Goal: Task Accomplishment & Management: Use online tool/utility

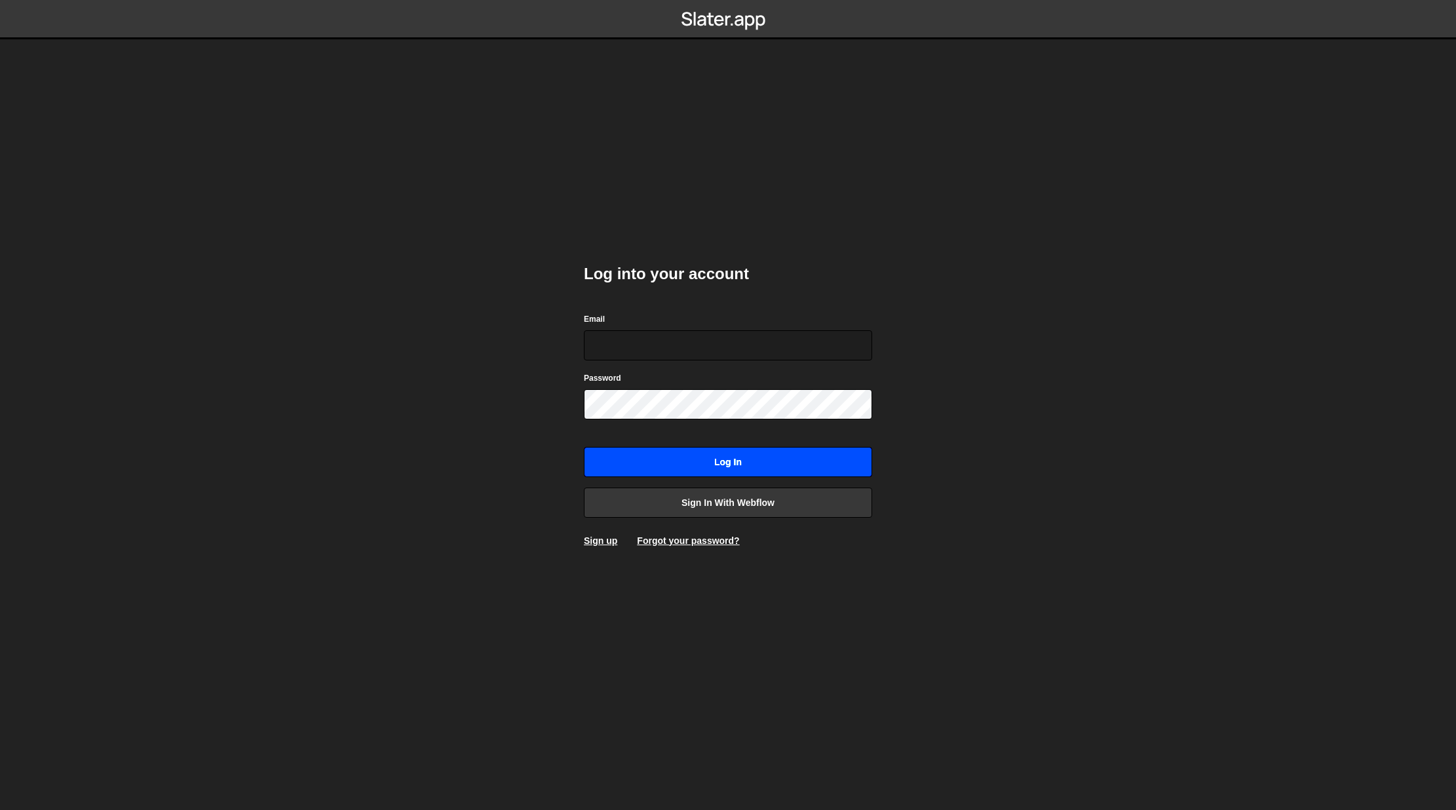
type input "team@easiserv.com"
click at [700, 468] on input "Log in" at bounding box center [728, 462] width 288 height 30
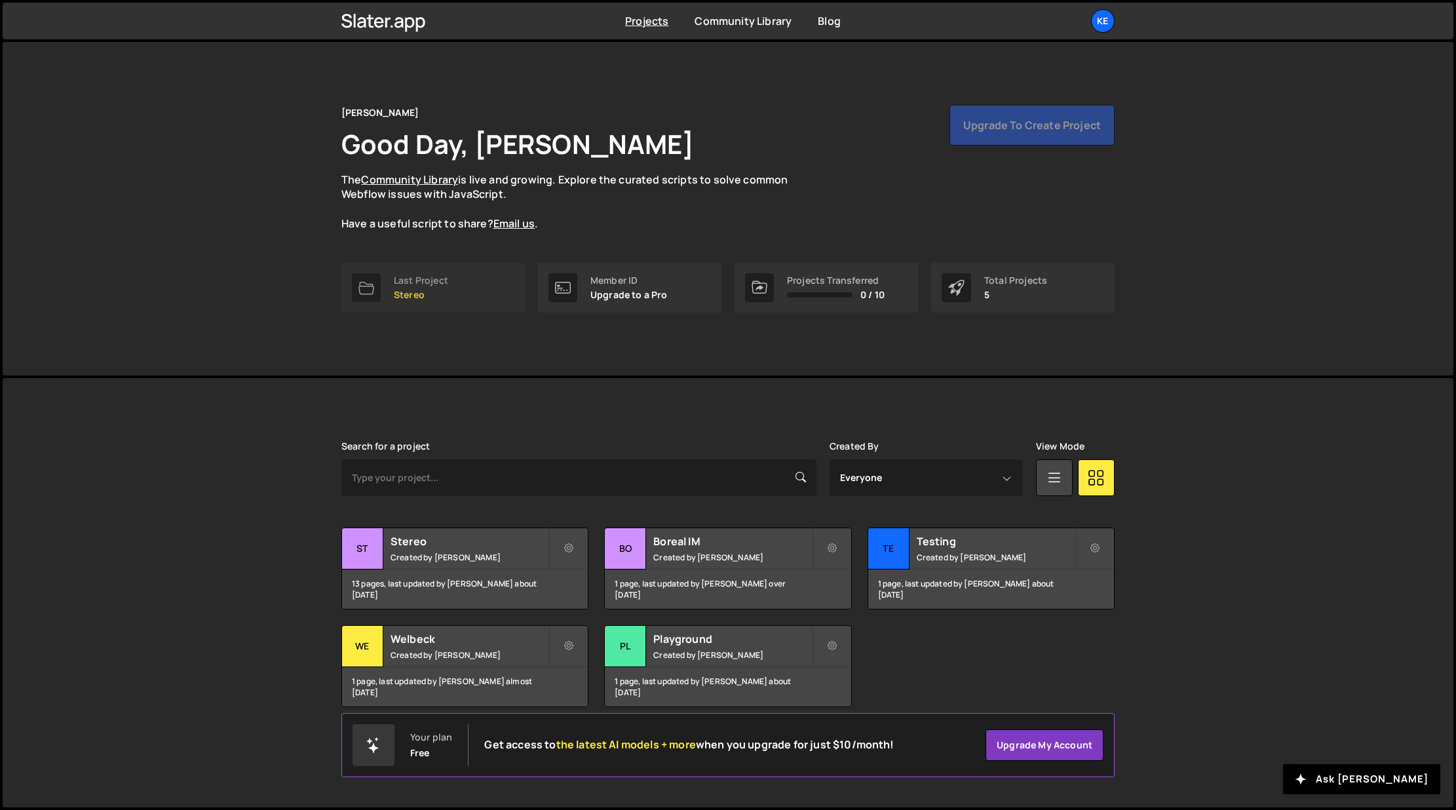
click at [440, 284] on div "Last Project" at bounding box center [421, 280] width 54 height 10
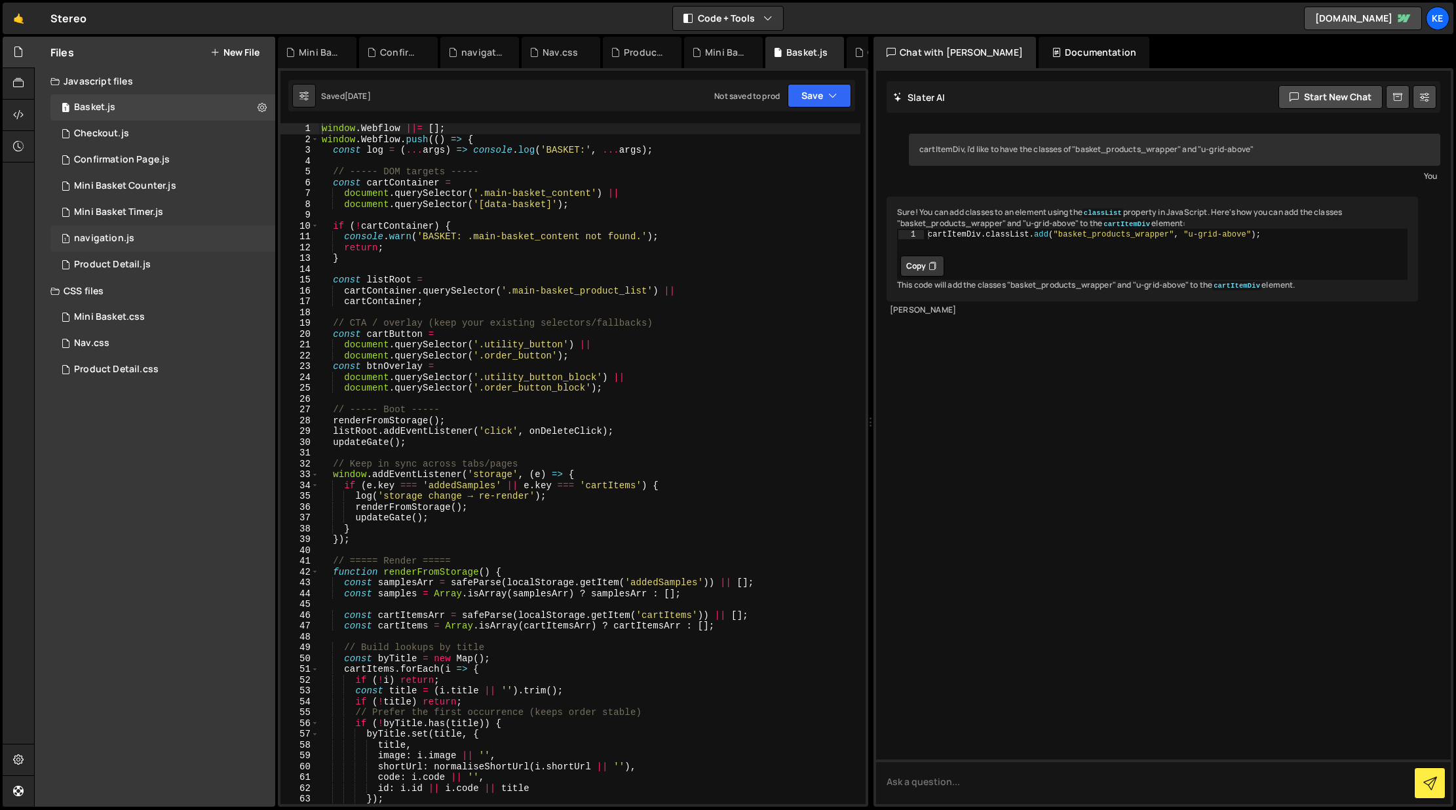
click at [106, 237] on div "navigation.js" at bounding box center [104, 239] width 60 height 12
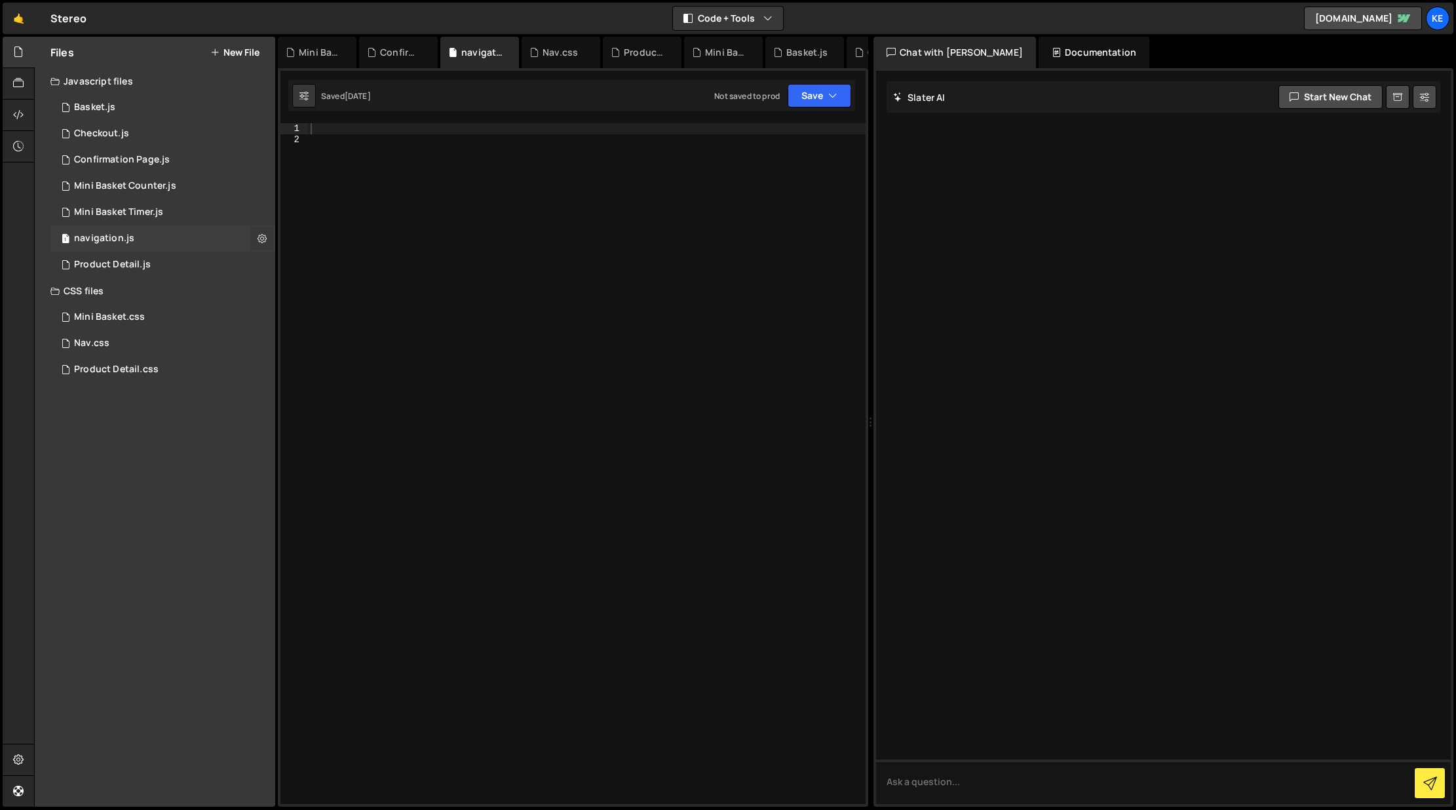
click at [258, 240] on icon at bounding box center [261, 238] width 9 height 12
click at [336, 316] on button "Delete File" at bounding box center [342, 318] width 128 height 26
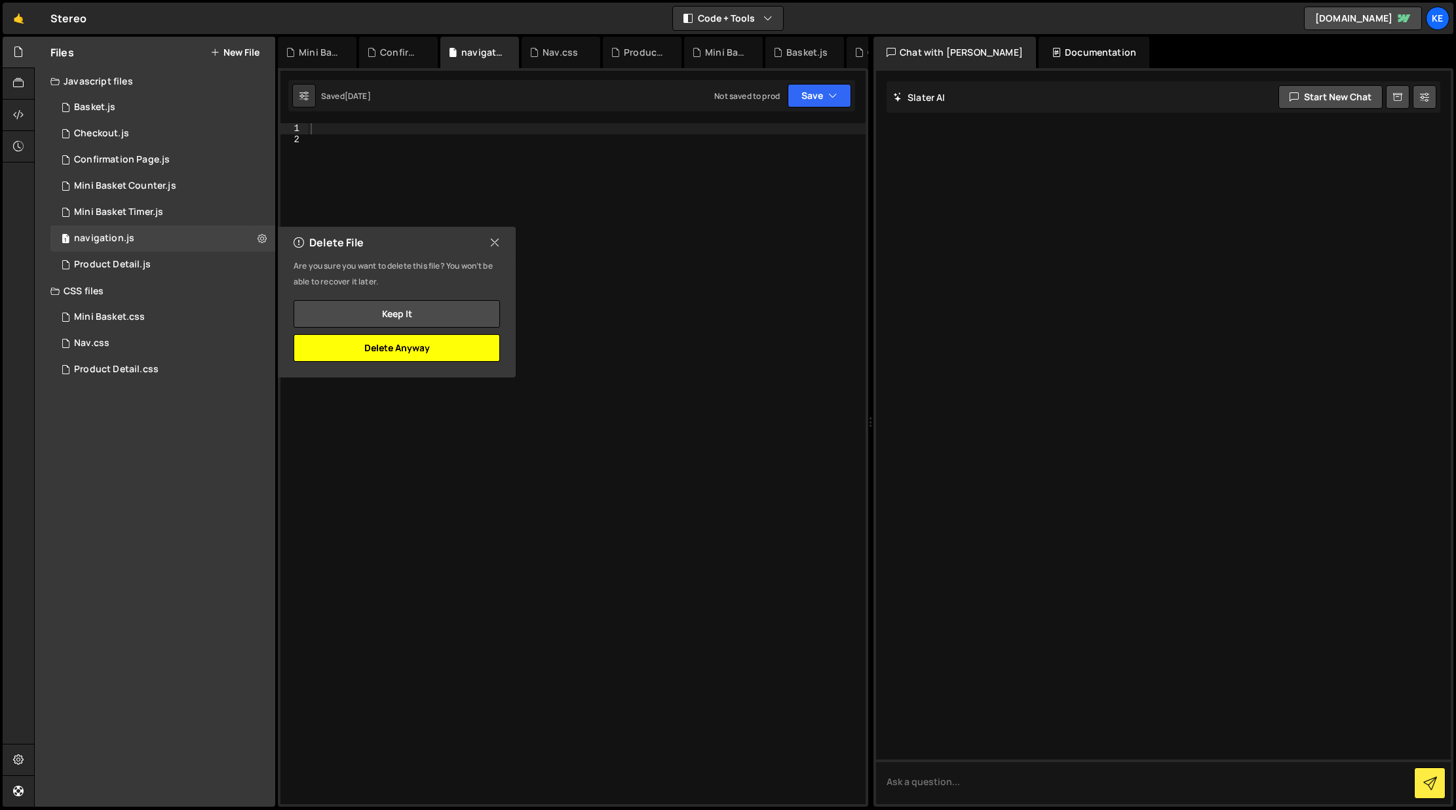
click at [389, 347] on button "Delete Anyway" at bounding box center [397, 348] width 206 height 28
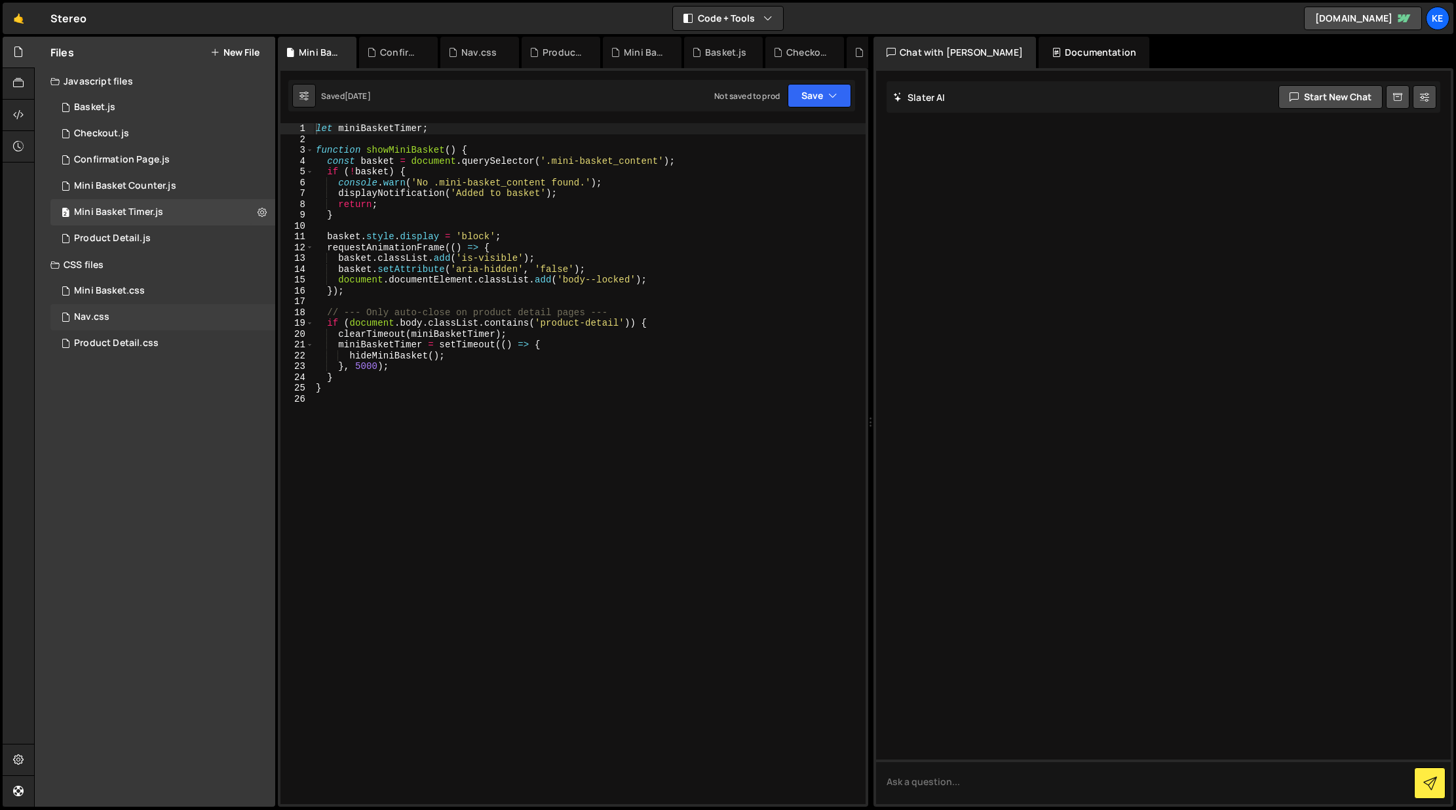
click at [193, 313] on div "Nav.css 0" at bounding box center [162, 317] width 225 height 26
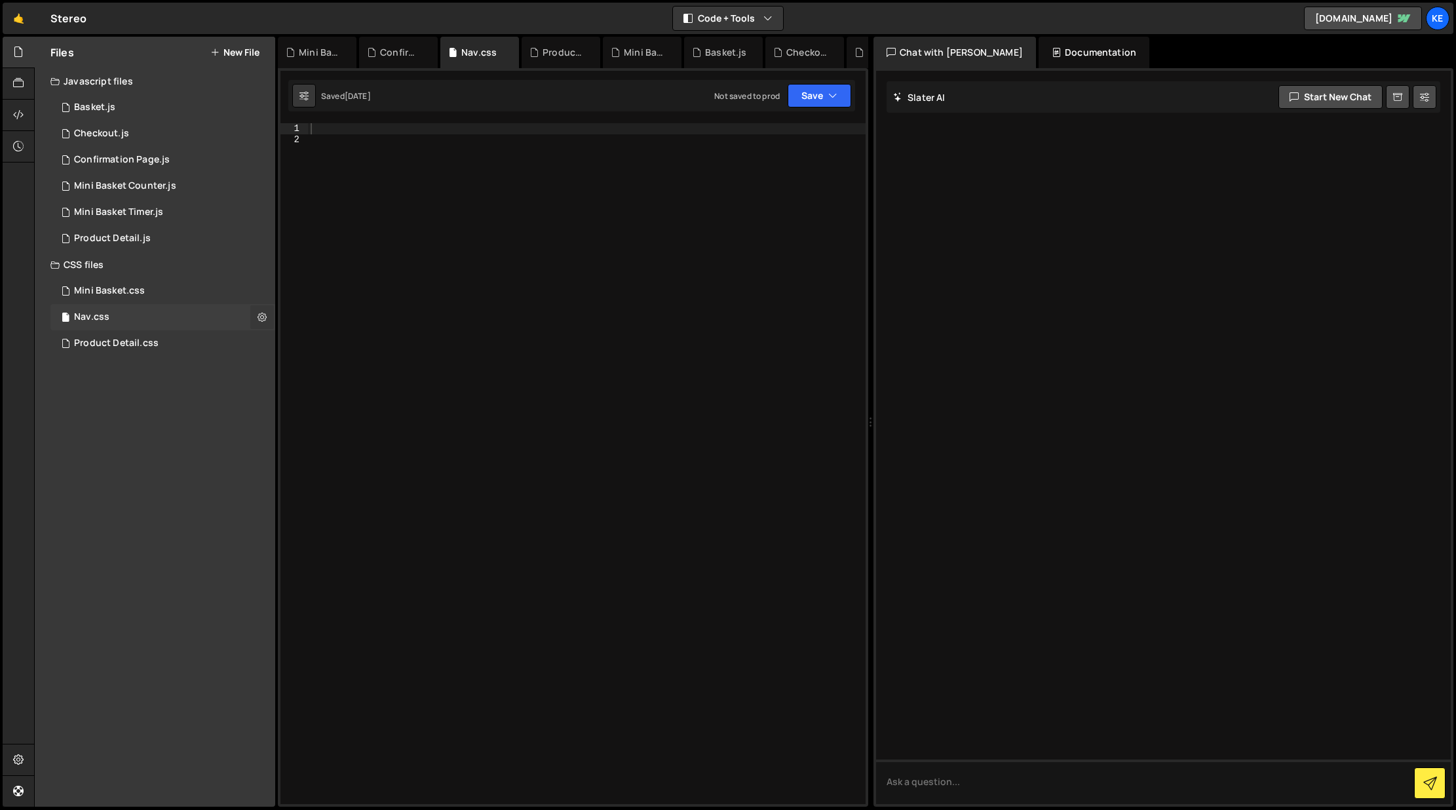
click at [263, 317] on icon at bounding box center [261, 317] width 9 height 12
click at [324, 396] on button "Delete File" at bounding box center [342, 397] width 128 height 26
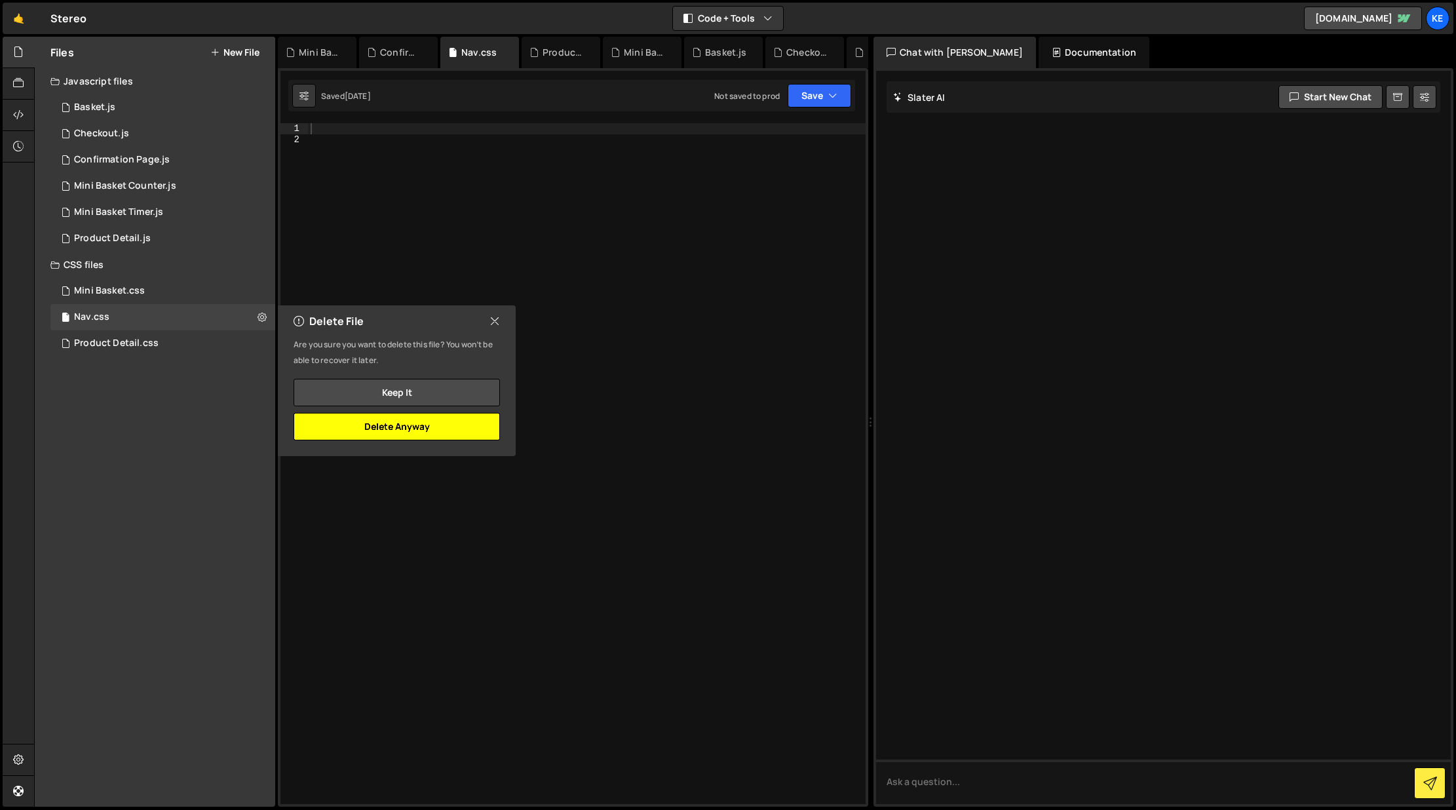
click at [373, 428] on button "Delete Anyway" at bounding box center [397, 427] width 206 height 28
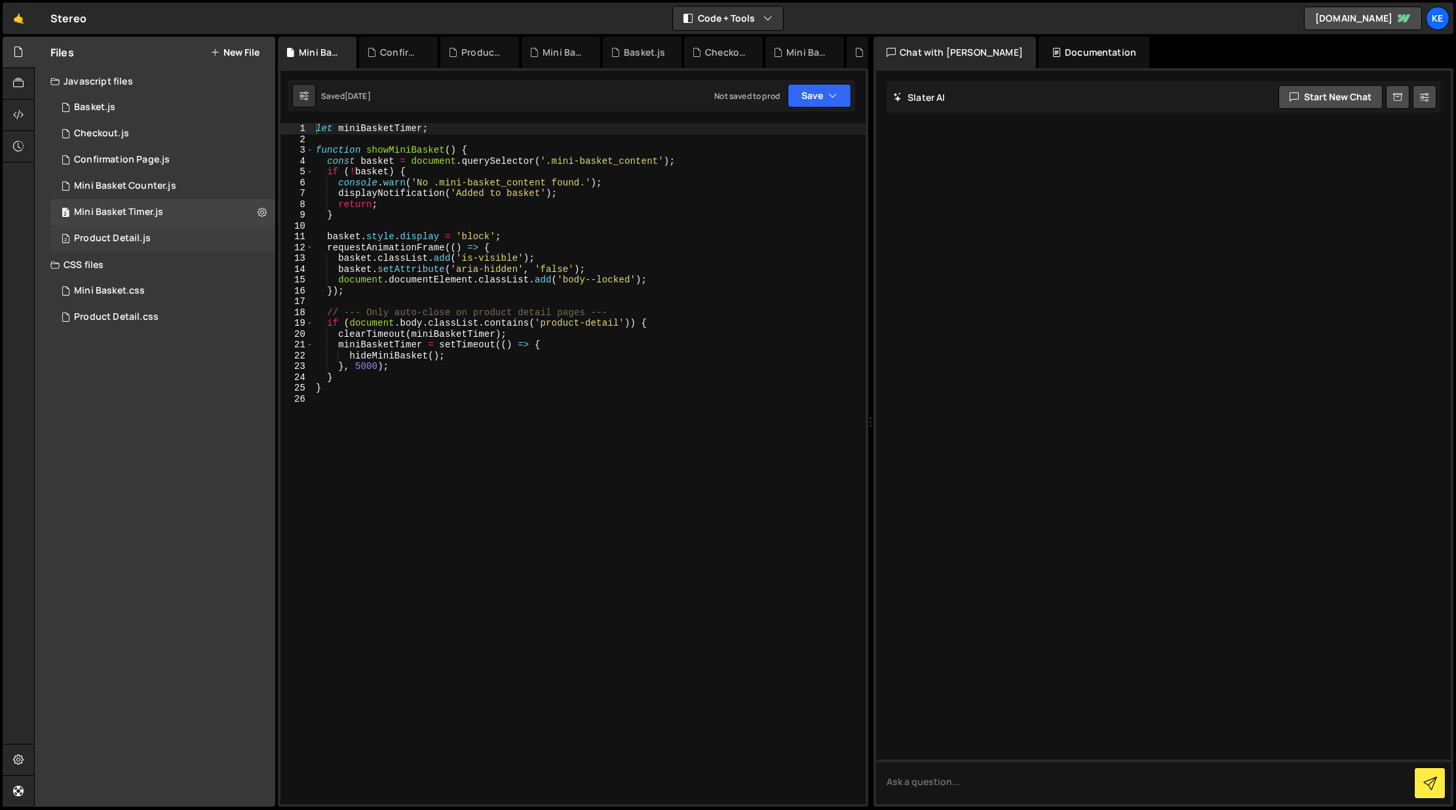
click at [153, 238] on div "2 Product Detail.js 0" at bounding box center [162, 238] width 225 height 26
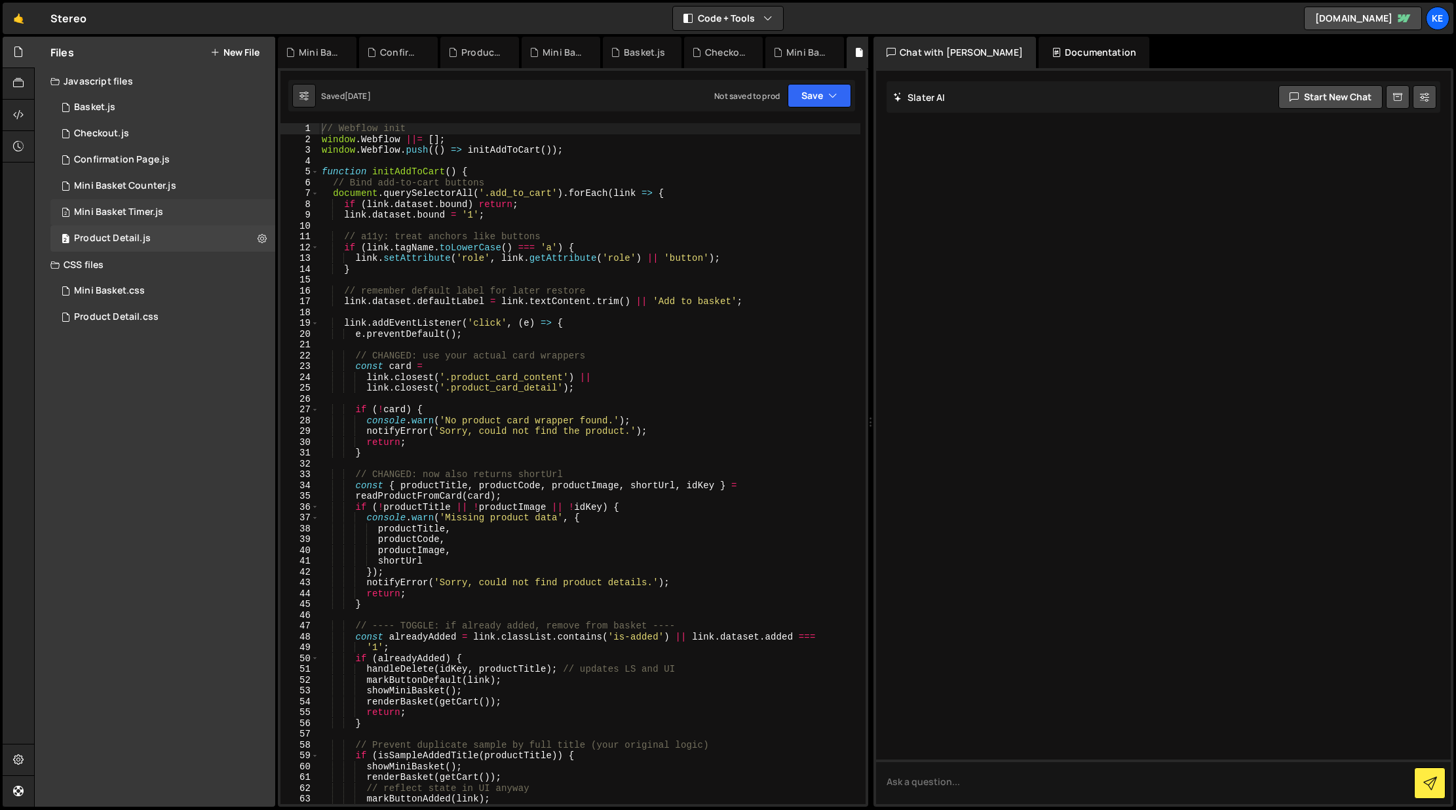
click at [151, 215] on div "Mini Basket Timer.js" at bounding box center [118, 212] width 89 height 12
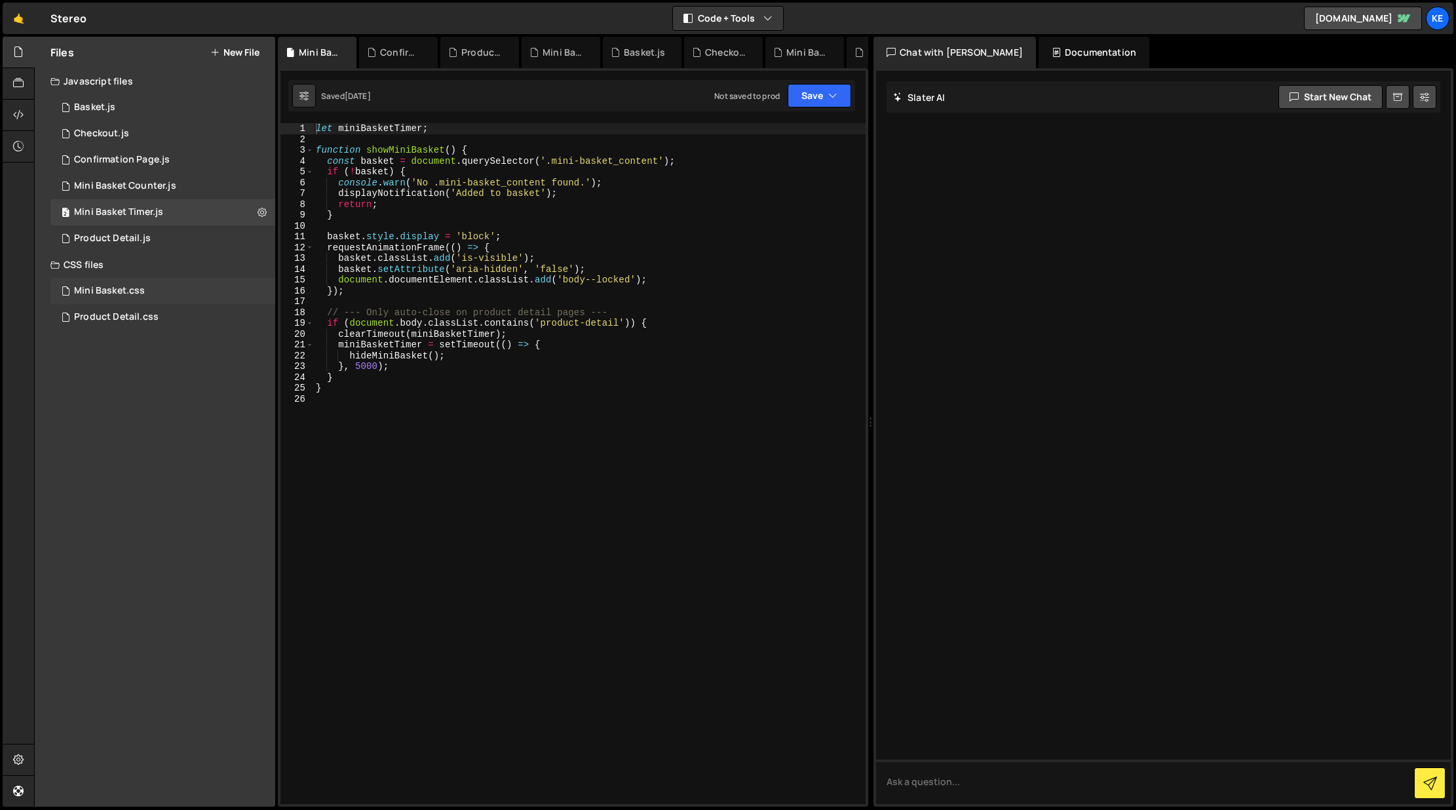
click at [152, 294] on div "Mini Basket.css 0" at bounding box center [162, 291] width 225 height 26
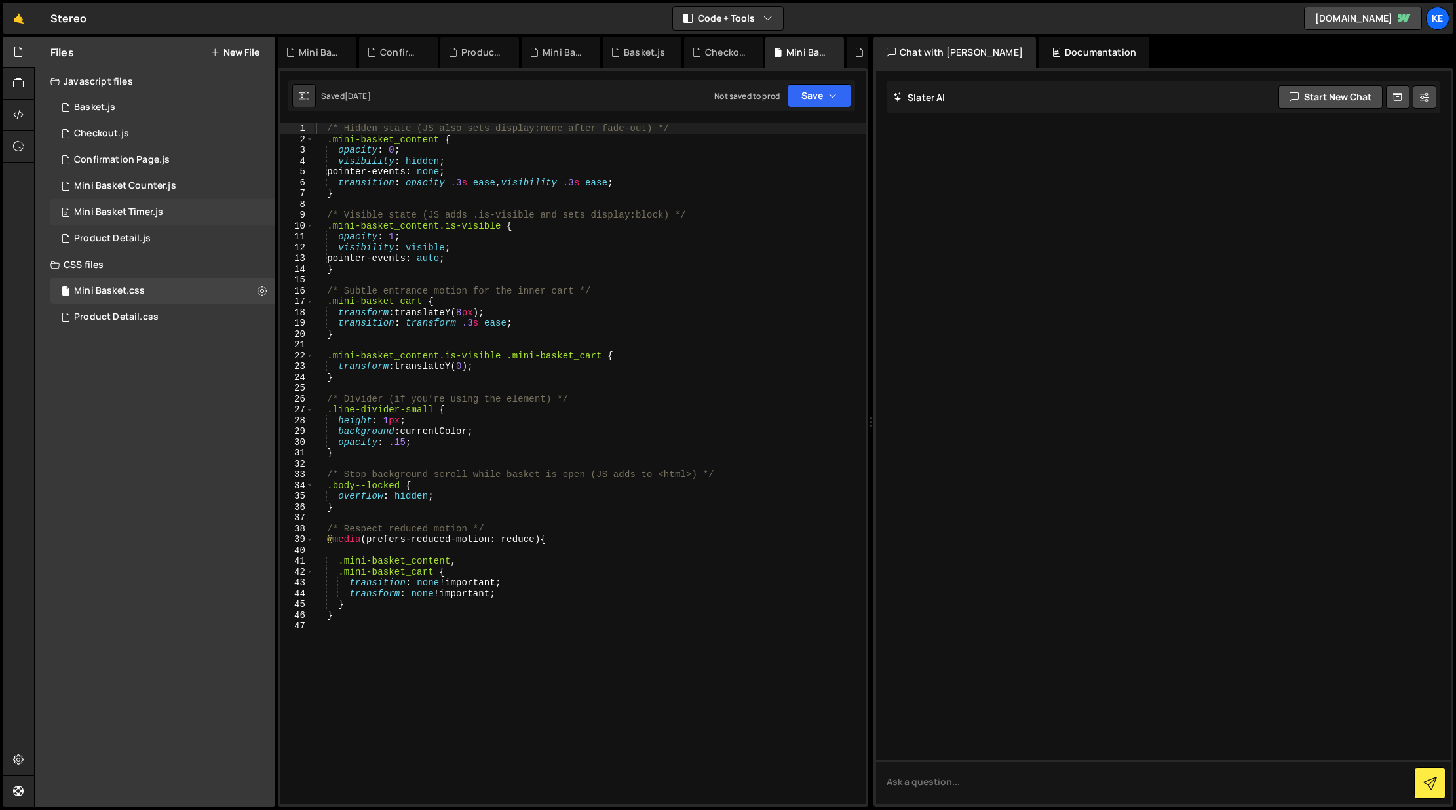
click at [145, 211] on div "Mini Basket Timer.js" at bounding box center [118, 212] width 89 height 12
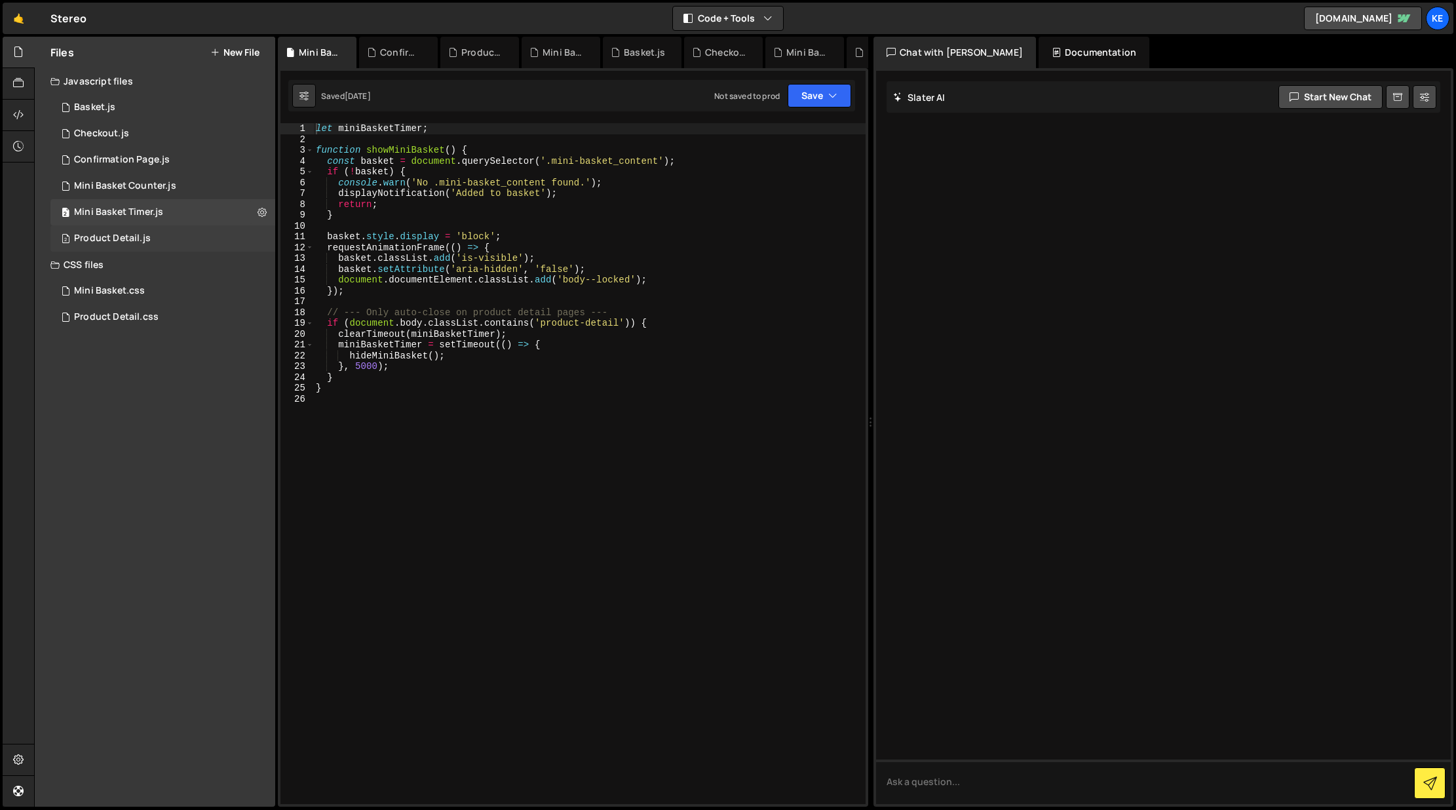
click at [147, 238] on div "Product Detail.js" at bounding box center [112, 239] width 77 height 12
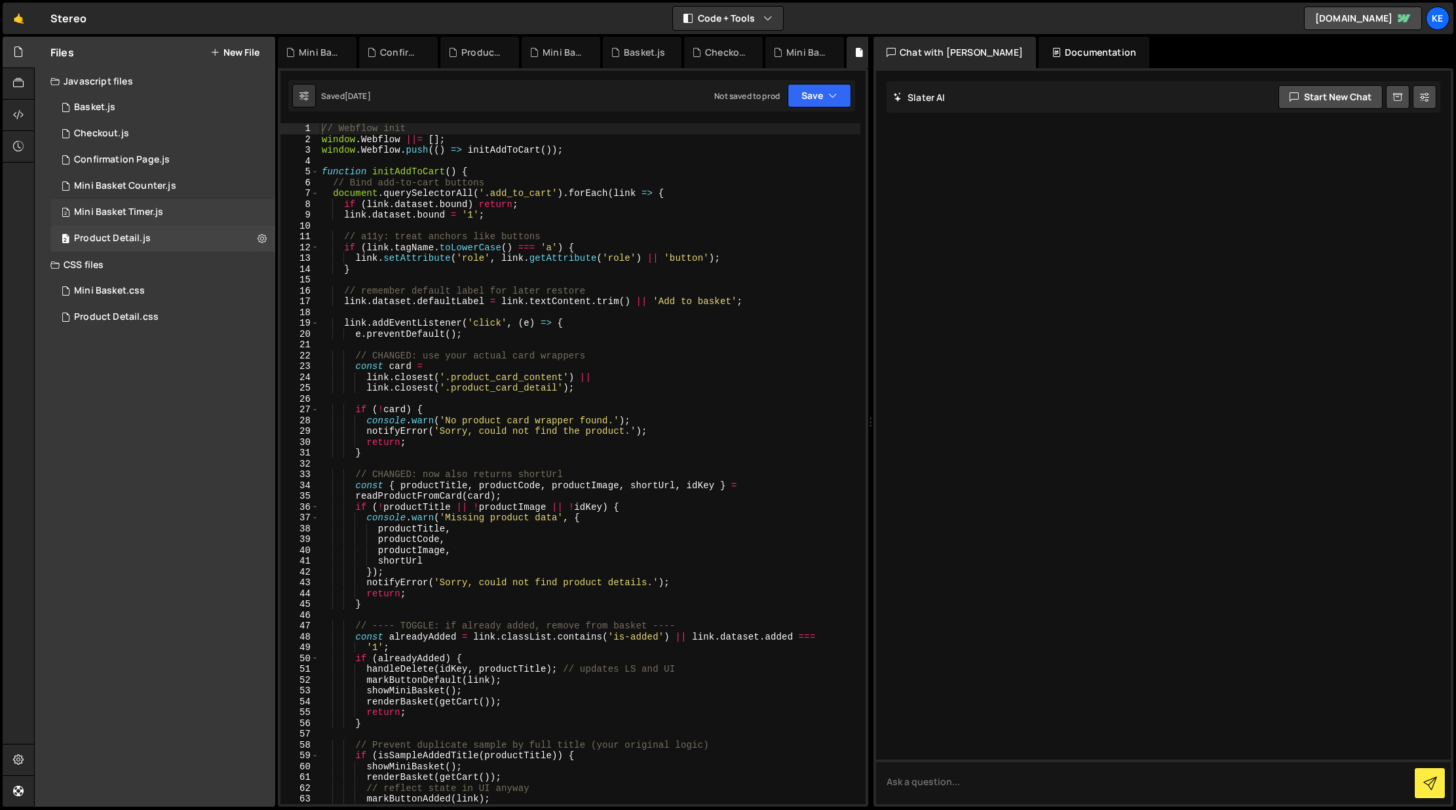
click at [136, 210] on div "Mini Basket Timer.js" at bounding box center [118, 212] width 89 height 12
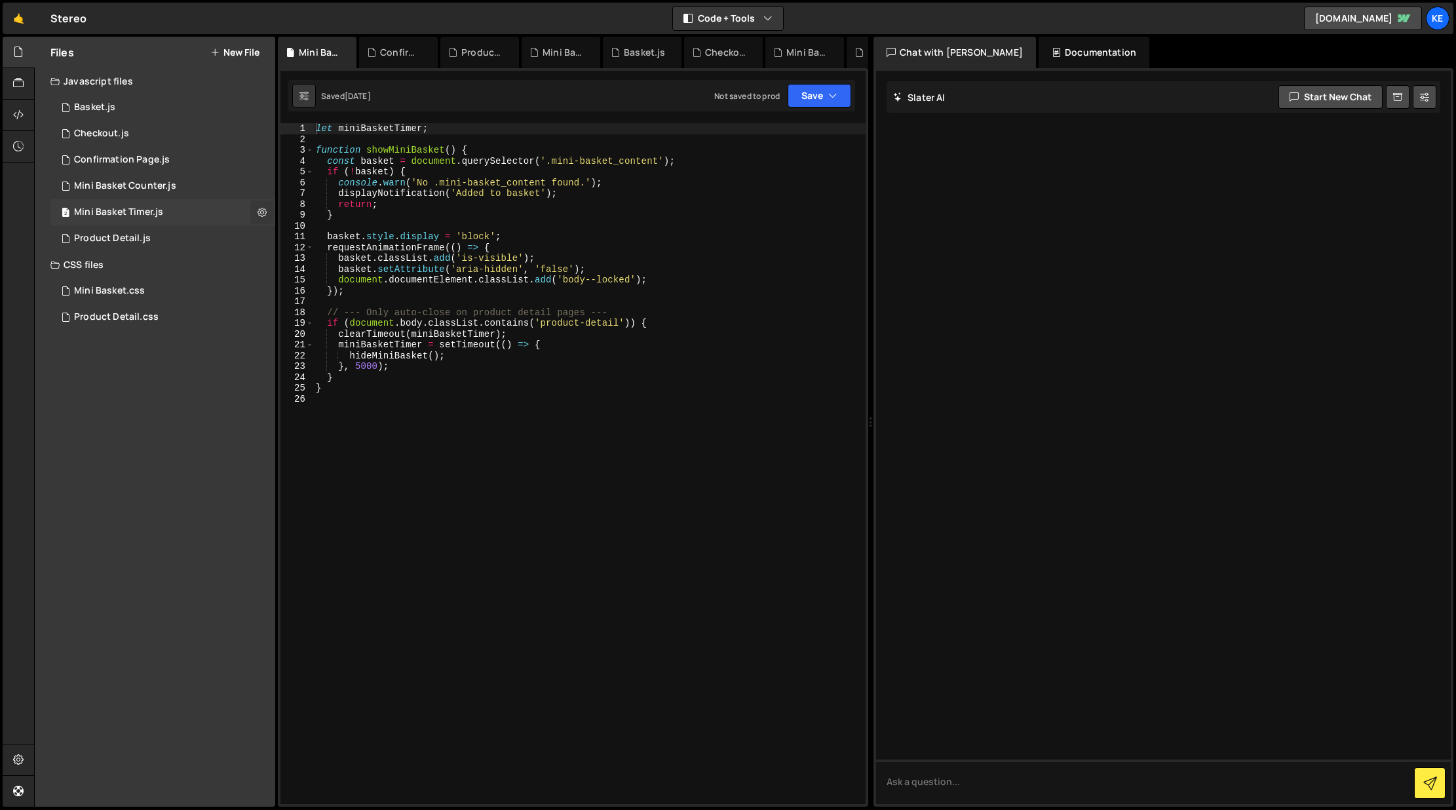
click at [261, 213] on icon at bounding box center [261, 212] width 9 height 12
type input "Mini Basket Timer"
radio input "true"
checkbox input "true"
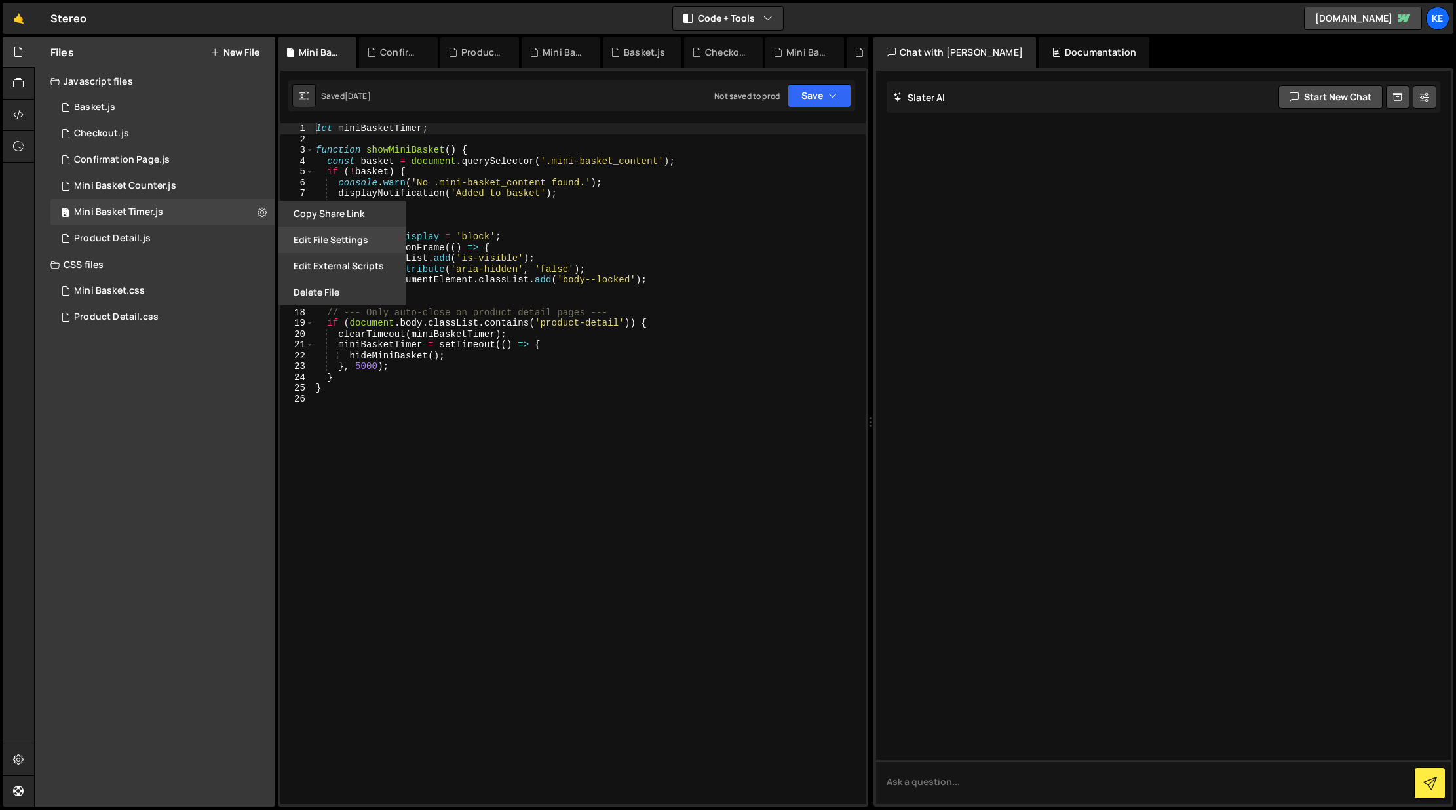
click at [347, 240] on button "Edit File Settings" at bounding box center [342, 240] width 128 height 26
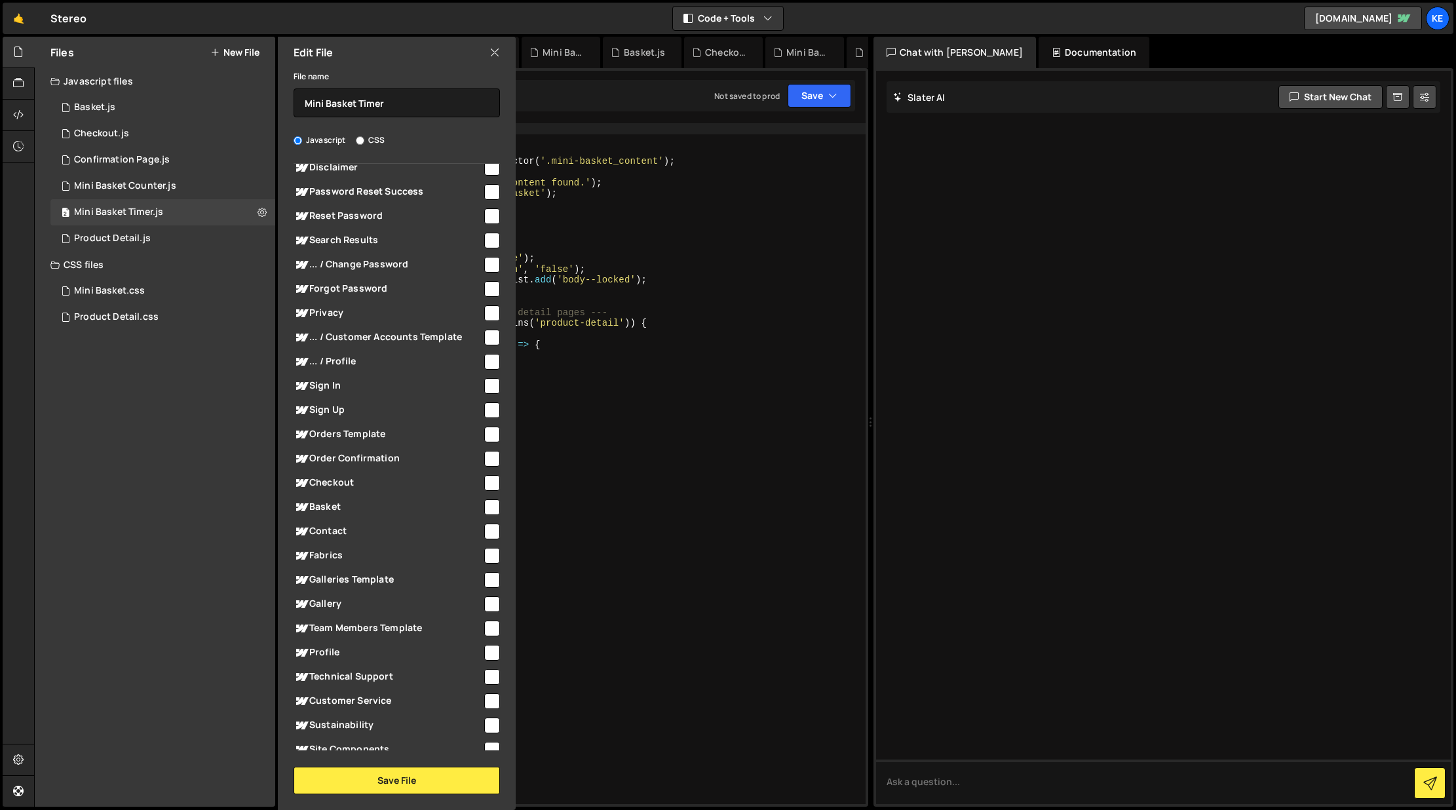
scroll to position [366, 0]
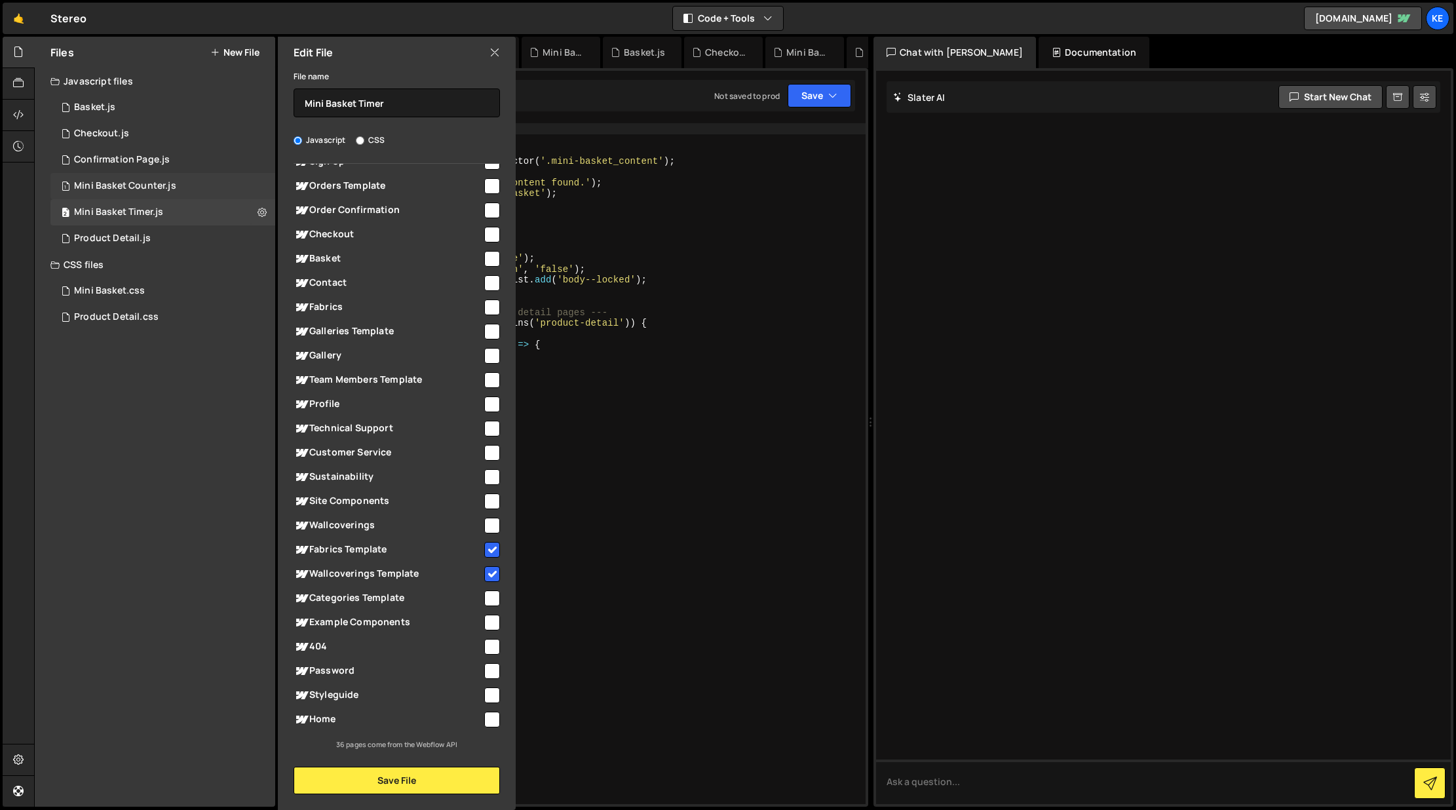
click at [254, 184] on div "1 Mini Basket Counter.js 0" at bounding box center [162, 186] width 225 height 26
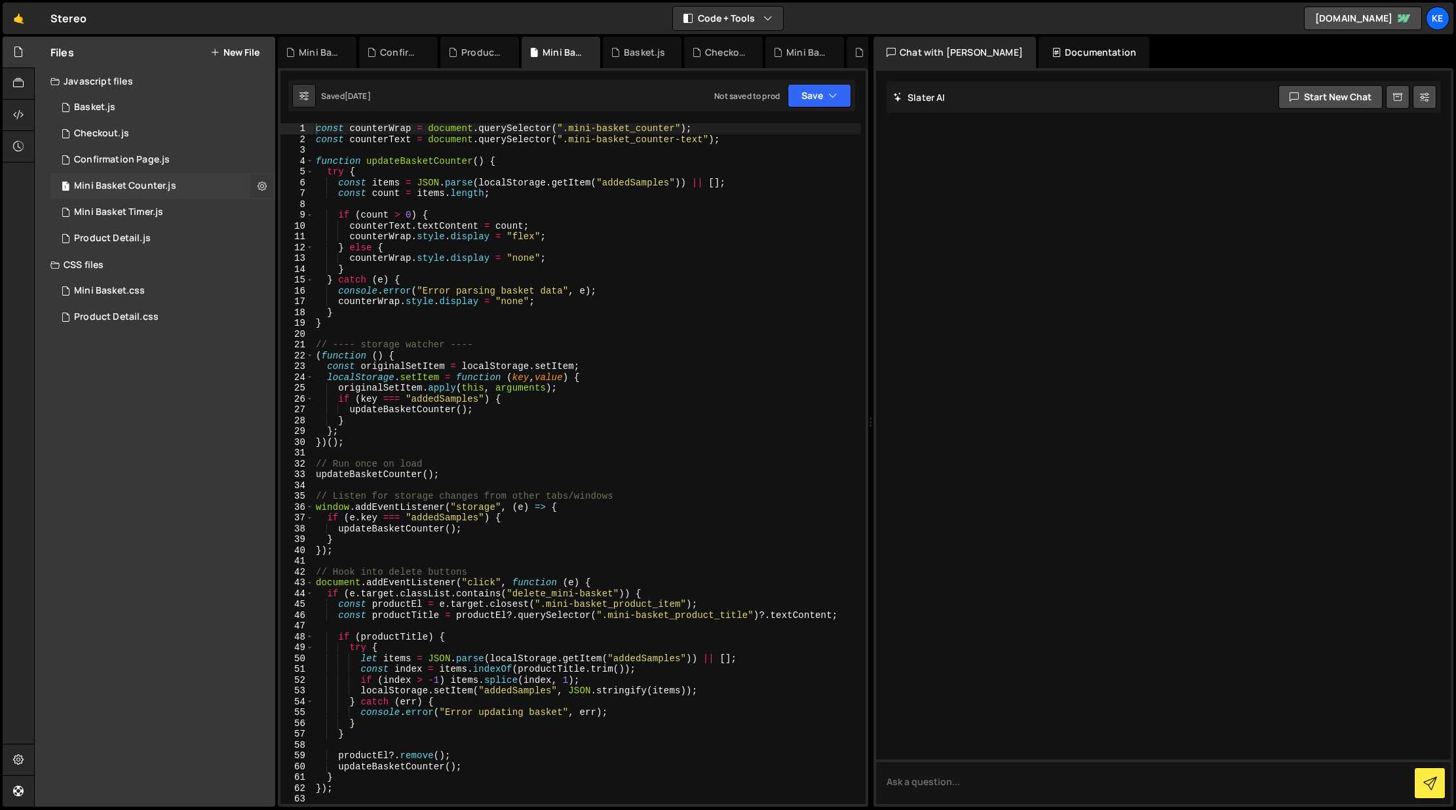
click at [259, 185] on icon at bounding box center [261, 186] width 9 height 12
click at [244, 292] on div "Mini Basket.css 0" at bounding box center [162, 291] width 225 height 26
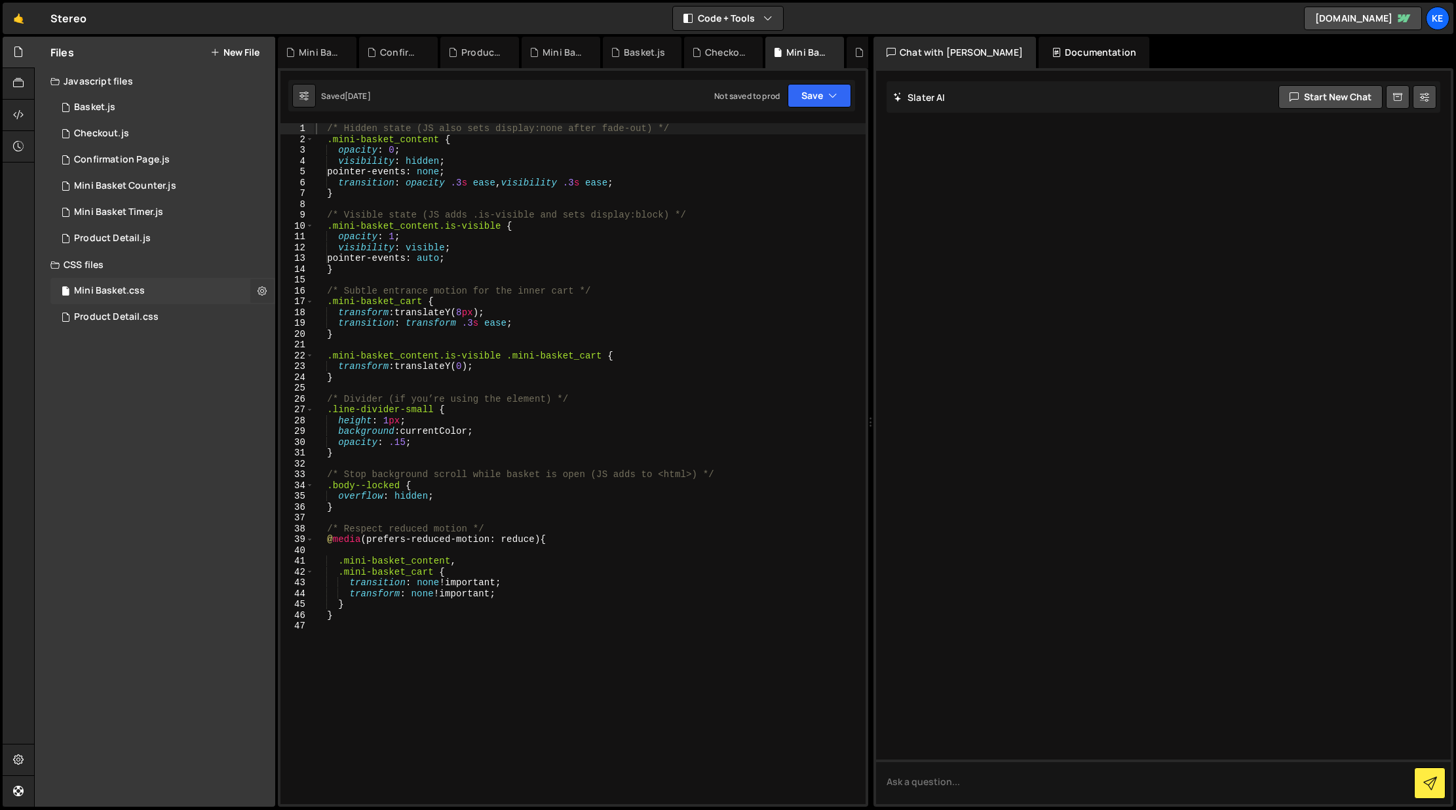
click at [261, 289] on icon at bounding box center [261, 290] width 9 height 12
click at [257, 315] on div "Product Detail.css 0" at bounding box center [162, 317] width 225 height 26
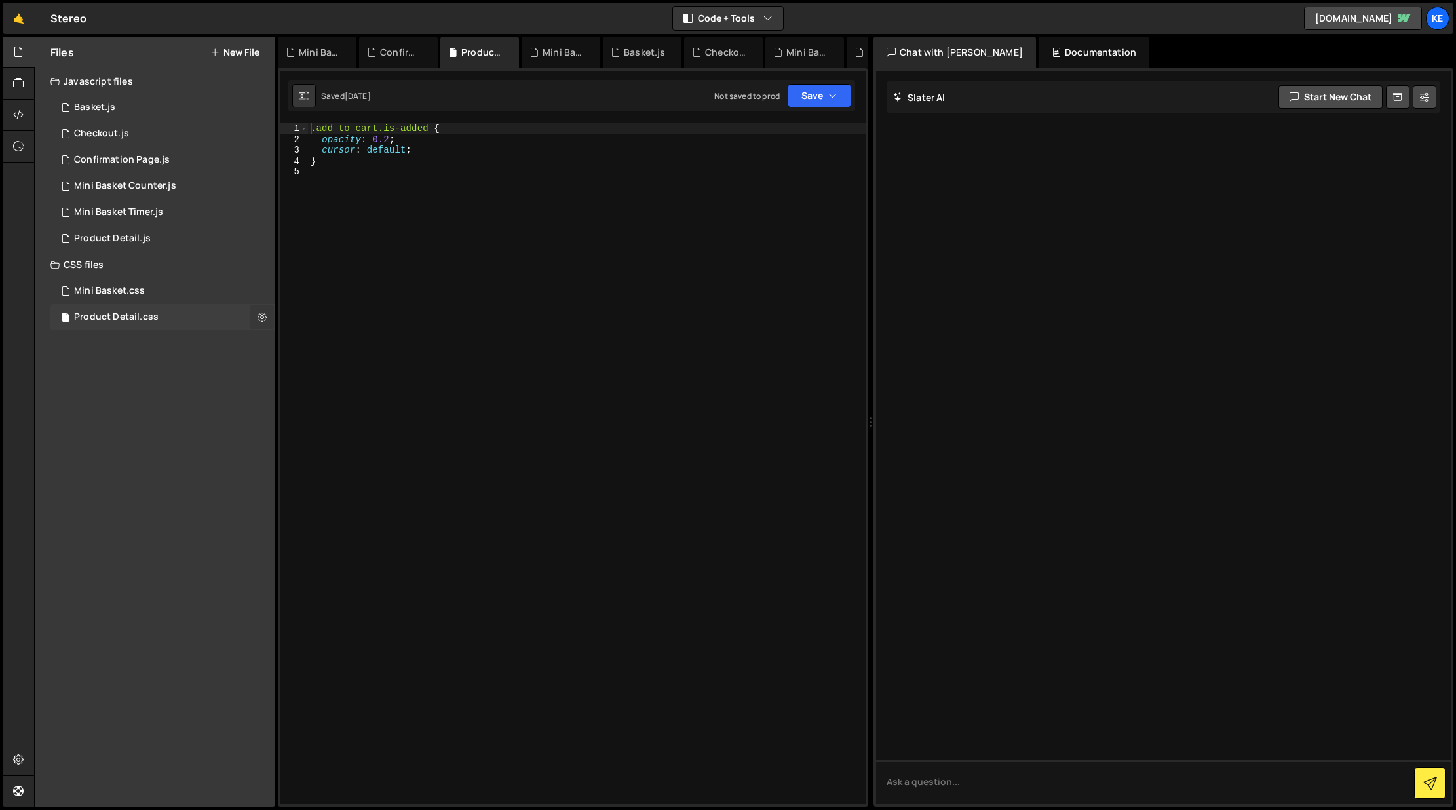
click at [261, 318] on icon at bounding box center [261, 317] width 9 height 12
click at [833, 52] on icon at bounding box center [833, 52] width 9 height 13
radio input "true"
checkbox input "false"
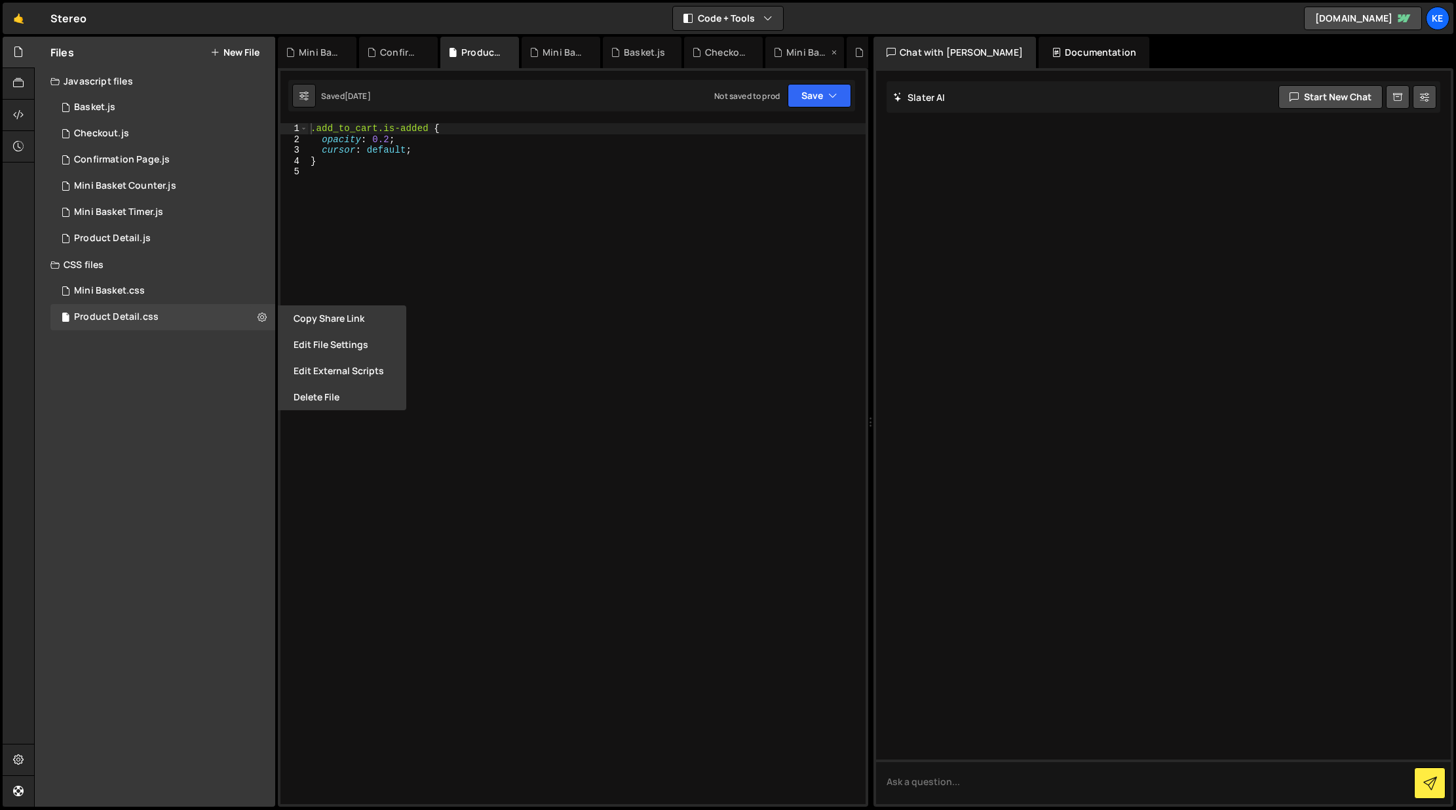
checkbox input "false"
click at [0, 0] on icon at bounding box center [0, 0] width 0 height 0
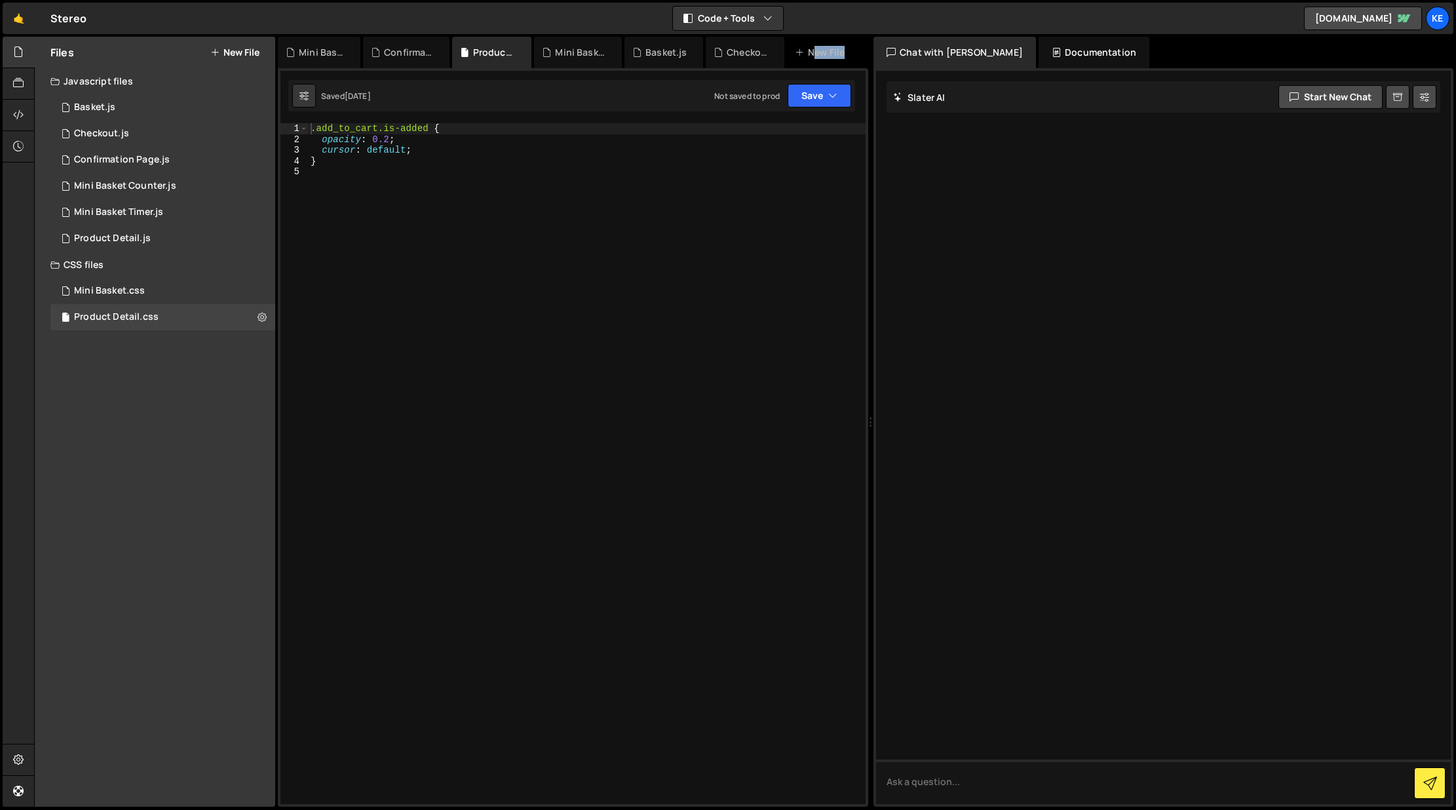
click at [833, 52] on div "New File" at bounding box center [822, 52] width 55 height 13
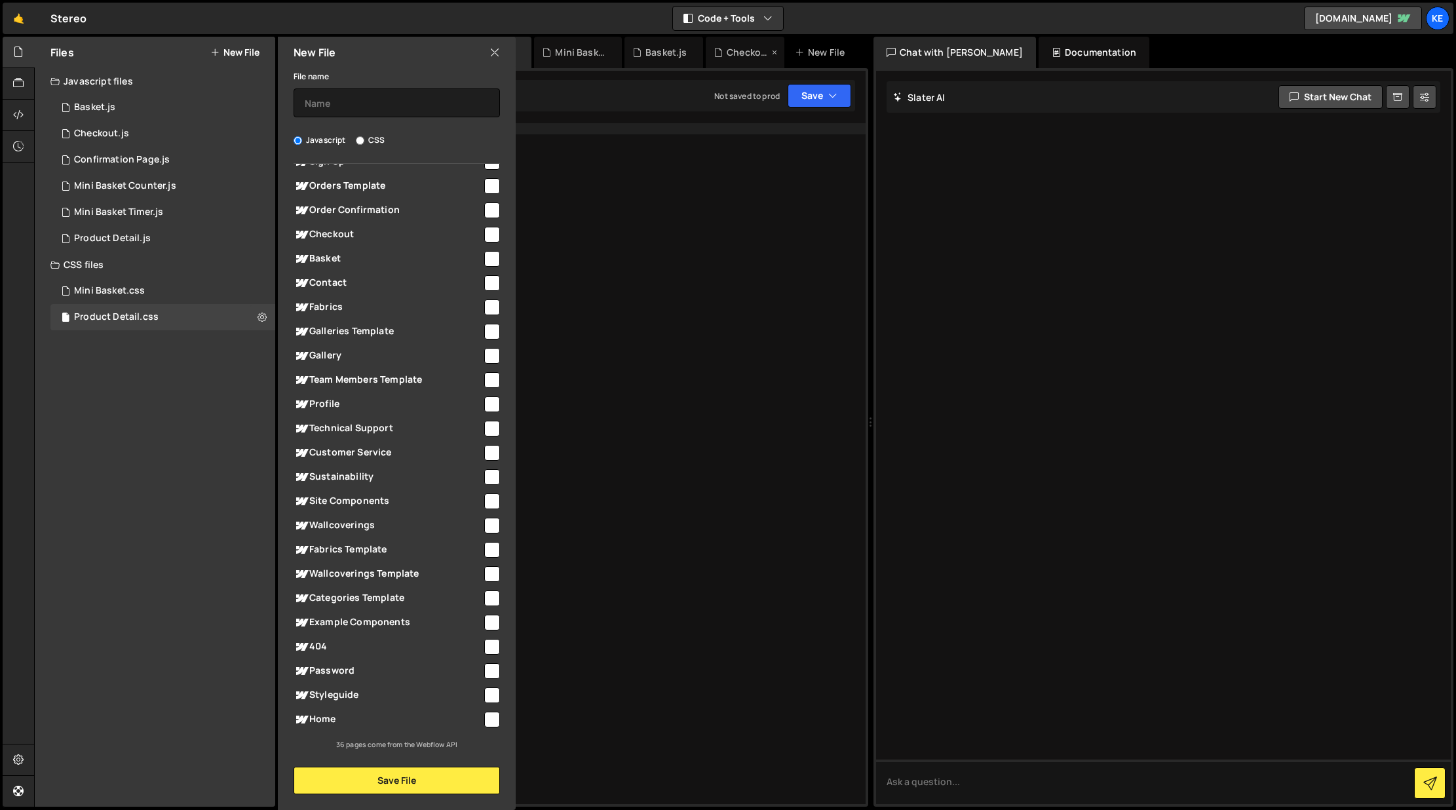
click at [775, 53] on icon at bounding box center [774, 52] width 9 height 13
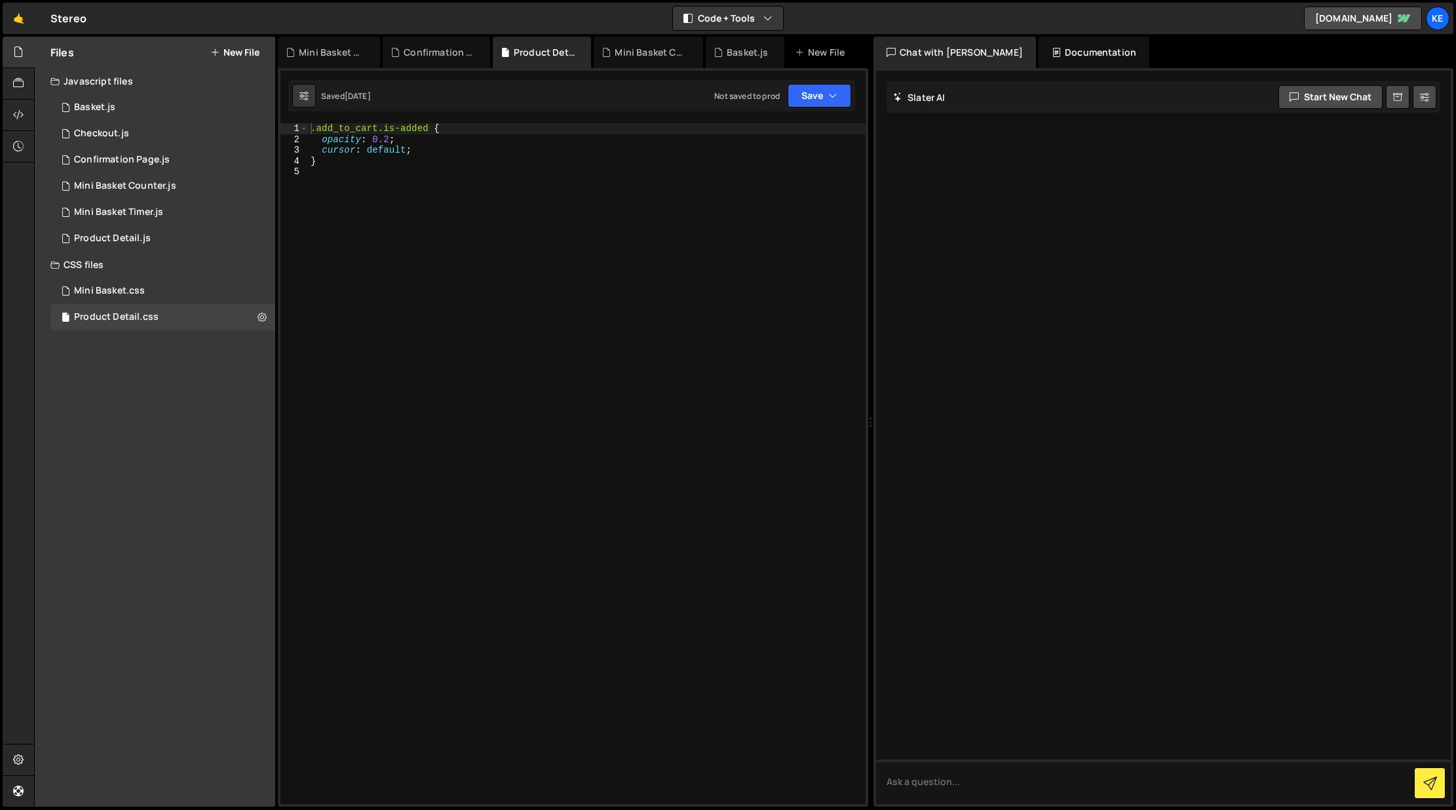
click at [0, 0] on icon at bounding box center [0, 0] width 0 height 0
click at [258, 240] on div "2 Product Detail.js 0" at bounding box center [162, 238] width 225 height 26
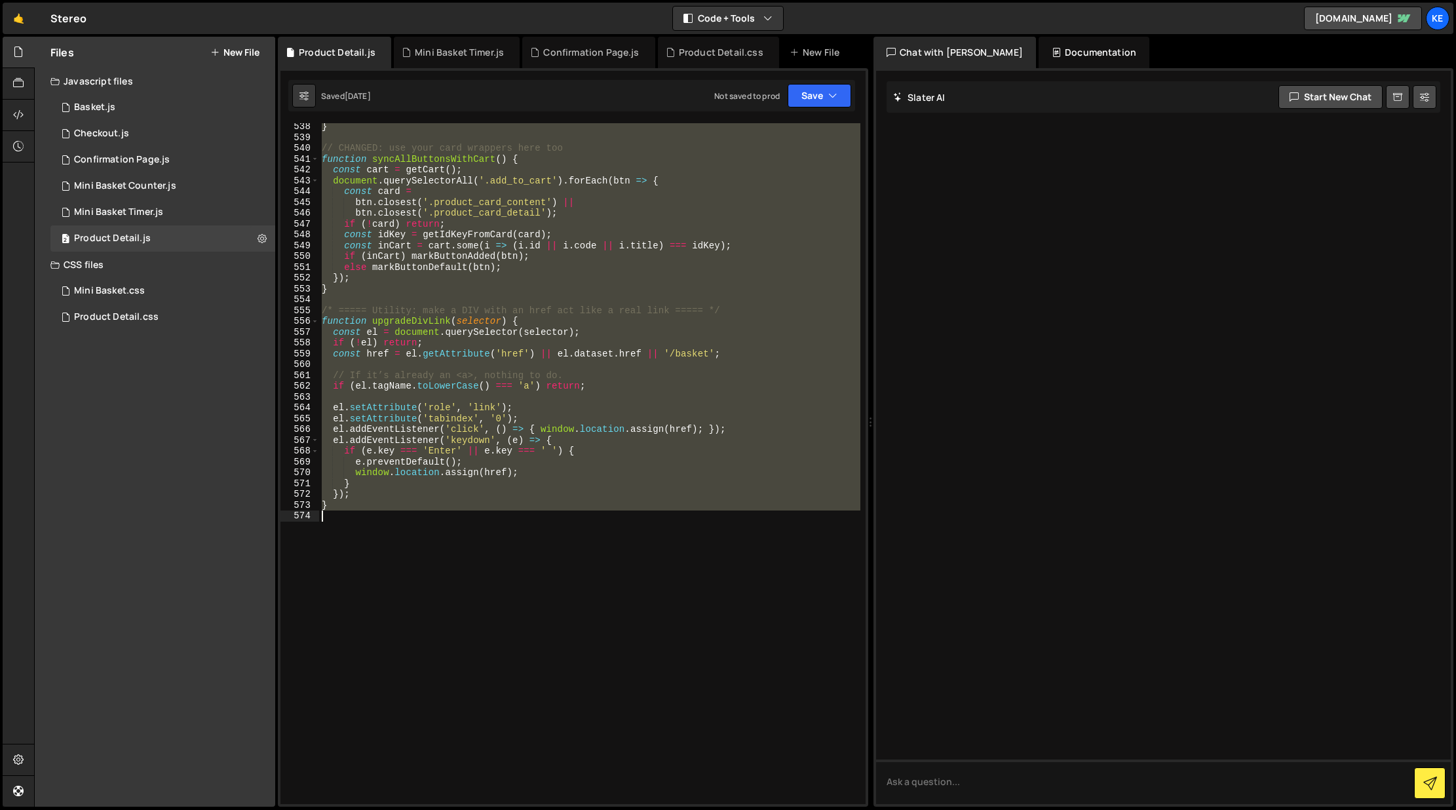
scroll to position [5817, 0]
drag, startPoint x: 320, startPoint y: 129, endPoint x: 620, endPoint y: 664, distance: 613.6
click at [620, 664] on div "} // CHANGED: use your card wrappers here too function syncAllButtonsWithCart (…" at bounding box center [589, 472] width 541 height 702
click at [831, 183] on button "Copy" at bounding box center [825, 182] width 56 height 20
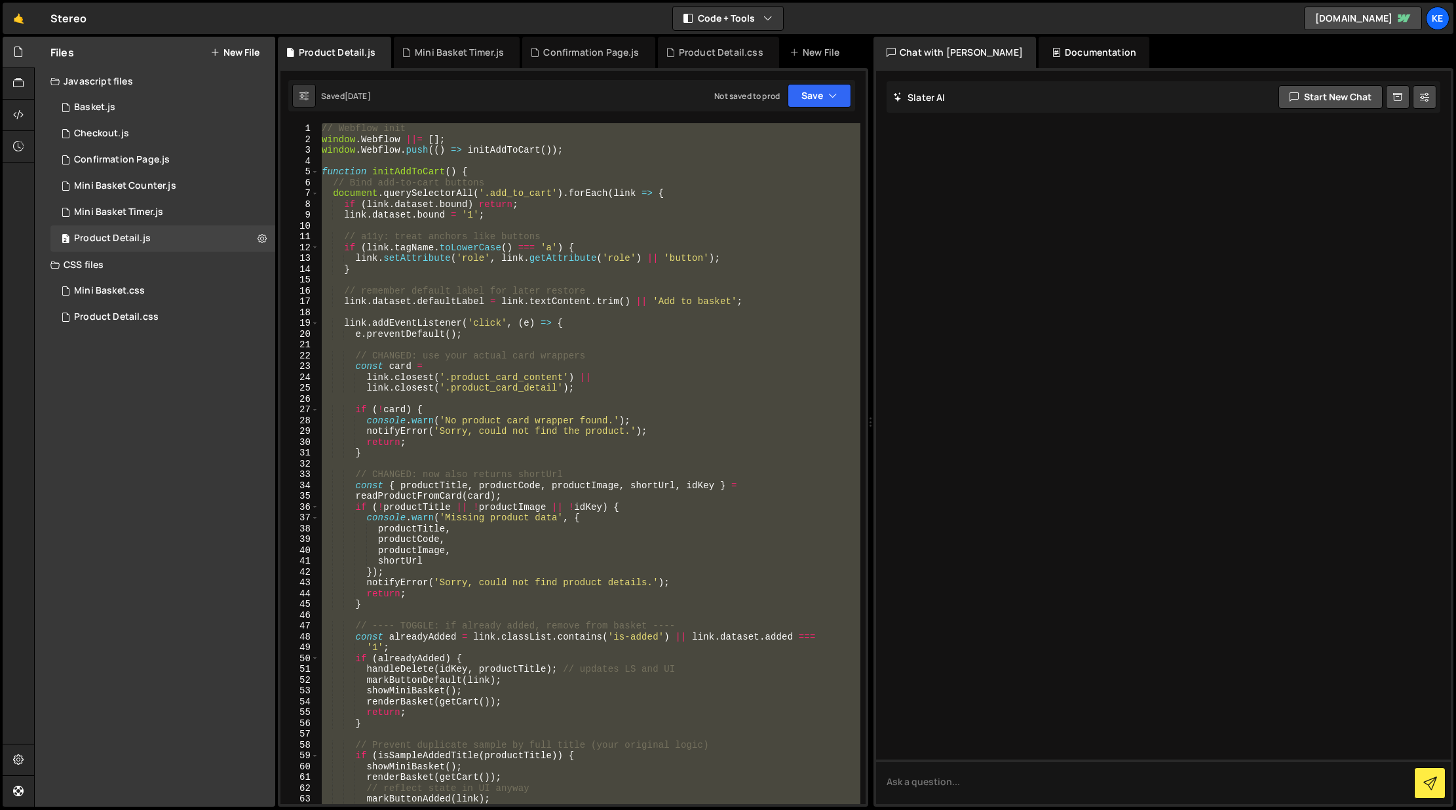
scroll to position [0, 0]
click at [366, 114] on div "1 2 3 4 5 .add_to_cart.is-added { opacity : 0.2 ; cursor : default ; } הההההההה…" at bounding box center [573, 437] width 590 height 738
click at [359, 122] on div "1 2 3 4 5 .add_to_cart.is-added { opacity : 0.2 ; cursor : default ; } הההההההה…" at bounding box center [573, 437] width 590 height 738
click at [335, 126] on div "// Webflow init window . Webflow ||= [ ] ; window . Webflow . push (( ) => init…" at bounding box center [589, 463] width 541 height 681
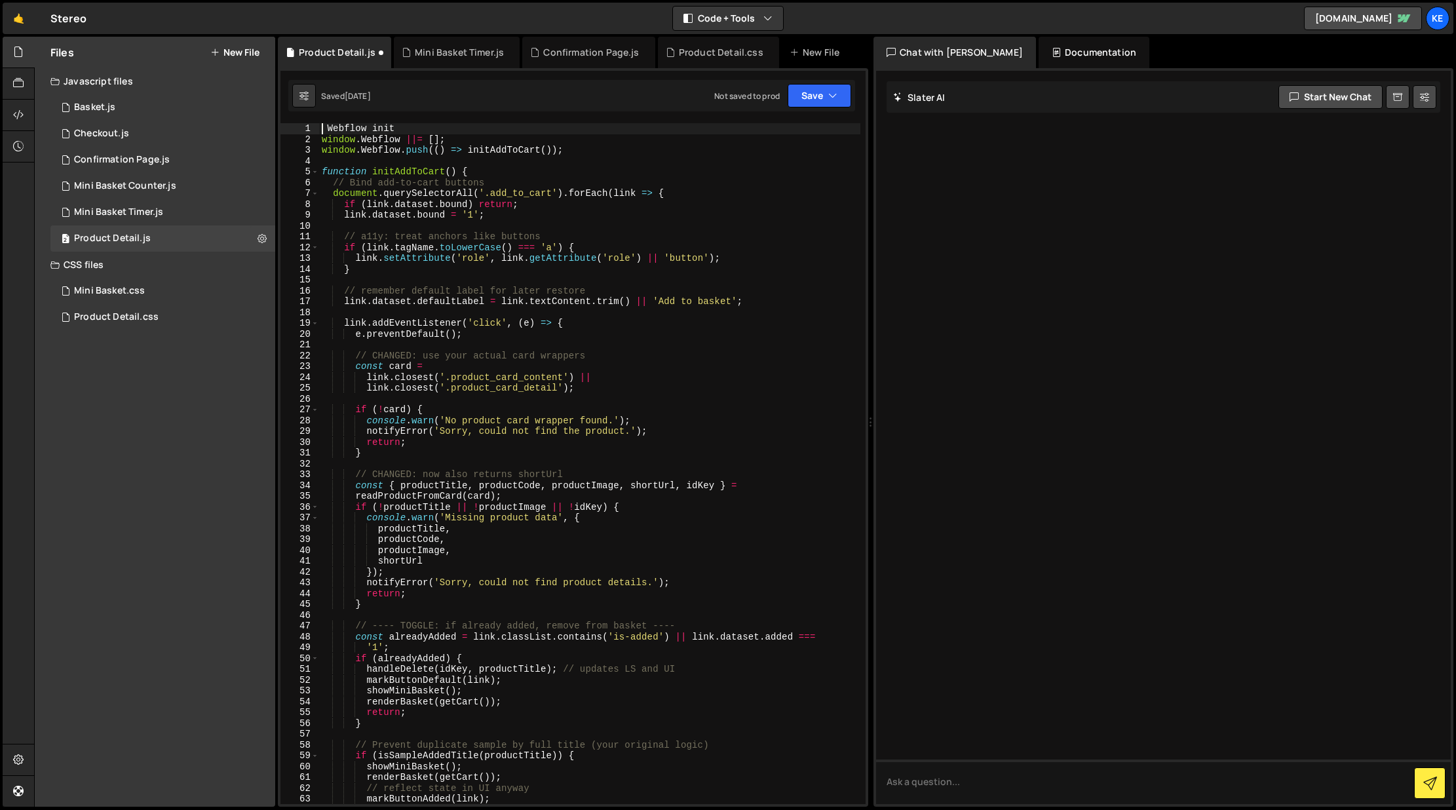
scroll to position [0, 1]
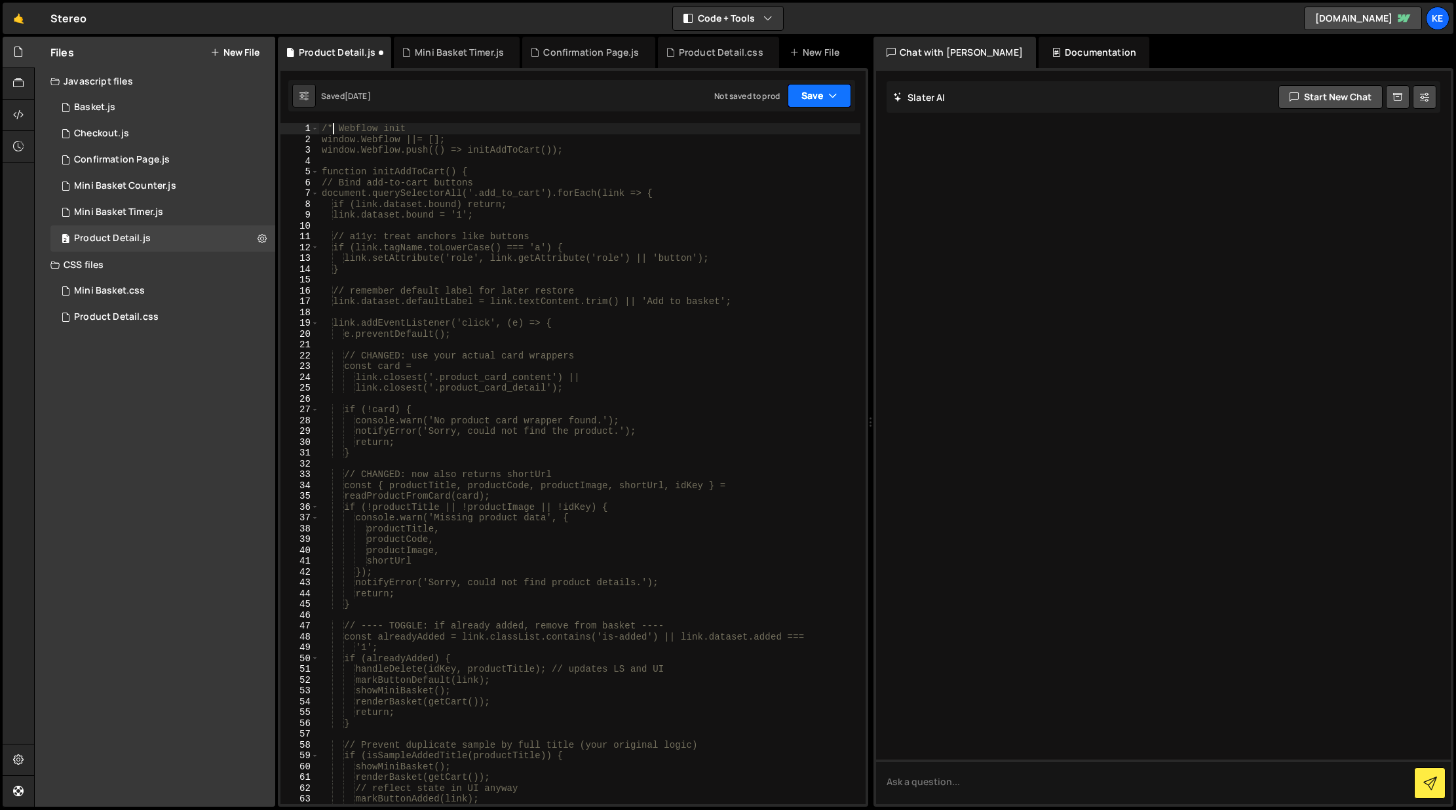
click at [810, 96] on button "Save" at bounding box center [819, 96] width 64 height 24
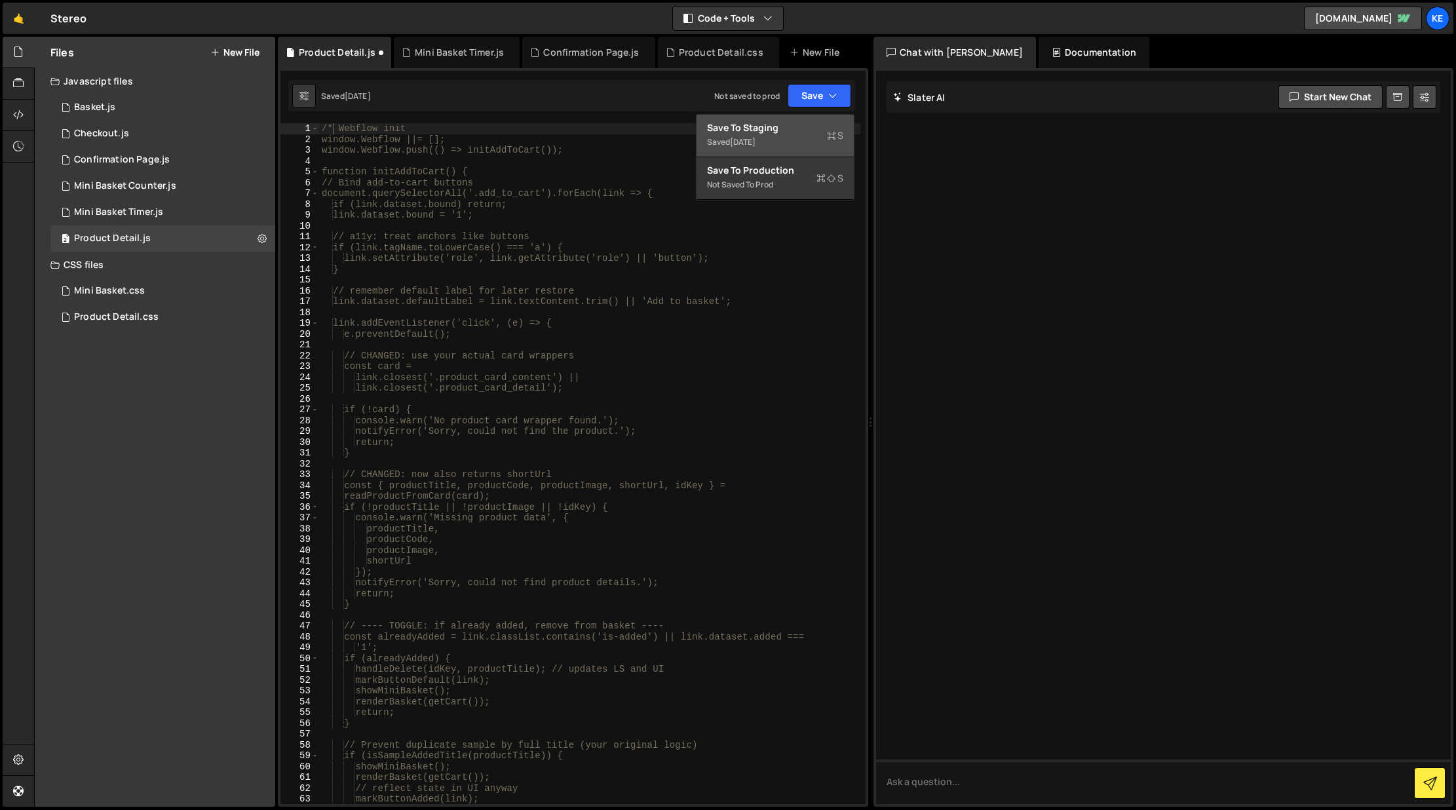
click at [757, 132] on div "Save to Staging S" at bounding box center [775, 127] width 136 height 13
click at [411, 154] on div "/* Webflow init window.Webflow ||= []; window.Webflow.push(() => initAddToCart(…" at bounding box center [589, 474] width 541 height 702
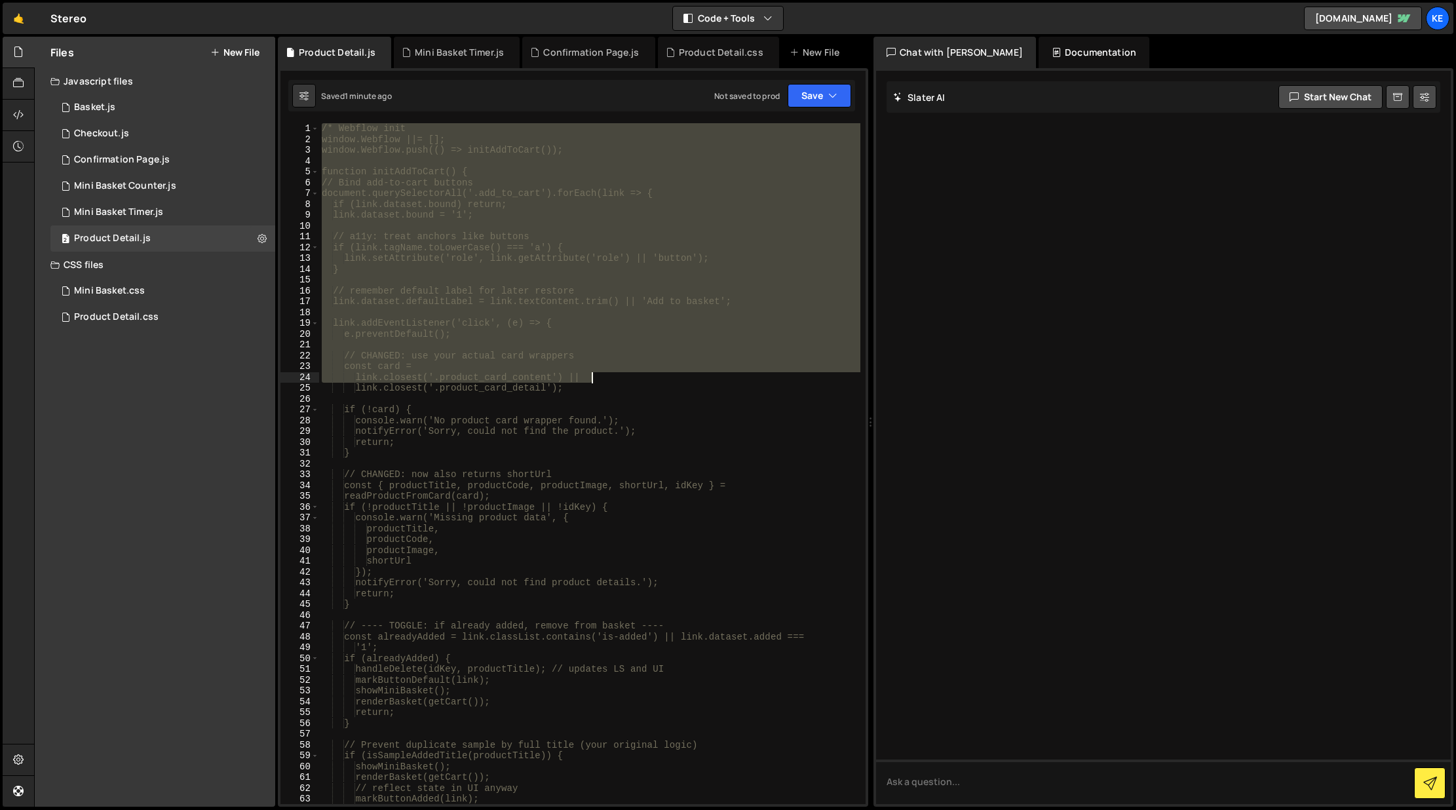
drag, startPoint x: 320, startPoint y: 128, endPoint x: 591, endPoint y: 373, distance: 365.1
click at [591, 373] on div "/* Webflow init window.Webflow ||= []; window.Webflow.push(() => initAddToCart(…" at bounding box center [589, 474] width 541 height 702
click at [776, 332] on div "/* Webflow init window.Webflow ||= []; window.Webflow.push(() => initAddToCart(…" at bounding box center [589, 463] width 541 height 681
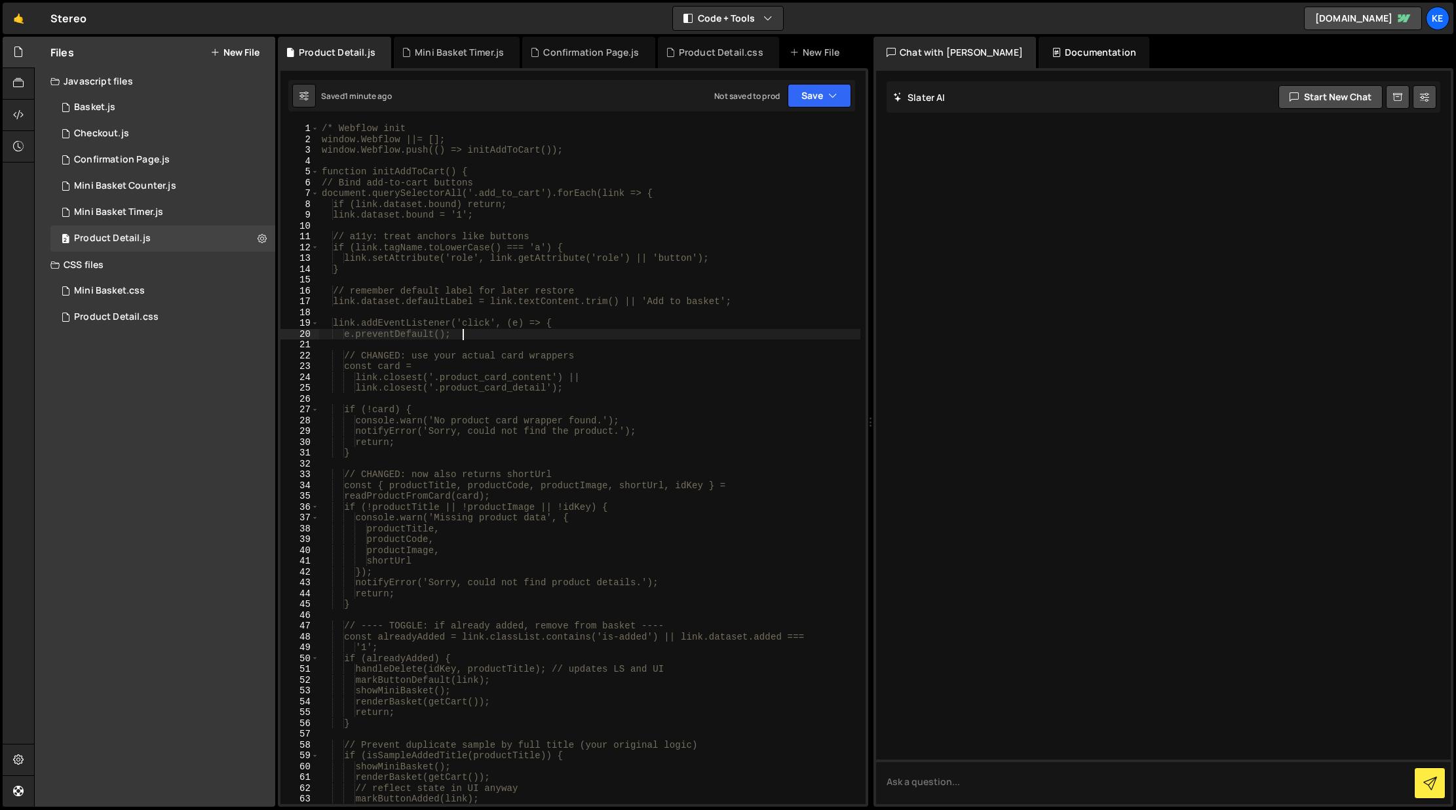
scroll to position [0, 0]
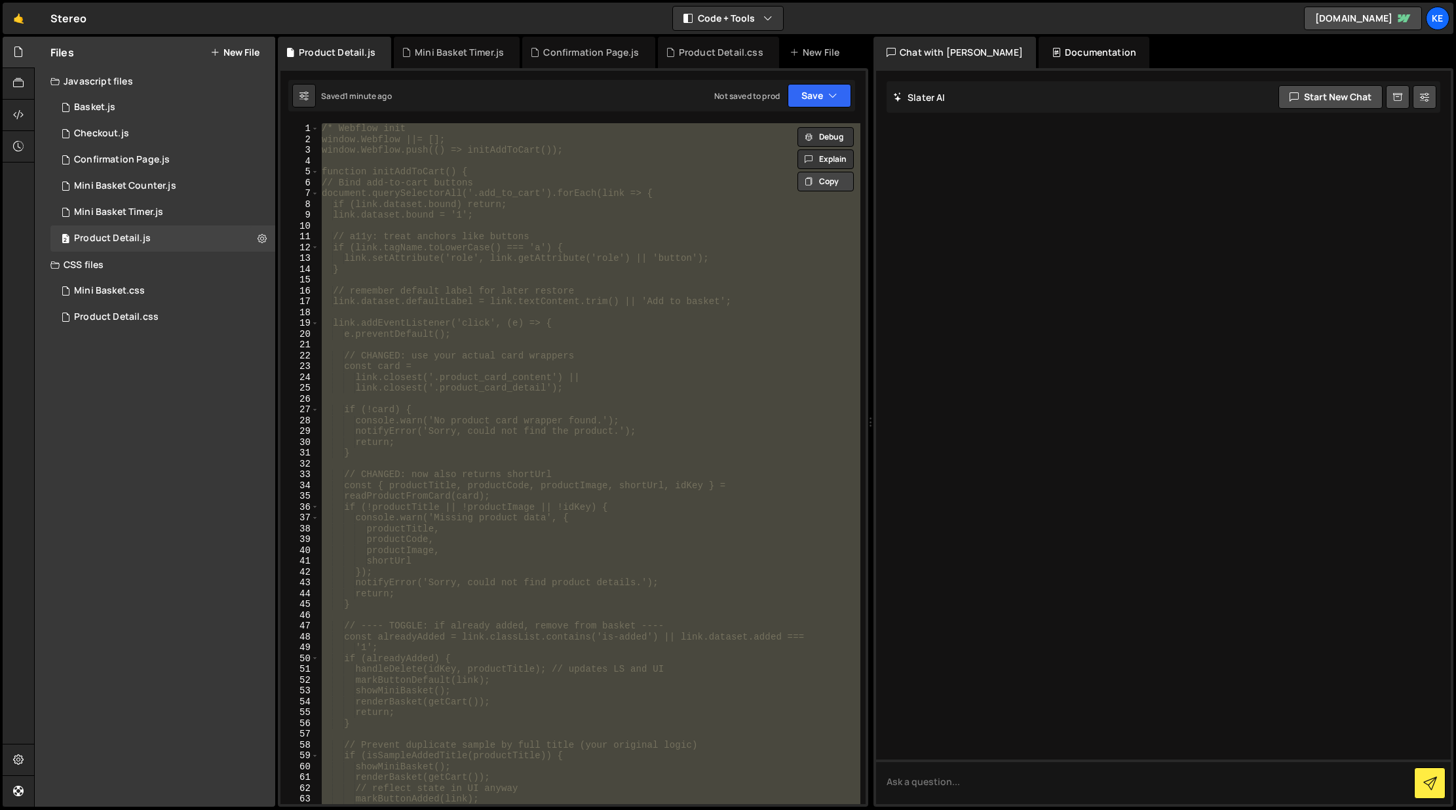
click at [822, 184] on button "Copy" at bounding box center [825, 182] width 56 height 20
click at [813, 98] on button "Save" at bounding box center [819, 96] width 64 height 24
click at [770, 130] on div "Save to Staging S" at bounding box center [775, 127] width 136 height 13
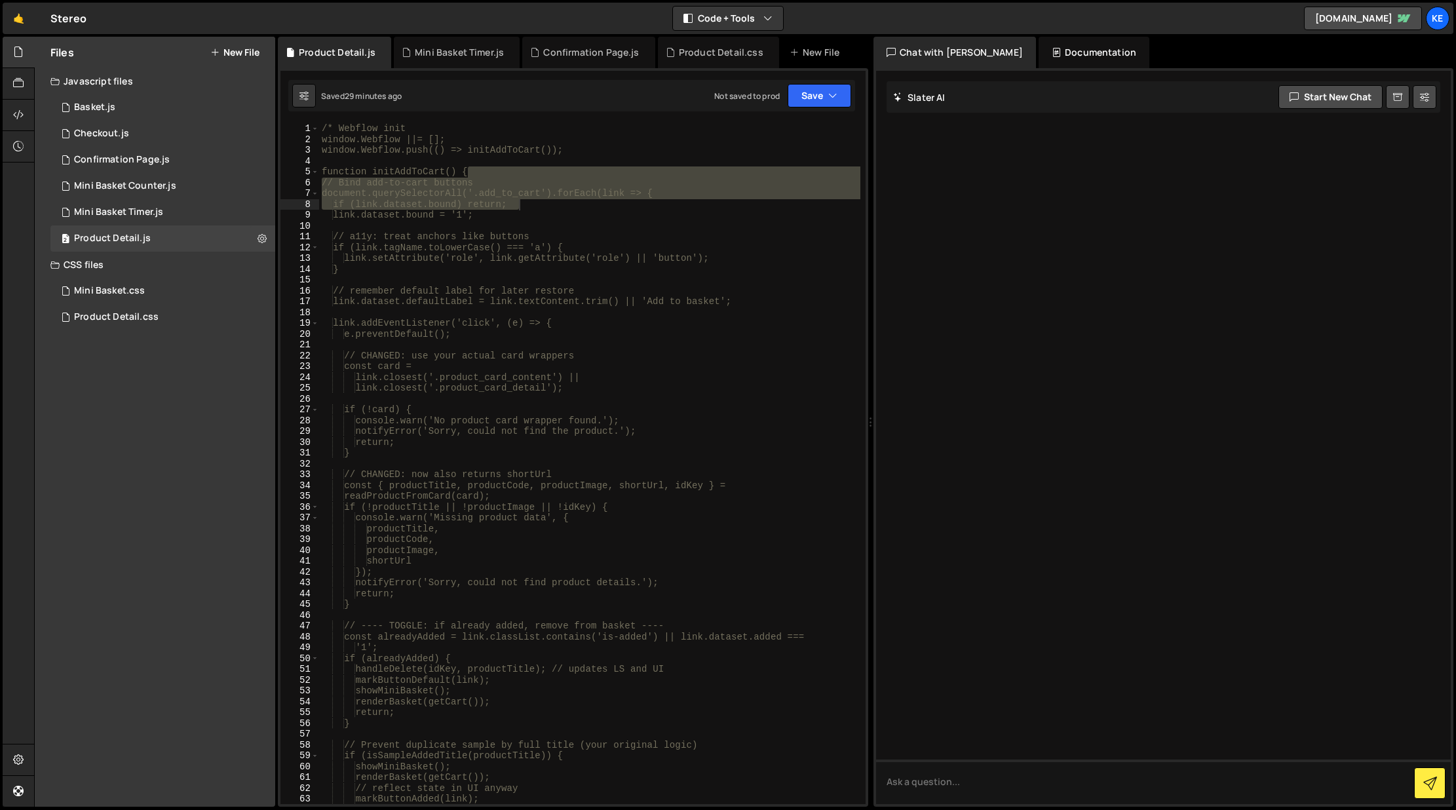
drag, startPoint x: 859, startPoint y: 169, endPoint x: 867, endPoint y: 210, distance: 42.1
click at [867, 210] on div "1 2 3 4 5 .add_to_cart.is-added { opacity : 0.2 ; cursor : default ; } הההההההה…" at bounding box center [573, 437] width 590 height 738
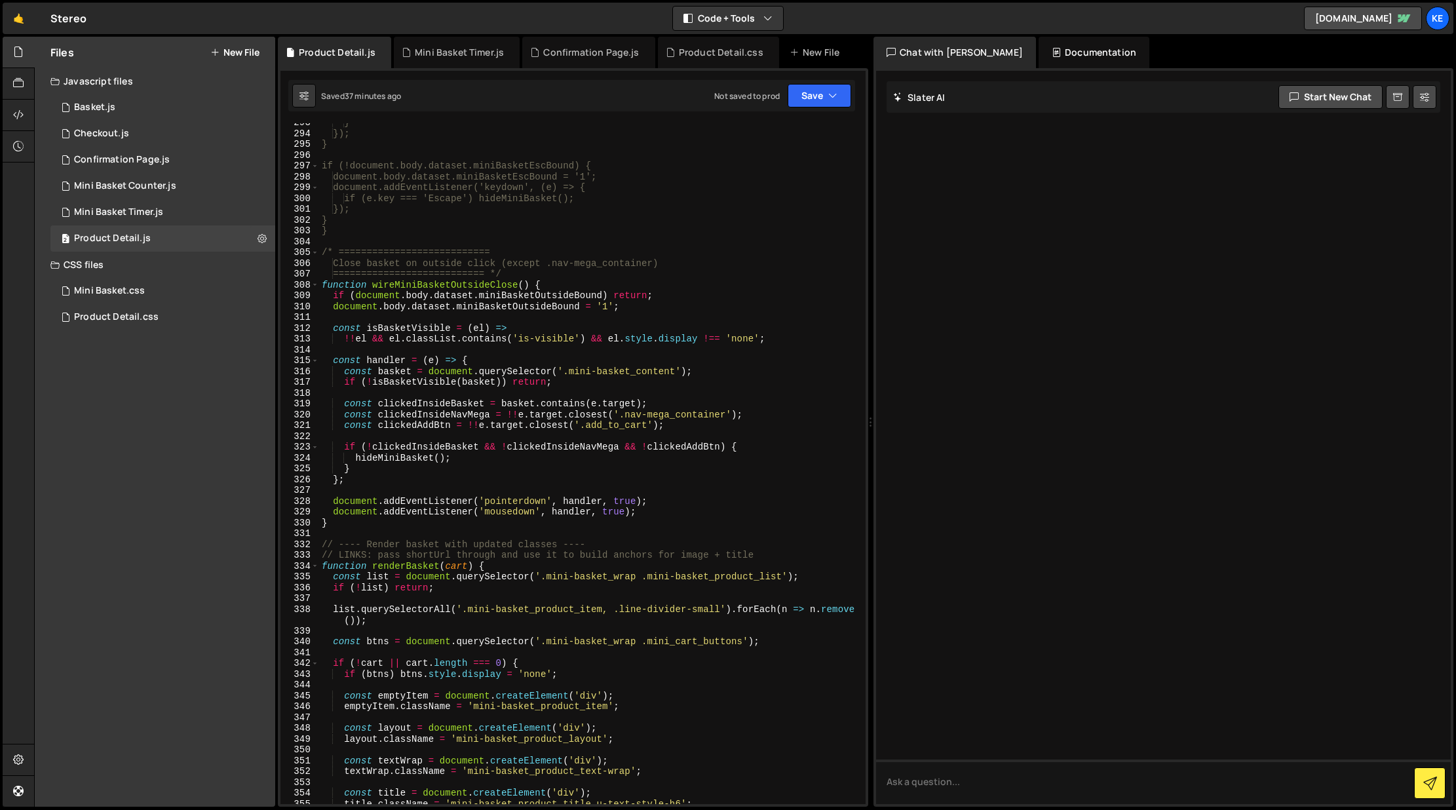
scroll to position [2983, 0]
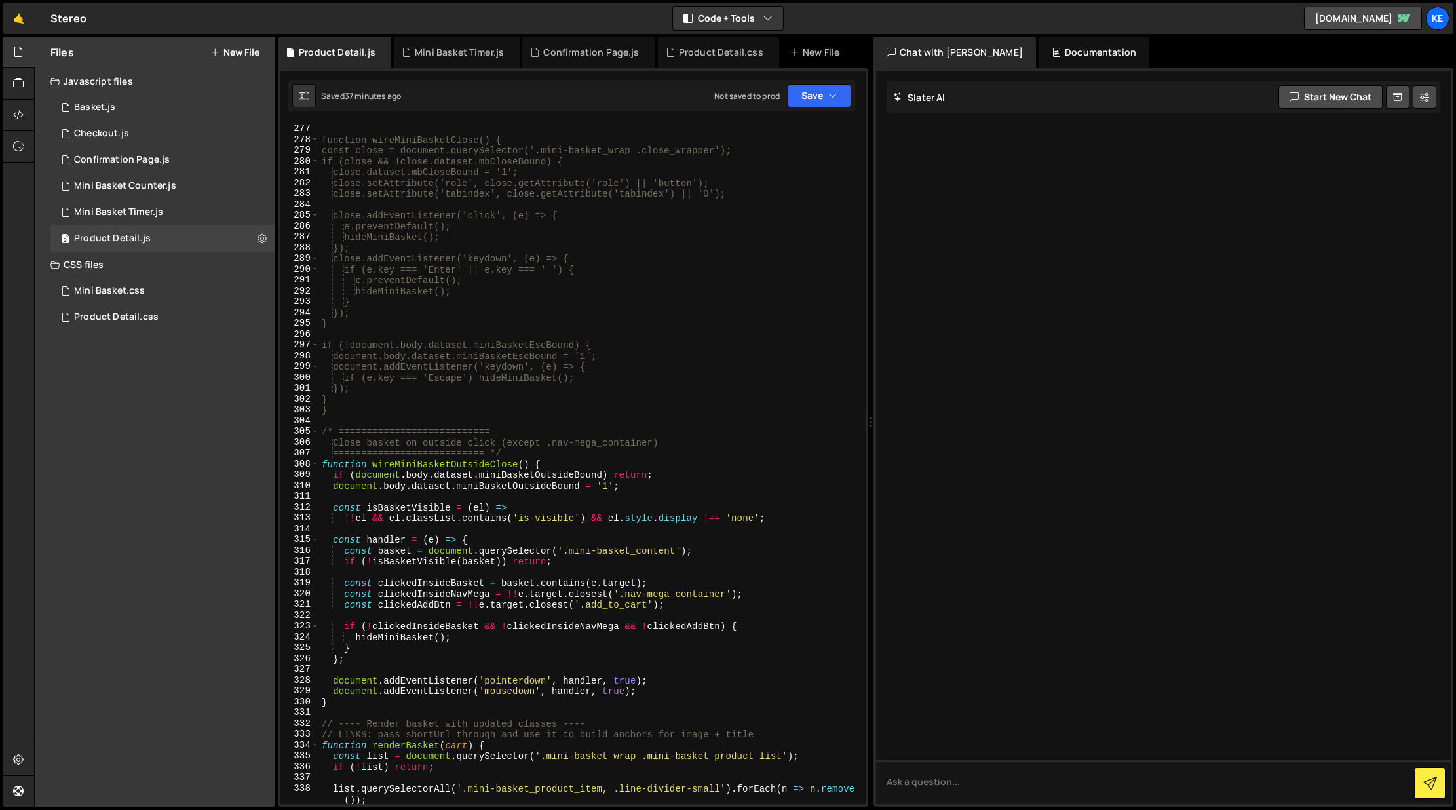
click at [336, 435] on div "} function wireMiniBasketClose() { const close = document.querySelector('.mini-…" at bounding box center [589, 469] width 541 height 713
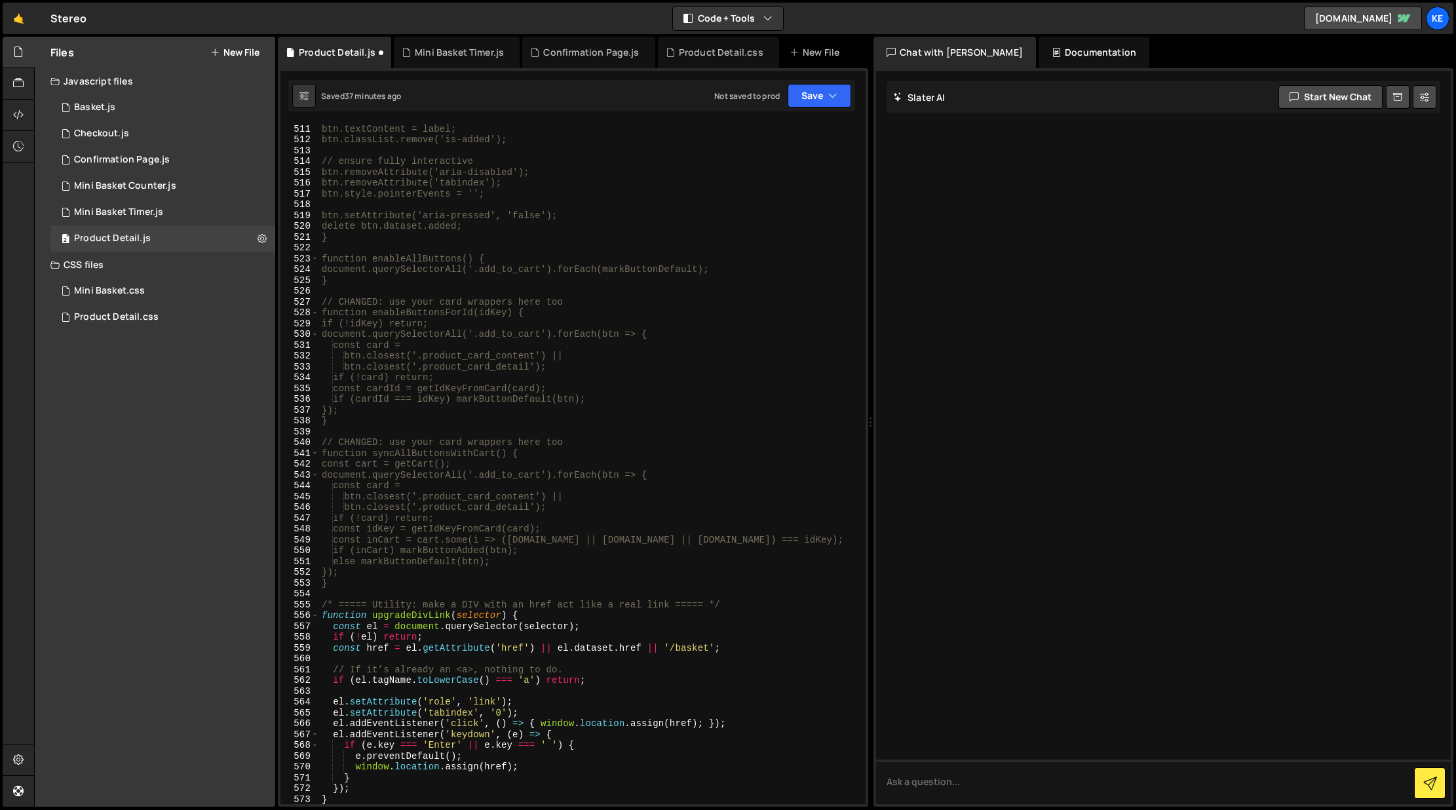
scroll to position [5623, 0]
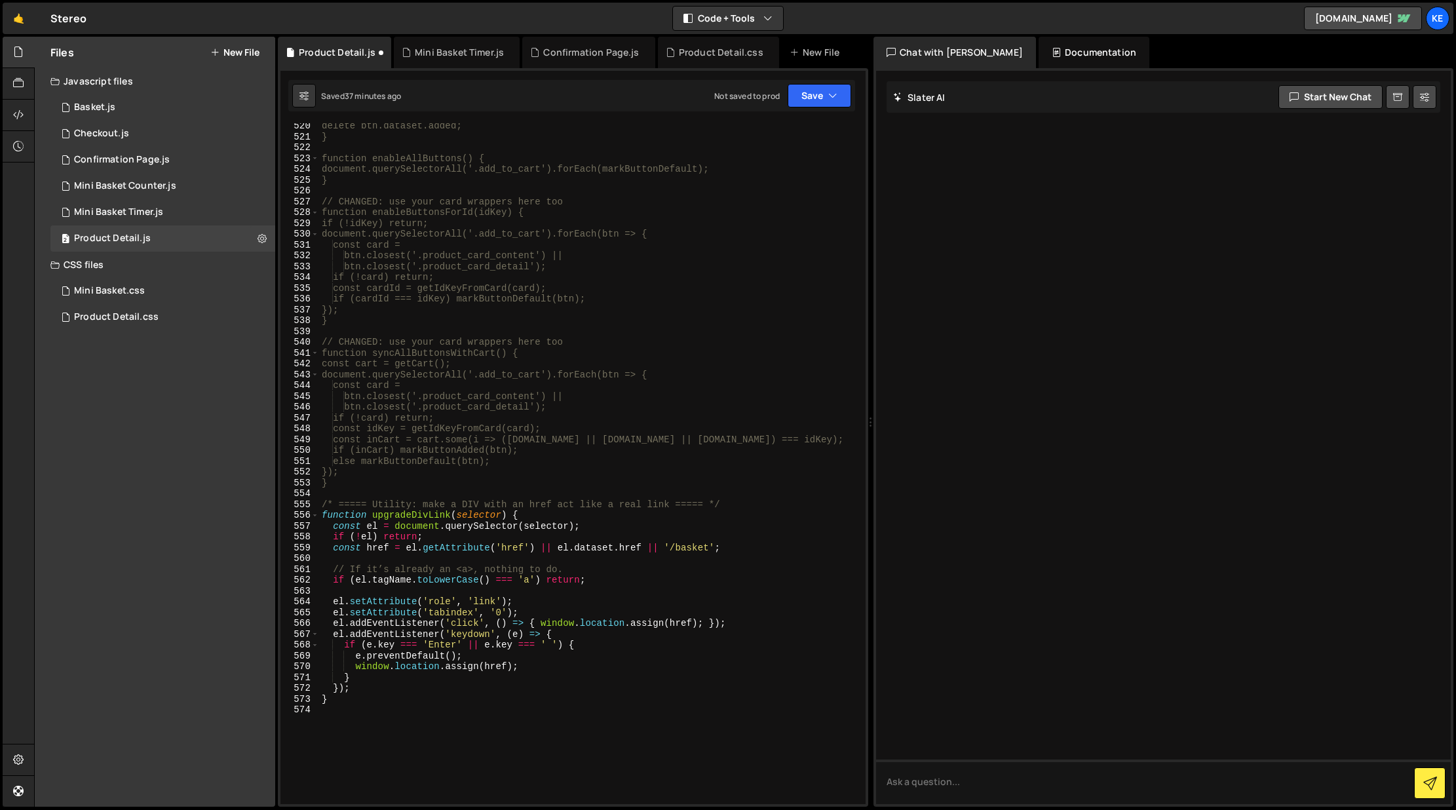
click at [335, 504] on div "delete btn.dataset.added; } function enableAllButtons() { document.querySelecto…" at bounding box center [589, 472] width 541 height 702
click at [729, 511] on div "delete btn.dataset.added; } function enableAllButtons() { document.querySelecto…" at bounding box center [589, 472] width 541 height 702
click at [704, 501] on div "delete btn.dataset.added; } function enableAllButtons() { document.querySelecto…" at bounding box center [589, 472] width 541 height 702
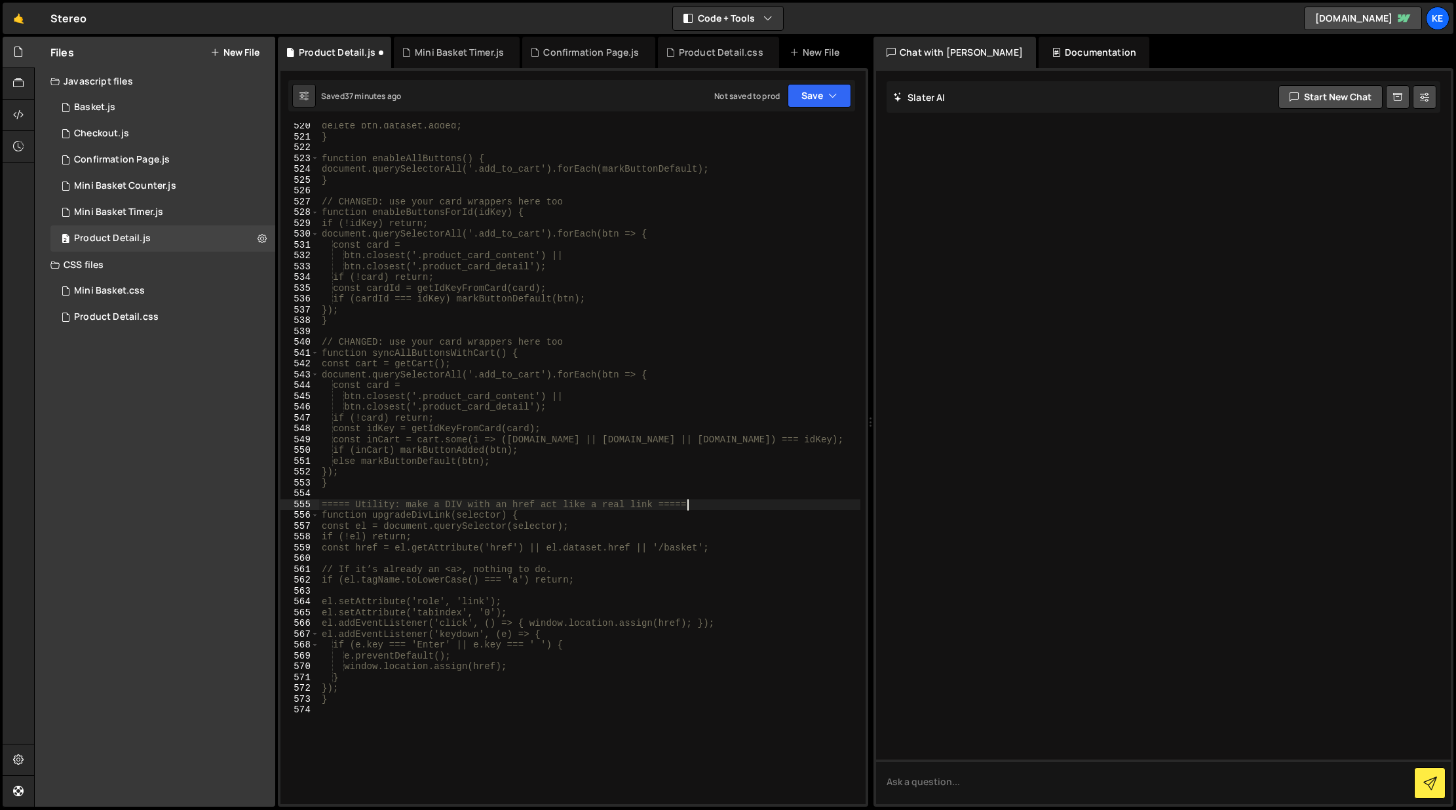
click at [324, 505] on div "delete btn.dataset.added; } function enableAllButtons() { document.querySelecto…" at bounding box center [589, 472] width 541 height 702
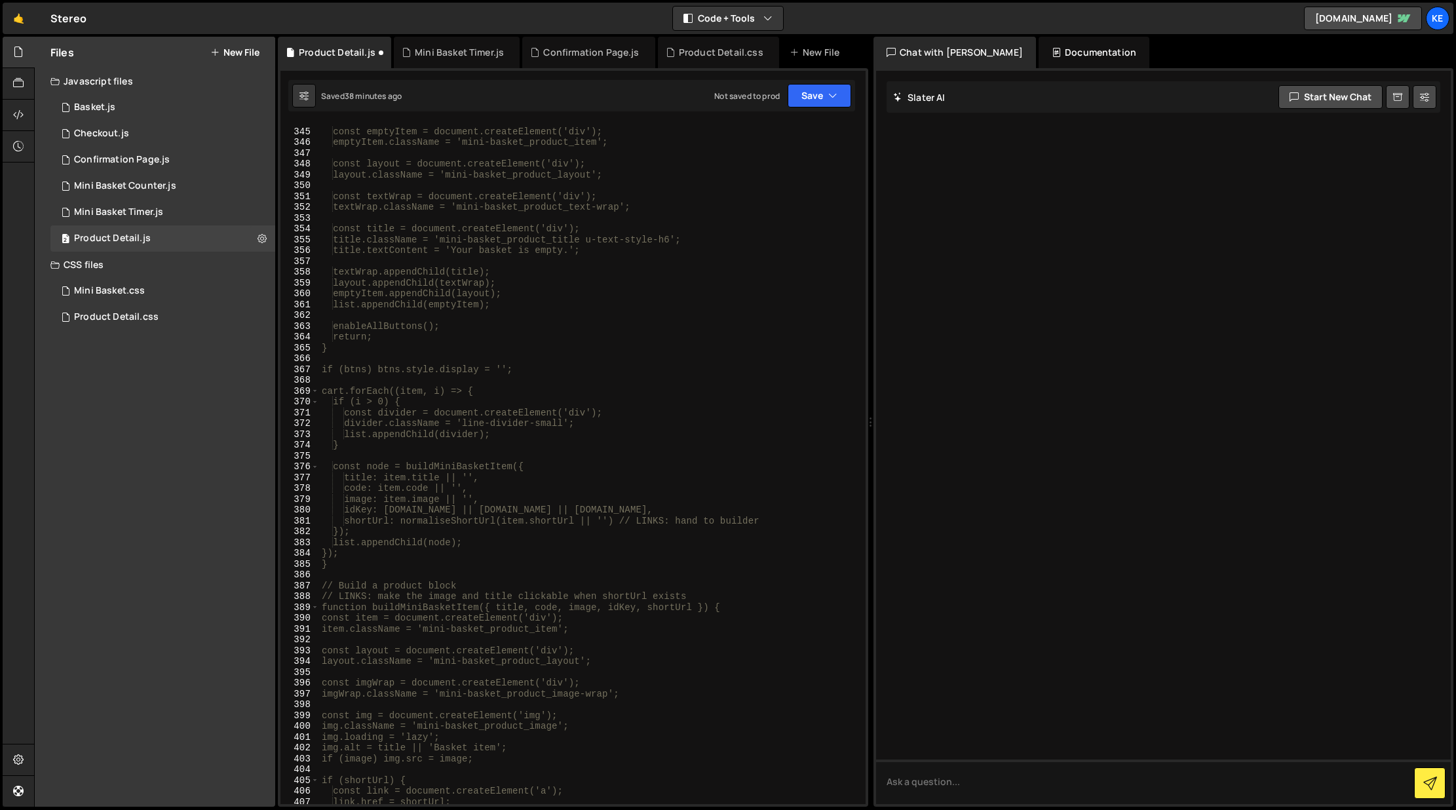
scroll to position [3552, 0]
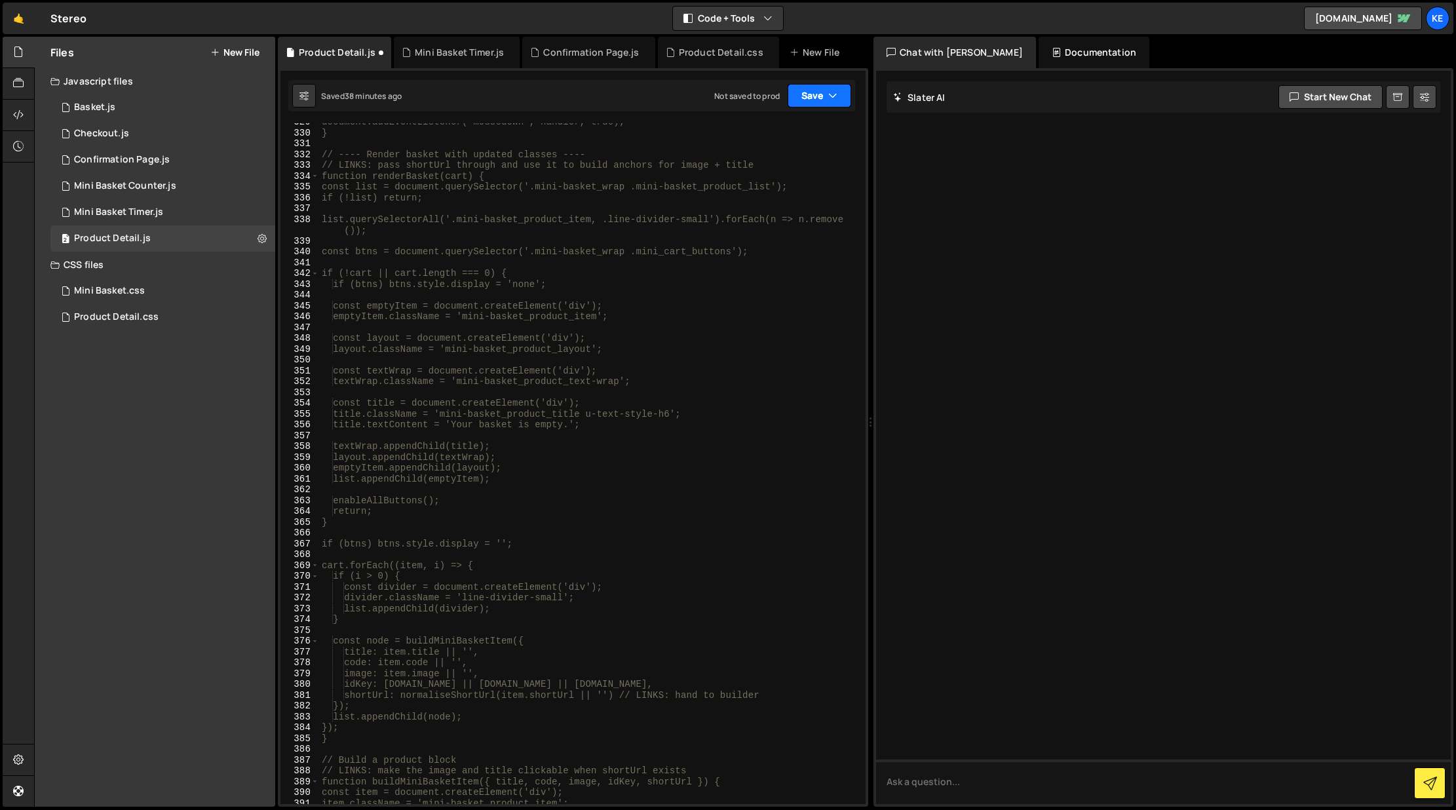
type textarea "// ===== Utility: make a DIV with an href act like a real link ====="
click at [819, 89] on button "Save" at bounding box center [819, 96] width 64 height 24
click at [733, 135] on div "Saved 38 minutes ago" at bounding box center [775, 142] width 136 height 16
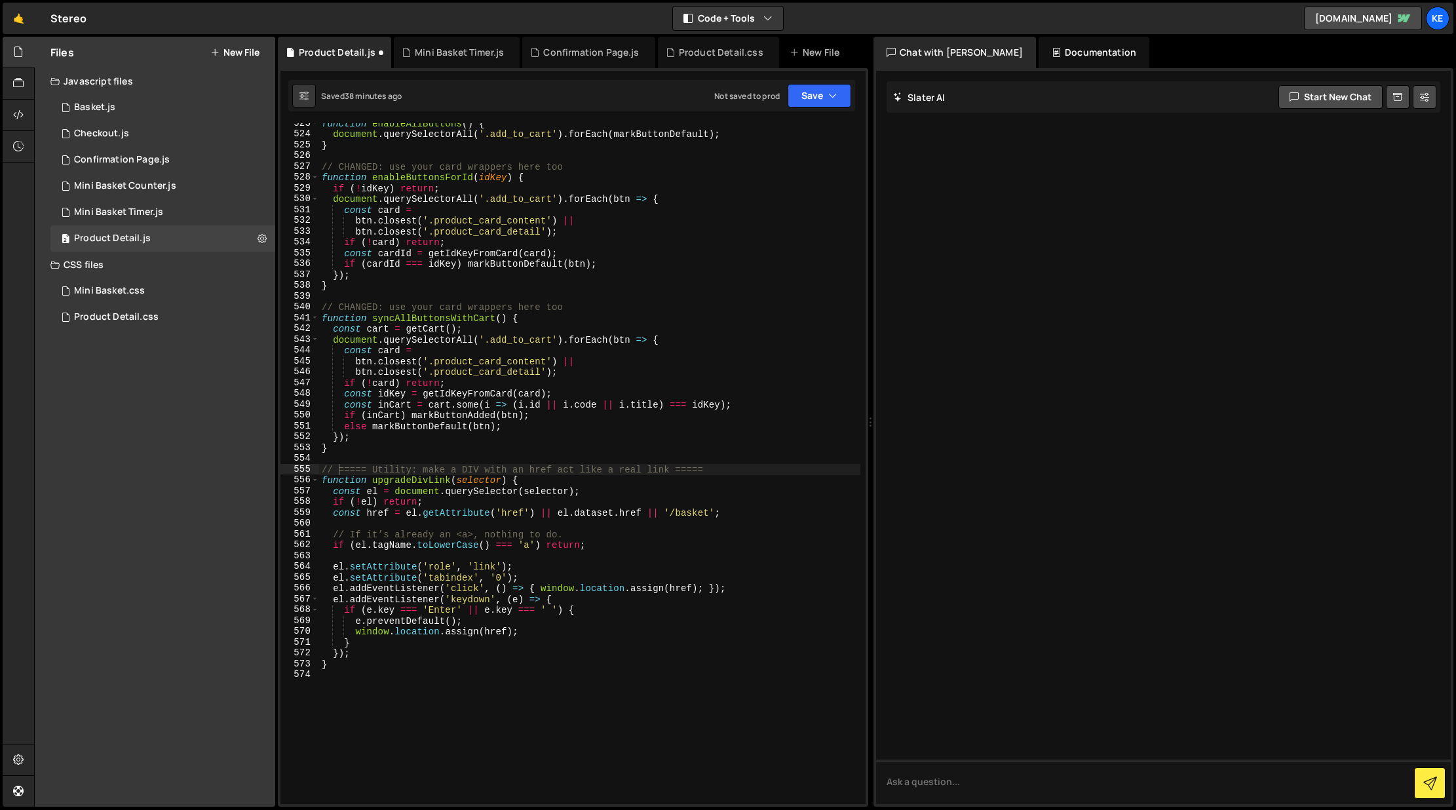
scroll to position [5659, 0]
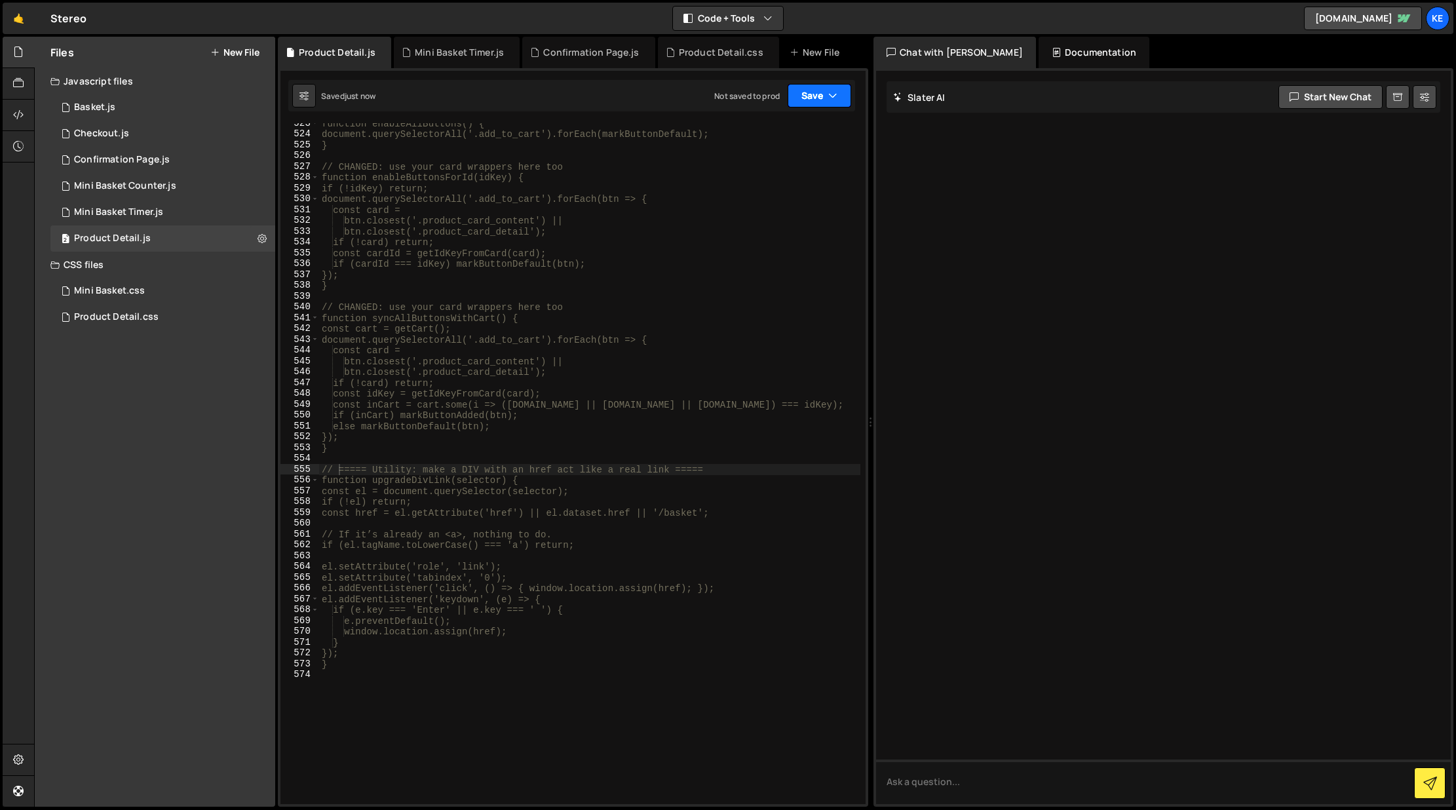
click at [816, 98] on button "Save" at bounding box center [819, 96] width 64 height 24
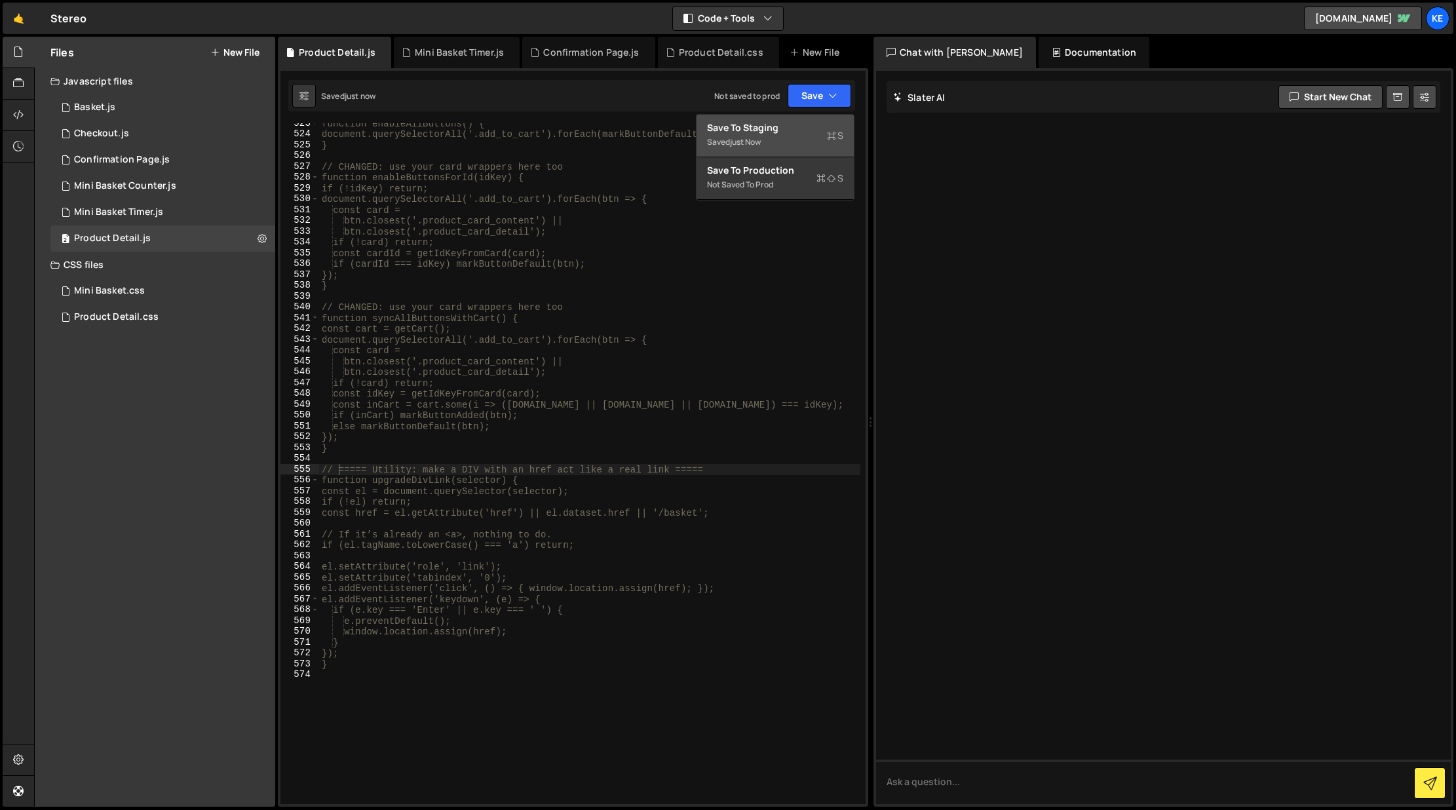
click at [759, 142] on div "just now" at bounding box center [745, 141] width 31 height 11
click at [210, 208] on div "2 Mini Basket Timer.js 0" at bounding box center [162, 212] width 225 height 26
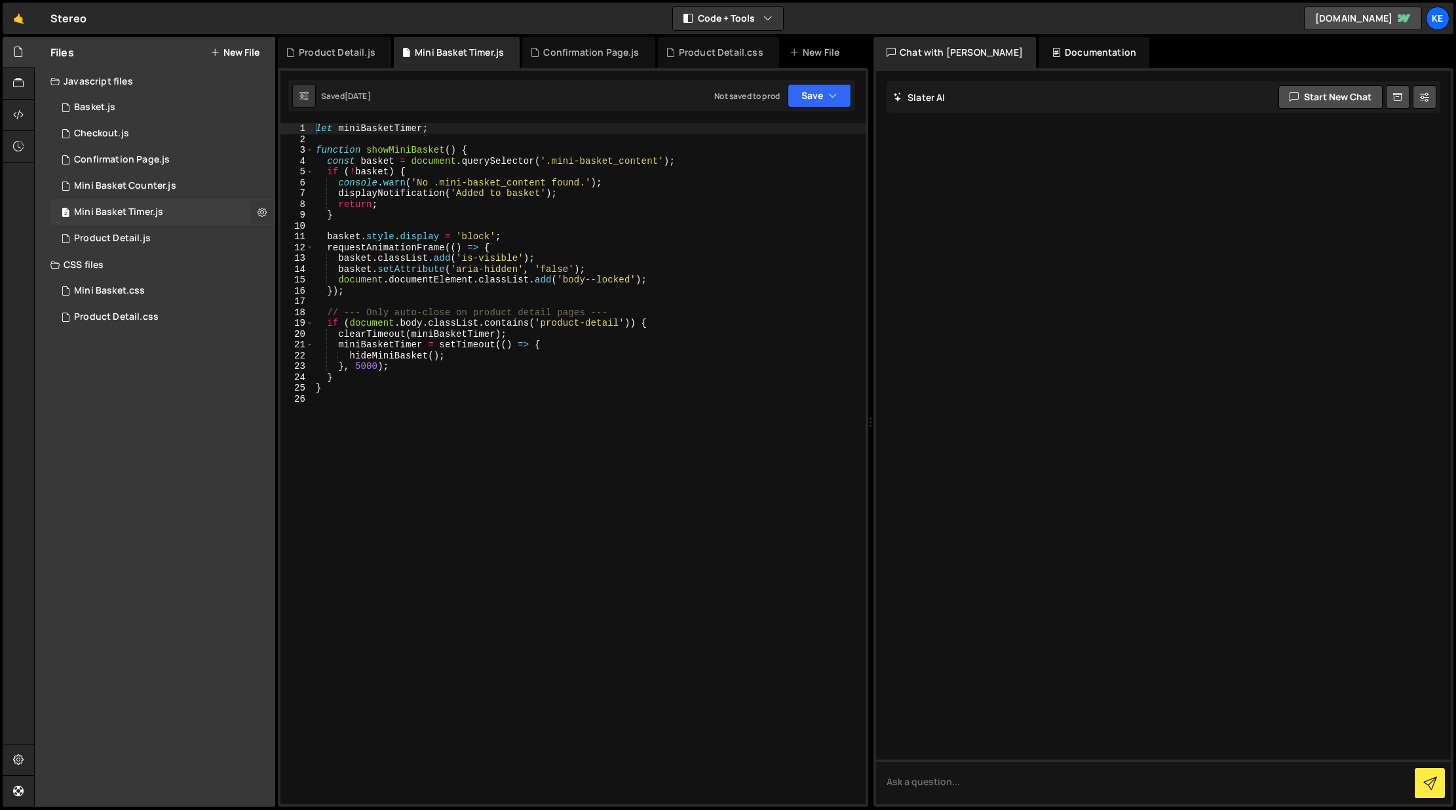
click at [262, 208] on icon at bounding box center [261, 212] width 9 height 12
click at [609, 478] on div "let miniBasketTimer ; function showMiniBasket ( ) { const basket = document . q…" at bounding box center [589, 474] width 552 height 702
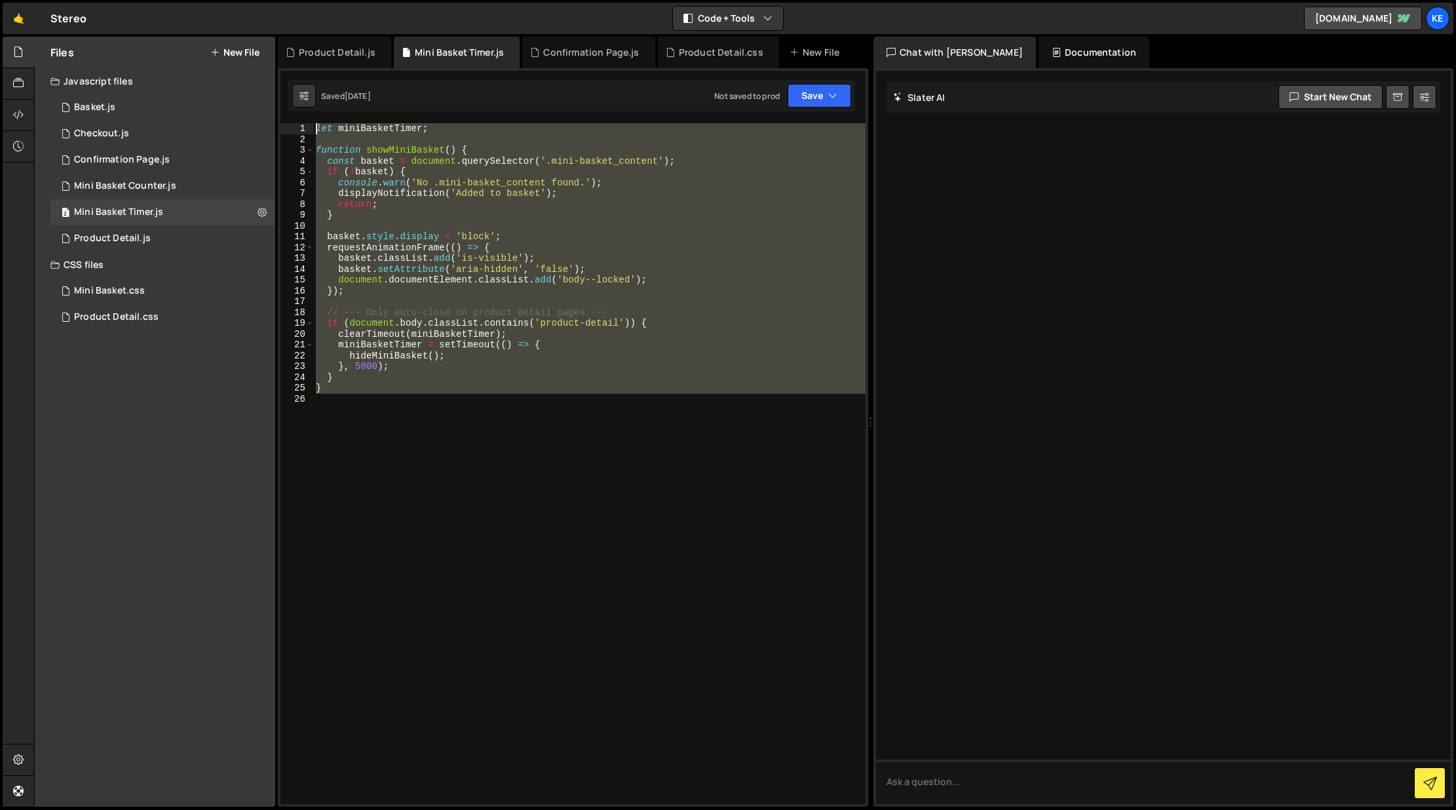
drag, startPoint x: 381, startPoint y: 404, endPoint x: 298, endPoint y: 110, distance: 304.9
click at [298, 110] on div "Debug Explain Copy Product Detail.js Mini Basket Timer.js Confirmation Page.js …" at bounding box center [573, 422] width 590 height 770
type textarea "let miniBasketTimer;"
click at [261, 214] on icon at bounding box center [261, 212] width 9 height 12
type input "Mini Basket Timer"
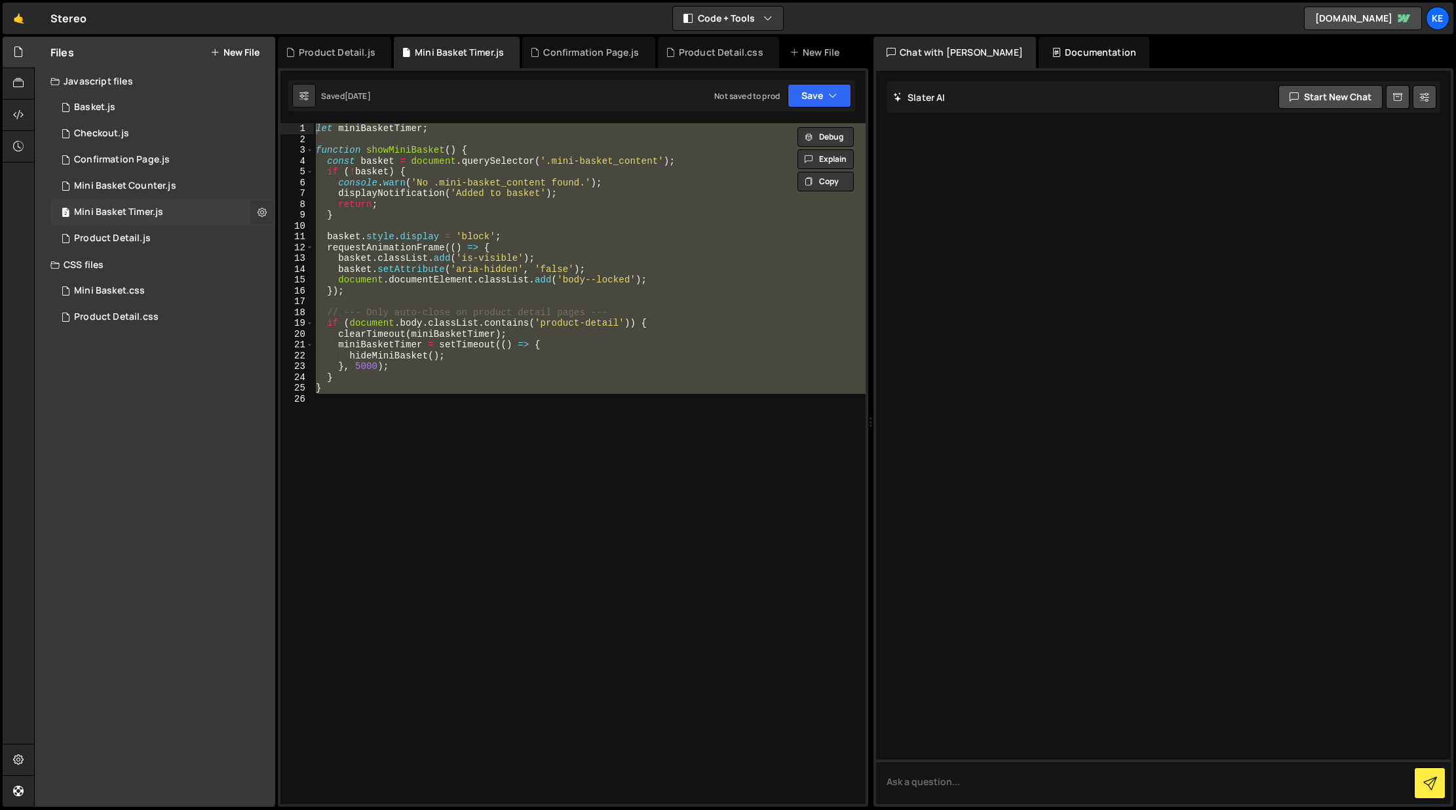
radio input "true"
checkbox input "true"
click at [329, 239] on button "Edit File Settings" at bounding box center [342, 240] width 128 height 26
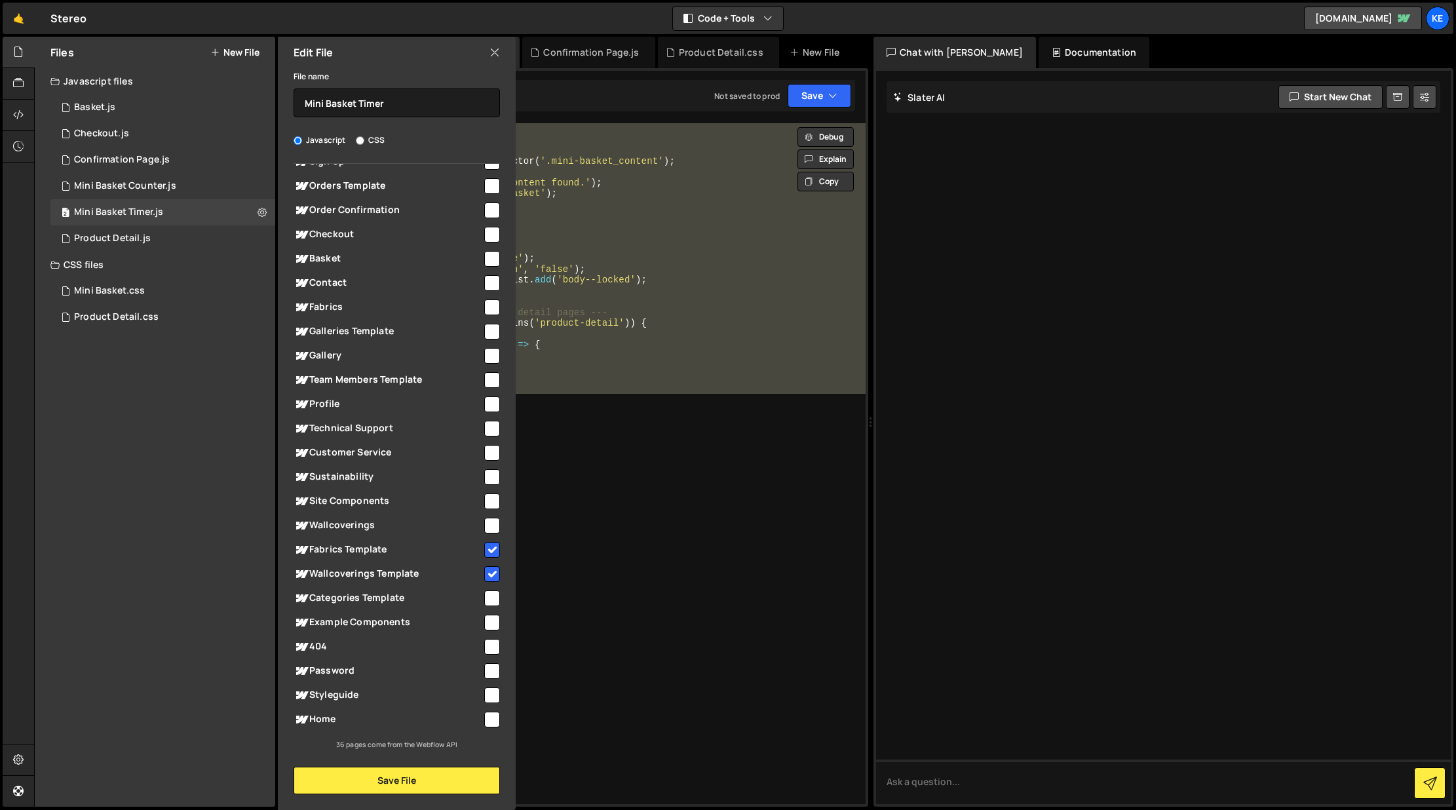
click at [495, 49] on icon at bounding box center [494, 52] width 10 height 14
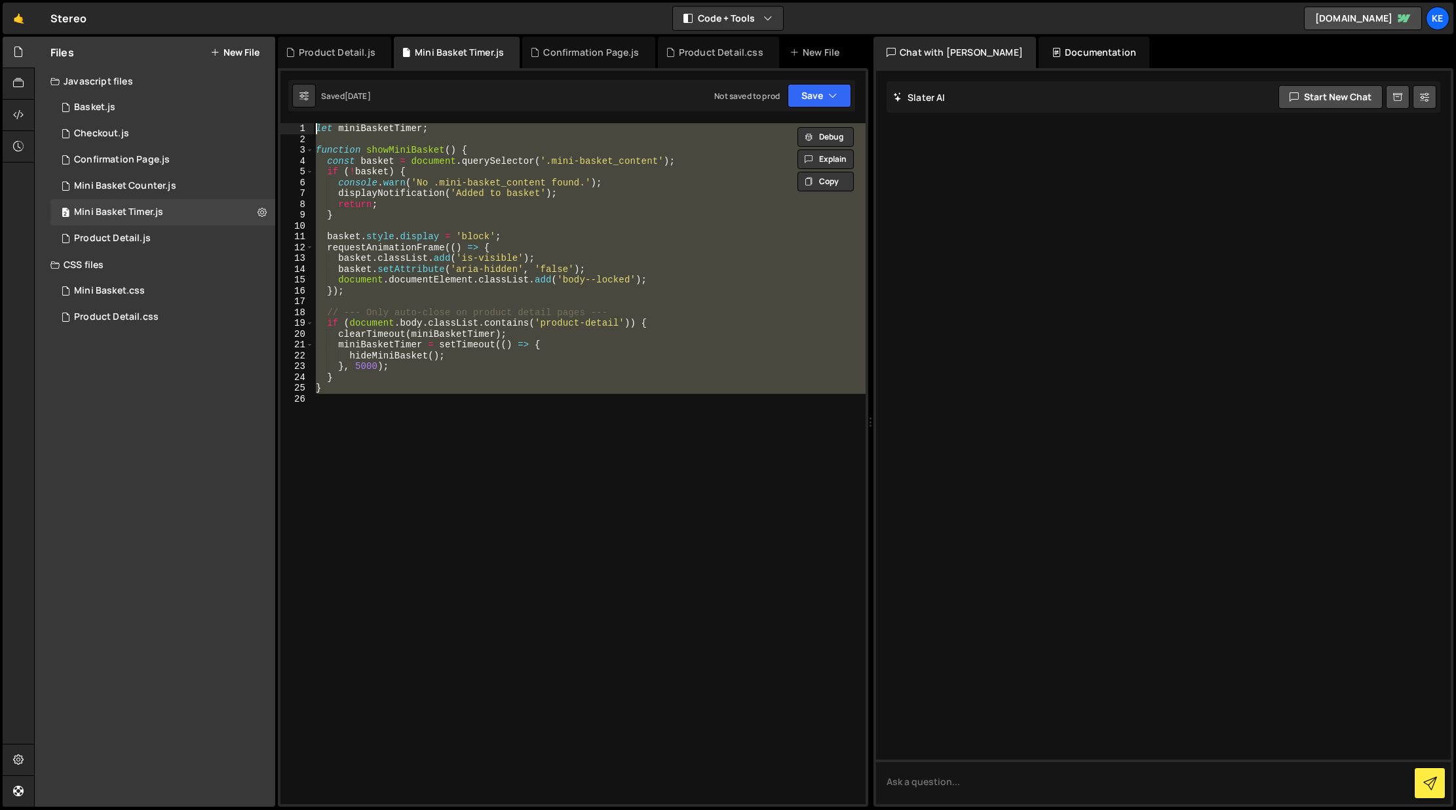
click at [318, 129] on div "let miniBasketTimer ; function showMiniBasket ( ) { const basket = document . q…" at bounding box center [589, 463] width 552 height 681
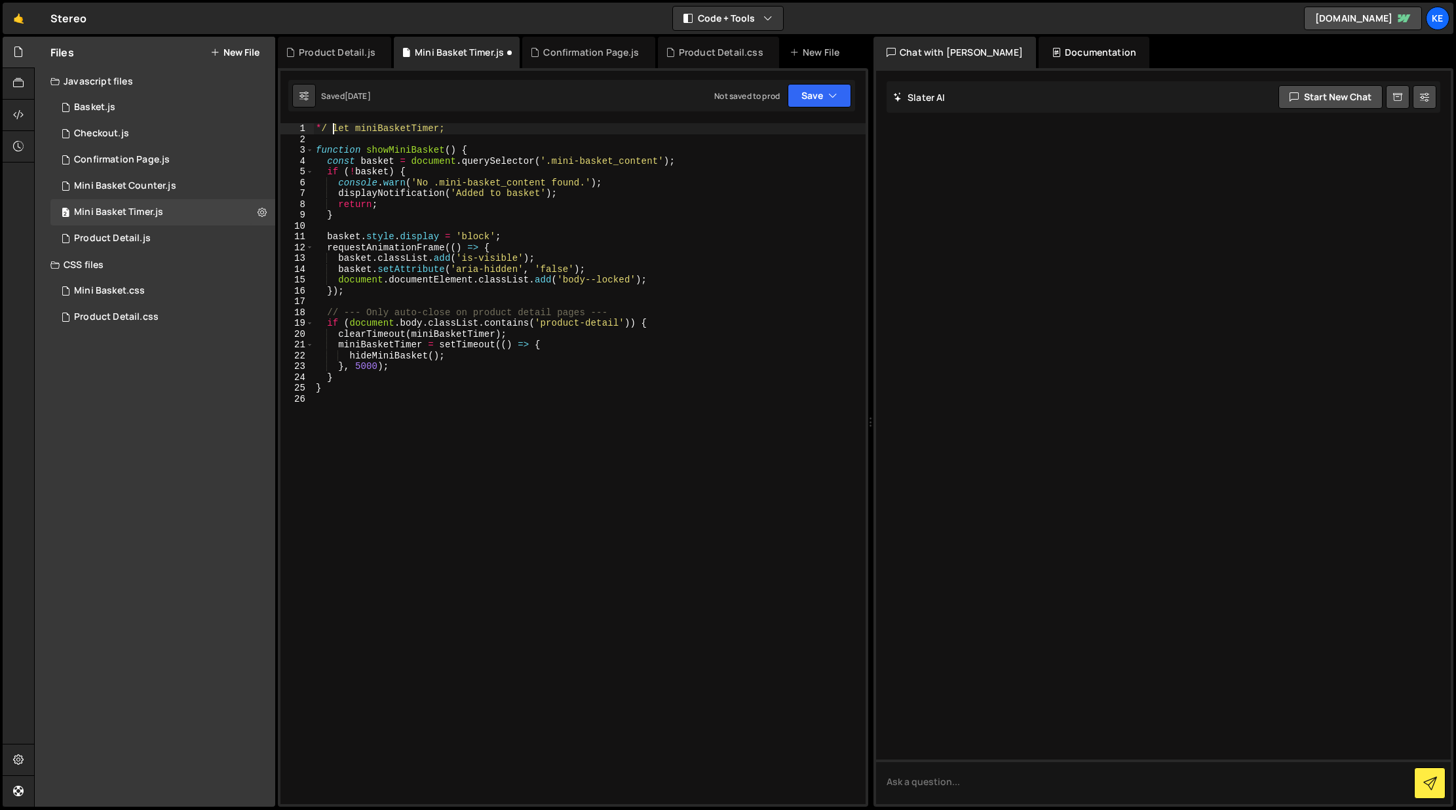
scroll to position [0, 1]
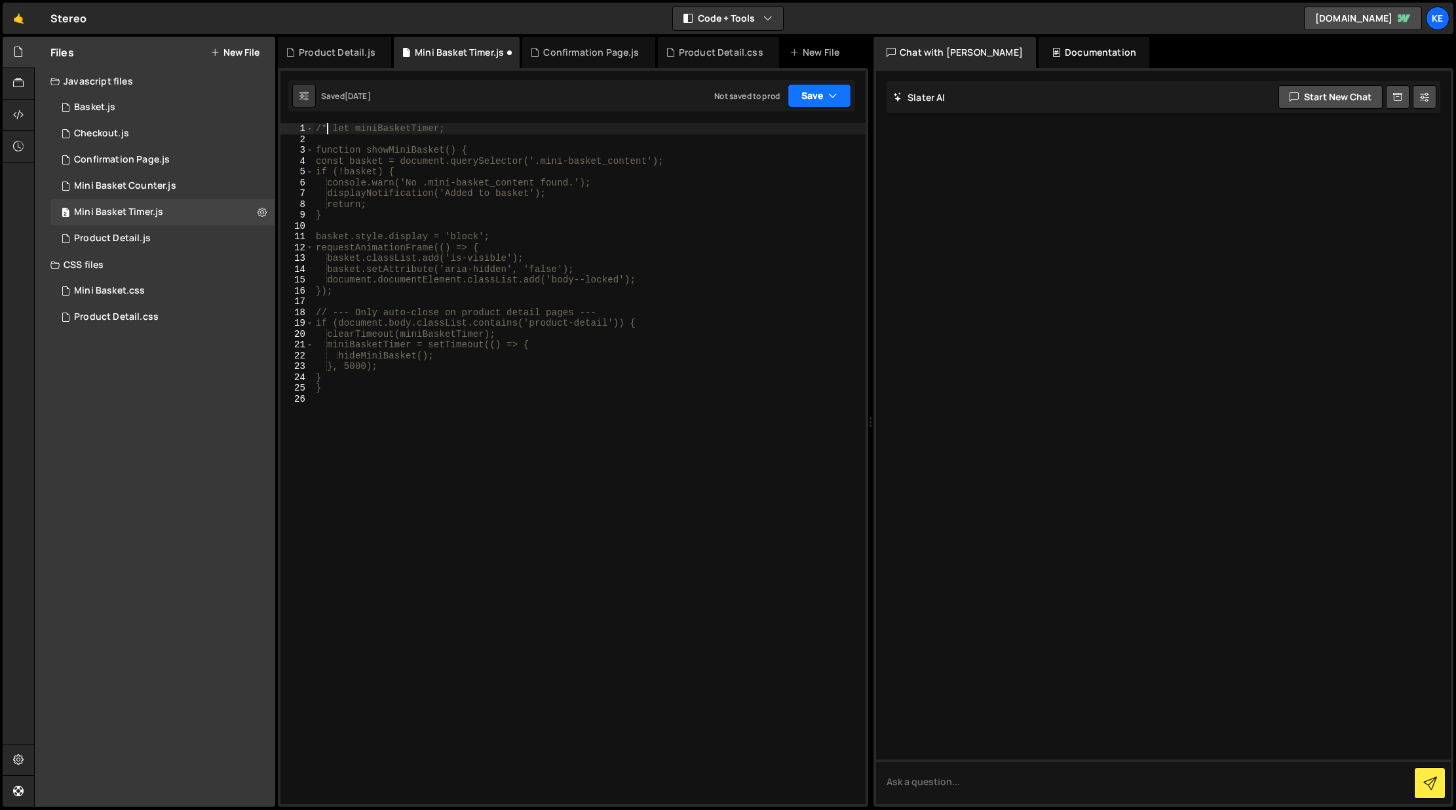
type textarea "/* let miniBasketTimer;"
click at [795, 100] on button "Save" at bounding box center [819, 96] width 64 height 24
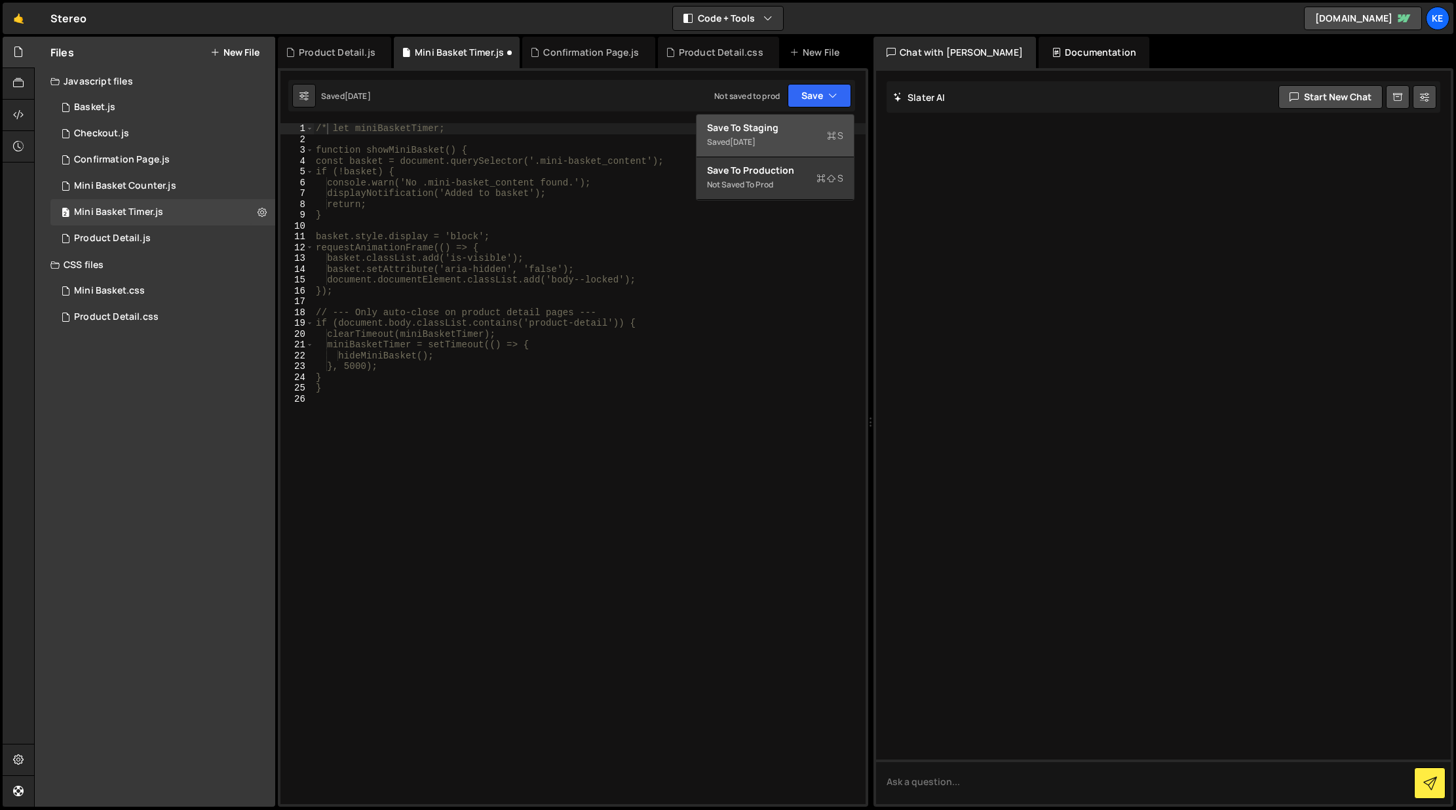
click at [750, 128] on div "Save to Staging S" at bounding box center [775, 127] width 136 height 13
click at [181, 187] on div "1 Mini Basket Counter.js 0" at bounding box center [162, 186] width 225 height 26
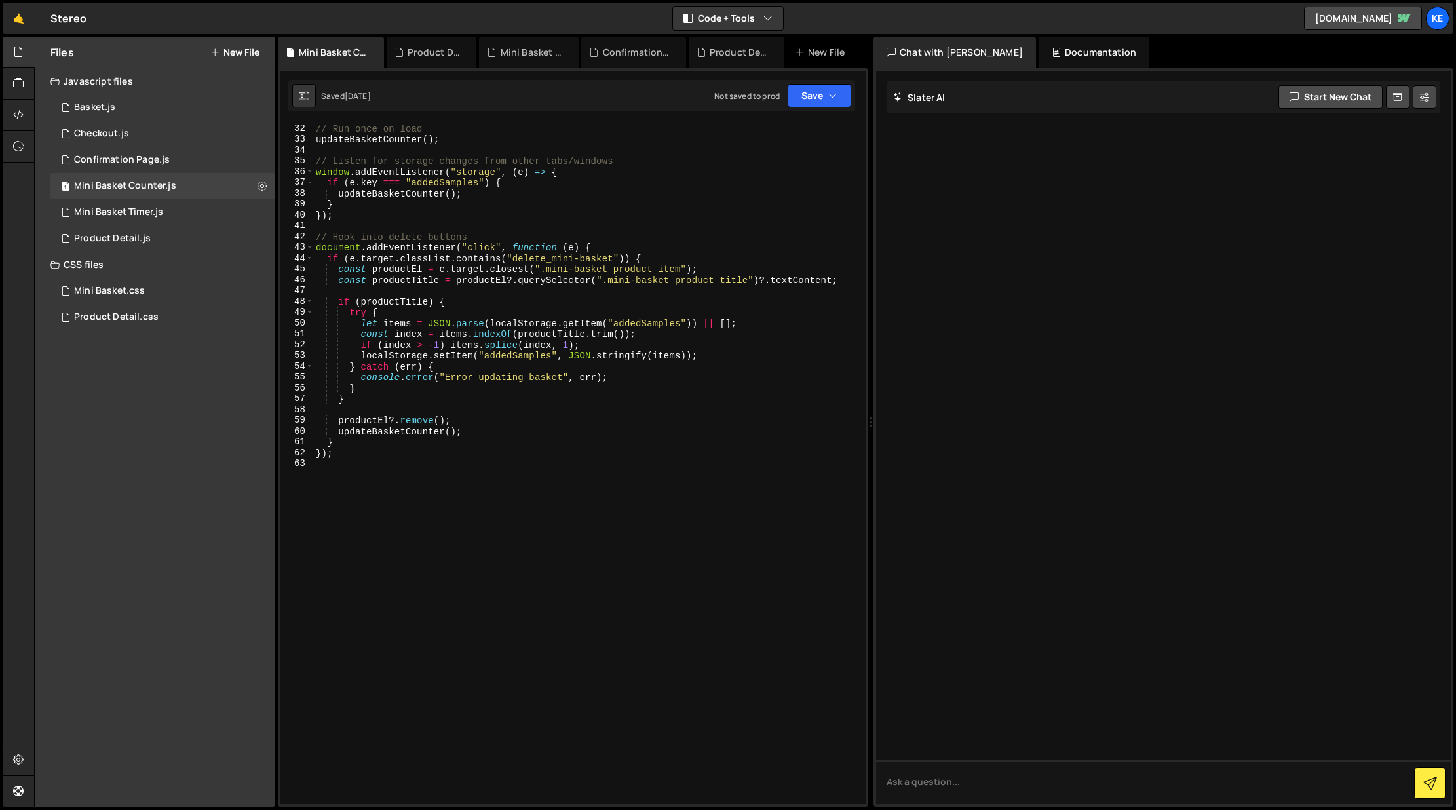
scroll to position [0, 0]
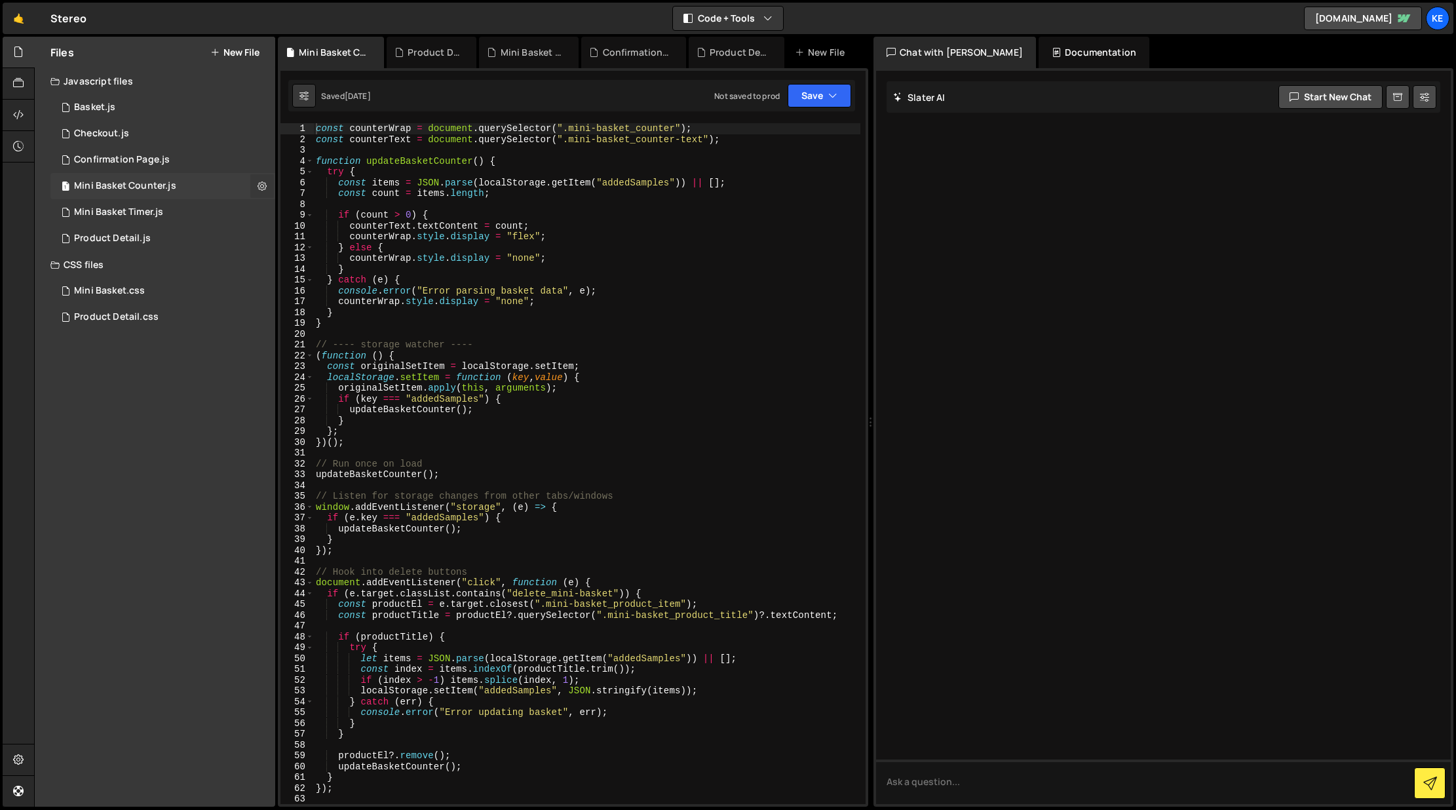
click at [261, 185] on icon at bounding box center [261, 186] width 9 height 12
click at [746, 157] on div "const counterWrap = document . querySelector ( ".mini-basket_counter" ) ; const…" at bounding box center [586, 474] width 547 height 702
drag, startPoint x: 313, startPoint y: 128, endPoint x: 533, endPoint y: 490, distance: 423.9
click at [546, 503] on div "function updateBasketCounter() { 1 2 3 4 5 6 7 8 9 10 11 12 13 14 15 16 17 18 1…" at bounding box center [572, 463] width 585 height 681
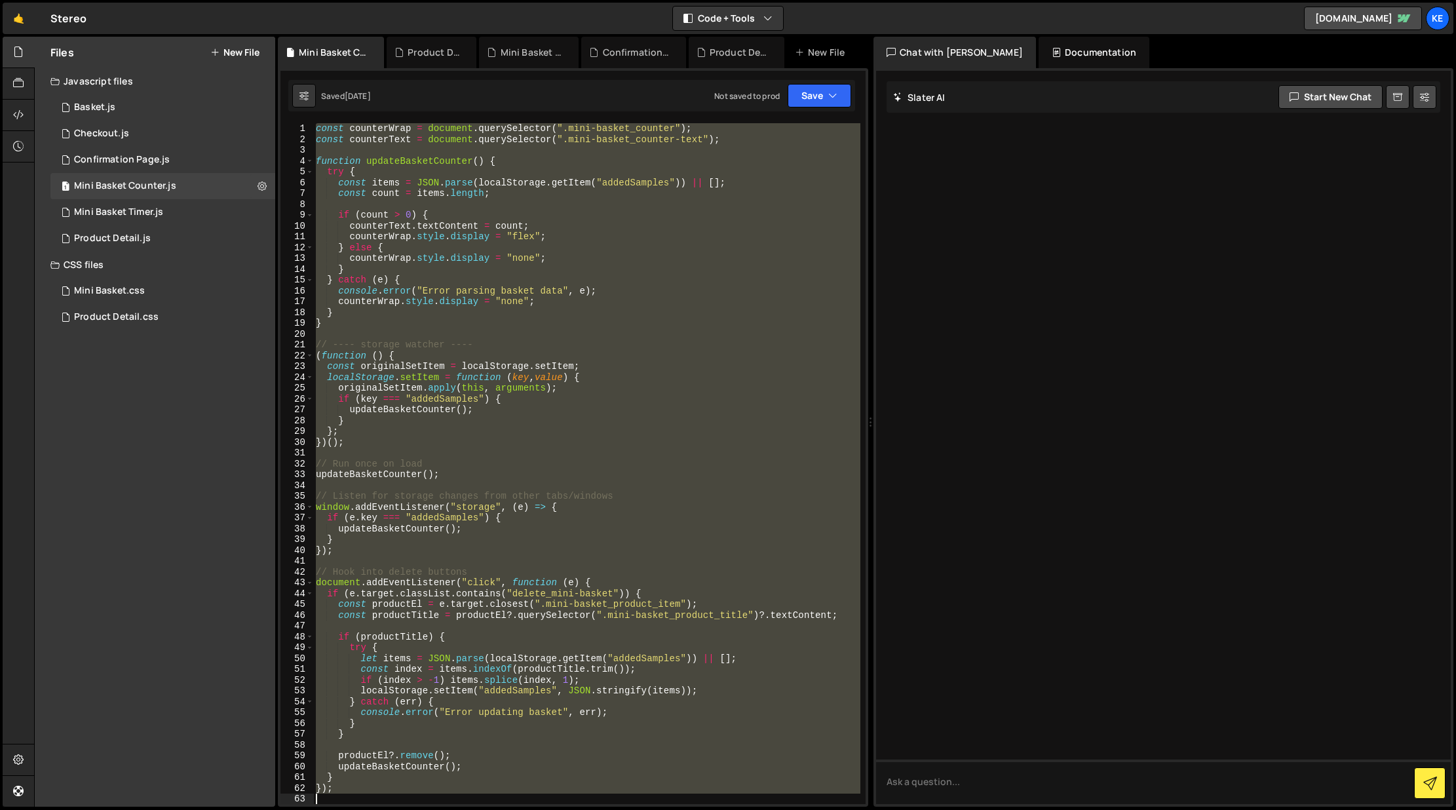
drag, startPoint x: 316, startPoint y: 127, endPoint x: 645, endPoint y: 846, distance: 790.7
click at [645, 809] on html "Projects [GEOGRAPHIC_DATA] Blog Ke Projects Your Teams Account Upgrade Logout" at bounding box center [728, 405] width 1456 height 810
click at [820, 182] on button "Copy" at bounding box center [825, 182] width 56 height 20
click at [332, 144] on div "const counterWrap = document . querySelector ( ".mini-basket_counter" ) ; const…" at bounding box center [586, 463] width 547 height 681
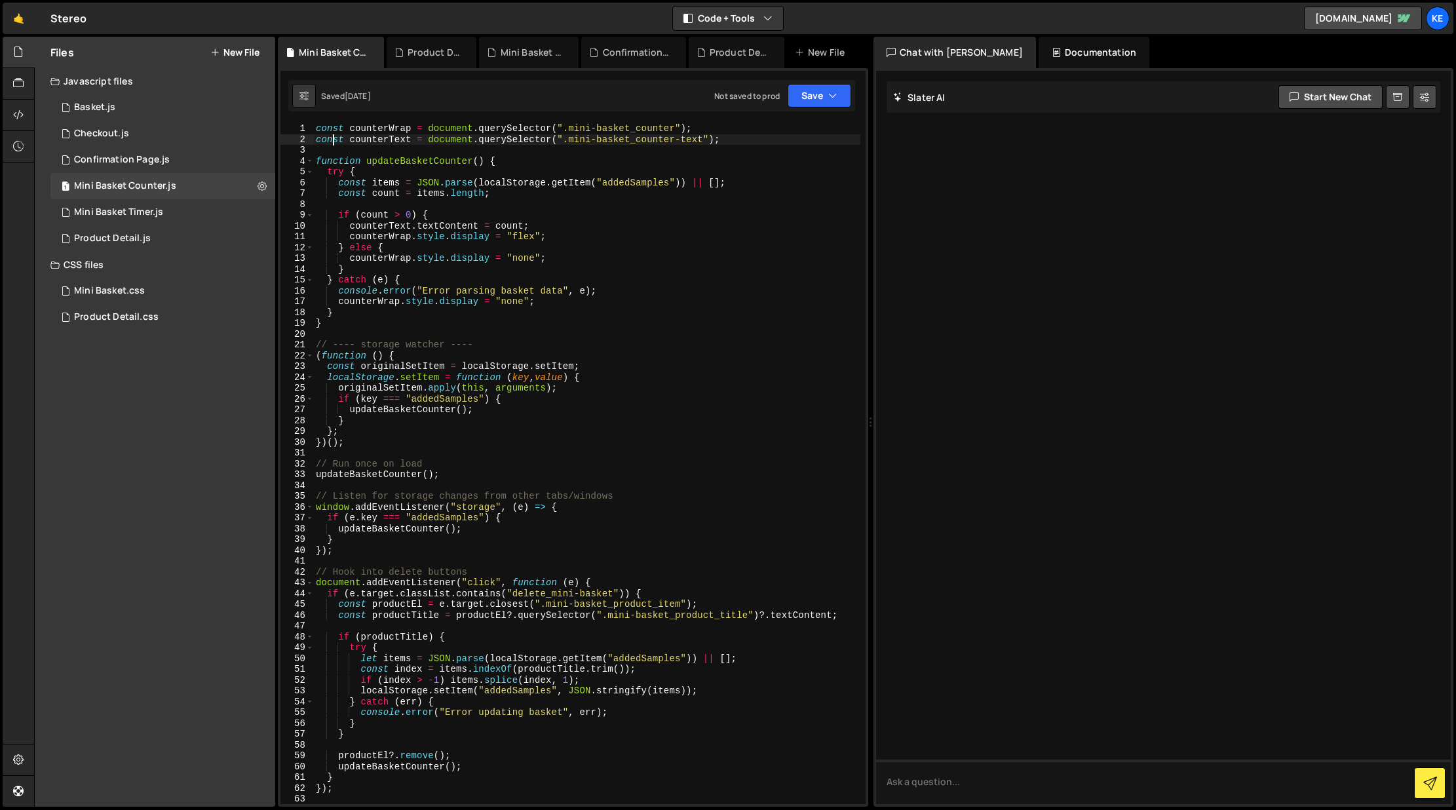
click at [314, 128] on div "const counterText = document.querySelector(".mini-basket_counter-text"); 1 2 3 …" at bounding box center [572, 463] width 585 height 681
click at [314, 127] on div "const counterWrap = document . querySelector ( ".mini-basket_counter" ) ; const…" at bounding box center [586, 474] width 547 height 702
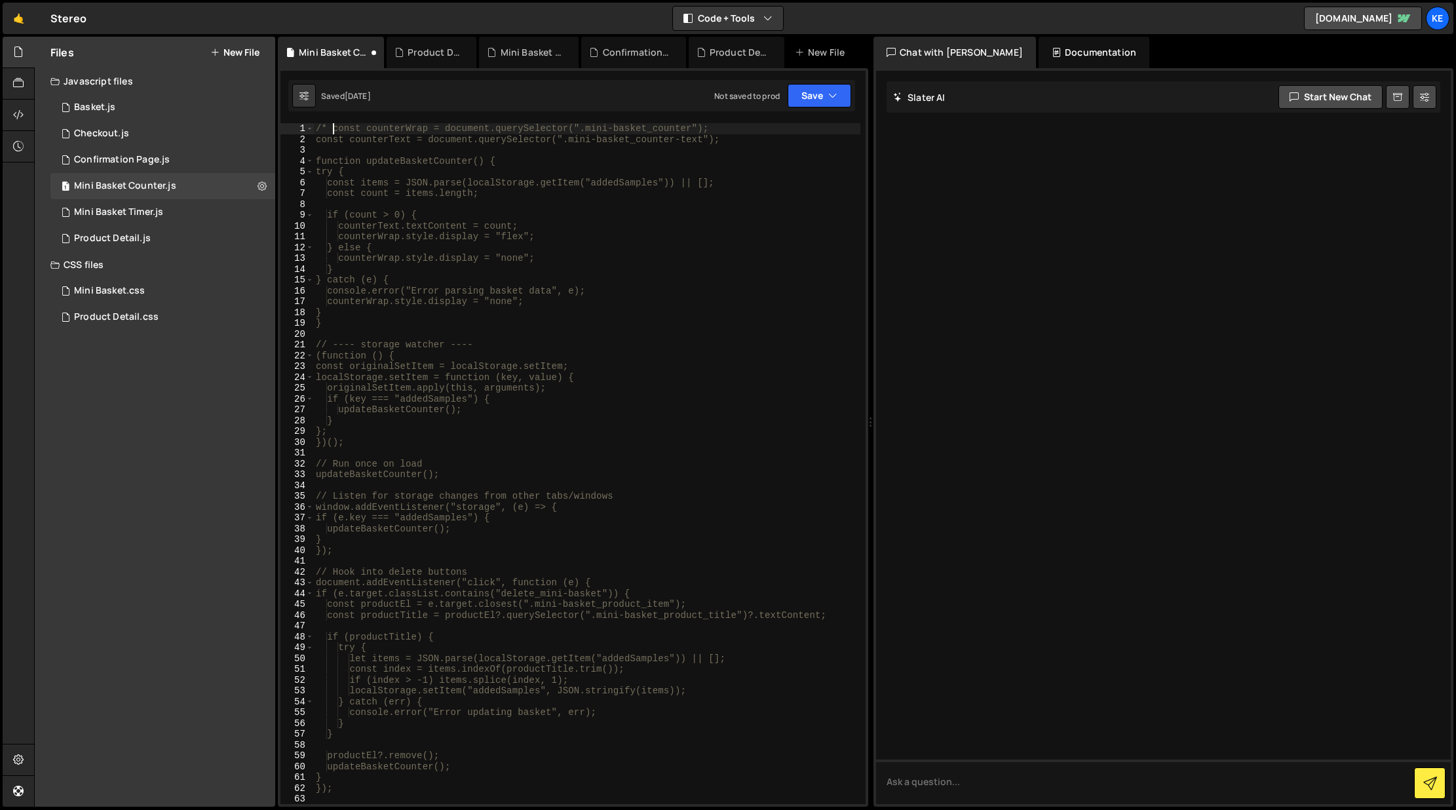
scroll to position [0, 1]
type textarea "/* const counterWrap = document.querySelector(".mini-basket_counter");"
click at [822, 95] on button "Save" at bounding box center [819, 96] width 64 height 24
click at [755, 136] on div "[DATE]" at bounding box center [743, 141] width 26 height 11
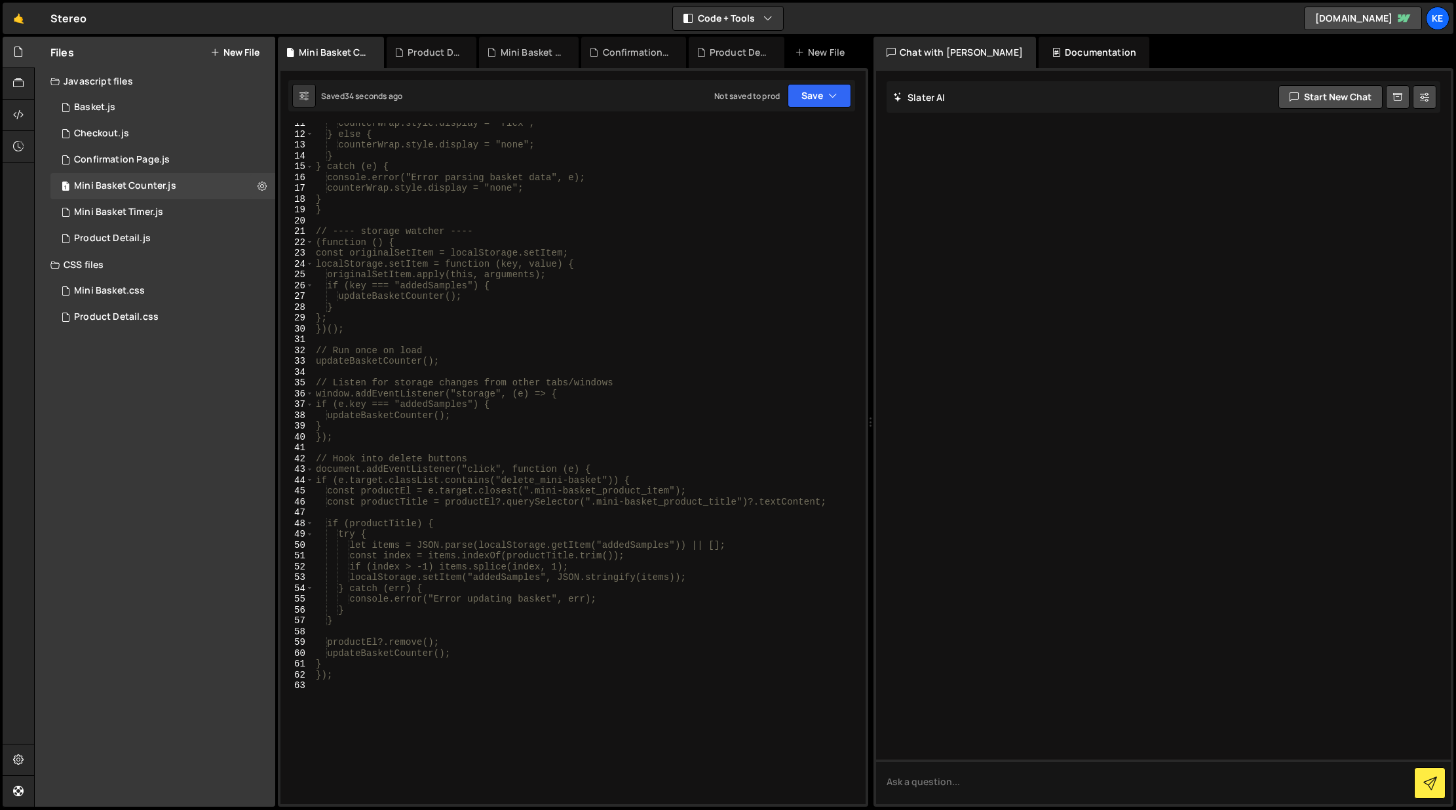
scroll to position [0, 0]
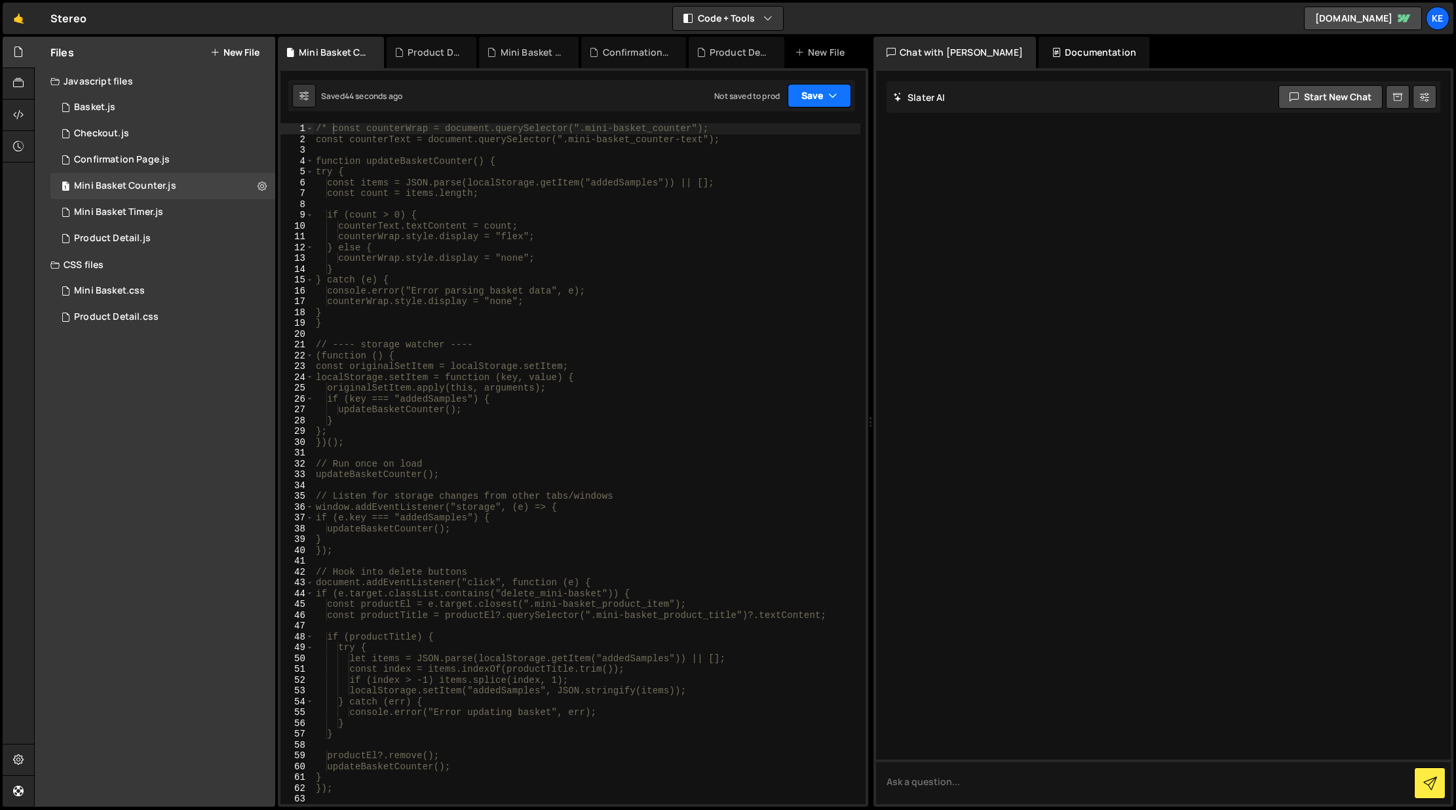
click at [815, 99] on button "Save" at bounding box center [819, 96] width 64 height 24
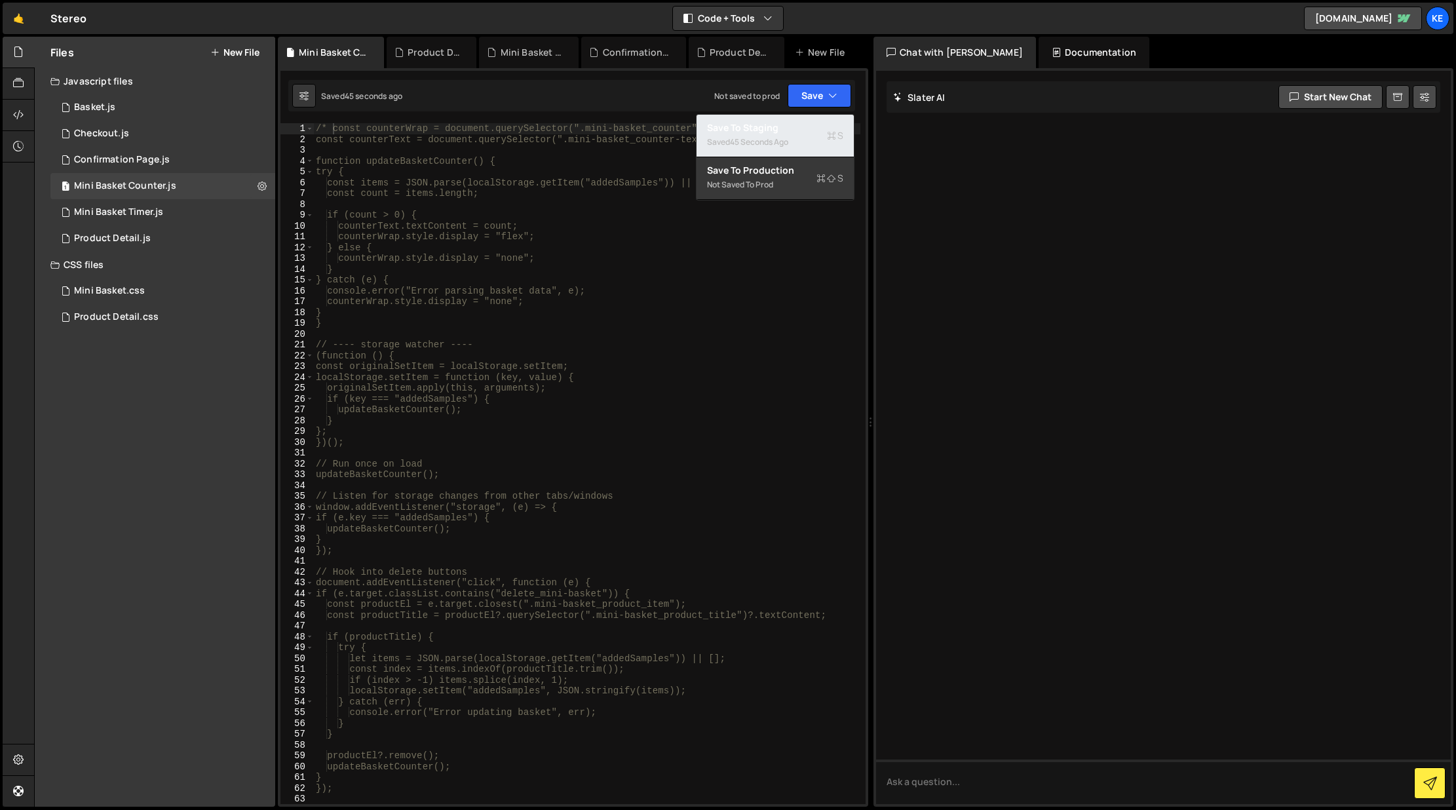
click at [774, 139] on div "45 seconds ago" at bounding box center [759, 141] width 58 height 11
click at [256, 211] on div "2 Mini Basket Timer.js 0" at bounding box center [162, 212] width 225 height 26
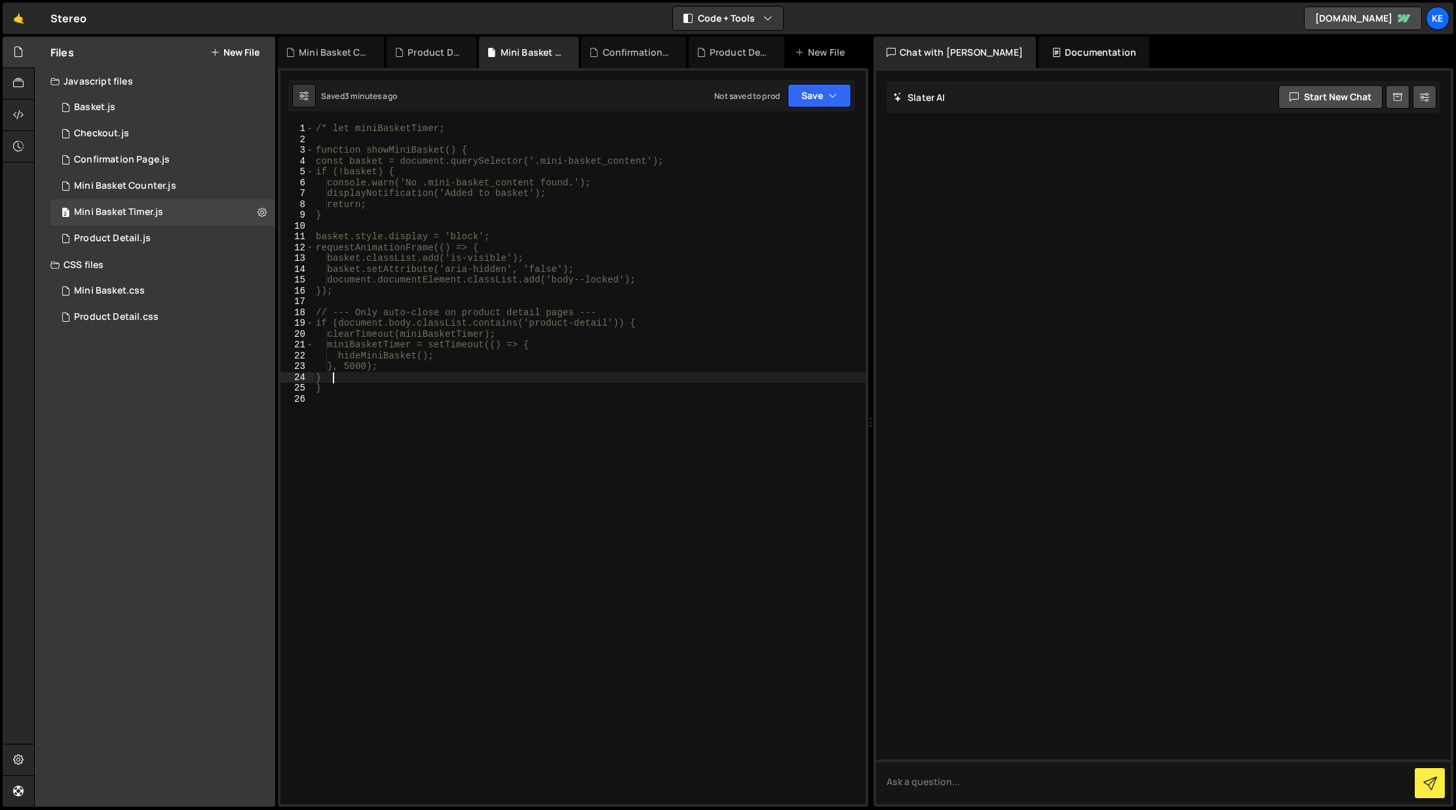
click at [389, 381] on div "/* let miniBasketTimer; function showMiniBasket() { const basket = document.que…" at bounding box center [589, 474] width 552 height 702
click at [390, 390] on div "/* let miniBasketTimer; function showMiniBasket() { const basket = document.que…" at bounding box center [589, 474] width 552 height 702
type textarea "}"
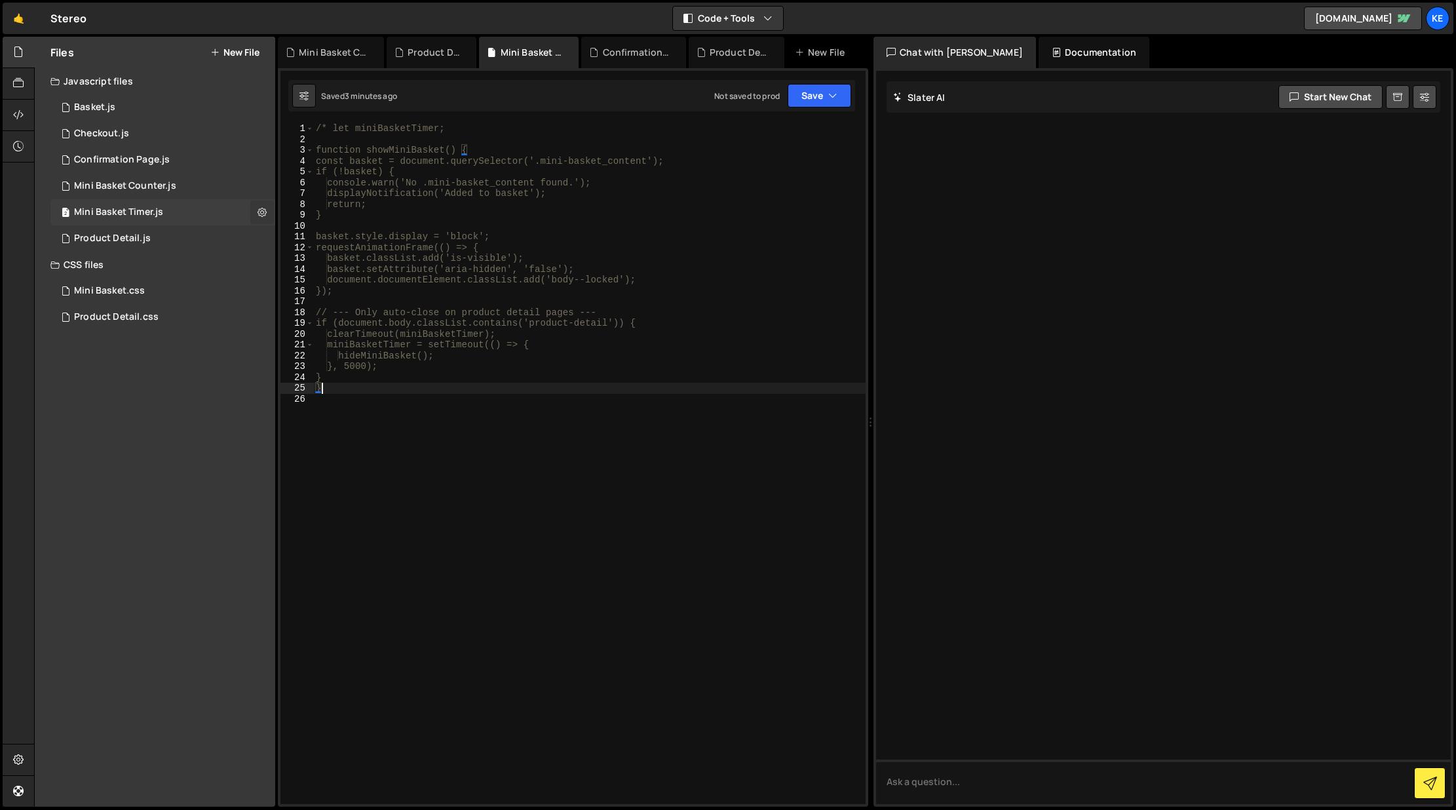
click at [265, 213] on icon at bounding box center [261, 212] width 9 height 12
click at [326, 245] on button "Edit File Settings" at bounding box center [342, 240] width 128 height 26
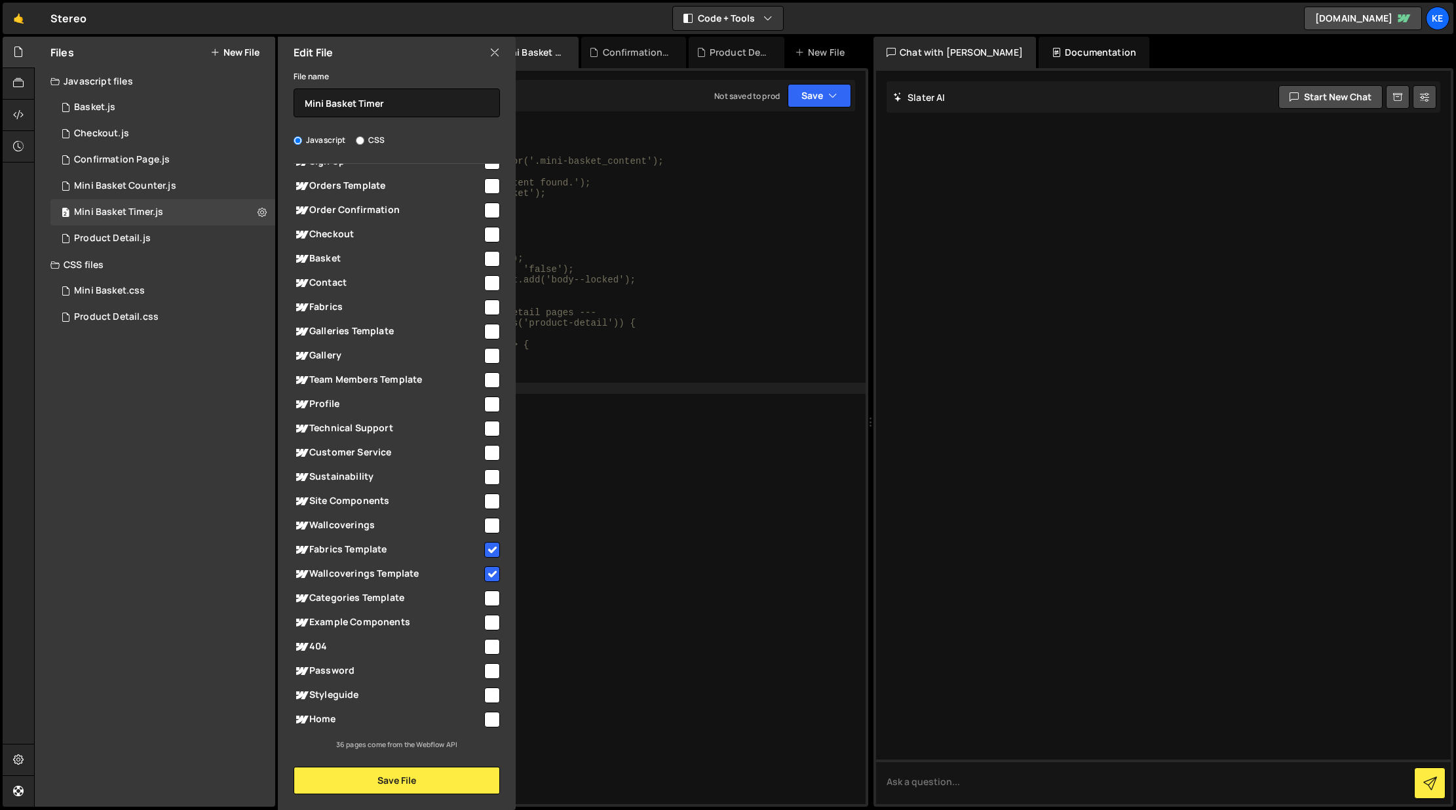
click at [484, 548] on input "checkbox" at bounding box center [492, 550] width 16 height 16
checkbox input "false"
click at [489, 570] on input "checkbox" at bounding box center [492, 574] width 16 height 16
checkbox input "false"
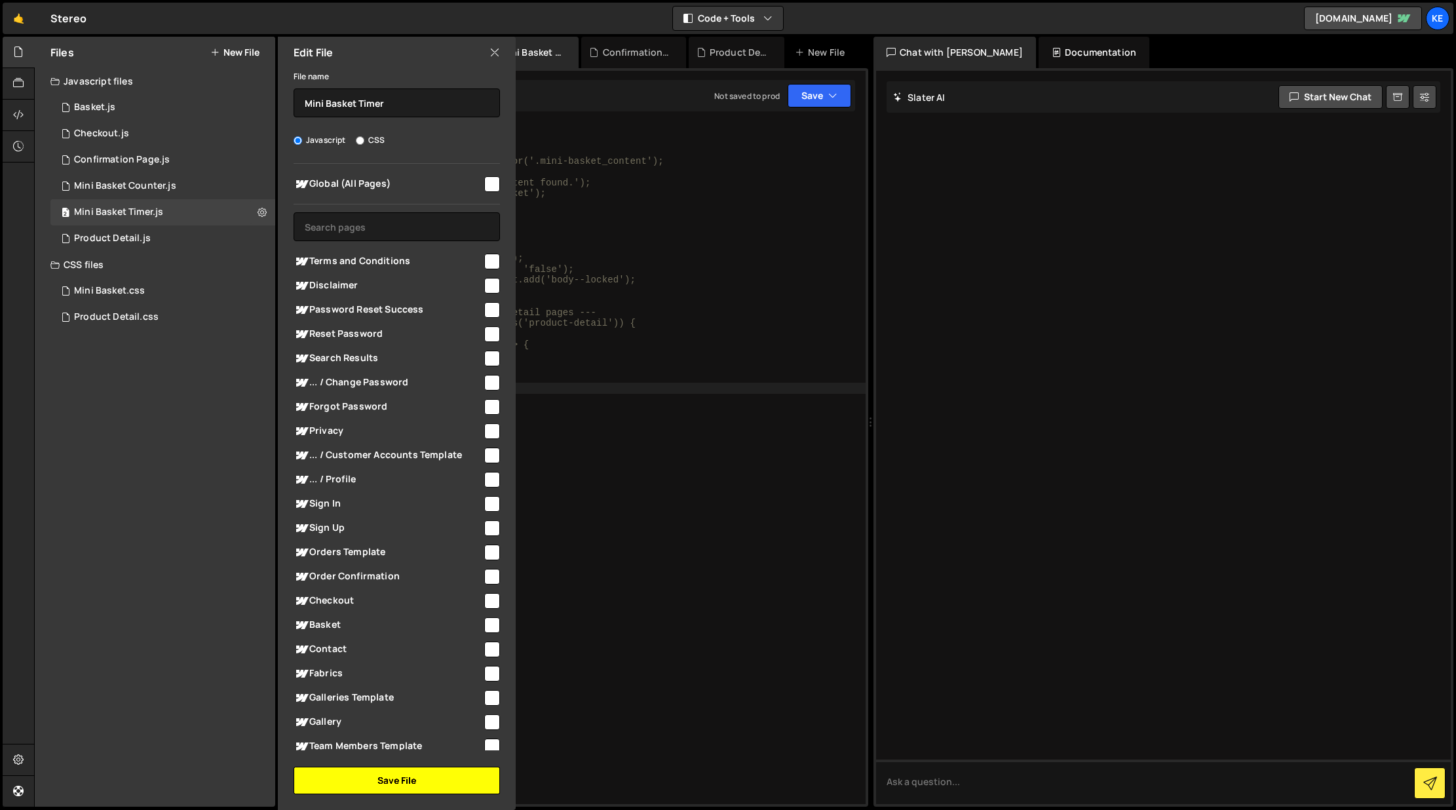
click at [427, 778] on button "Save File" at bounding box center [397, 781] width 206 height 28
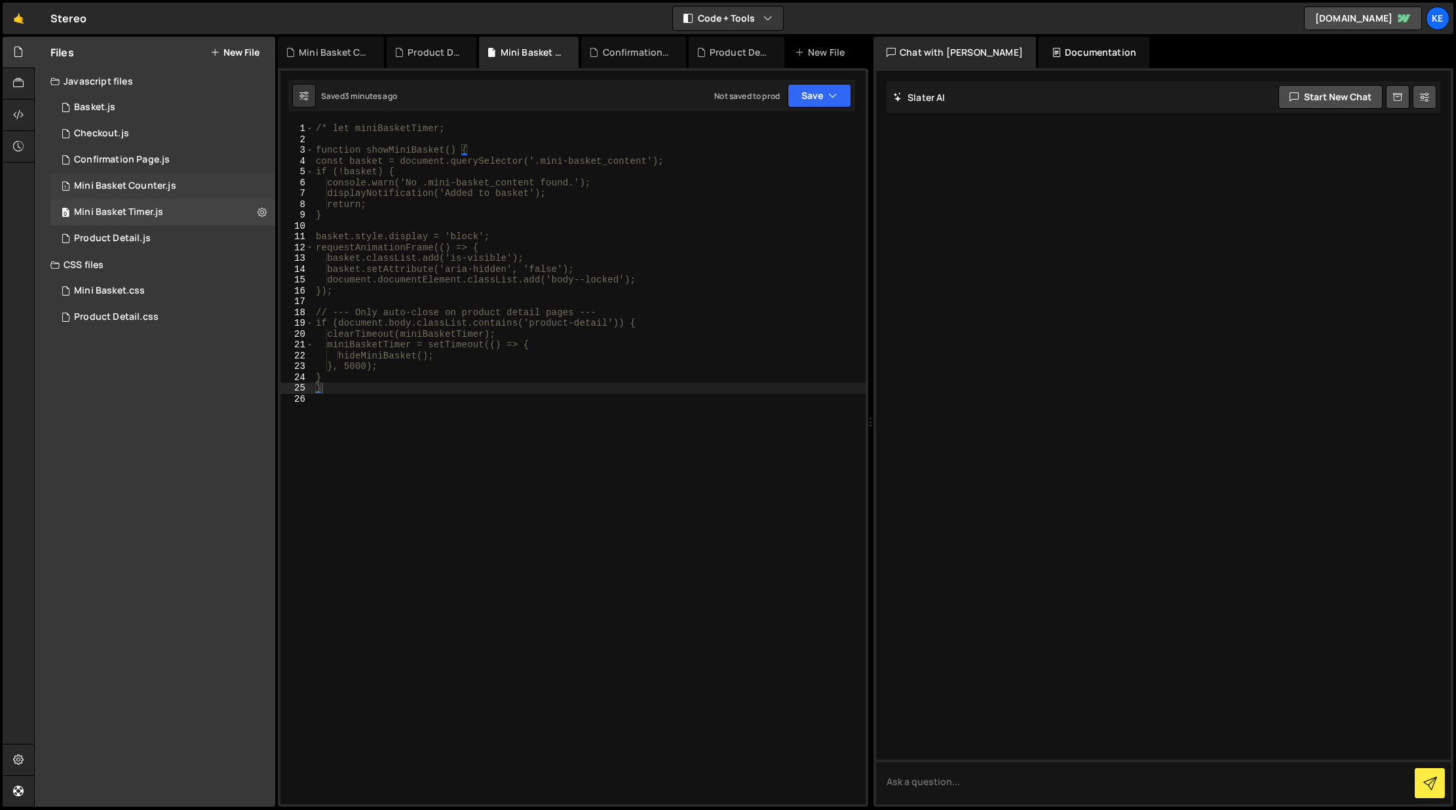
click at [261, 183] on div "1 Mini Basket Counter.js 0" at bounding box center [162, 186] width 225 height 26
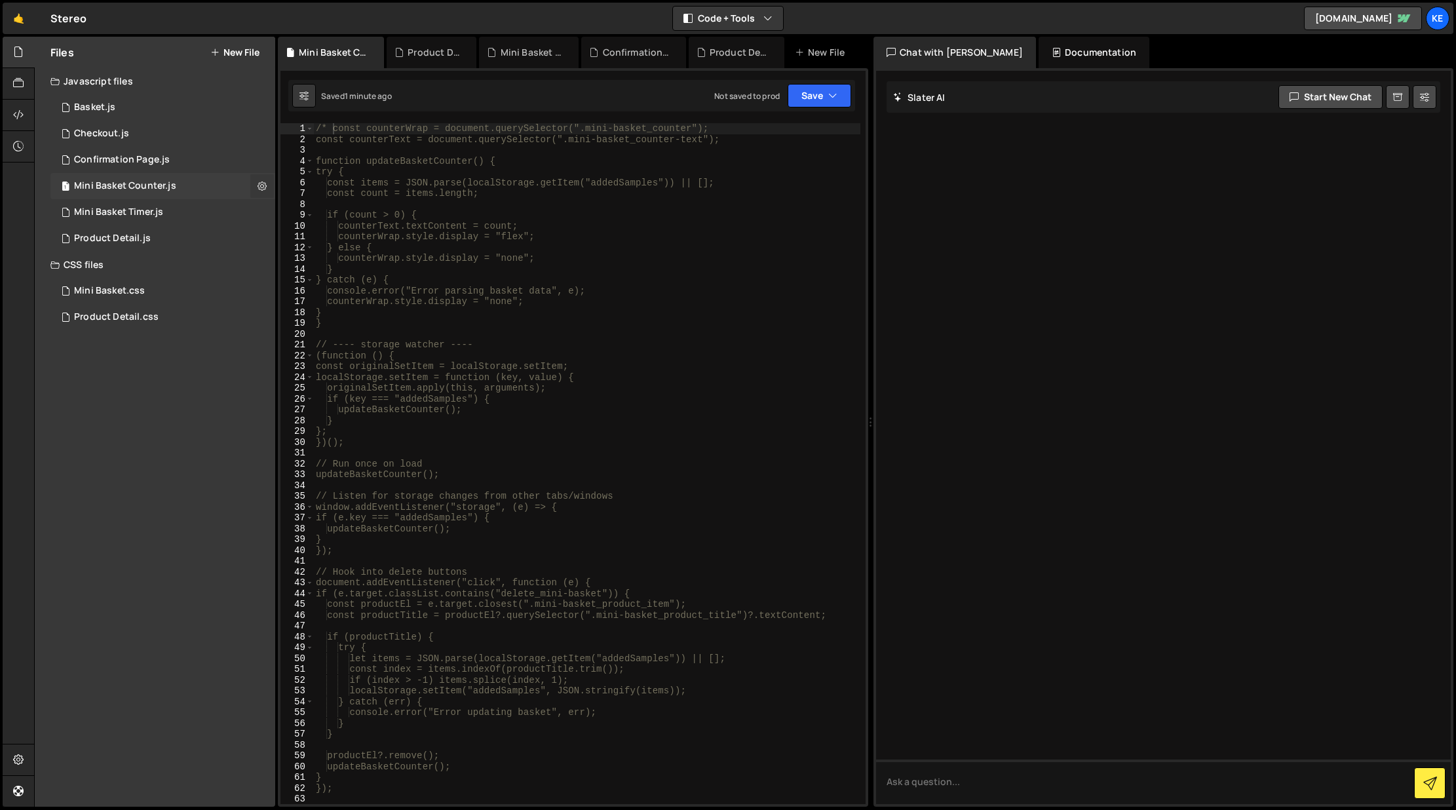
click at [263, 183] on icon at bounding box center [261, 186] width 9 height 12
type input "Mini Basket Counter"
radio input "true"
click at [332, 214] on button "Edit File Settings" at bounding box center [342, 213] width 128 height 26
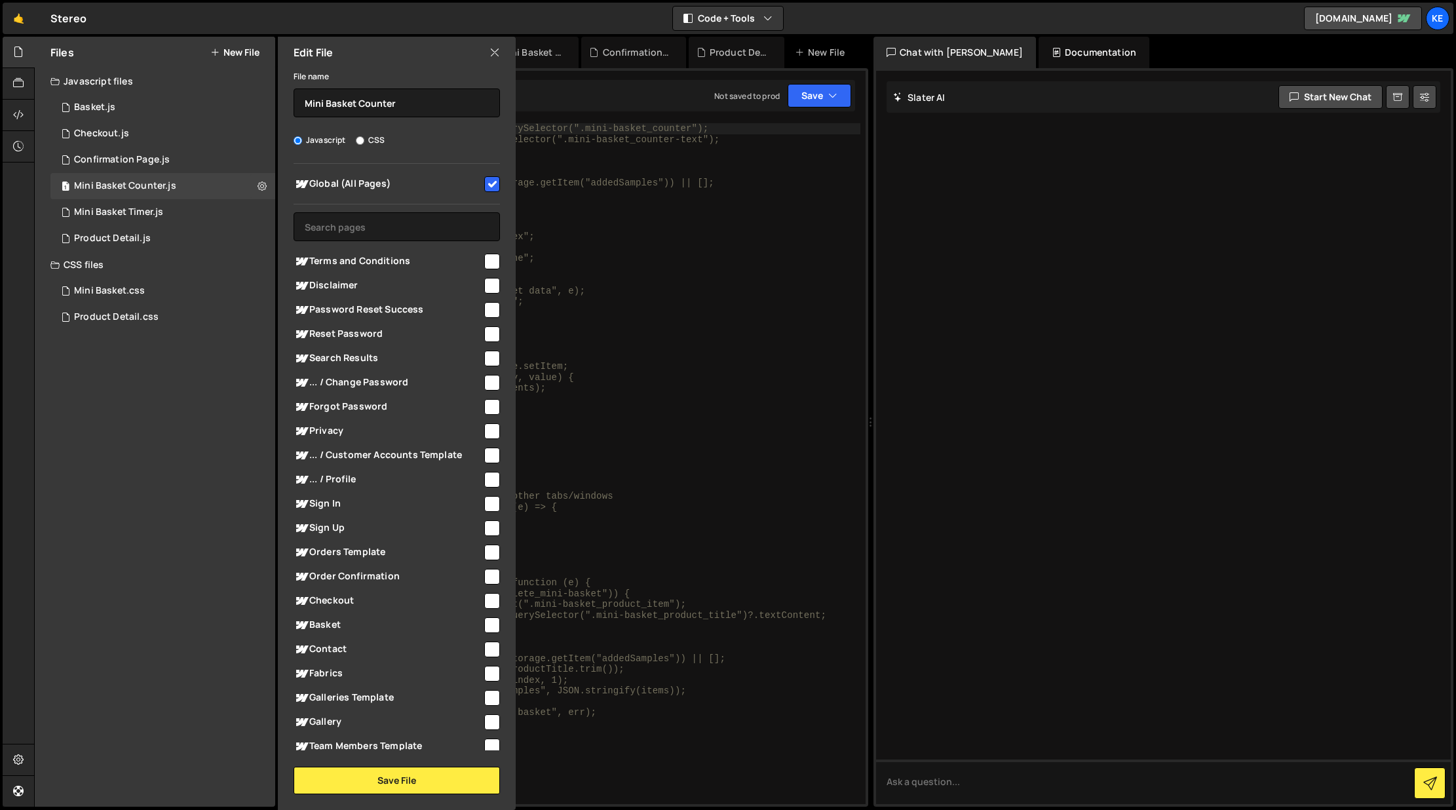
click at [491, 183] on input "checkbox" at bounding box center [492, 184] width 16 height 16
checkbox input "false"
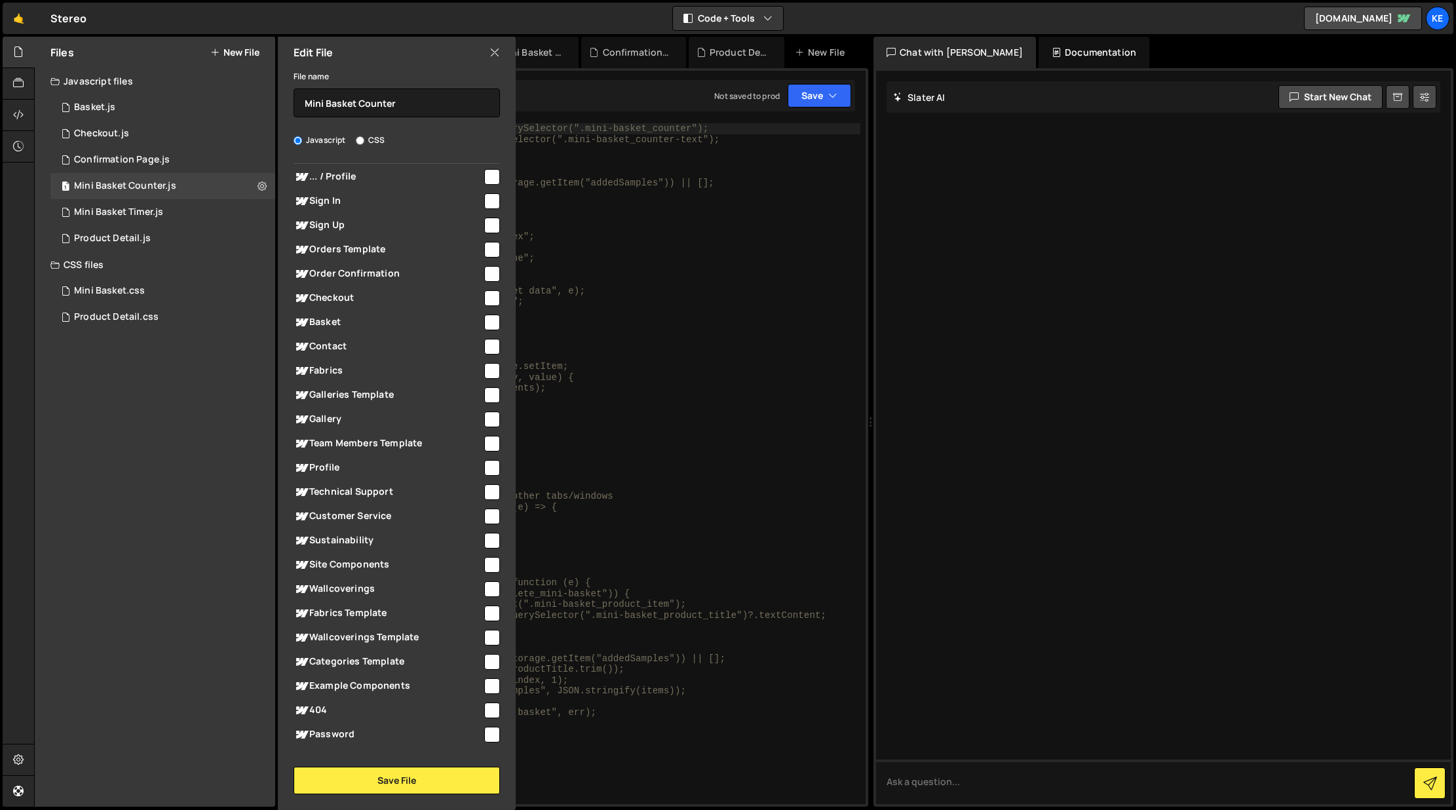
scroll to position [366, 0]
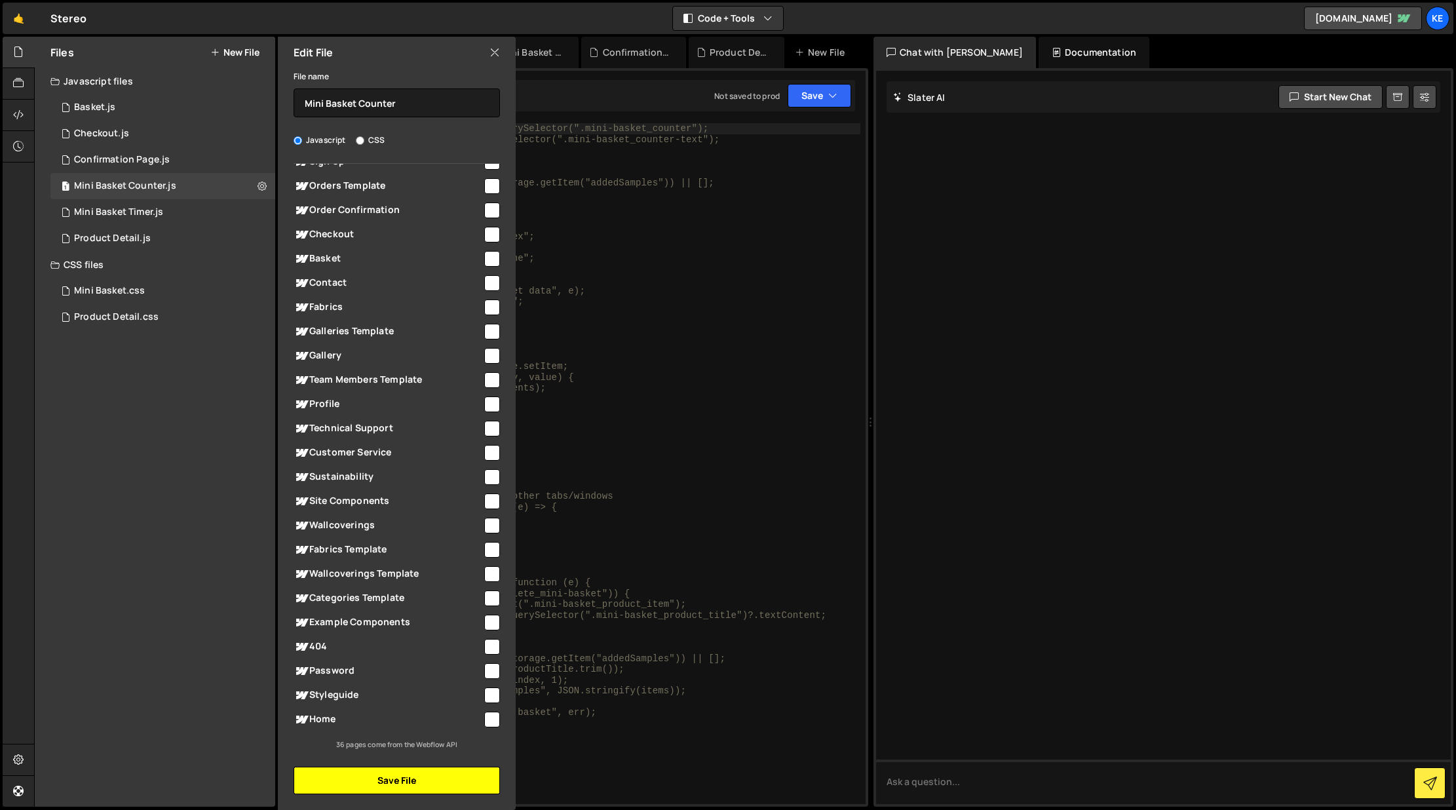
click at [422, 771] on button "Save File" at bounding box center [397, 781] width 206 height 28
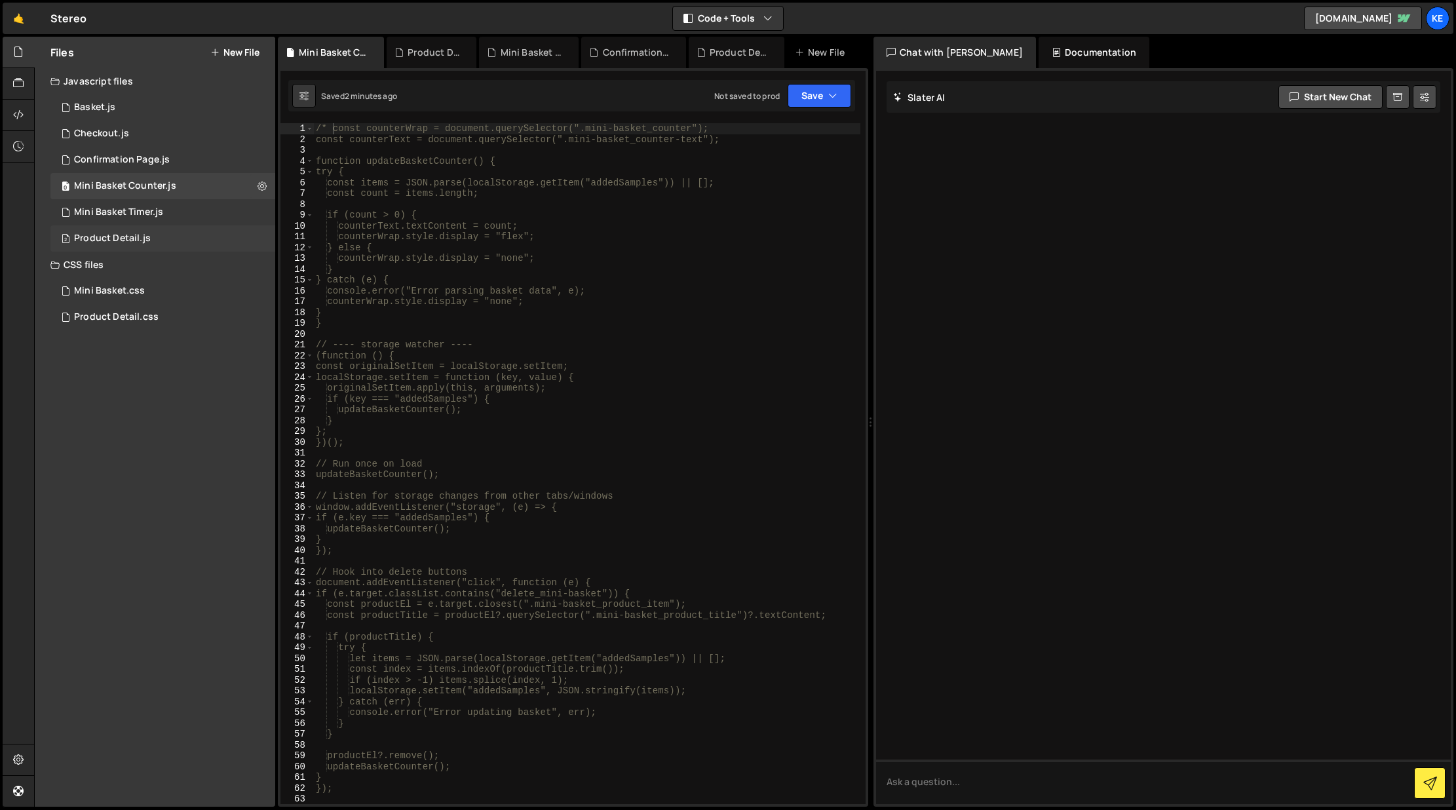
click at [259, 237] on div "2 Product Detail.js 0" at bounding box center [162, 238] width 225 height 26
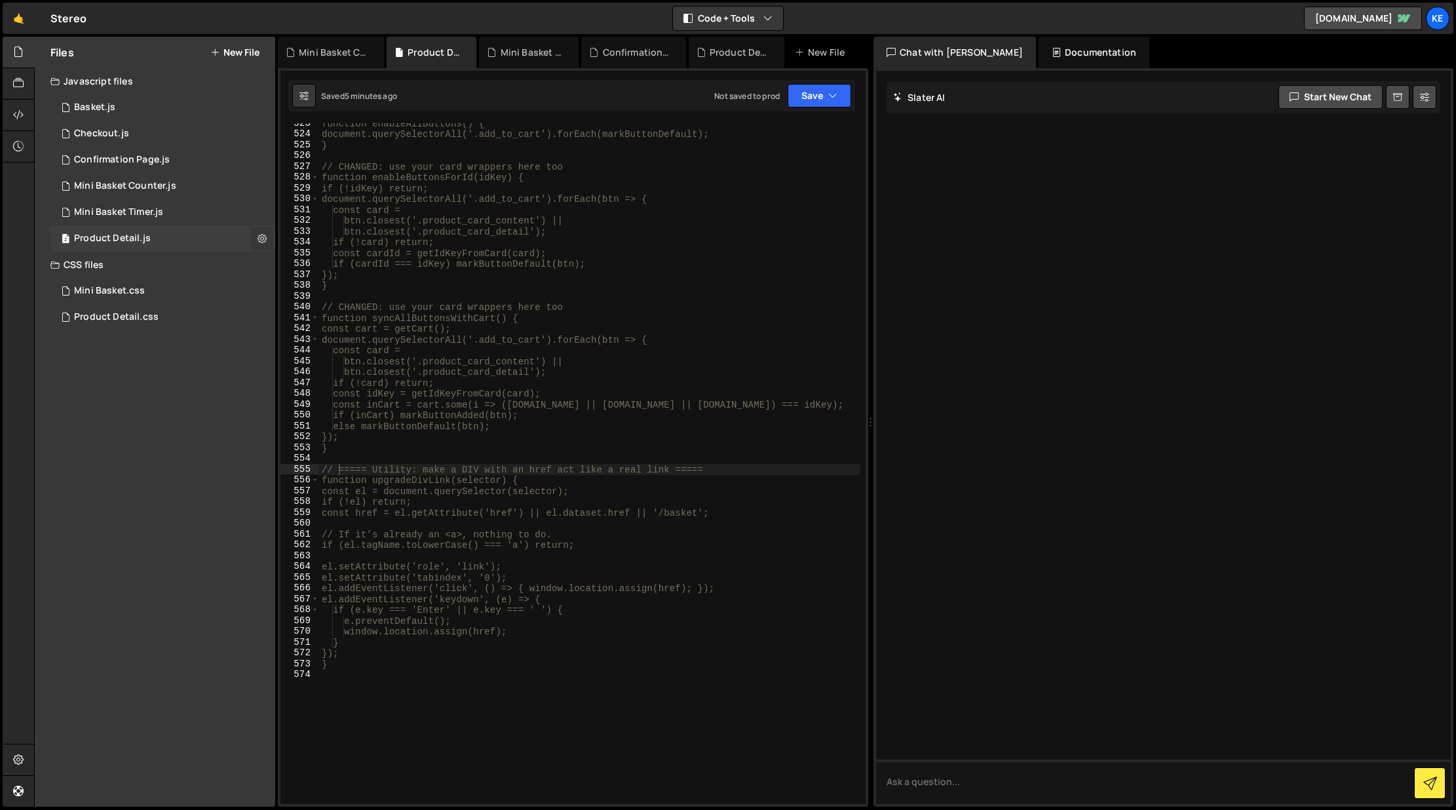
click at [260, 238] on icon at bounding box center [261, 238] width 9 height 12
click at [336, 267] on button "Edit File Settings" at bounding box center [342, 266] width 128 height 26
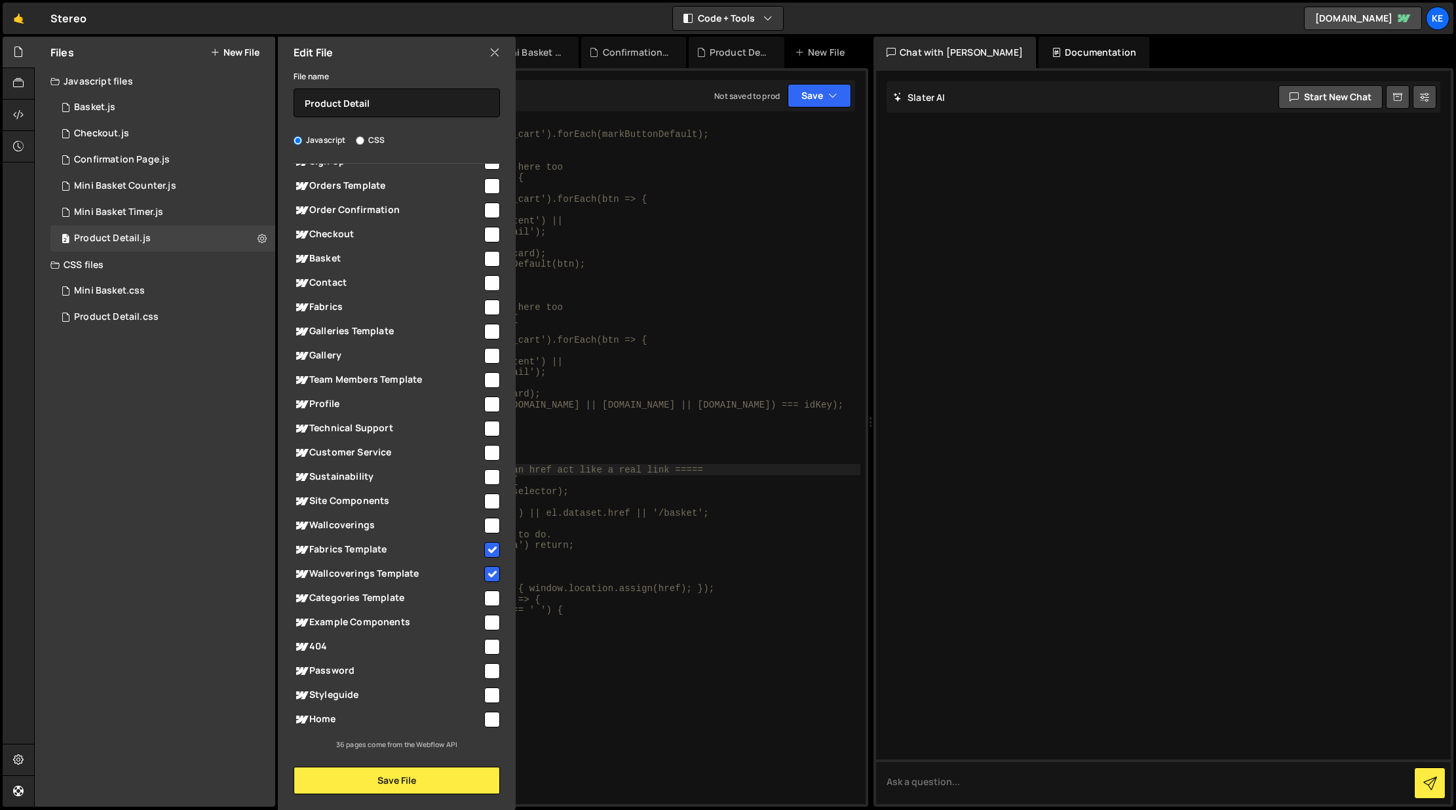
click at [489, 542] on input "checkbox" at bounding box center [492, 550] width 16 height 16
checkbox input "false"
click at [484, 576] on input "checkbox" at bounding box center [492, 574] width 16 height 16
checkbox input "false"
click at [426, 780] on button "Save File" at bounding box center [397, 781] width 206 height 28
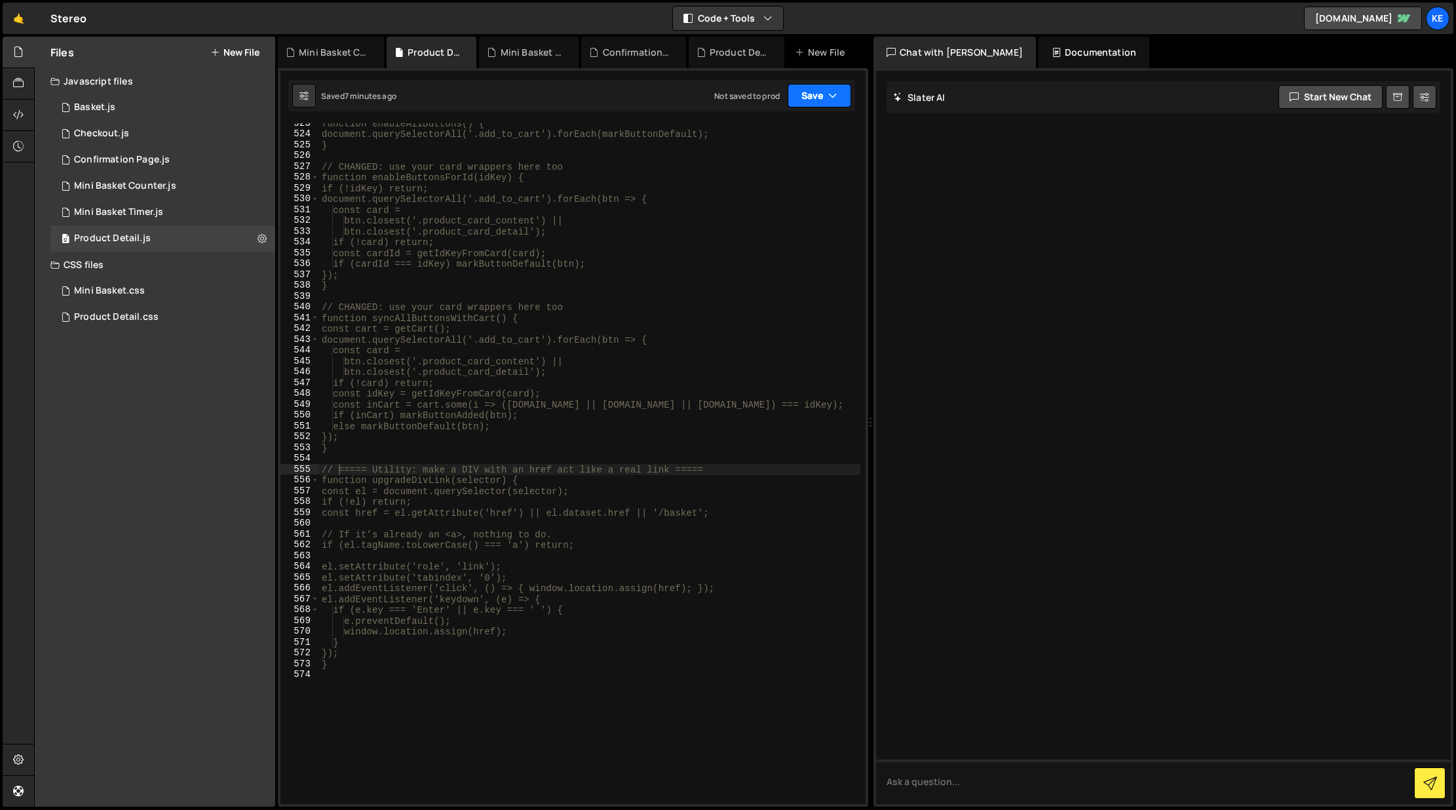
click at [811, 98] on button "Save" at bounding box center [819, 96] width 64 height 24
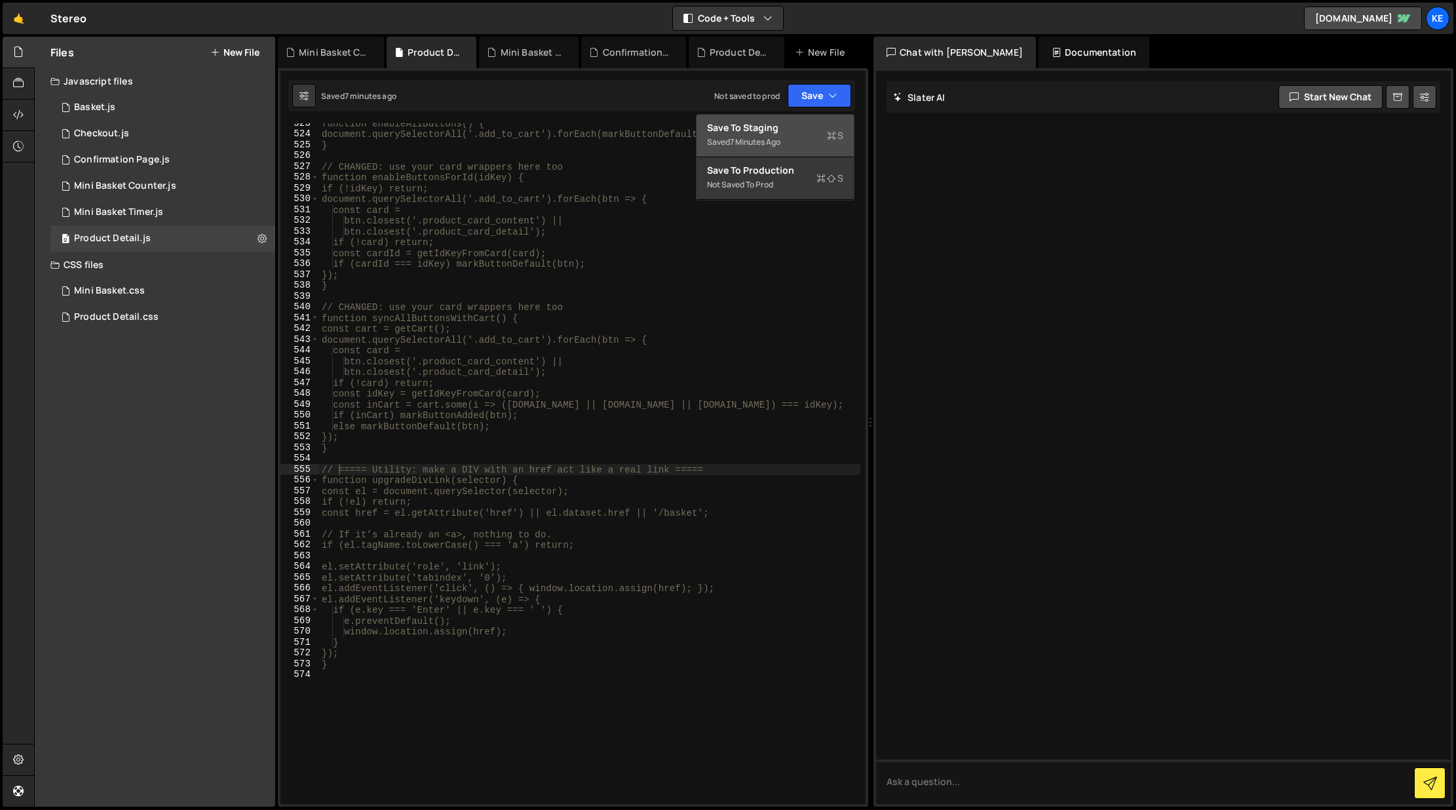
click at [779, 128] on div "Save to Staging S" at bounding box center [775, 127] width 136 height 13
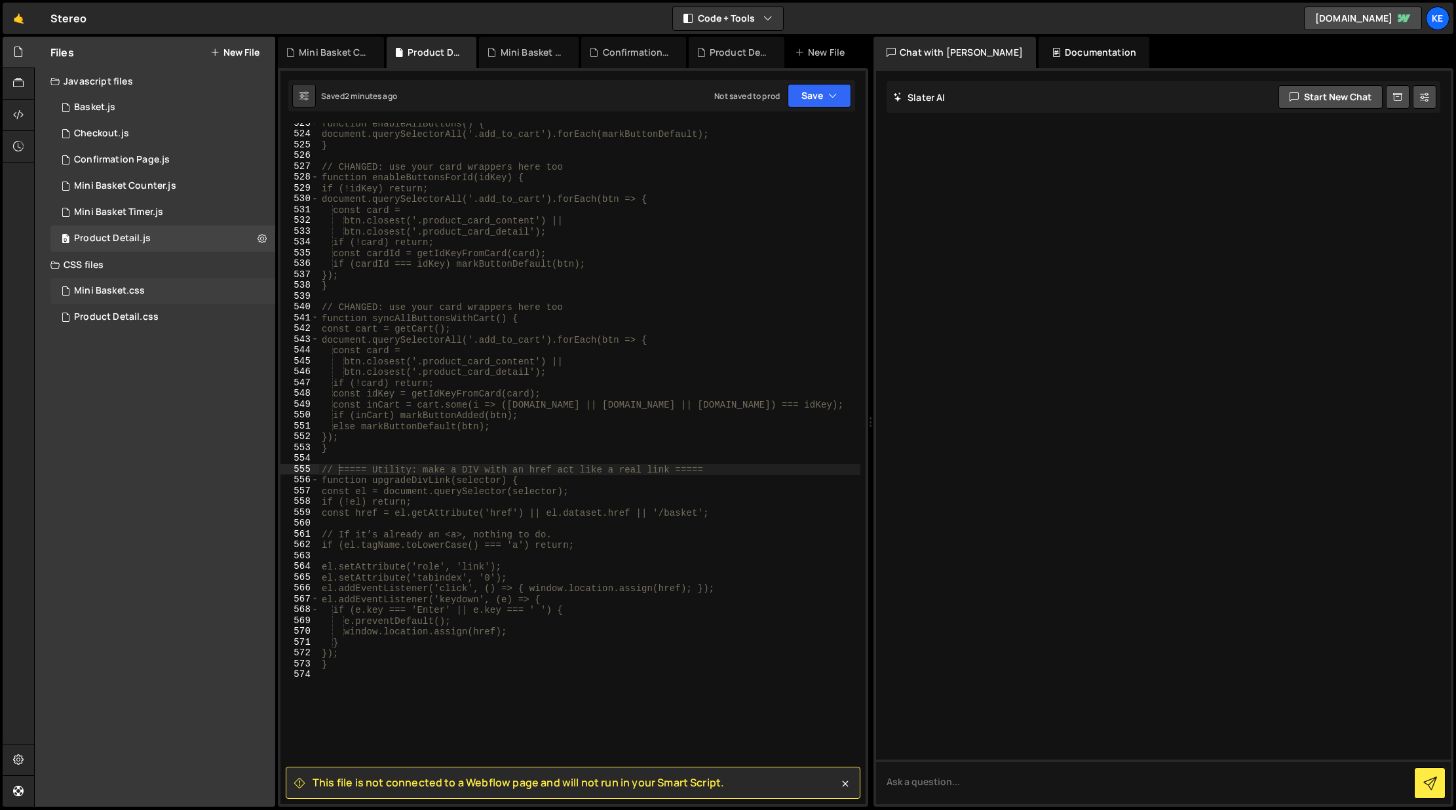
click at [248, 292] on div "Mini Basket.css 0" at bounding box center [162, 291] width 225 height 26
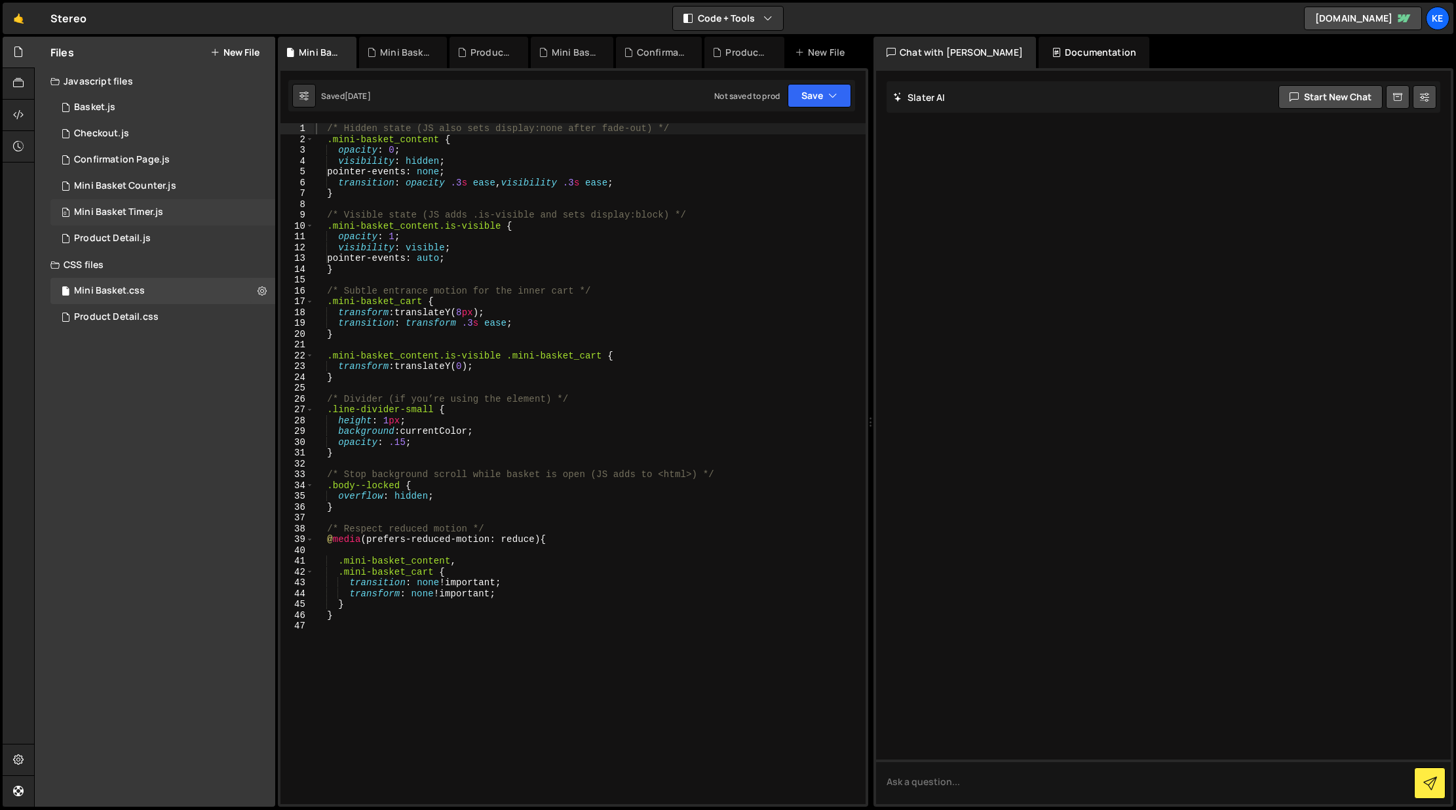
click at [256, 209] on div "0 Mini Basket Timer.js 0" at bounding box center [162, 212] width 225 height 26
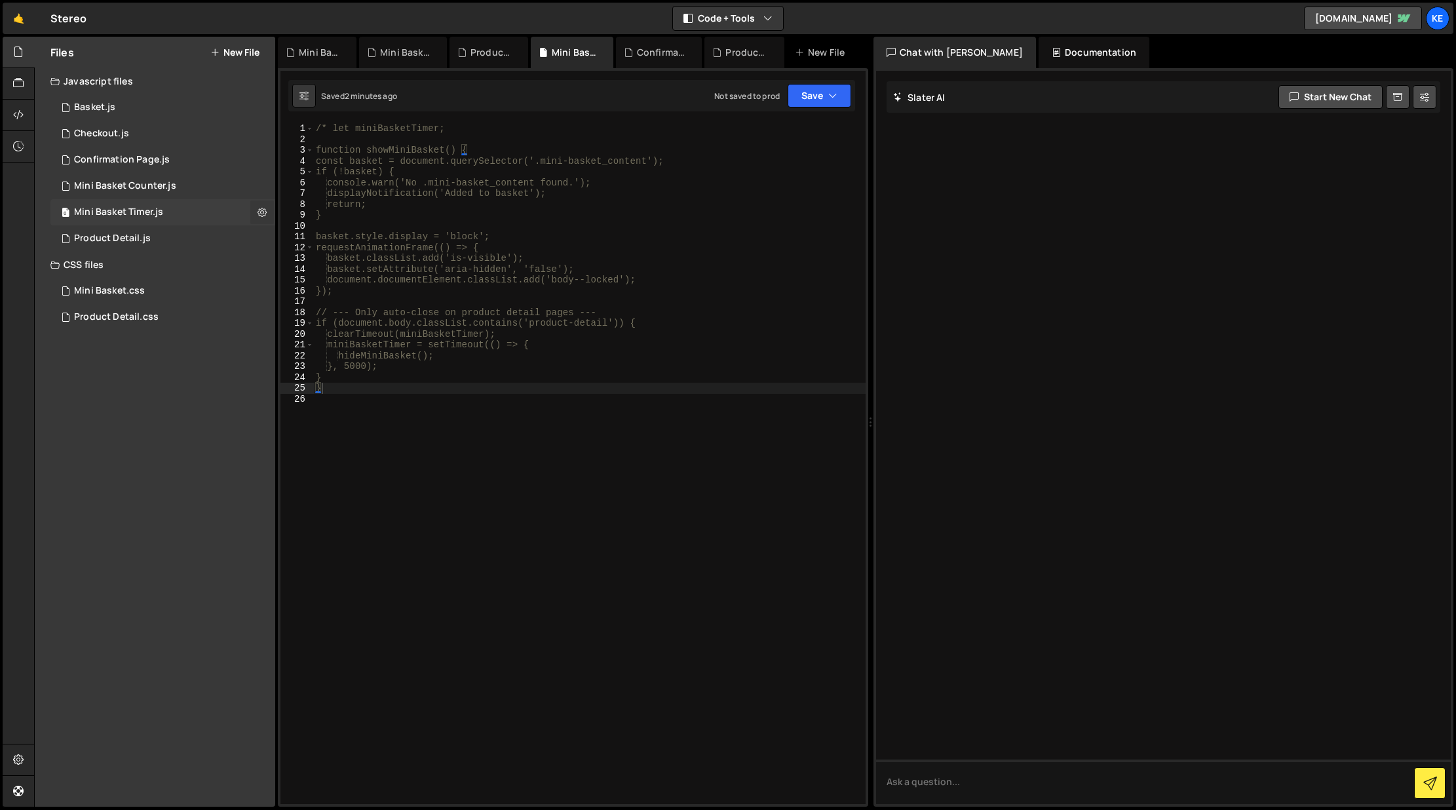
click at [257, 214] on icon at bounding box center [261, 212] width 9 height 12
type input "Mini Basket Timer"
radio input "true"
click at [335, 246] on button "Edit File Settings" at bounding box center [342, 240] width 128 height 26
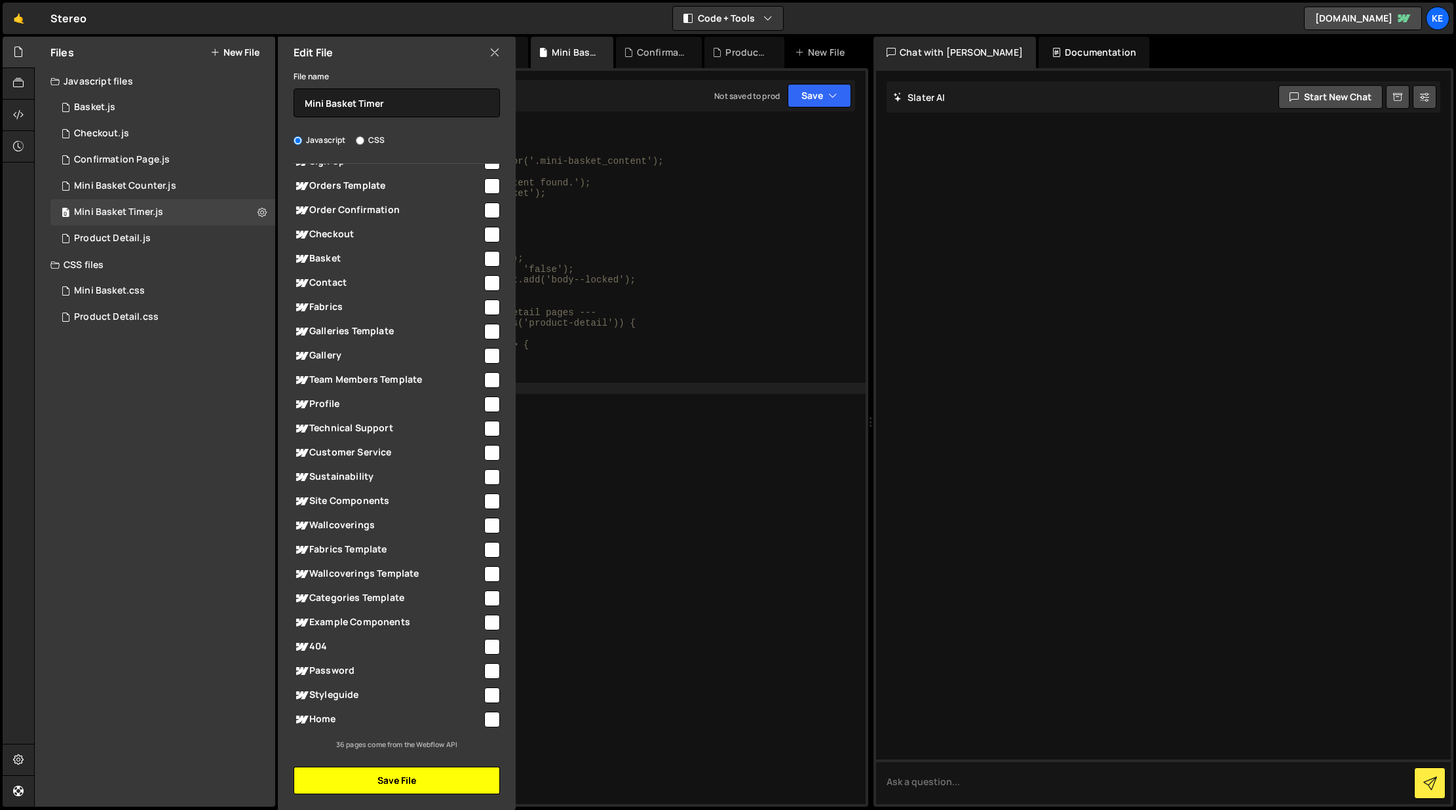
click at [419, 774] on button "Save File" at bounding box center [397, 781] width 206 height 28
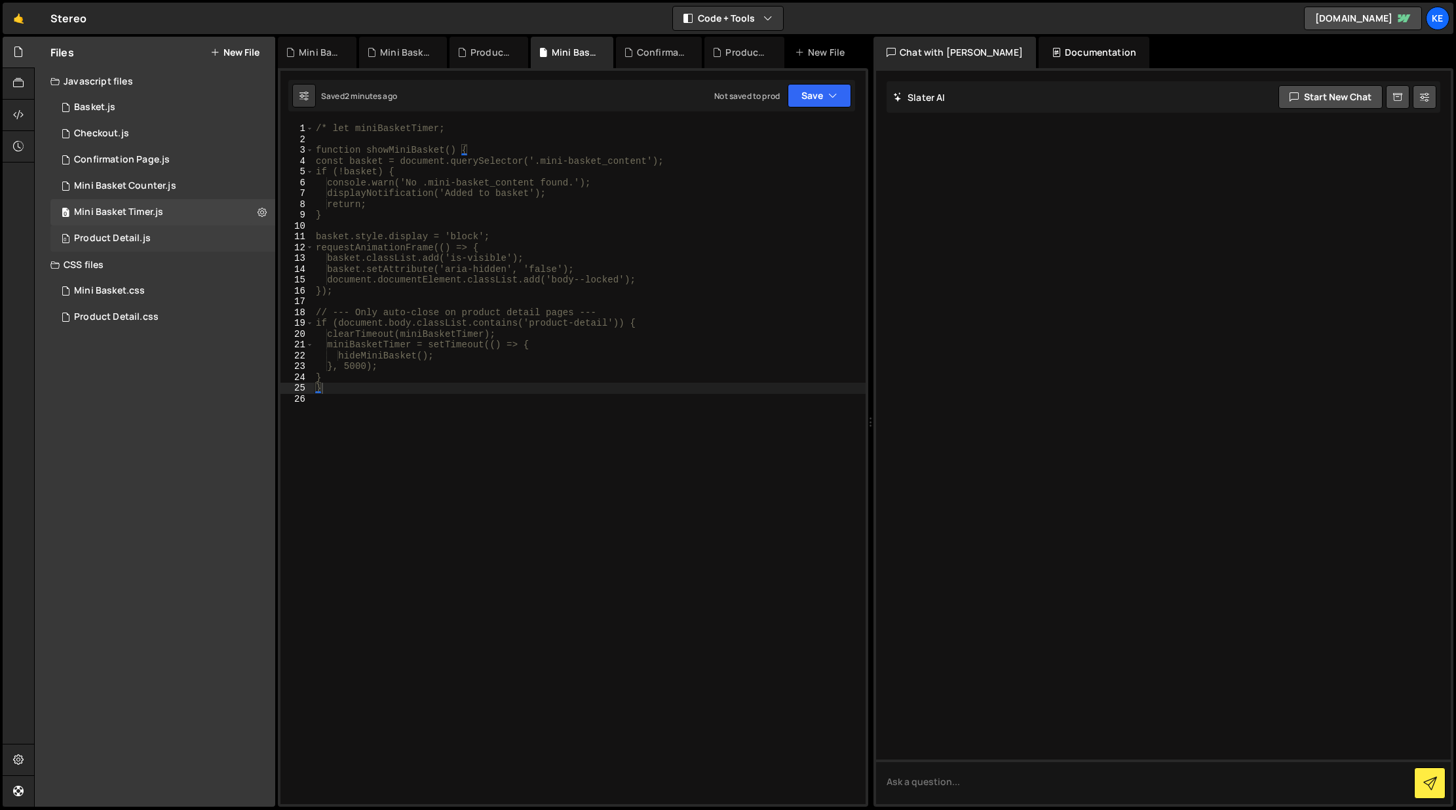
click at [262, 231] on div "0 Product Detail.js 0" at bounding box center [162, 238] width 225 height 26
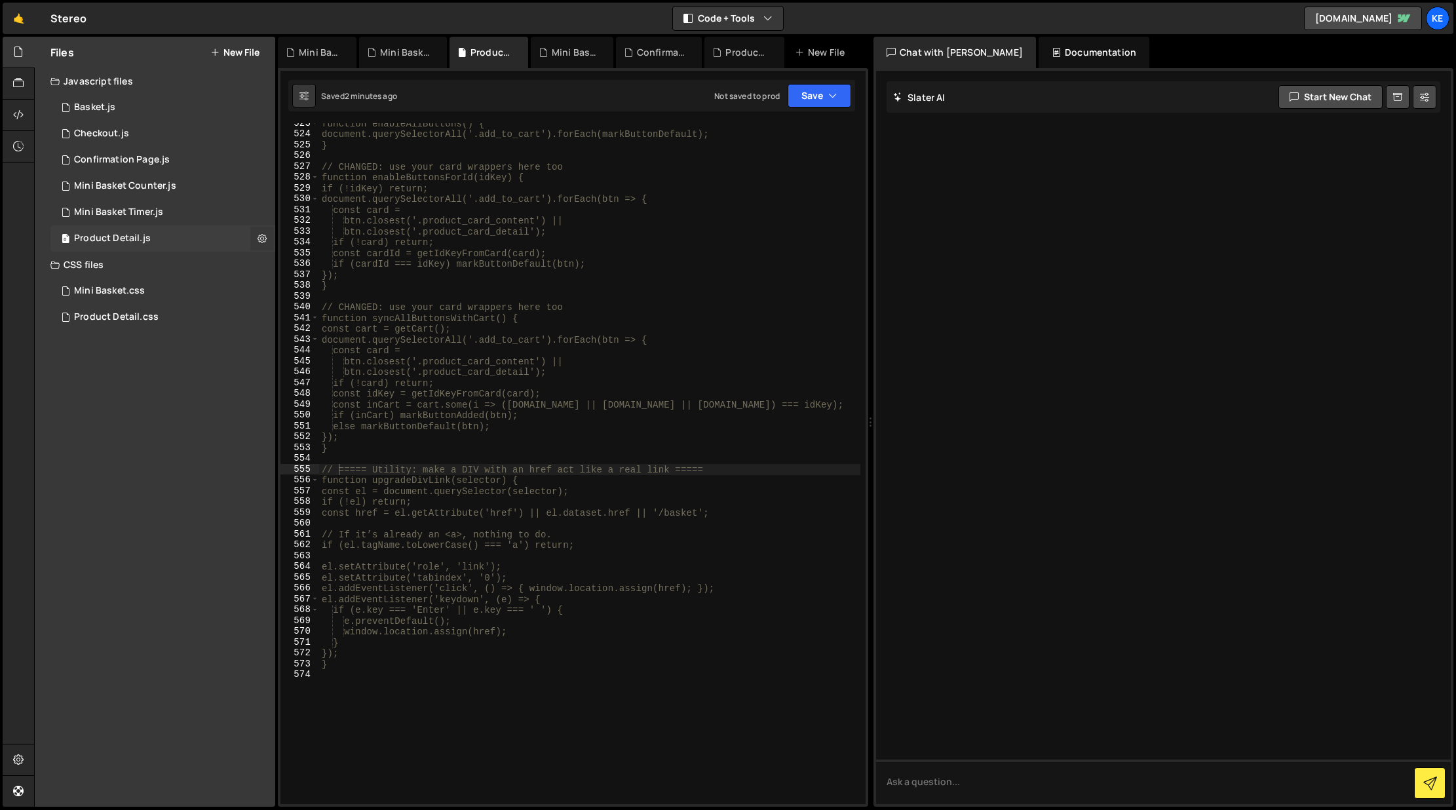
click at [261, 235] on icon at bounding box center [261, 238] width 9 height 12
click at [236, 209] on div "0 Mini Basket Timer.js 0" at bounding box center [162, 212] width 225 height 26
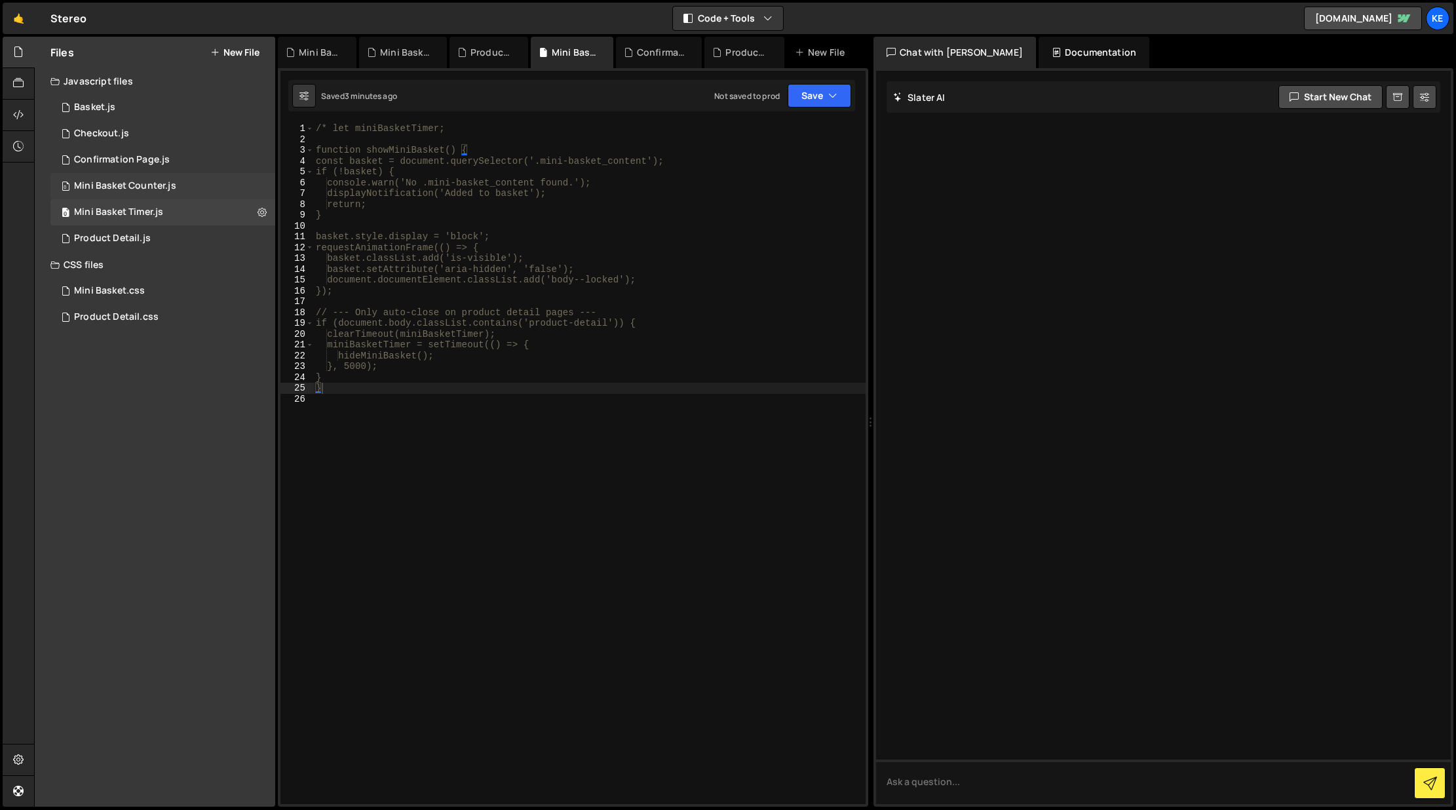
click at [261, 180] on div "0 Mini Basket Counter.js 0" at bounding box center [162, 186] width 225 height 26
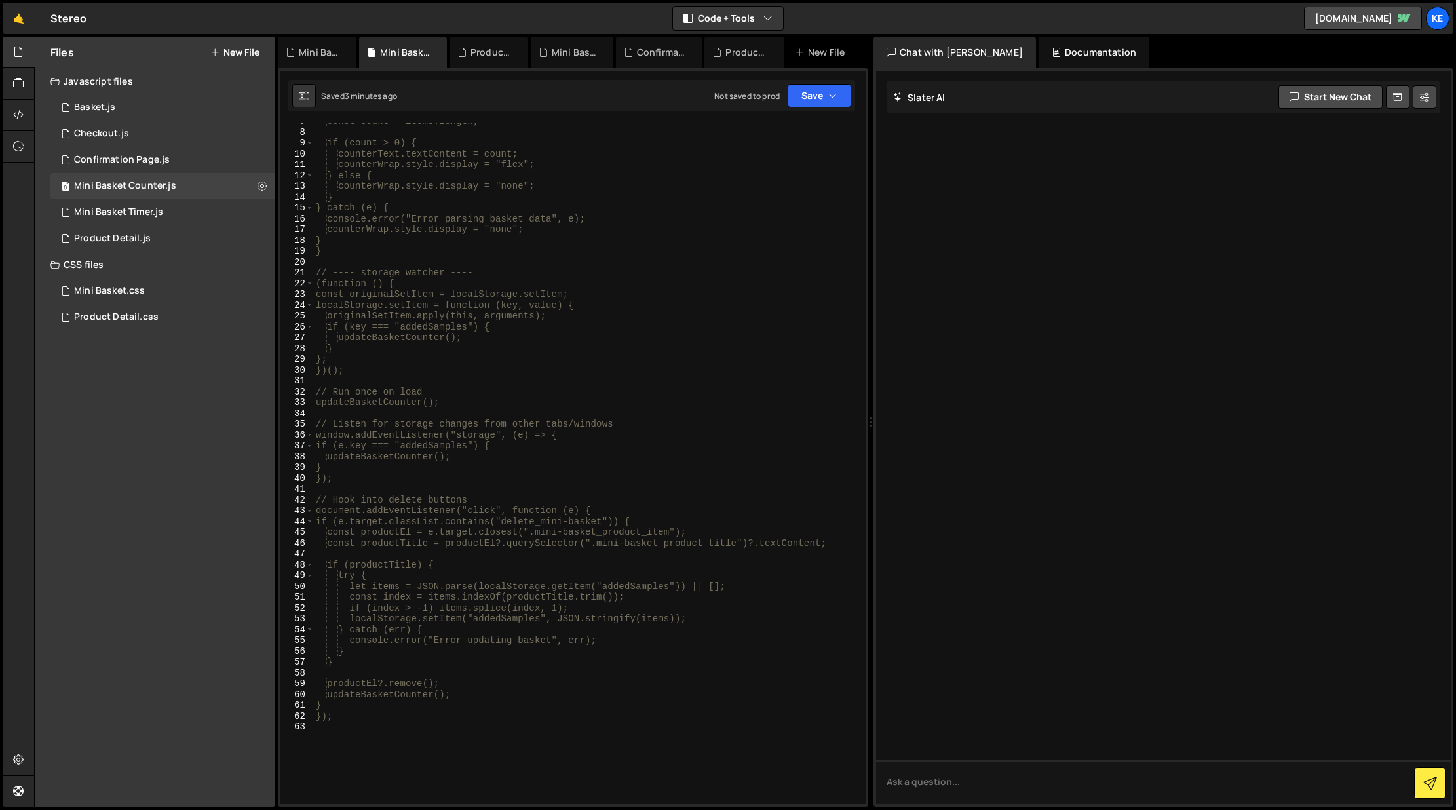
scroll to position [0, 0]
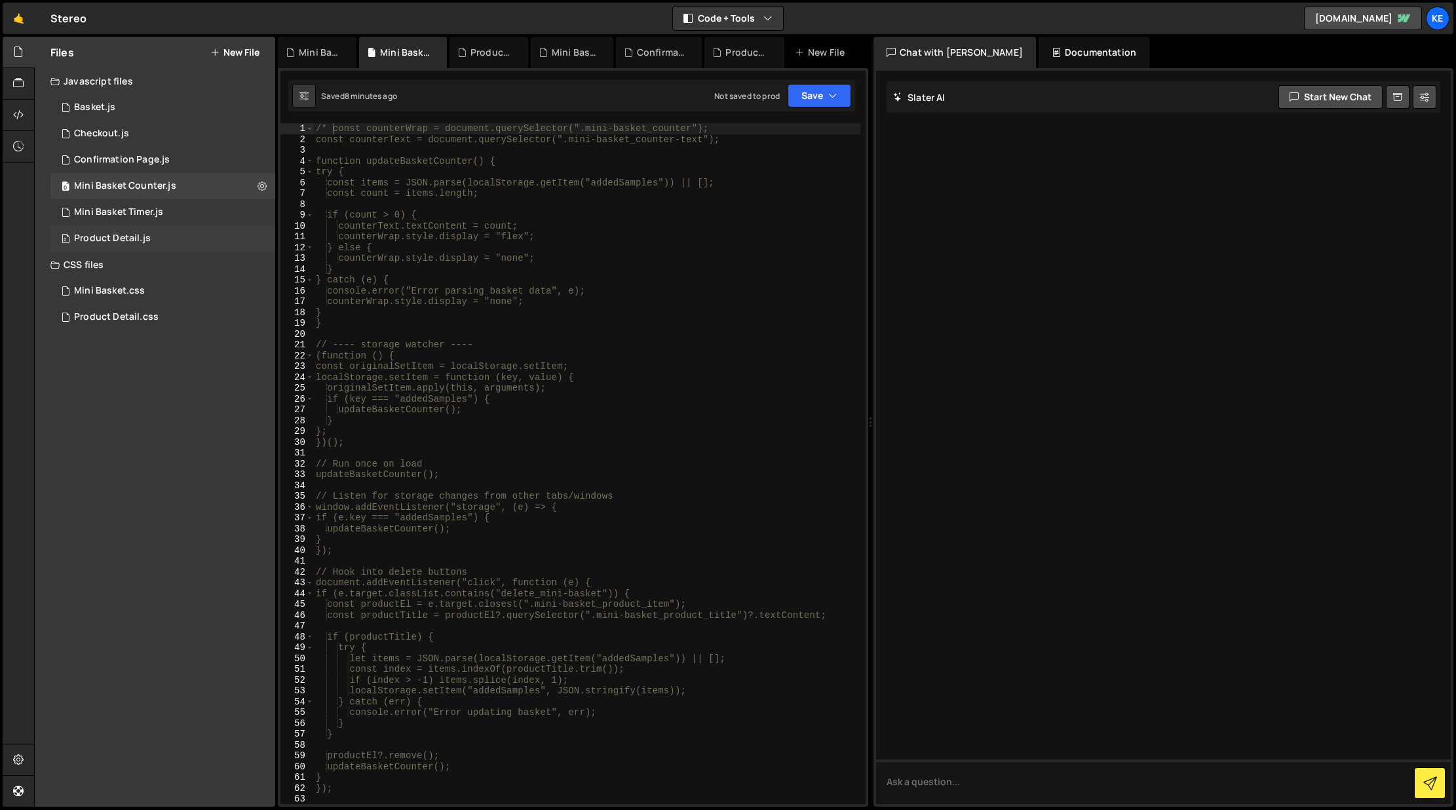
click at [254, 238] on div "0 Product Detail.js 0" at bounding box center [162, 238] width 225 height 26
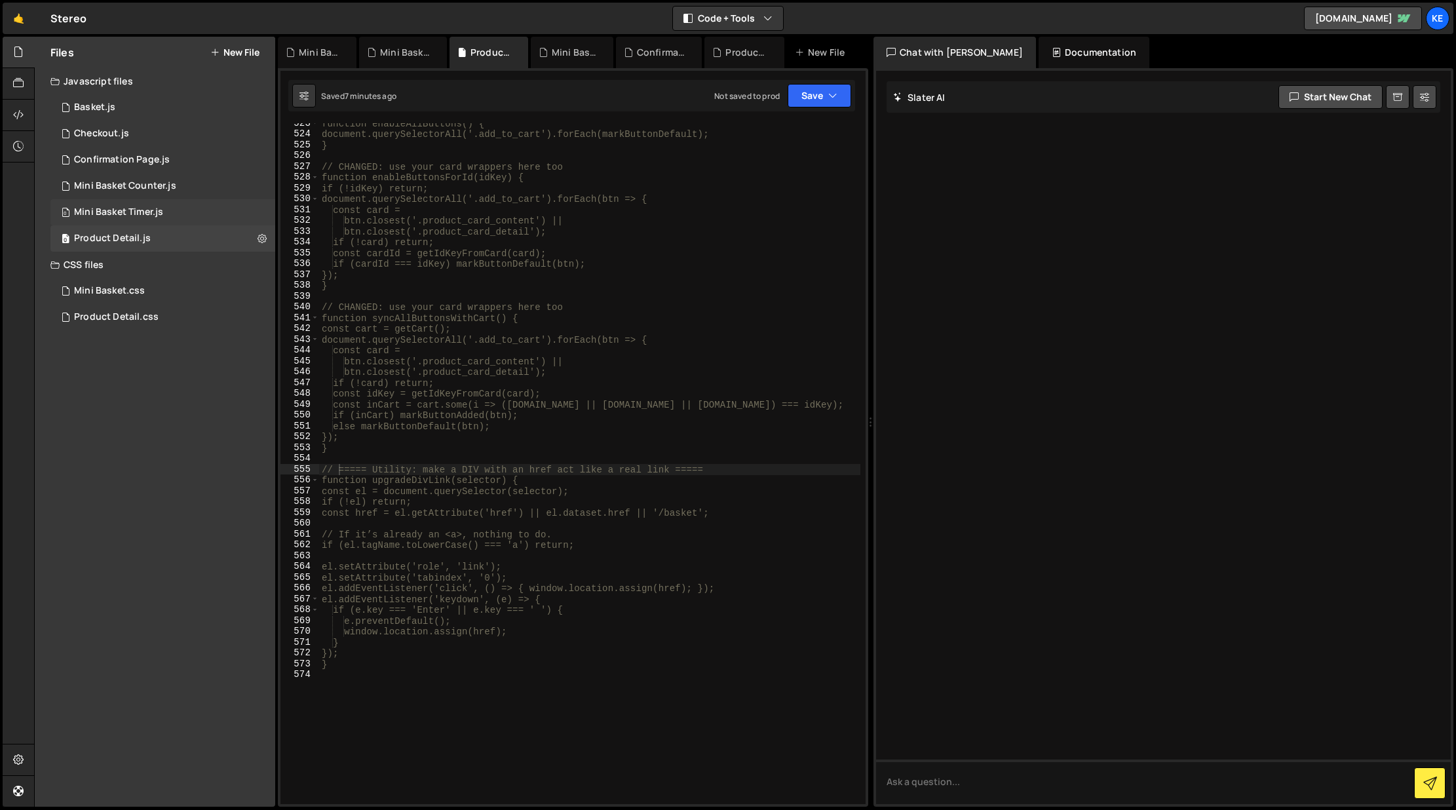
click at [258, 214] on div "0 Mini Basket Timer.js 0" at bounding box center [162, 212] width 225 height 26
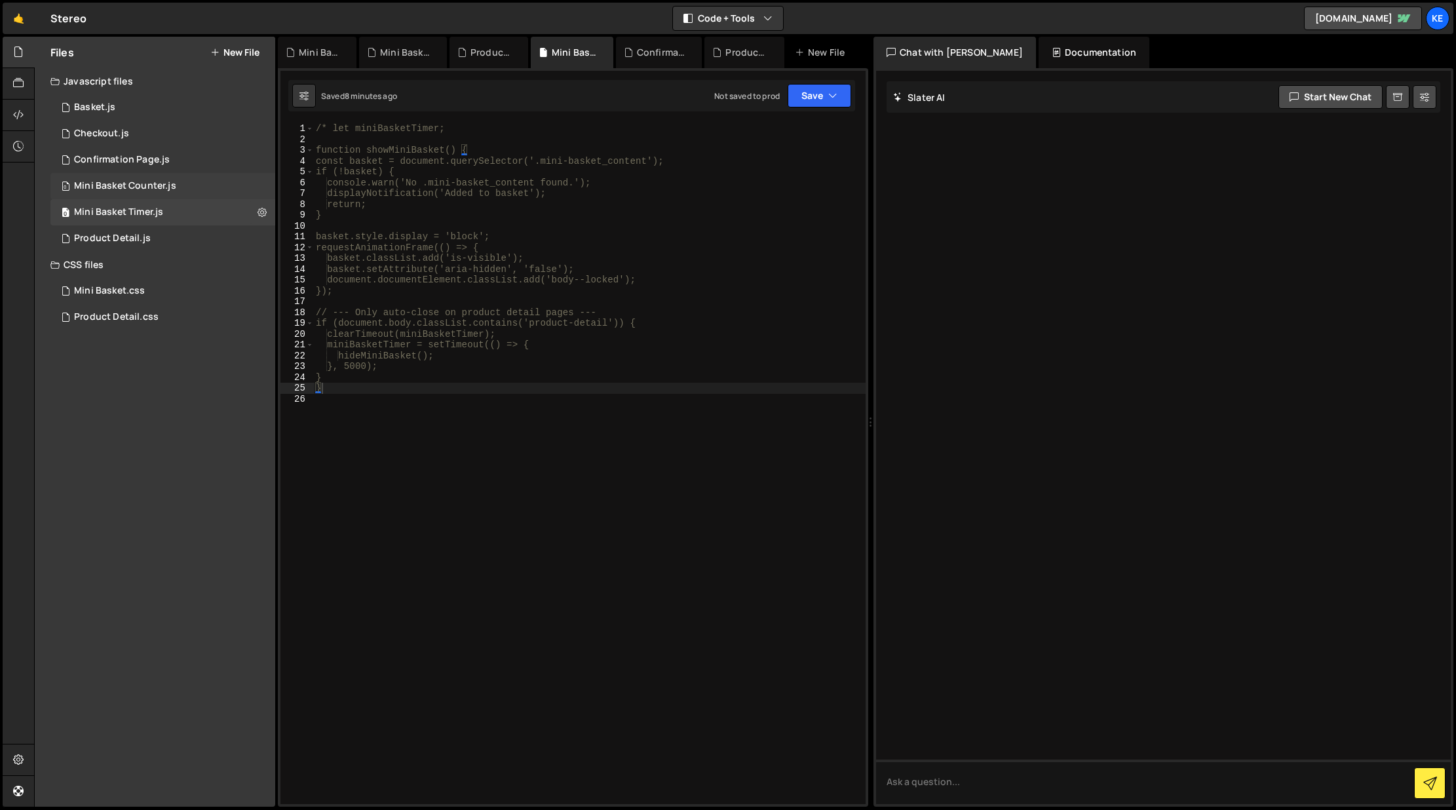
click at [266, 184] on div "0 Mini Basket Counter.js 0" at bounding box center [162, 186] width 225 height 26
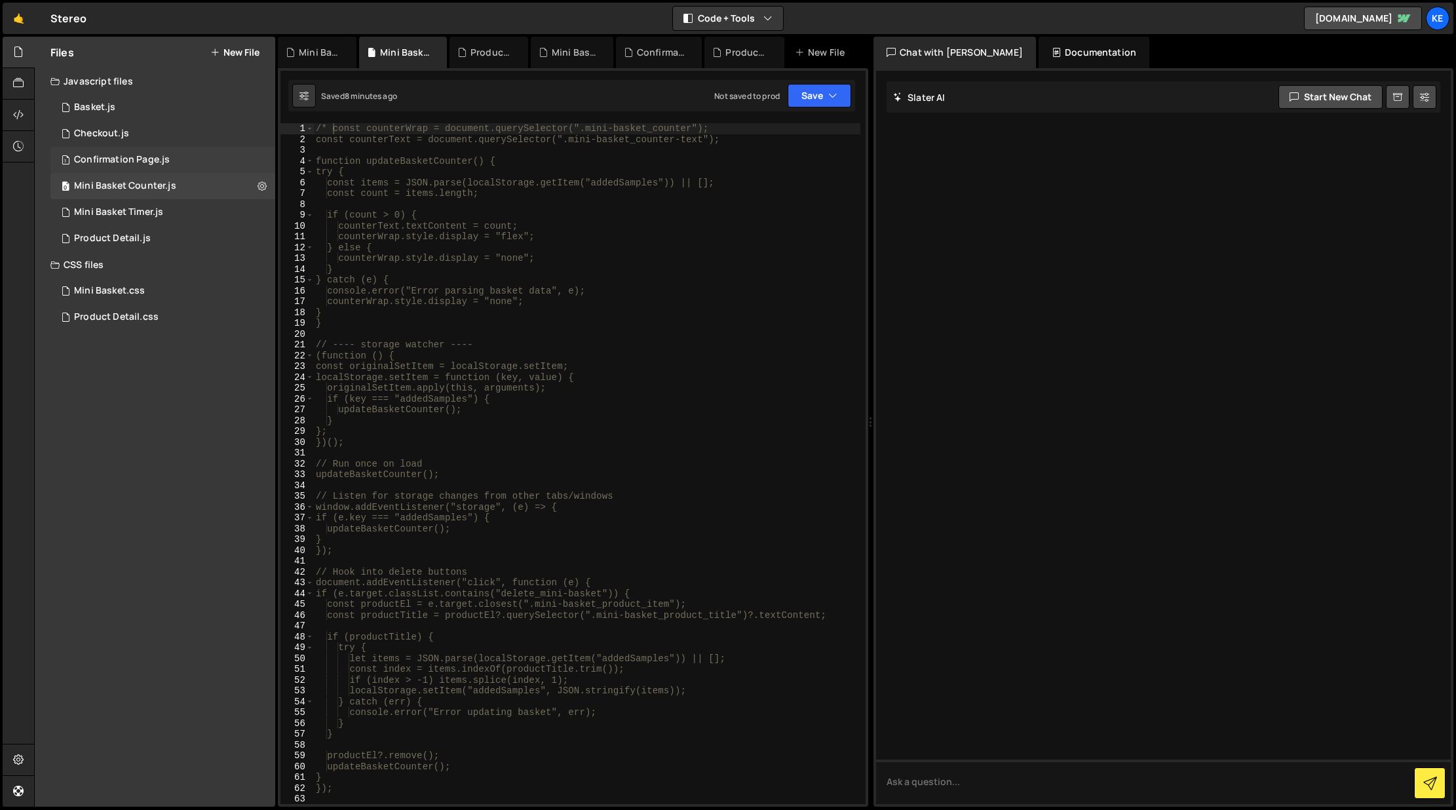
click at [254, 155] on div "1 Confirmation Page.js 0" at bounding box center [162, 160] width 225 height 26
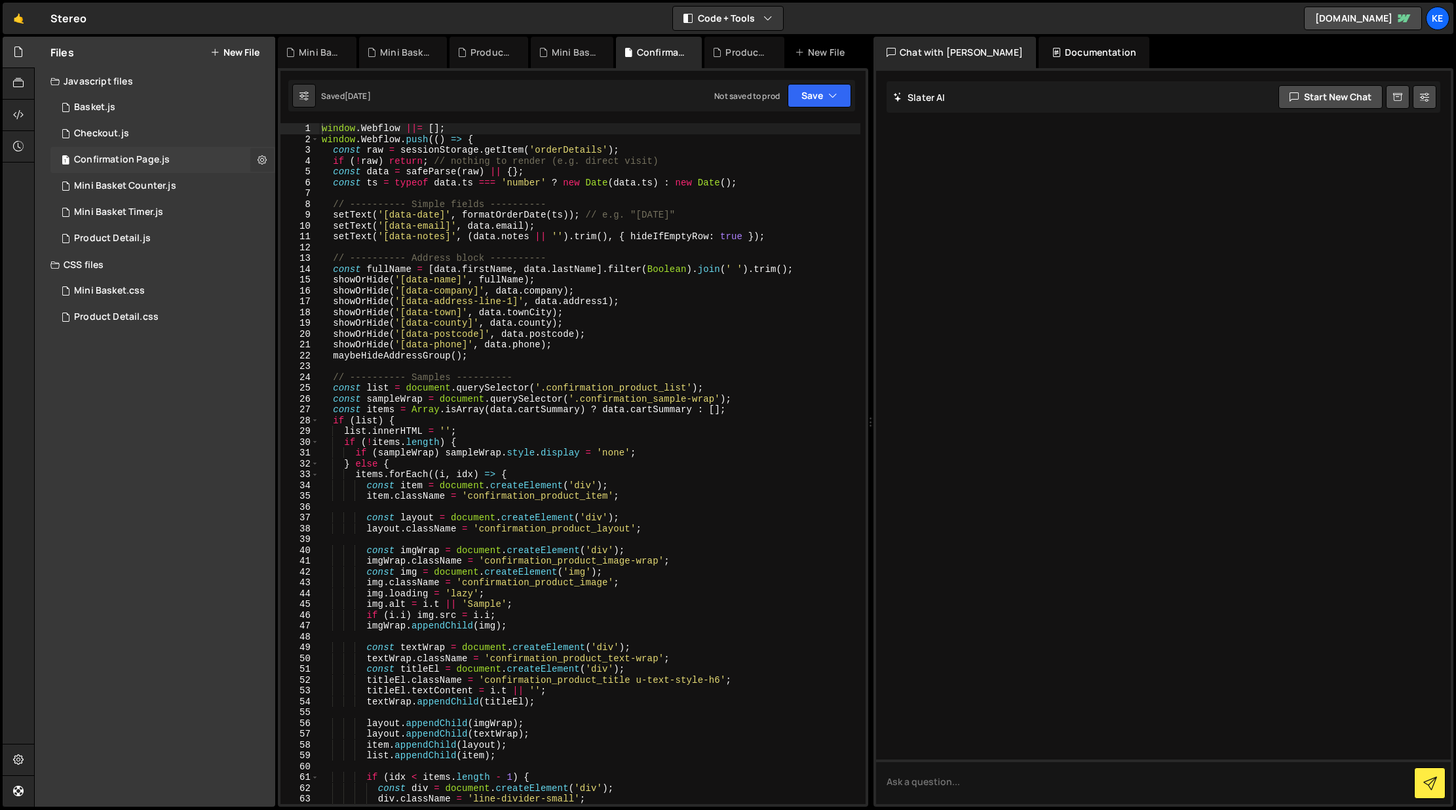
click at [264, 161] on icon at bounding box center [261, 159] width 9 height 12
click at [705, 168] on div "window . Webflow ||= [ ] ; window . Webflow . push (( ) => { const raw = sessio…" at bounding box center [589, 474] width 541 height 702
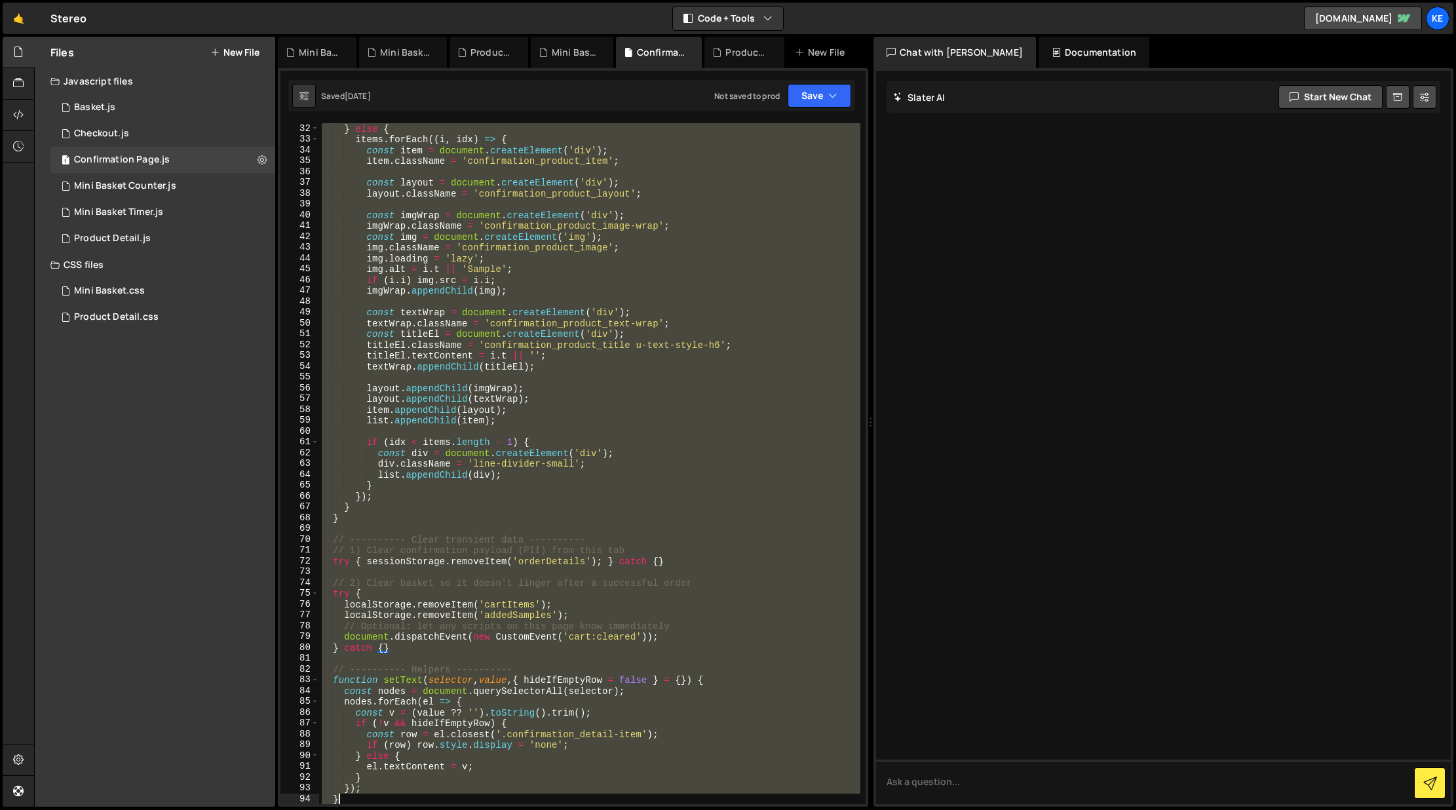
scroll to position [822, 0]
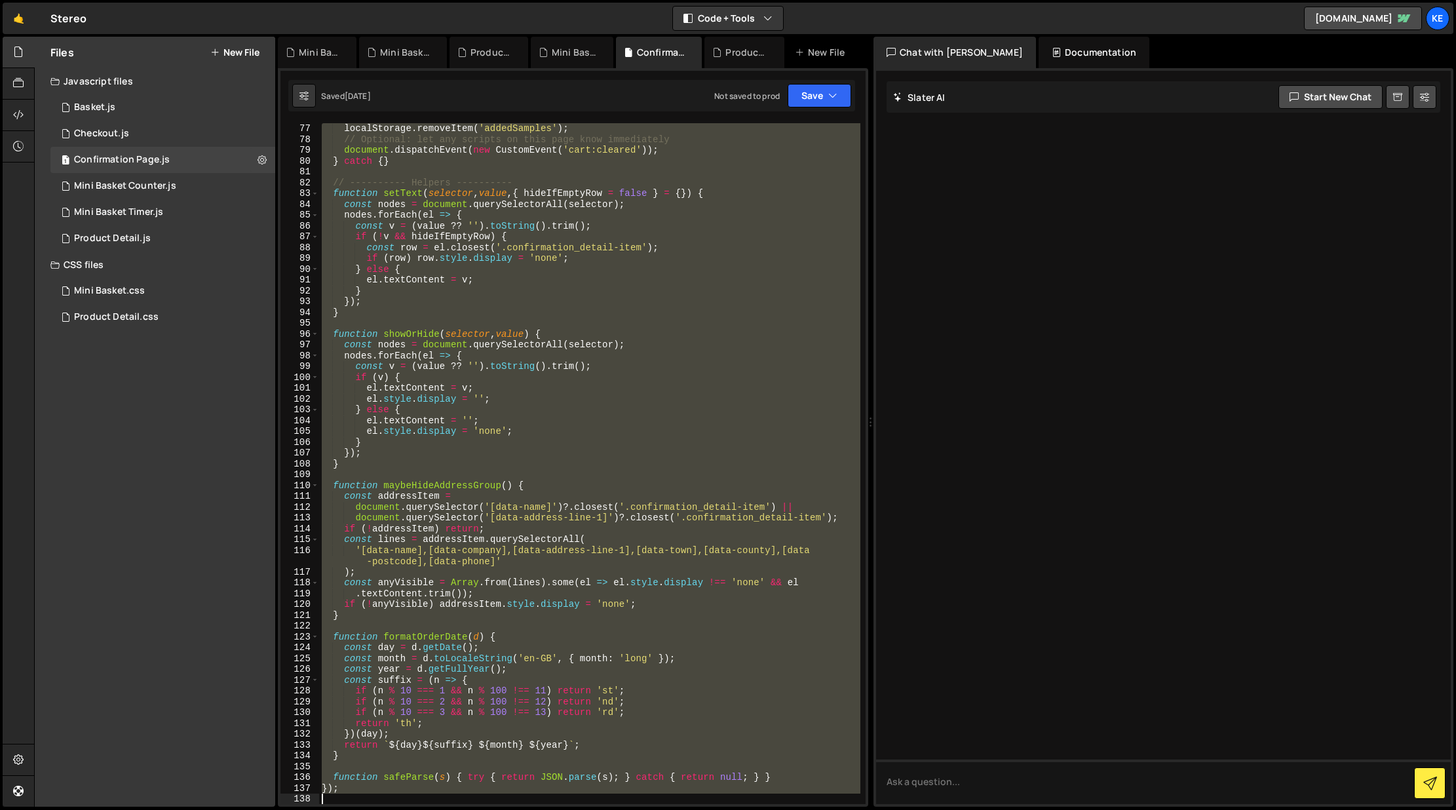
drag, startPoint x: 320, startPoint y: 126, endPoint x: 765, endPoint y: 869, distance: 865.9
click at [765, 809] on html "Projects [GEOGRAPHIC_DATA] Blog Ke Projects Your Teams Account Upgrade Logout" at bounding box center [728, 405] width 1456 height 810
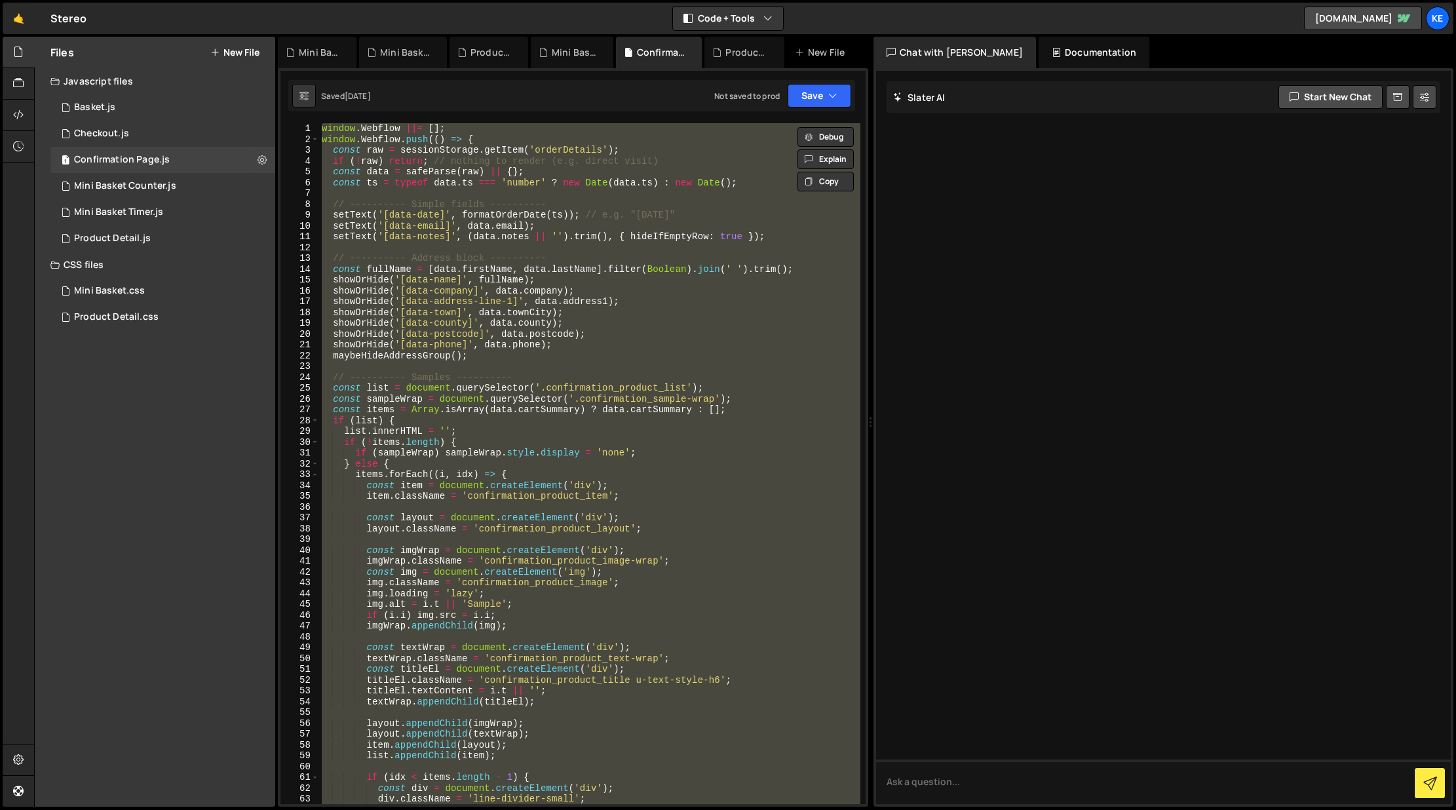
scroll to position [0, 0]
click at [322, 126] on div "window . Webflow ||= [ ] ; window . Webflow . push (( ) => { const raw = sessio…" at bounding box center [589, 463] width 541 height 681
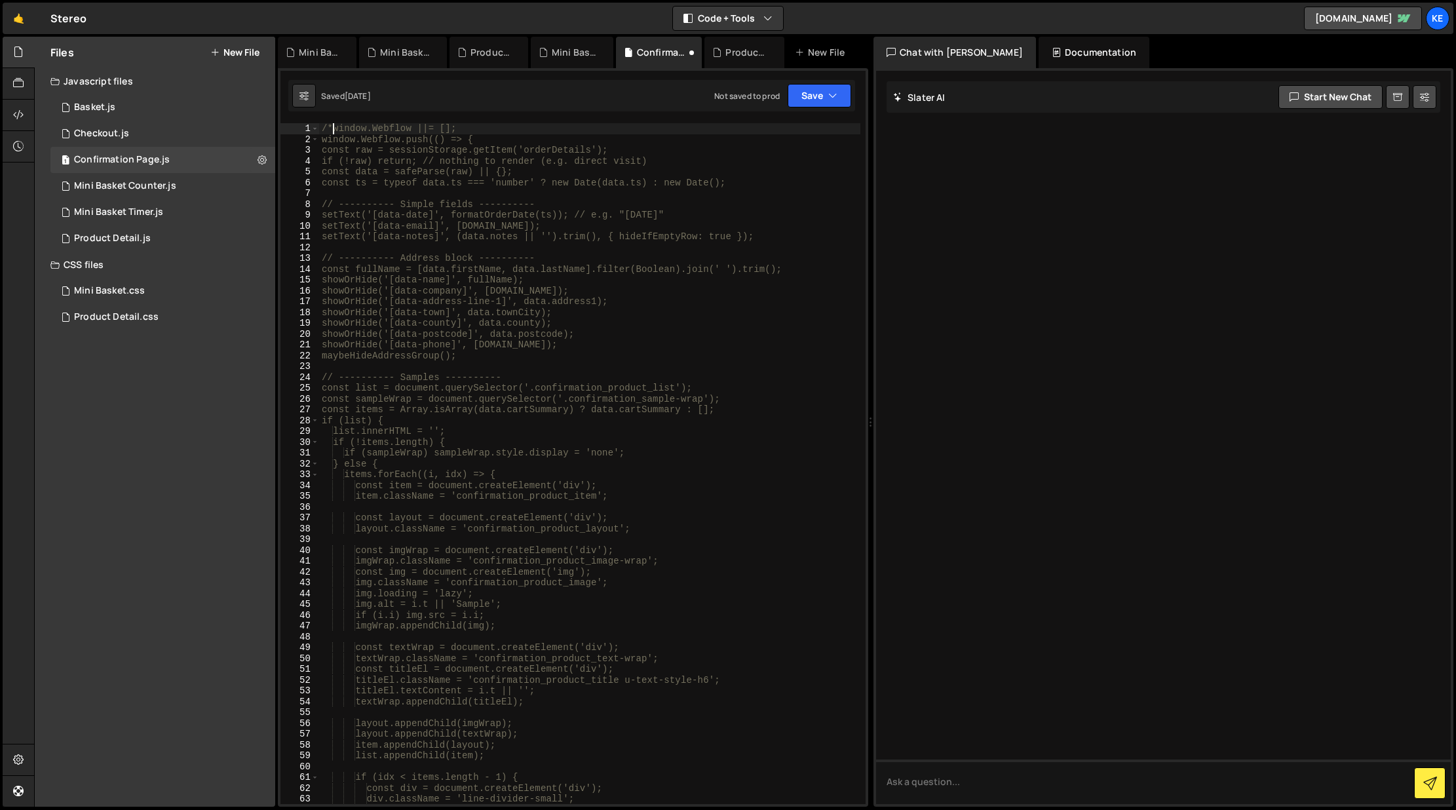
type textarea "/* window.Webflow ||= [];"
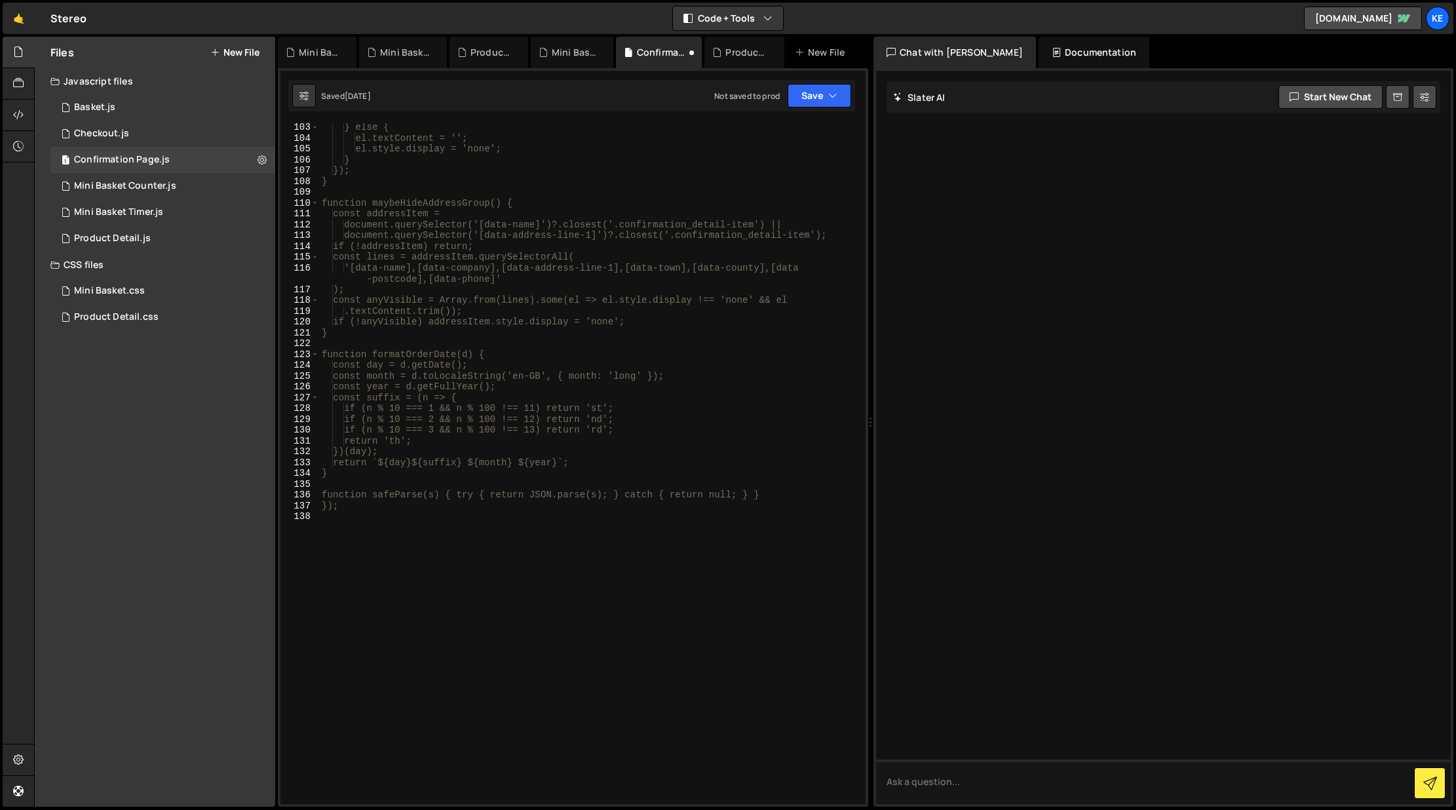
scroll to position [1104, 0]
click at [416, 512] on div "} else { el.textContent = ''; el.style.display = 'none'; } }); } function maybe…" at bounding box center [589, 473] width 541 height 702
type textarea "/*"
type textarea "s"
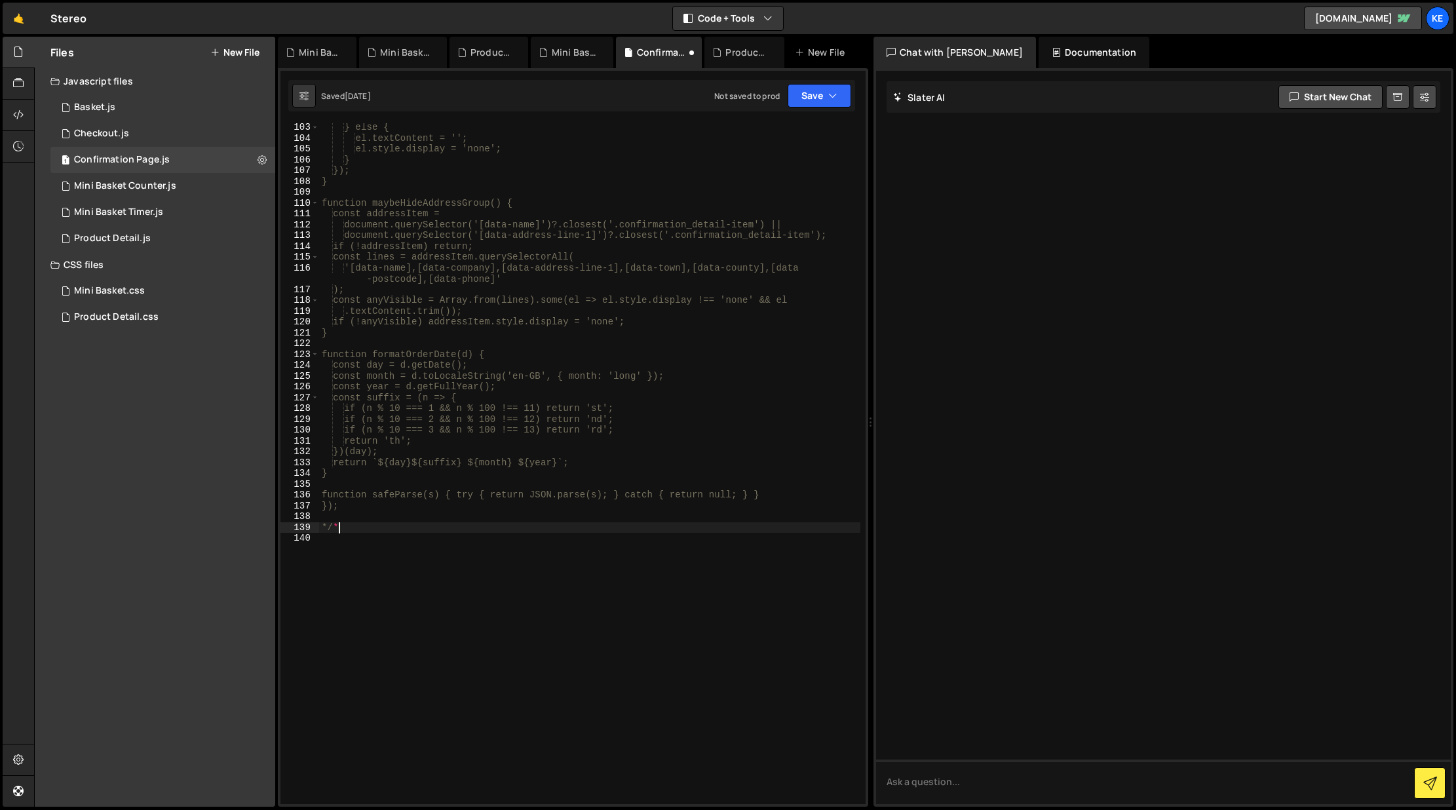
type textarea "*/"
type textarea "d"
type textarea "<"
type textarea "*/"
click at [788, 89] on button "Save" at bounding box center [819, 96] width 64 height 24
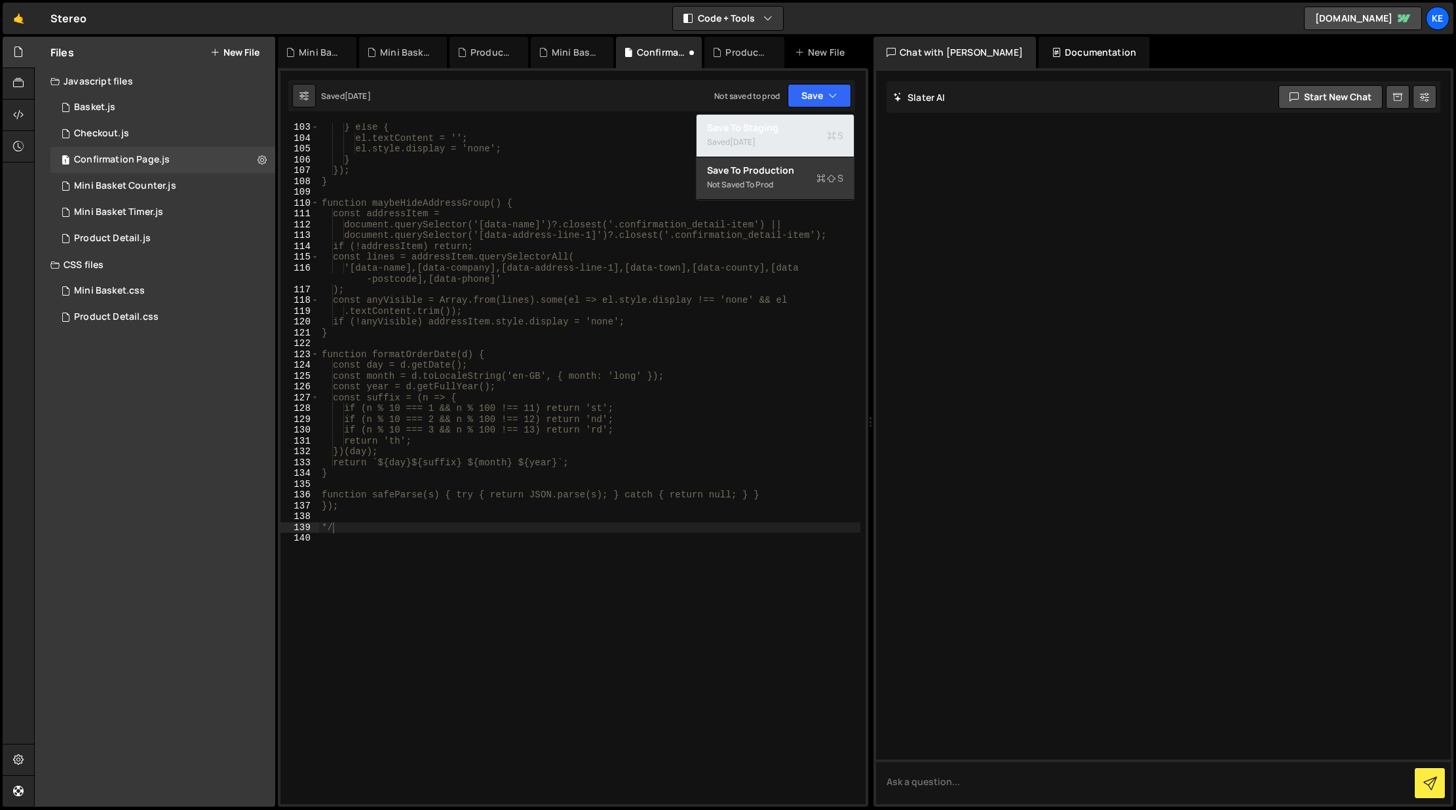
click at [793, 118] on button "Save to Staging S Saved [DATE]" at bounding box center [774, 136] width 157 height 43
click at [135, 136] on div "1 Checkout.js 0" at bounding box center [162, 134] width 225 height 26
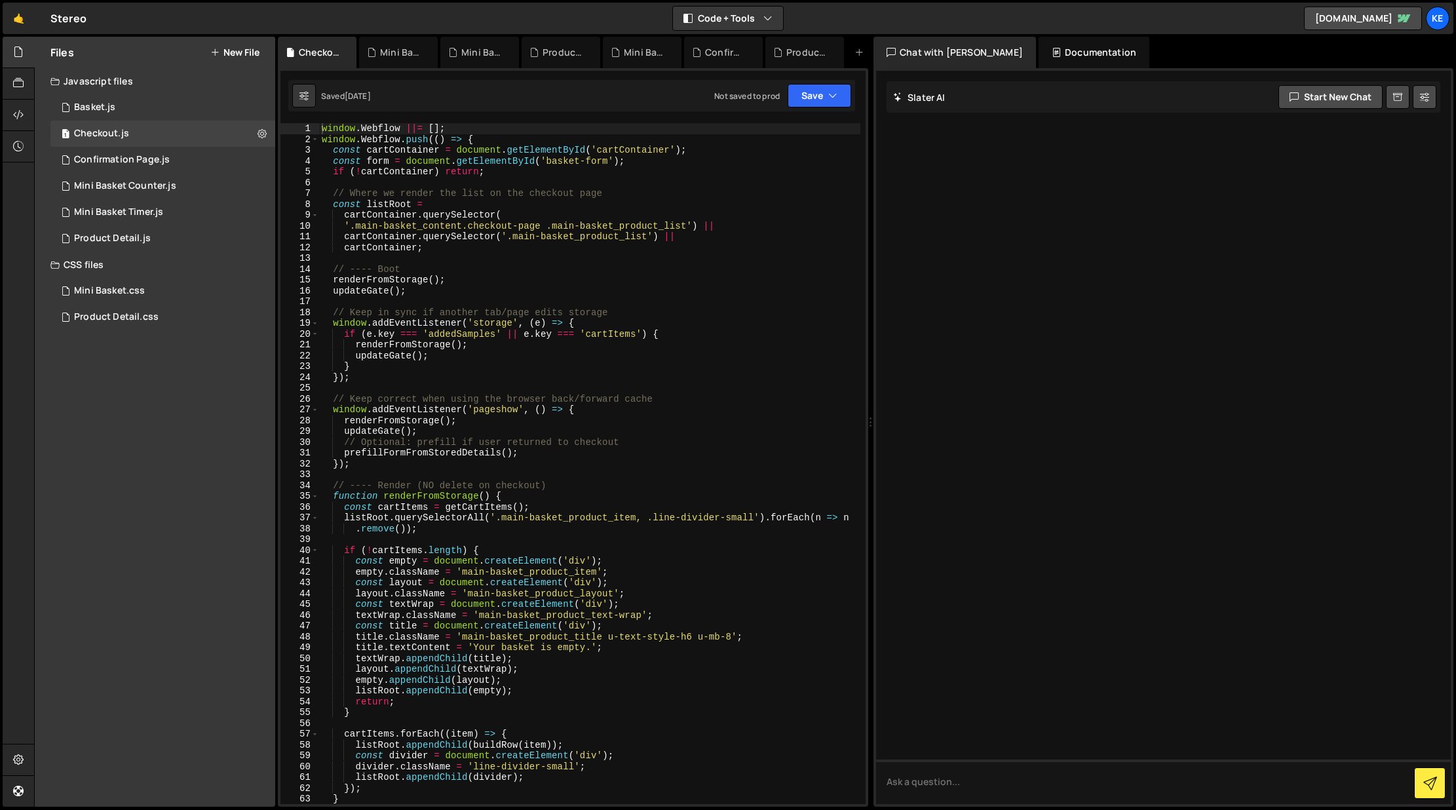
click at [320, 129] on div "window . Webflow ||= [ ] ; window . Webflow . push (( ) => { const cartContaine…" at bounding box center [589, 474] width 541 height 702
type textarea "/* window.Webflow ||= [];"
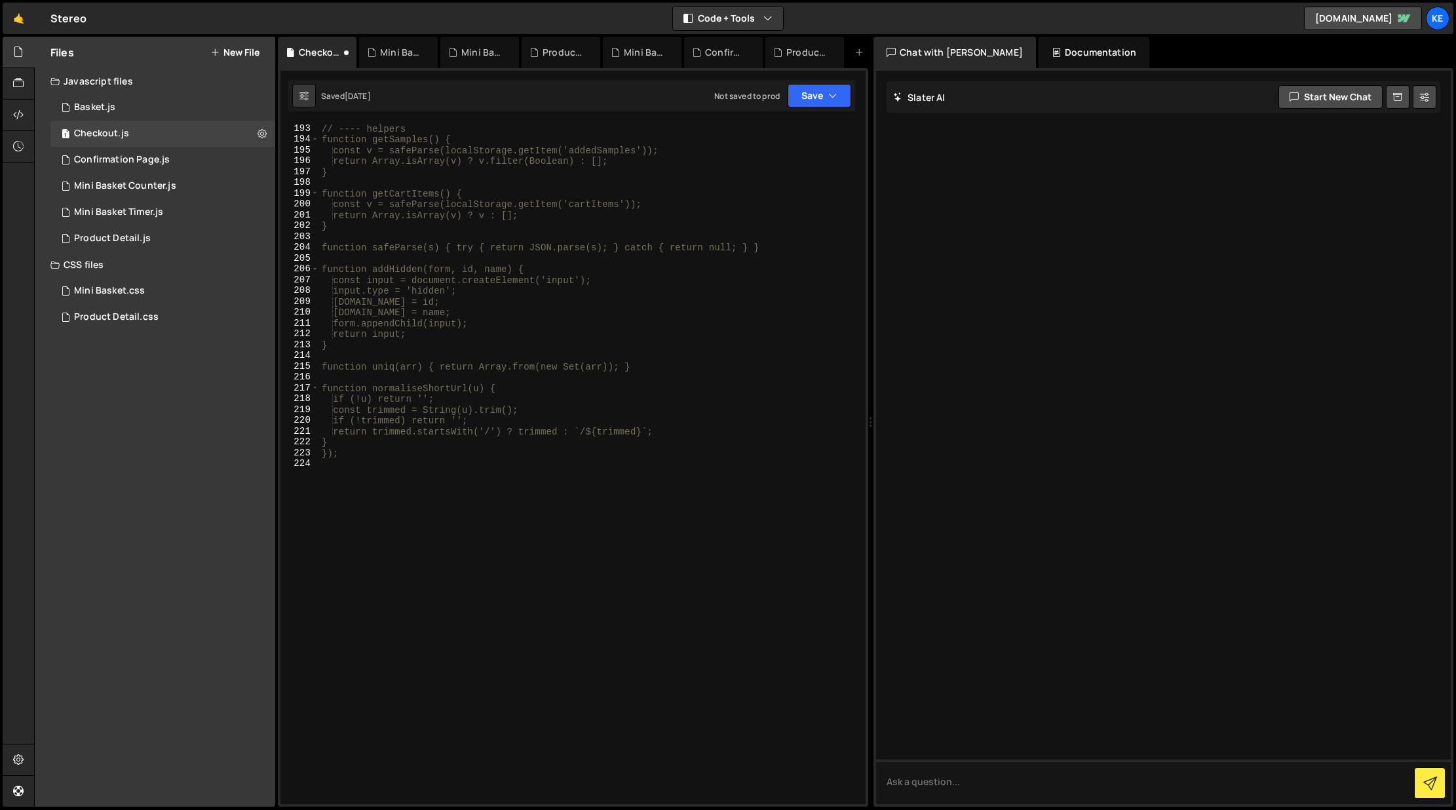
scroll to position [2087, 0]
click at [402, 489] on div "// ---- helpers function getSamples() { const v = safeParse(localStorage.getIte…" at bounding box center [589, 474] width 541 height 702
type textarea "/*"
drag, startPoint x: 400, startPoint y: 480, endPoint x: 313, endPoint y: 484, distance: 86.6
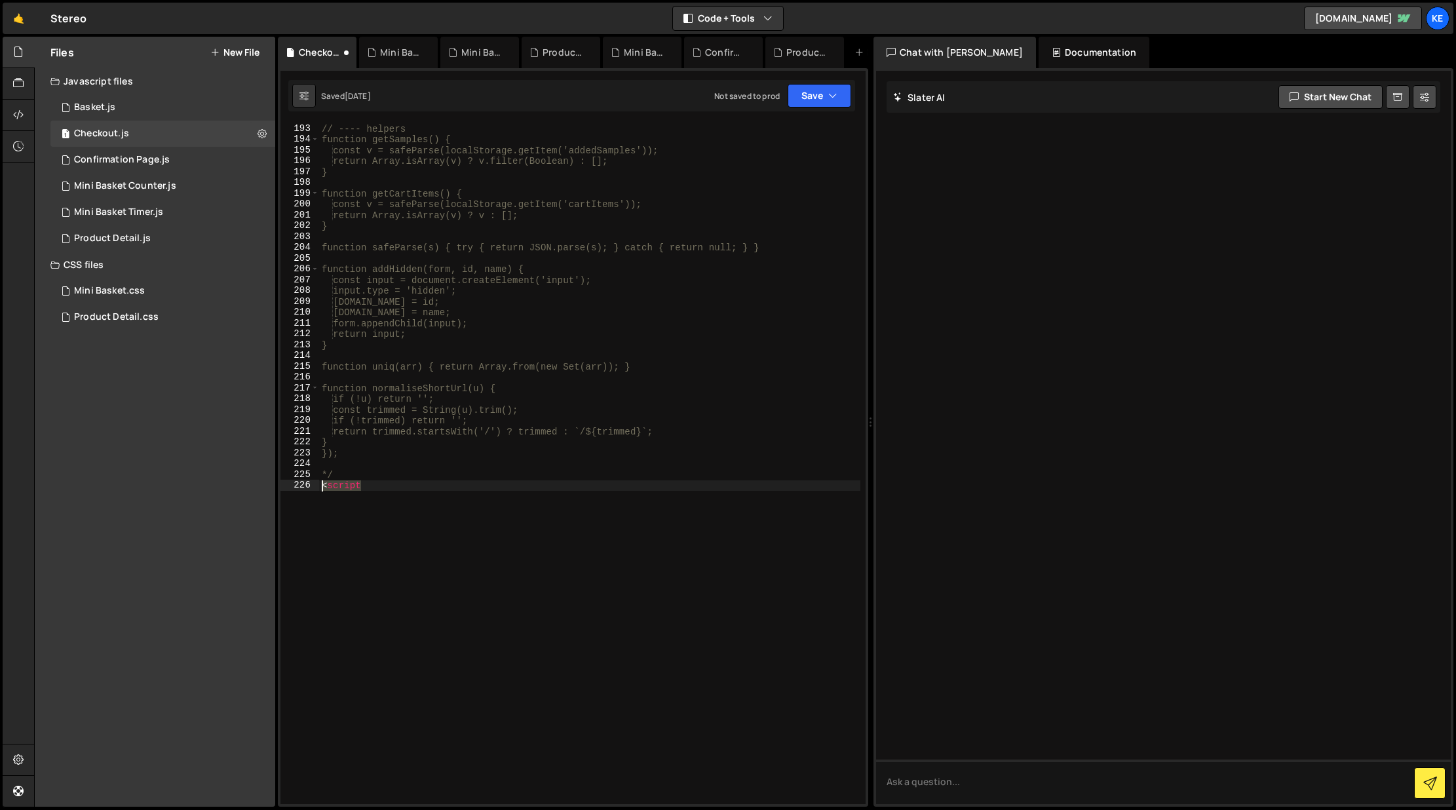
click at [313, 484] on div "*/ 193 194 195 196 197 198 199 200 201 202 203 204 205 206 207 208 209 210 211 …" at bounding box center [572, 463] width 585 height 681
type textarea "<script"
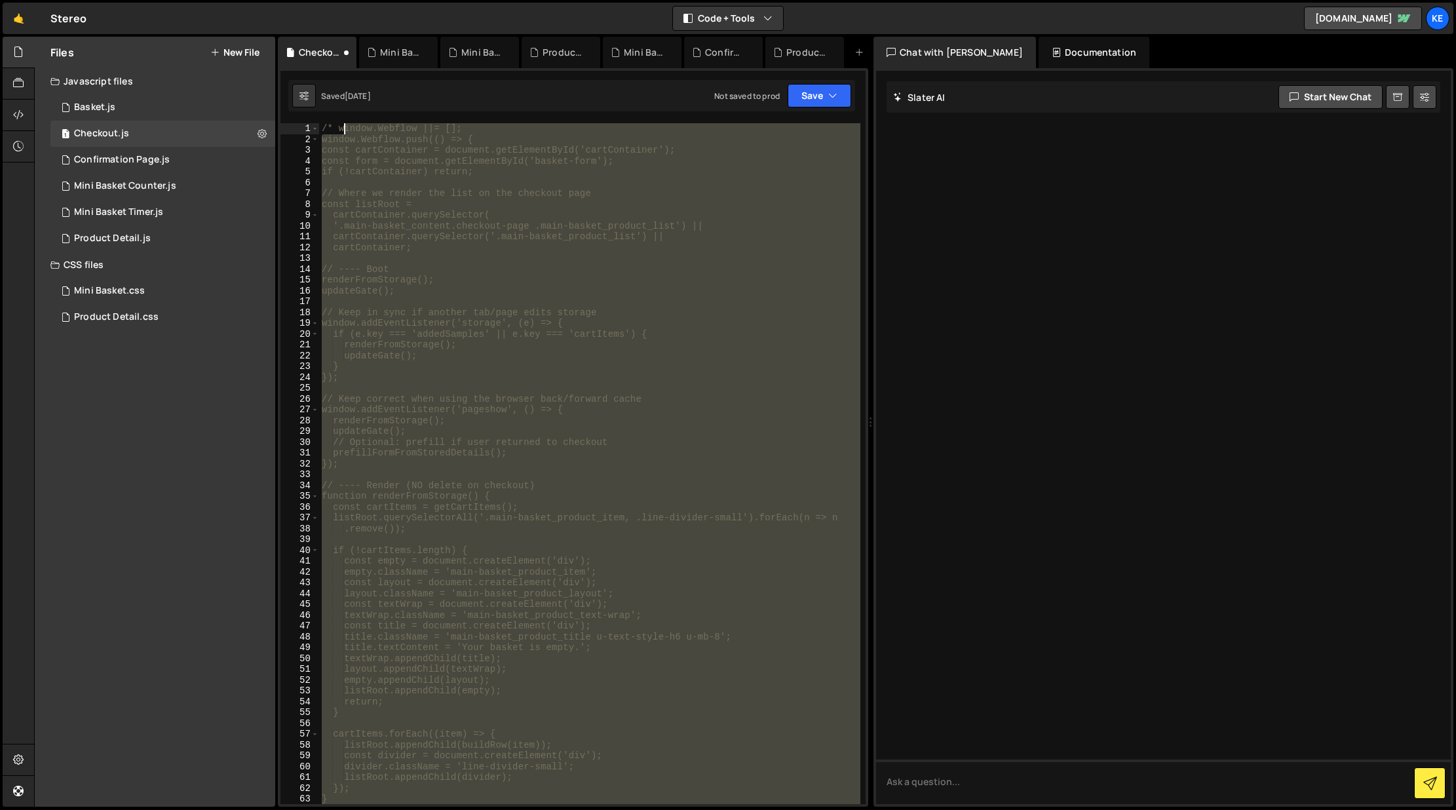
drag, startPoint x: 372, startPoint y: 461, endPoint x: 341, endPoint y: 130, distance: 332.3
click at [341, 130] on div "/* window.Webflow ||= []; window.Webflow.push(() => { const cartContainer = doc…" at bounding box center [589, 474] width 541 height 702
type textarea "/* window.Webflow ||= []; window.Webflow.push(() => {"
click at [261, 106] on div "1 Basket.js 0" at bounding box center [162, 107] width 225 height 26
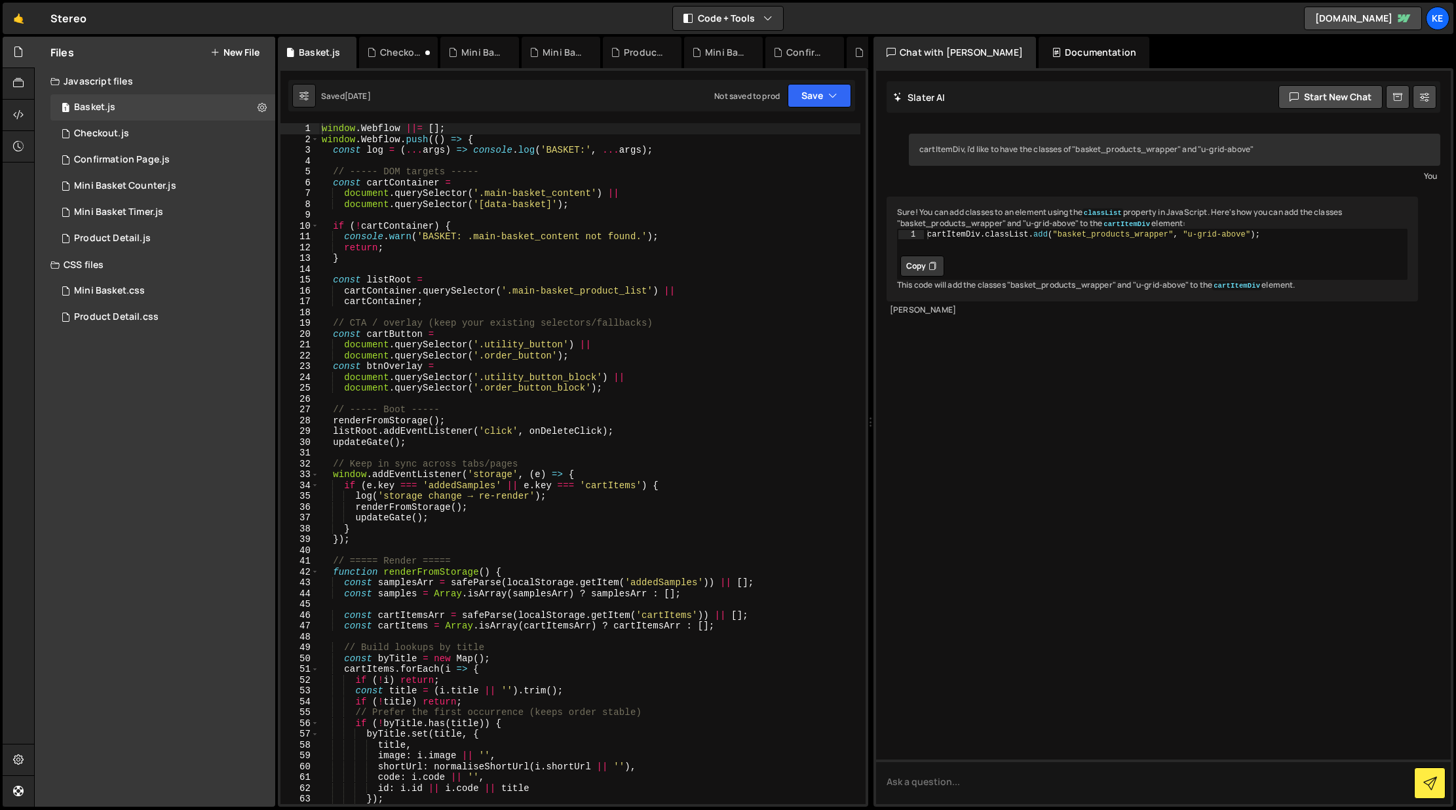
click at [322, 129] on div "window . Webflow ||= [ ] ; window . Webflow . push (( ) => { const log = ( ... …" at bounding box center [589, 474] width 541 height 702
type textarea "/* window.Webflow ||= [];"
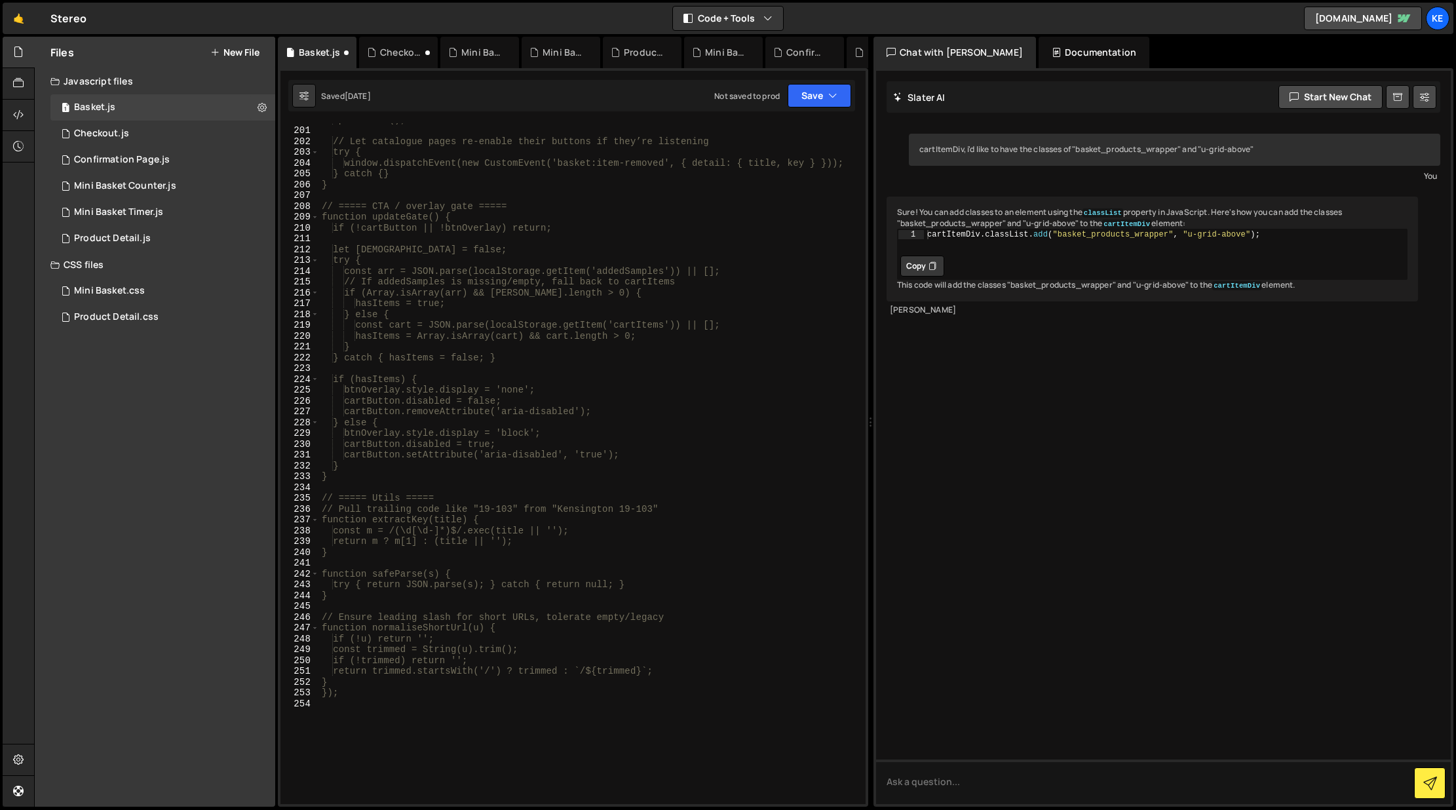
scroll to position [2400, 0]
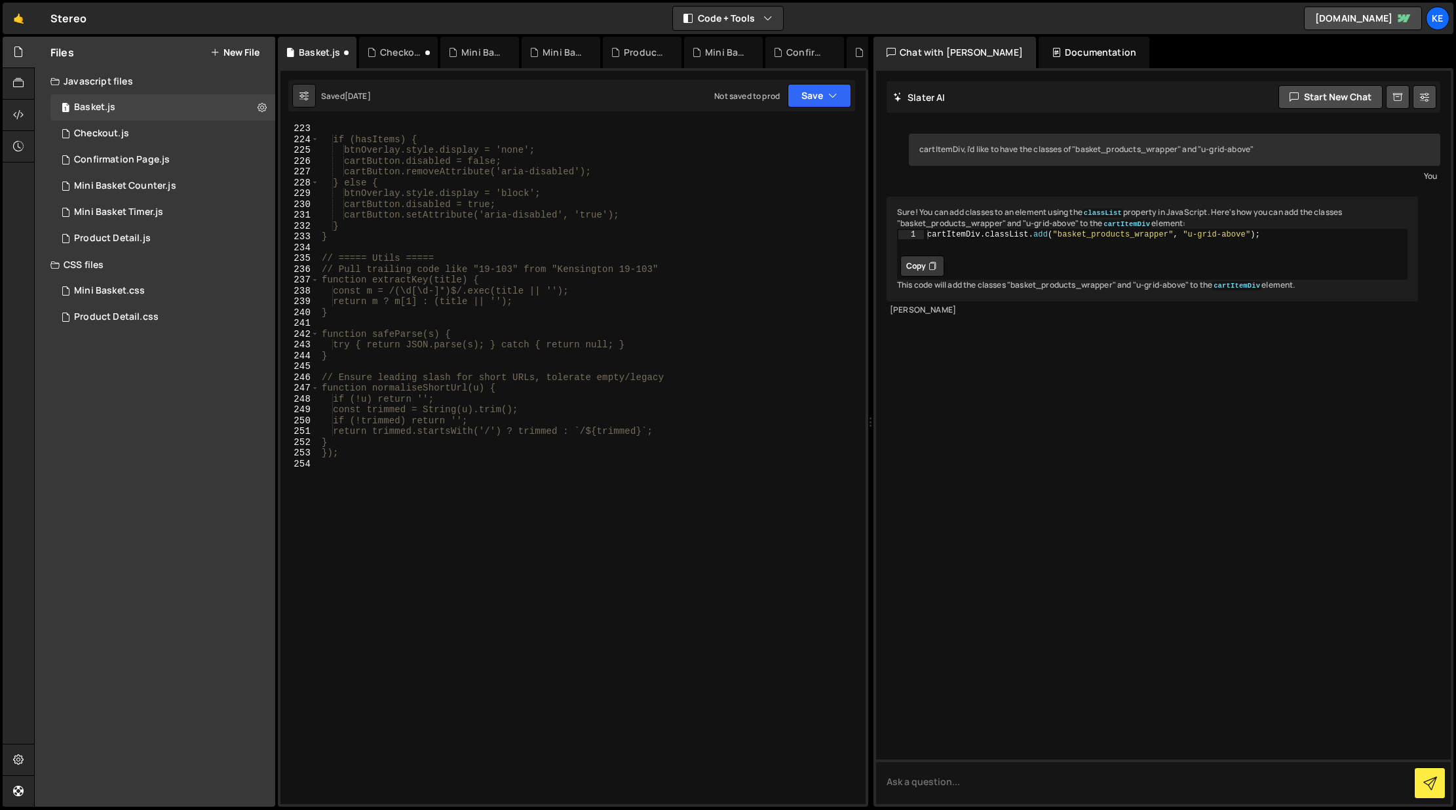
click at [381, 487] on div "if (hasItems) { btnOverlay.style.display = 'none'; cartButton.disabled = false;…" at bounding box center [589, 474] width 541 height 702
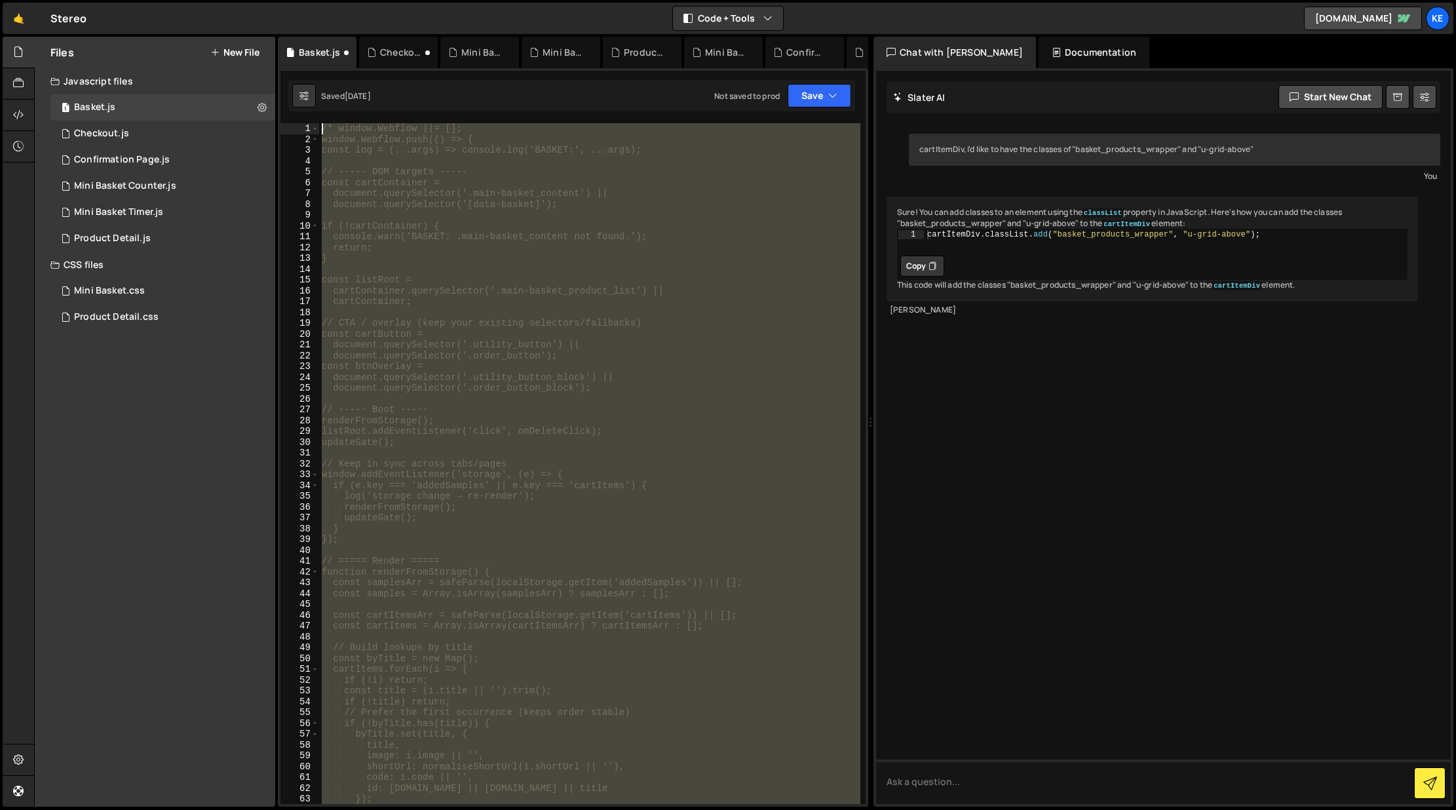
scroll to position [0, 0]
drag, startPoint x: 369, startPoint y: 455, endPoint x: 338, endPoint y: 128, distance: 328.4
click at [338, 128] on div "/* window.Webflow ||= []; window.Webflow.push(() => { const log = (...args) => …" at bounding box center [589, 474] width 541 height 702
type textarea "/* window.Webflow ||= []; window.Webflow.push(() => {"
click at [261, 105] on icon at bounding box center [261, 107] width 9 height 12
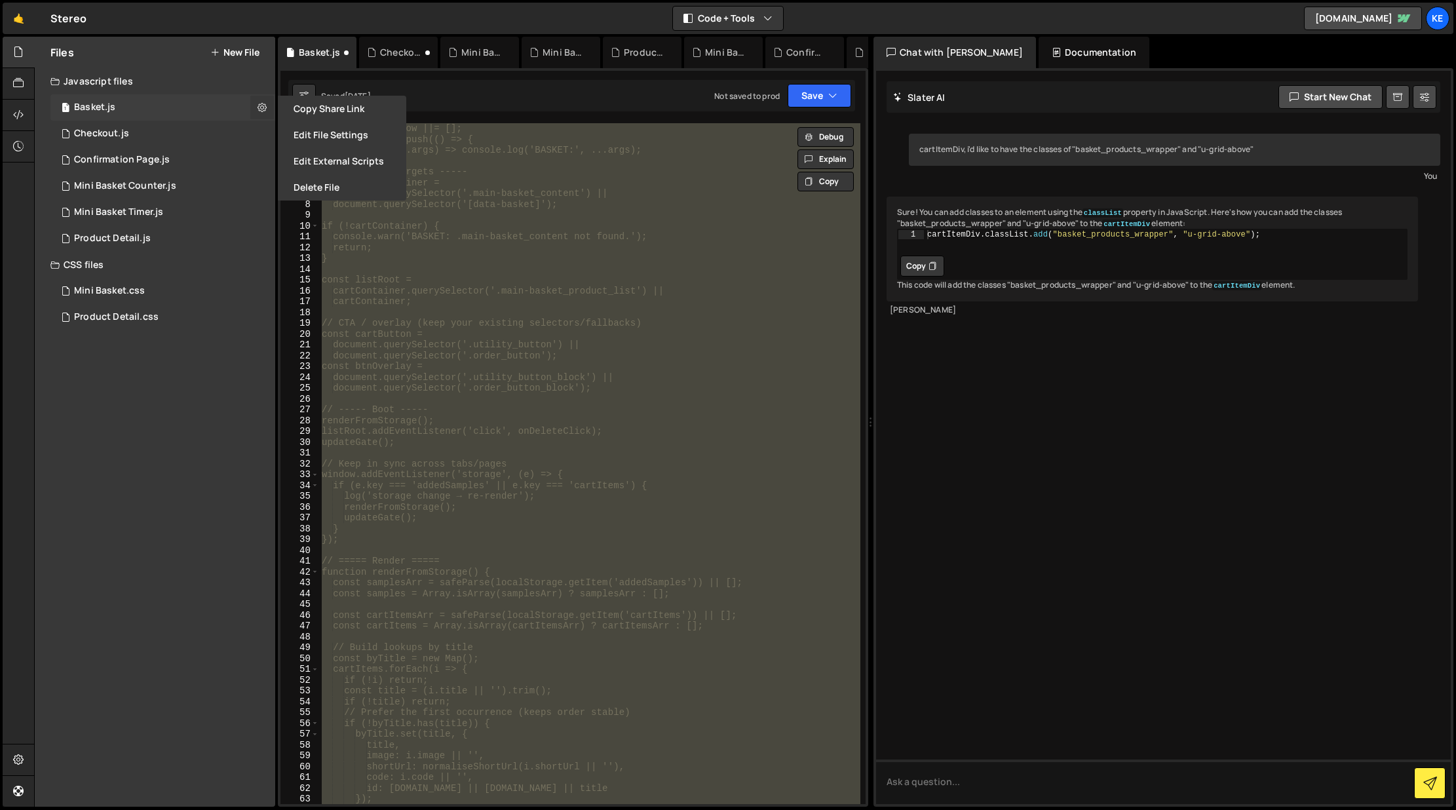
click at [261, 105] on icon at bounding box center [261, 107] width 9 height 12
click at [321, 136] on button "Edit File Settings" at bounding box center [342, 135] width 128 height 26
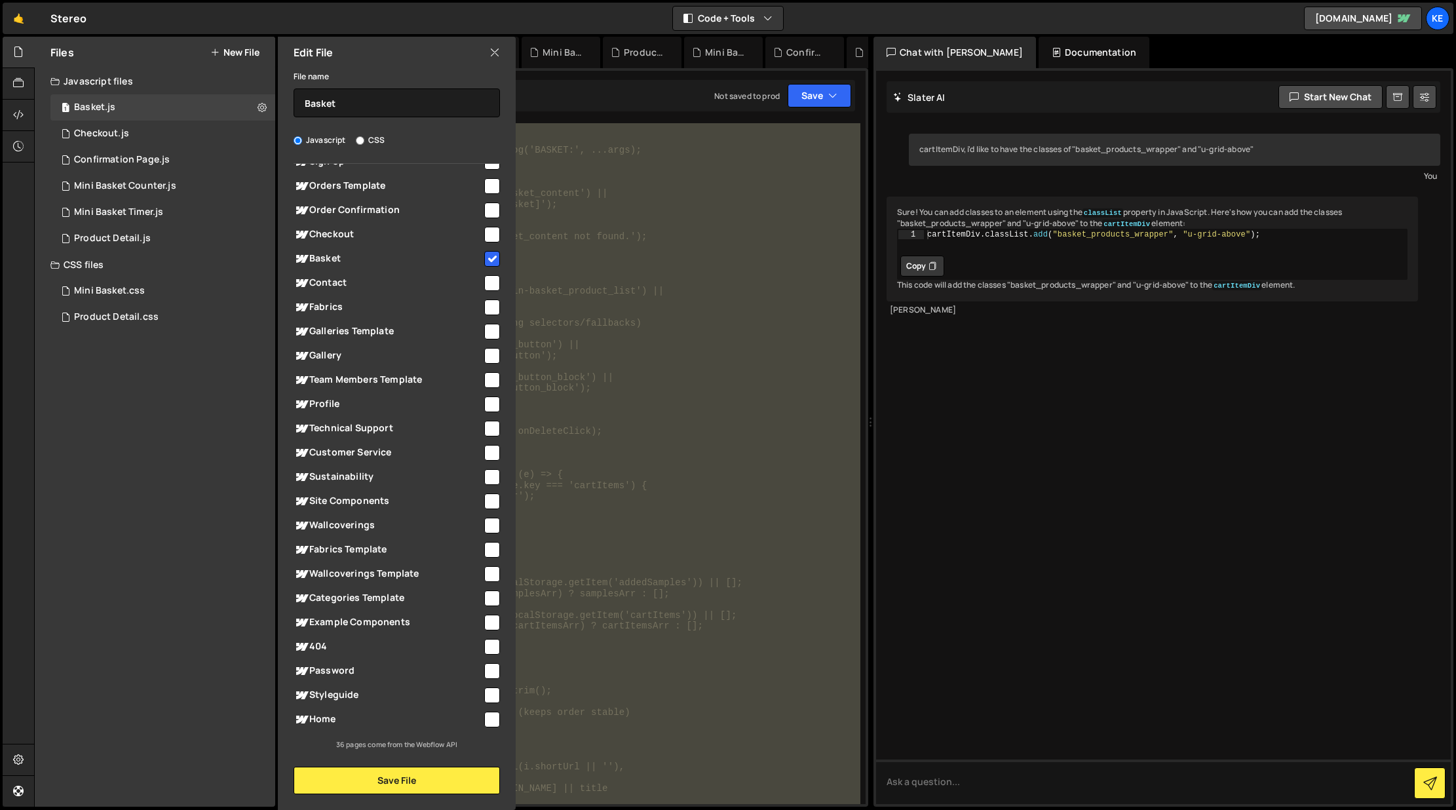
click at [487, 259] on input "checkbox" at bounding box center [492, 259] width 16 height 16
checkbox input "false"
click at [414, 777] on button "Save File" at bounding box center [397, 781] width 206 height 28
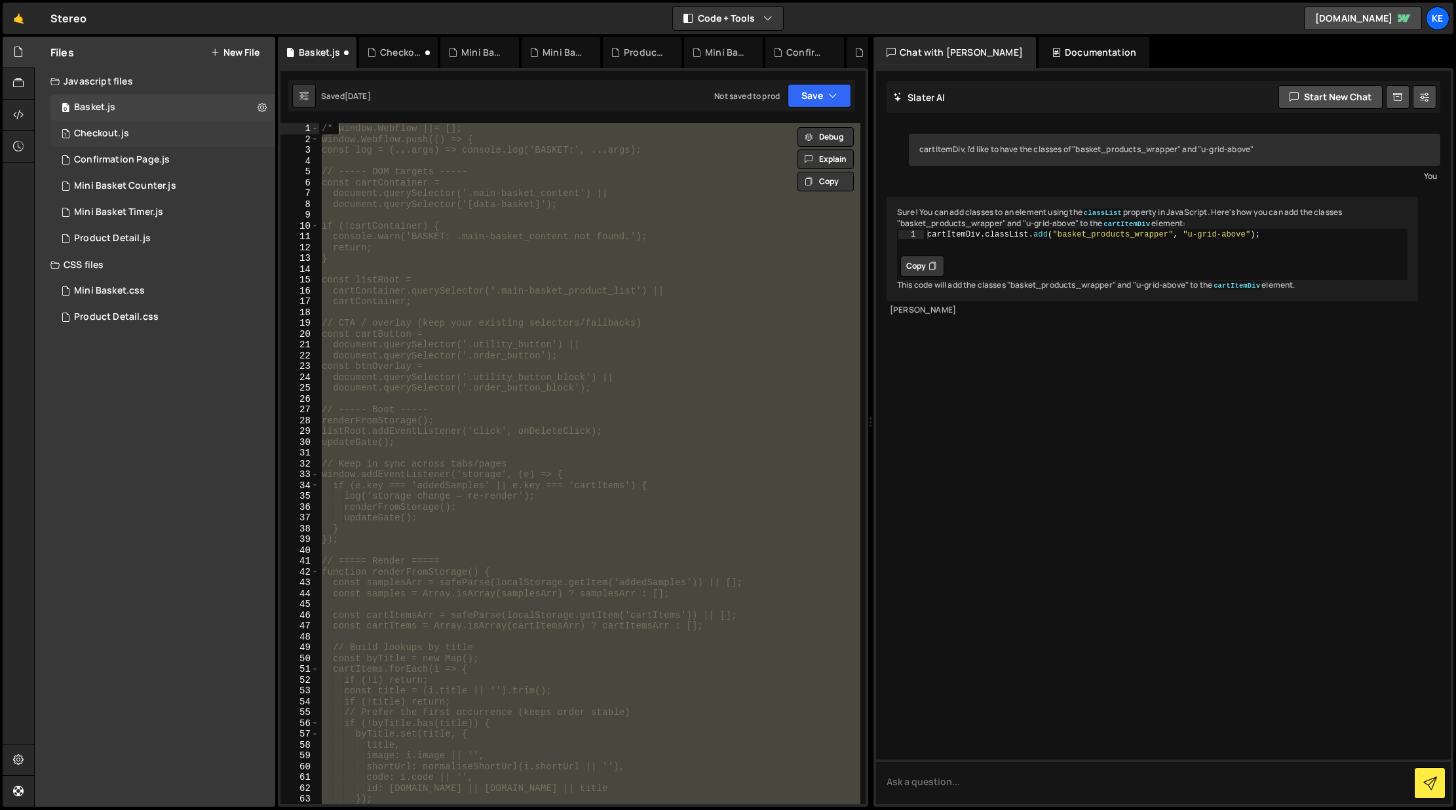
click at [257, 130] on div "1 Checkout.js 0" at bounding box center [162, 134] width 225 height 26
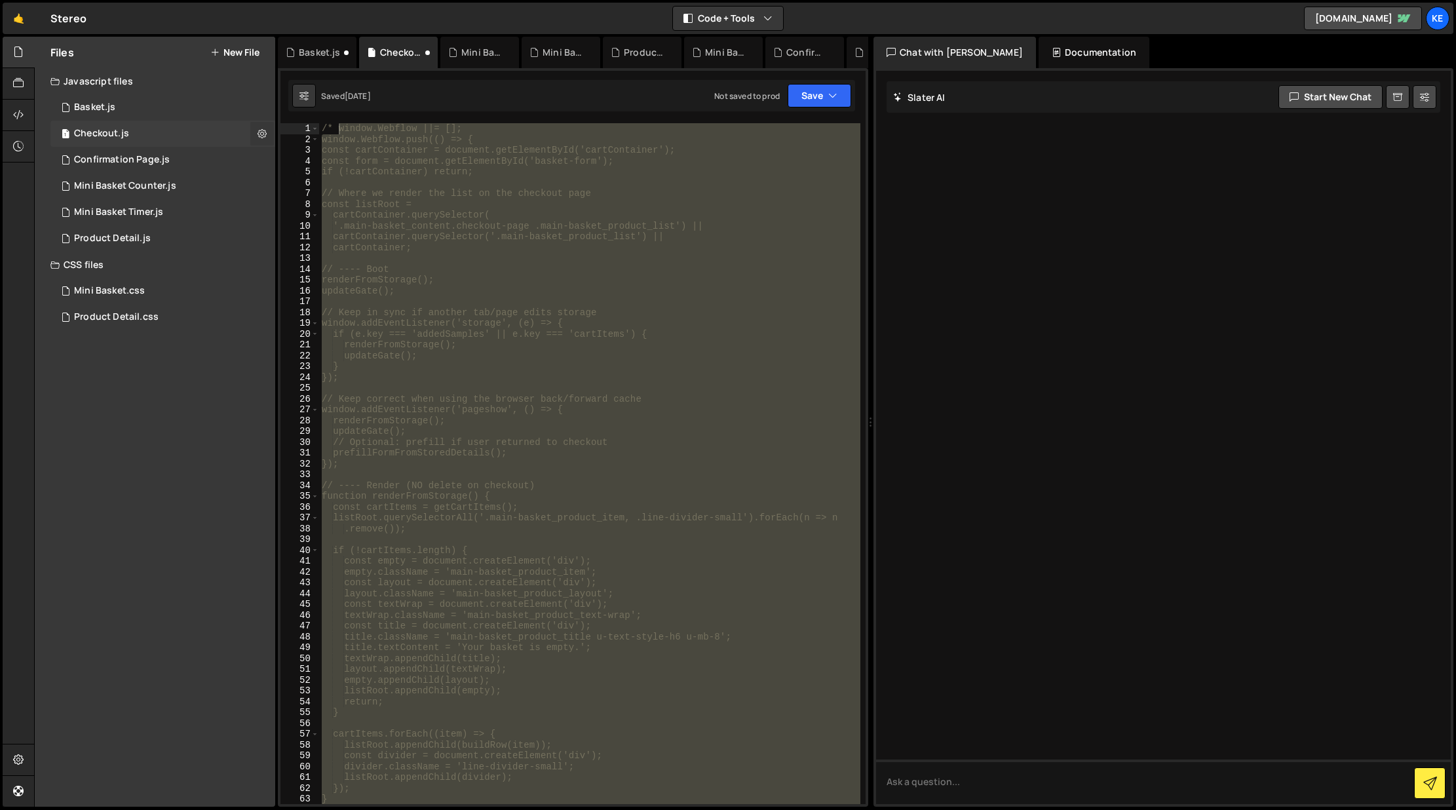
click at [263, 134] on icon at bounding box center [261, 133] width 9 height 12
click at [323, 164] on button "Edit File Settings" at bounding box center [342, 161] width 128 height 26
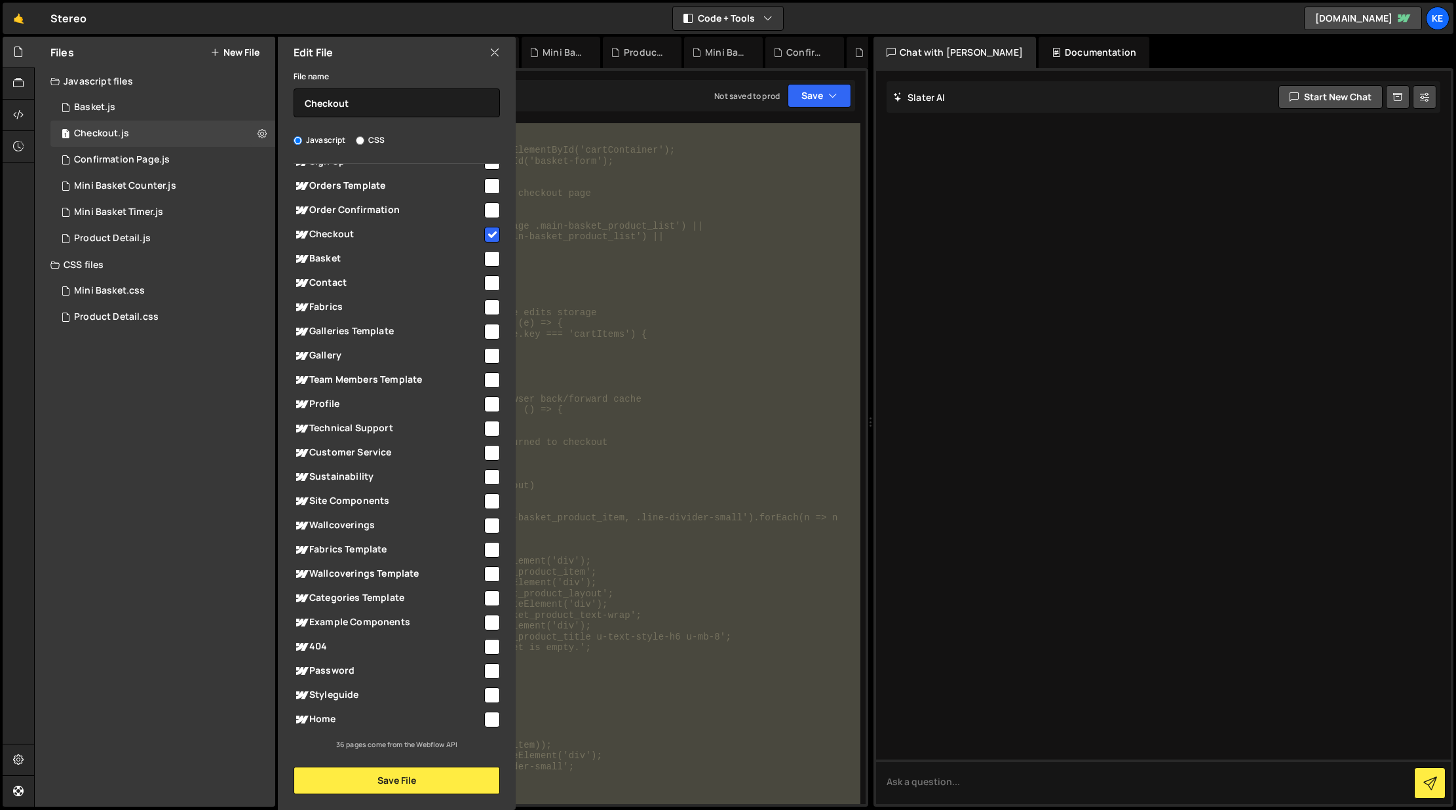
click at [485, 237] on input "checkbox" at bounding box center [492, 235] width 16 height 16
checkbox input "false"
click at [446, 788] on button "Save File" at bounding box center [397, 781] width 206 height 28
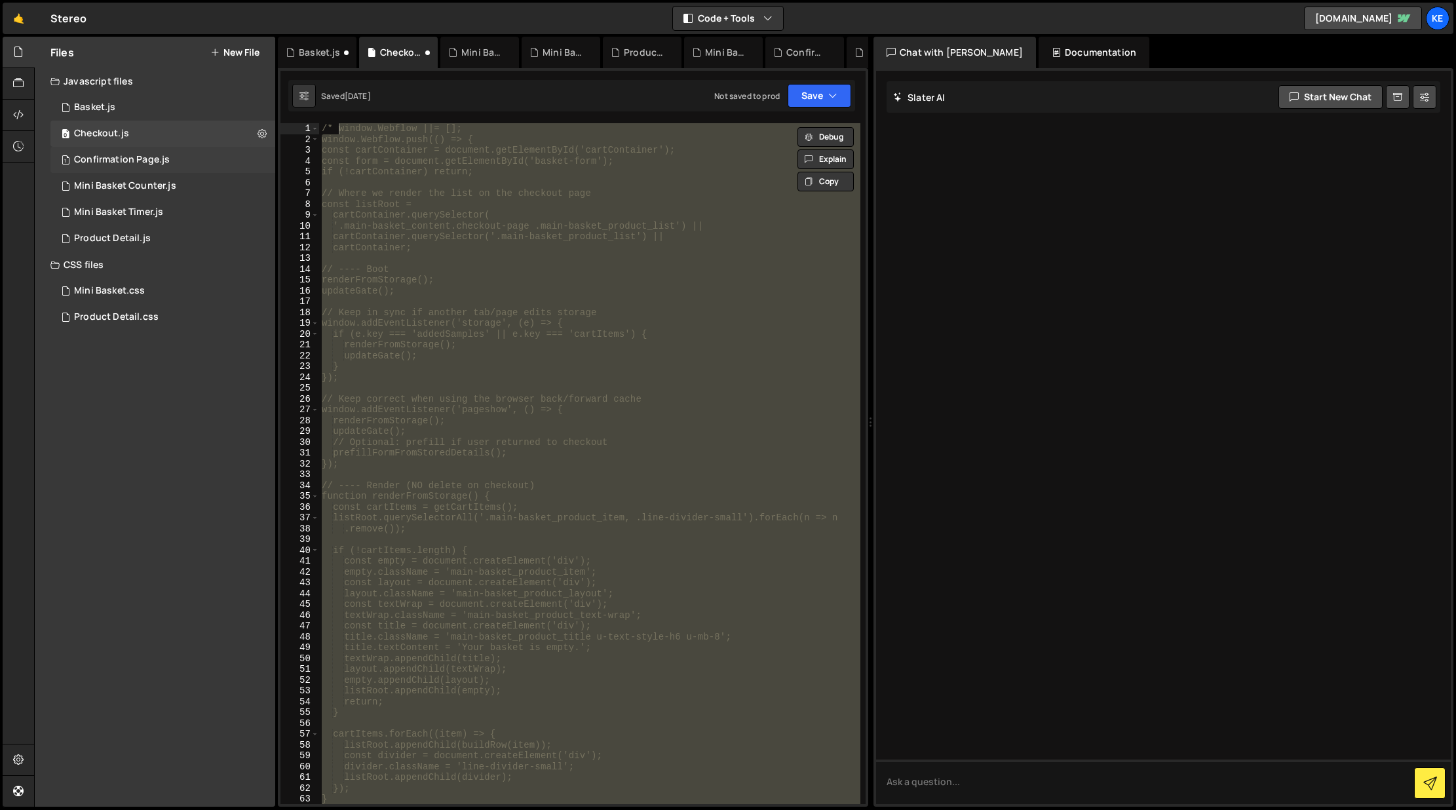
click at [256, 157] on div "1 Confirmation Page.js 0" at bounding box center [162, 160] width 225 height 26
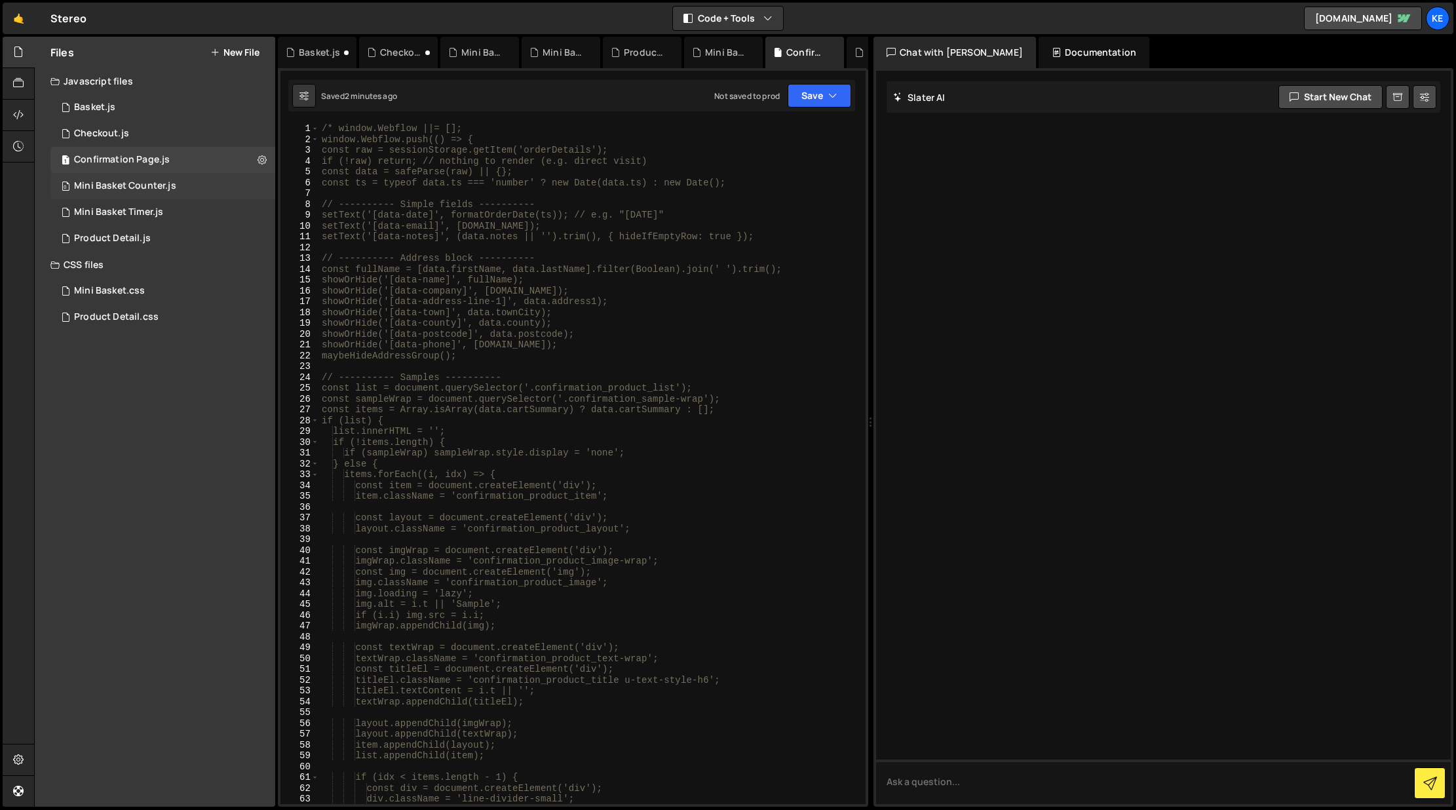
click at [258, 184] on div "0 Mini Basket Counter.js 0" at bounding box center [162, 186] width 225 height 26
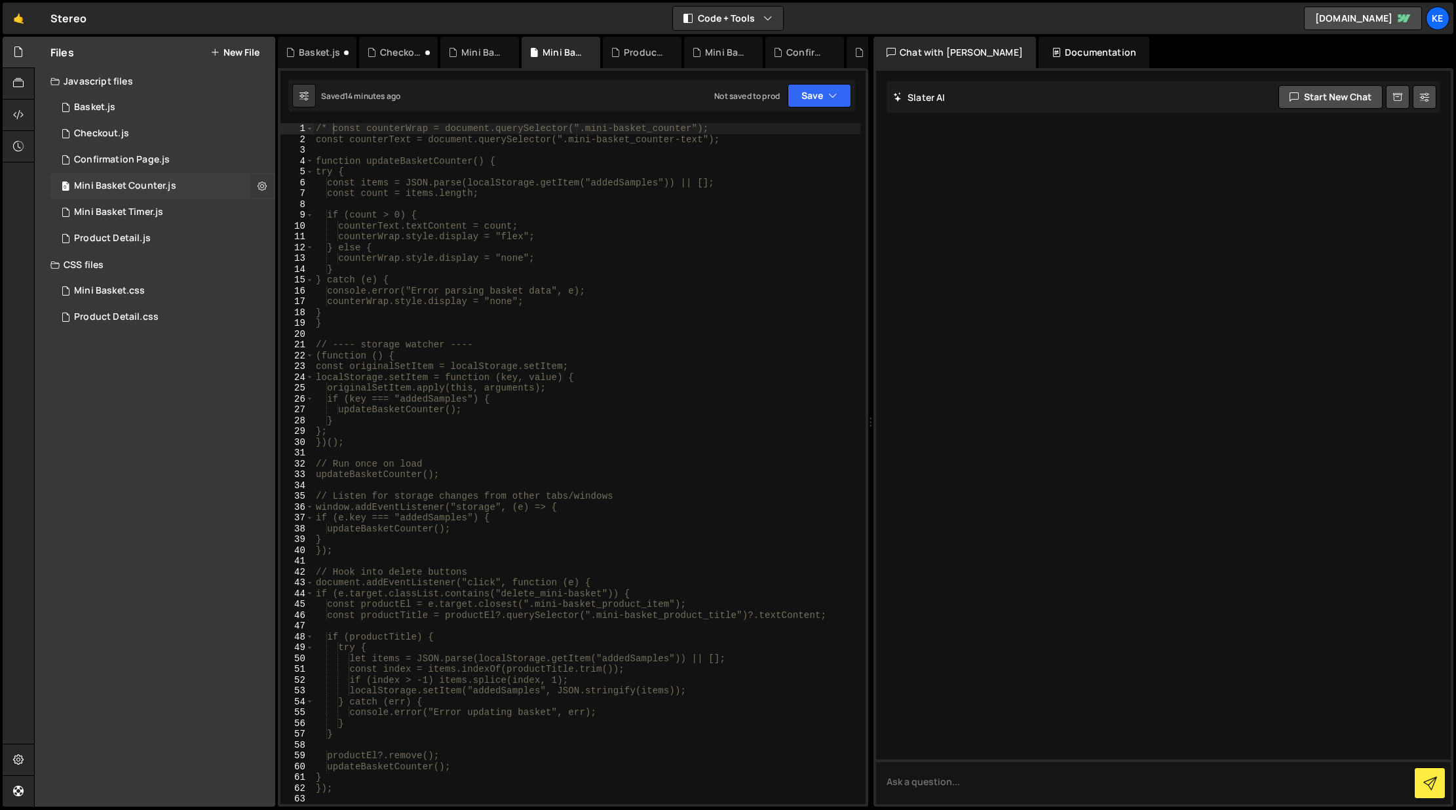
click at [261, 185] on icon at bounding box center [261, 186] width 9 height 12
type input "Mini Basket Counter"
radio input "true"
click at [333, 213] on button "Edit File Settings" at bounding box center [342, 213] width 128 height 26
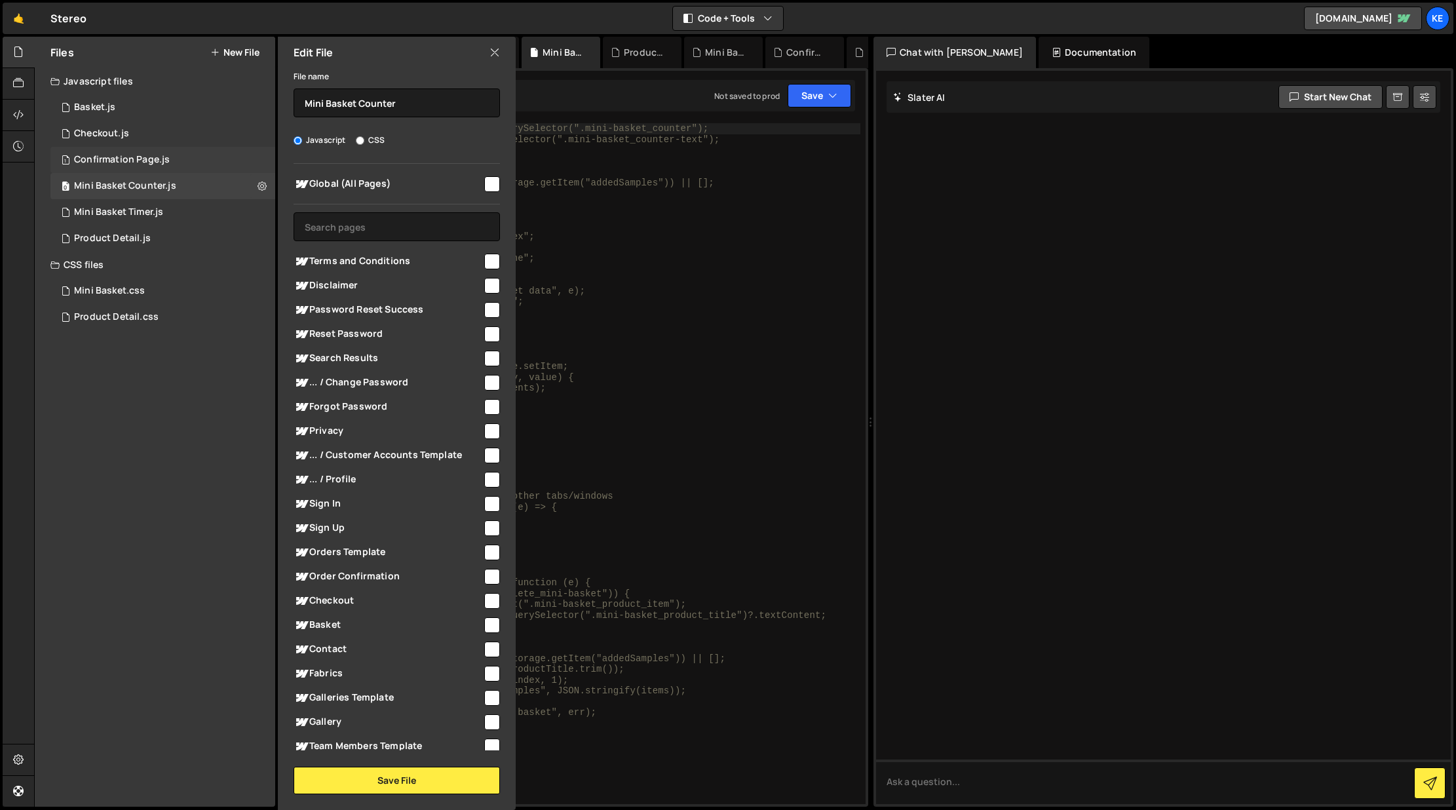
click at [269, 158] on div "1 Confirmation Page.js 0" at bounding box center [162, 160] width 225 height 26
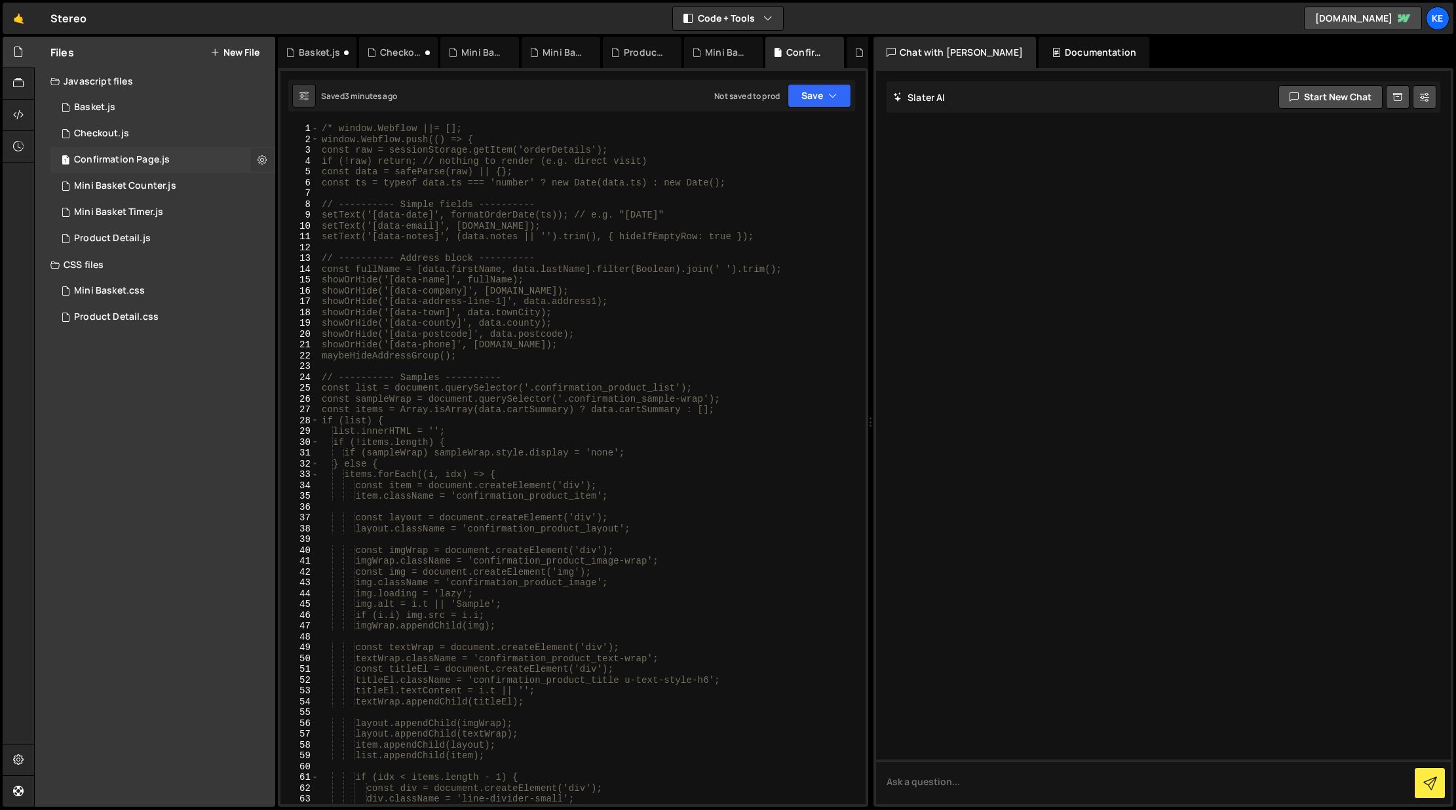
click at [260, 159] on icon at bounding box center [261, 159] width 9 height 12
type input "Confirmation Page"
radio input "true"
click at [313, 186] on button "Edit File Settings" at bounding box center [342, 187] width 128 height 26
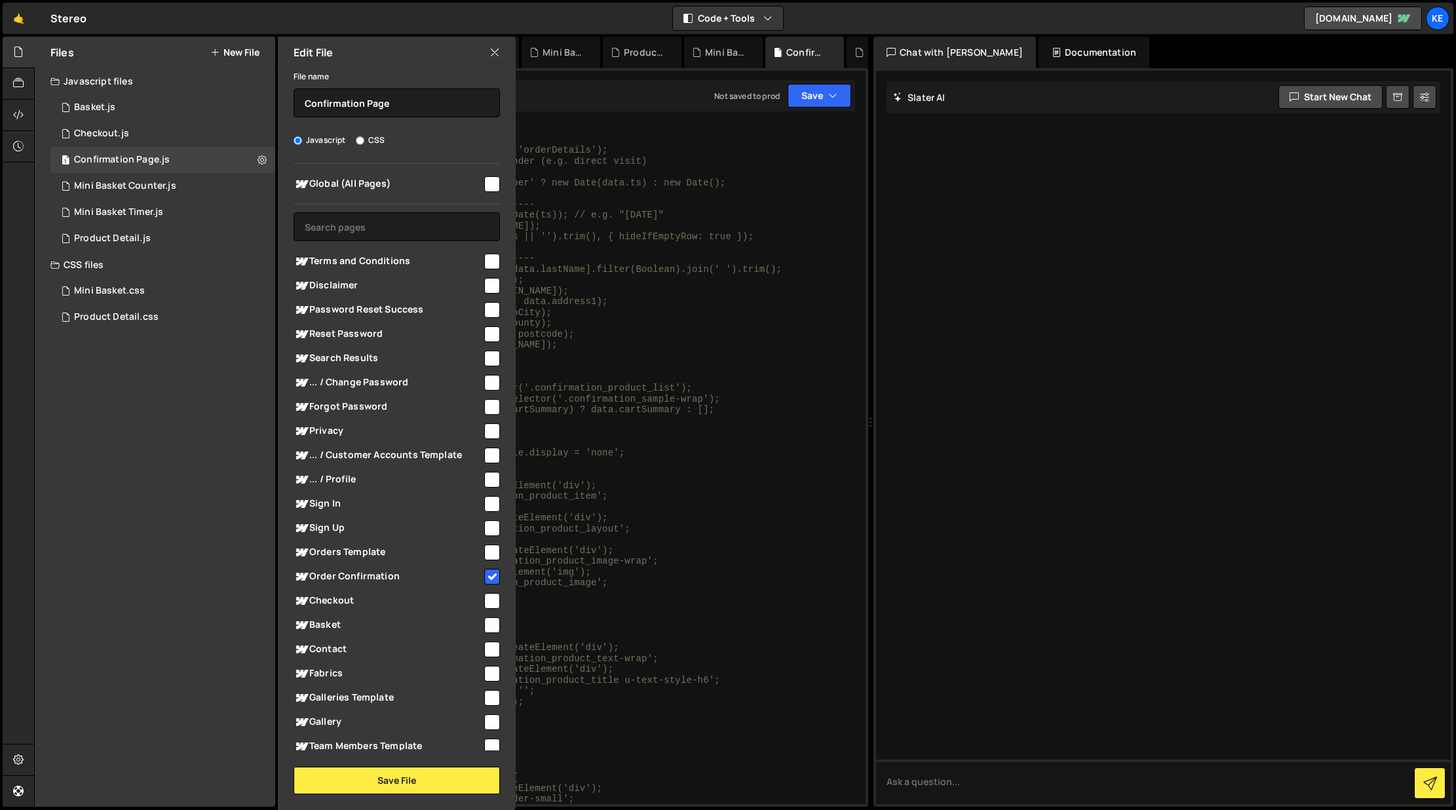
click at [491, 577] on input "checkbox" at bounding box center [492, 577] width 16 height 16
checkbox input "false"
click at [427, 784] on button "Save File" at bounding box center [397, 781] width 206 height 28
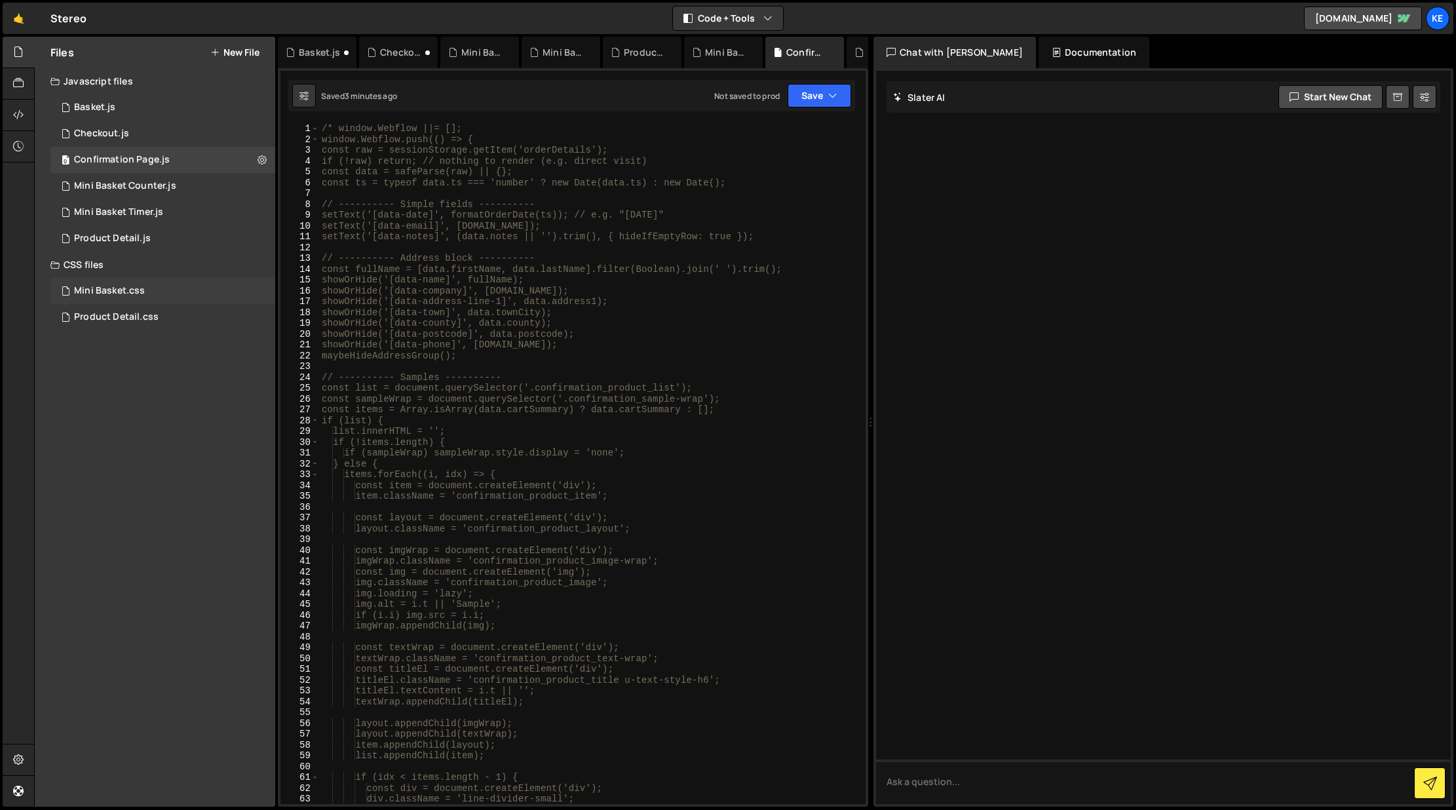
click at [255, 290] on div "Mini Basket.css 0" at bounding box center [162, 291] width 225 height 26
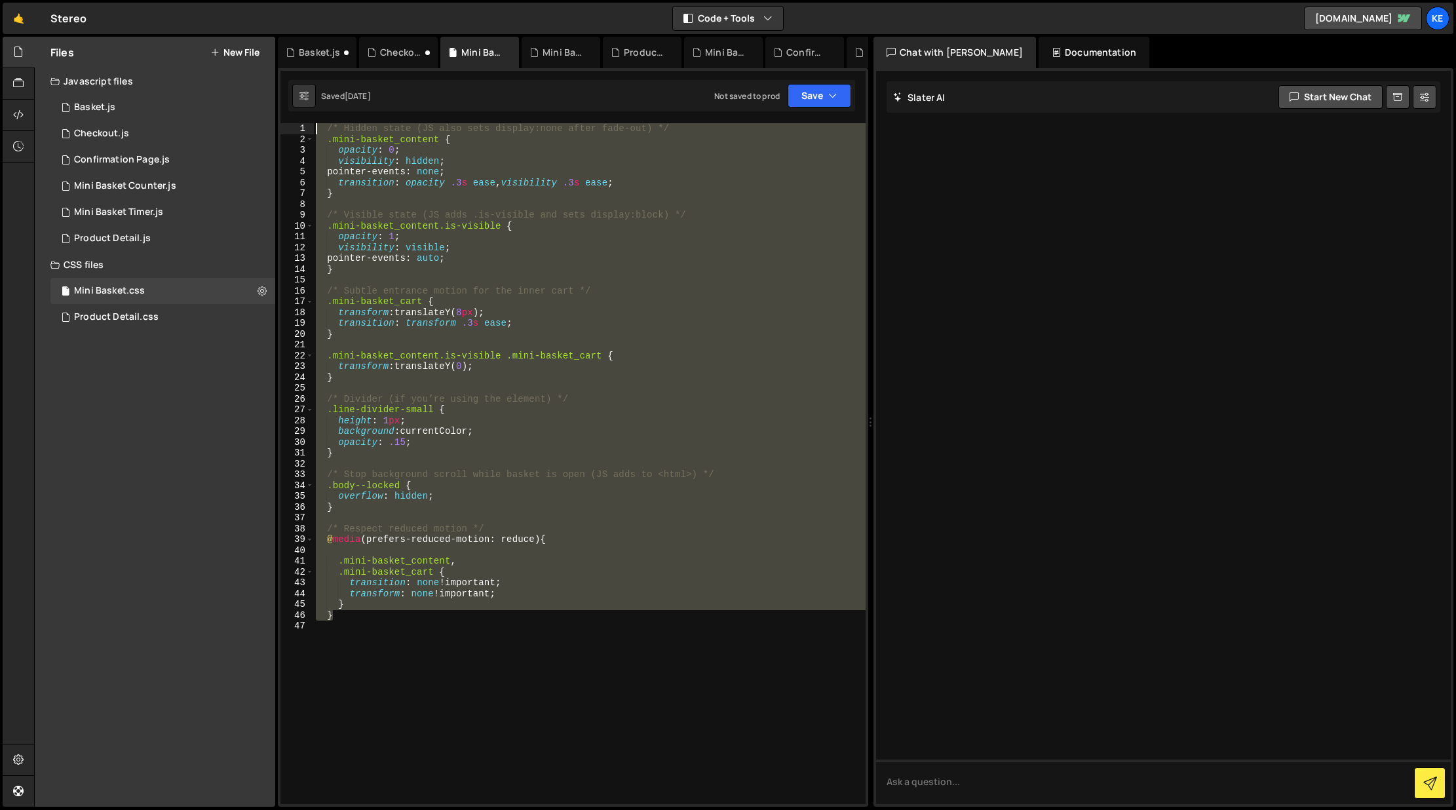
drag, startPoint x: 375, startPoint y: 617, endPoint x: 310, endPoint y: 124, distance: 496.9
click at [310, 124] on div "} 1 2 3 4 5 6 7 8 9 10 11 12 13 14 15 16 17 18 19 20 21 22 23 24 25 26 27 28 29…" at bounding box center [572, 463] width 585 height 681
type textarea "/* Hidden state (JS also sets display:none after fade-out) */ .mini-basket_cont…"
click at [205, 436] on div "Files New File Javascript files 0 Basket.js 0 0 Checkout.js 0 0 Confirmation Pa…" at bounding box center [155, 422] width 240 height 770
click at [432, 624] on div "/* Hidden state (JS also sets display:none after fade-out) */ .mini-basket_cont…" at bounding box center [589, 474] width 552 height 702
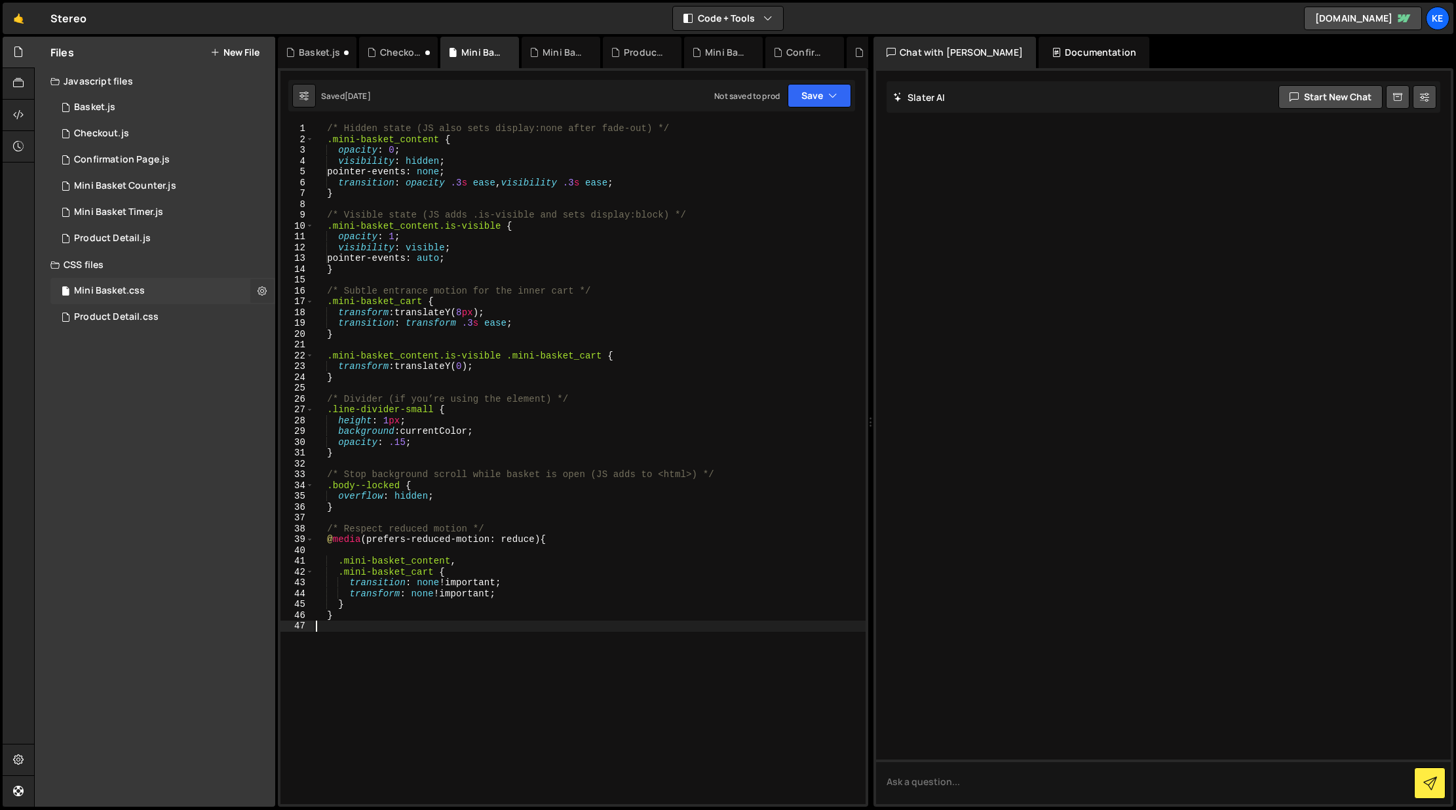
click at [264, 288] on icon at bounding box center [261, 290] width 9 height 12
click at [340, 319] on button "Edit File Settings" at bounding box center [342, 318] width 128 height 26
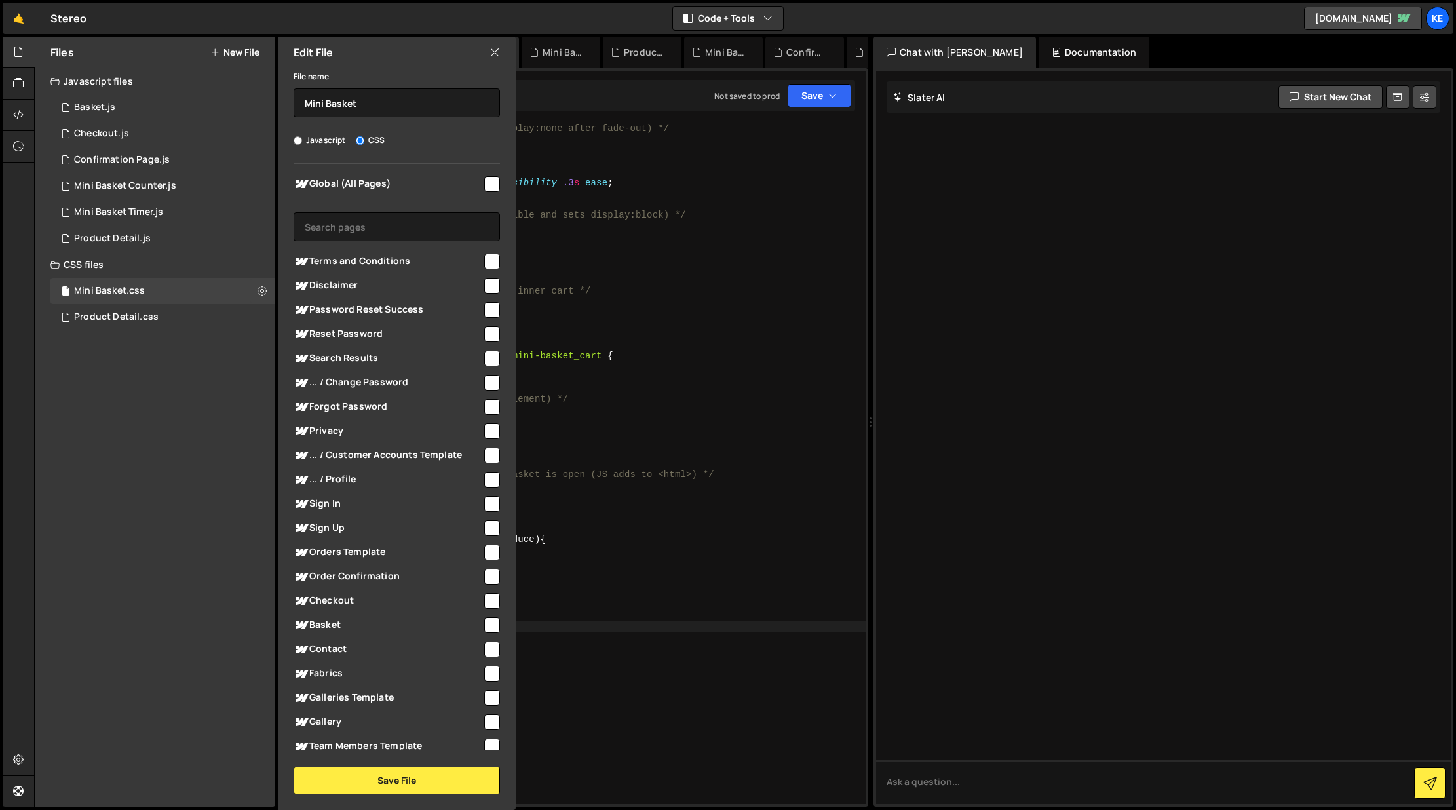
click at [724, 637] on div "/* Hidden state (JS also sets display:none after fade-out) */ .mini-basket_cont…" at bounding box center [589, 474] width 552 height 702
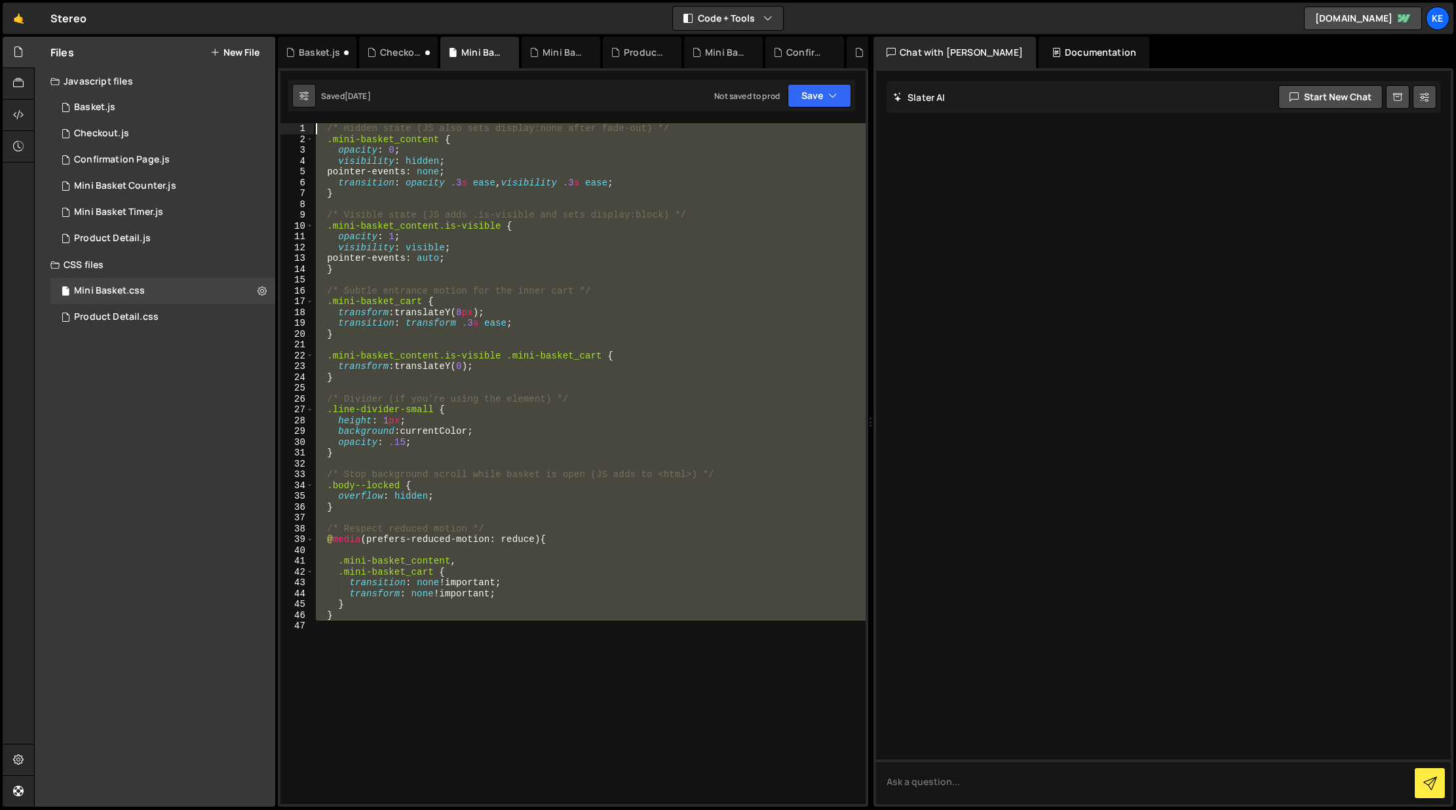
drag, startPoint x: 457, startPoint y: 665, endPoint x: 315, endPoint y: 89, distance: 593.2
click at [315, 89] on div "Debug Explain Copy Basket.js Checkout.js Mini Basket.css Mini Basket Counter.js…" at bounding box center [573, 422] width 590 height 770
type textarea "/* Hidden state (JS also sets display:none after fade-out) */ .mini-basket_cont…"
click at [268, 293] on button at bounding box center [262, 291] width 24 height 24
type input "Mini Basket"
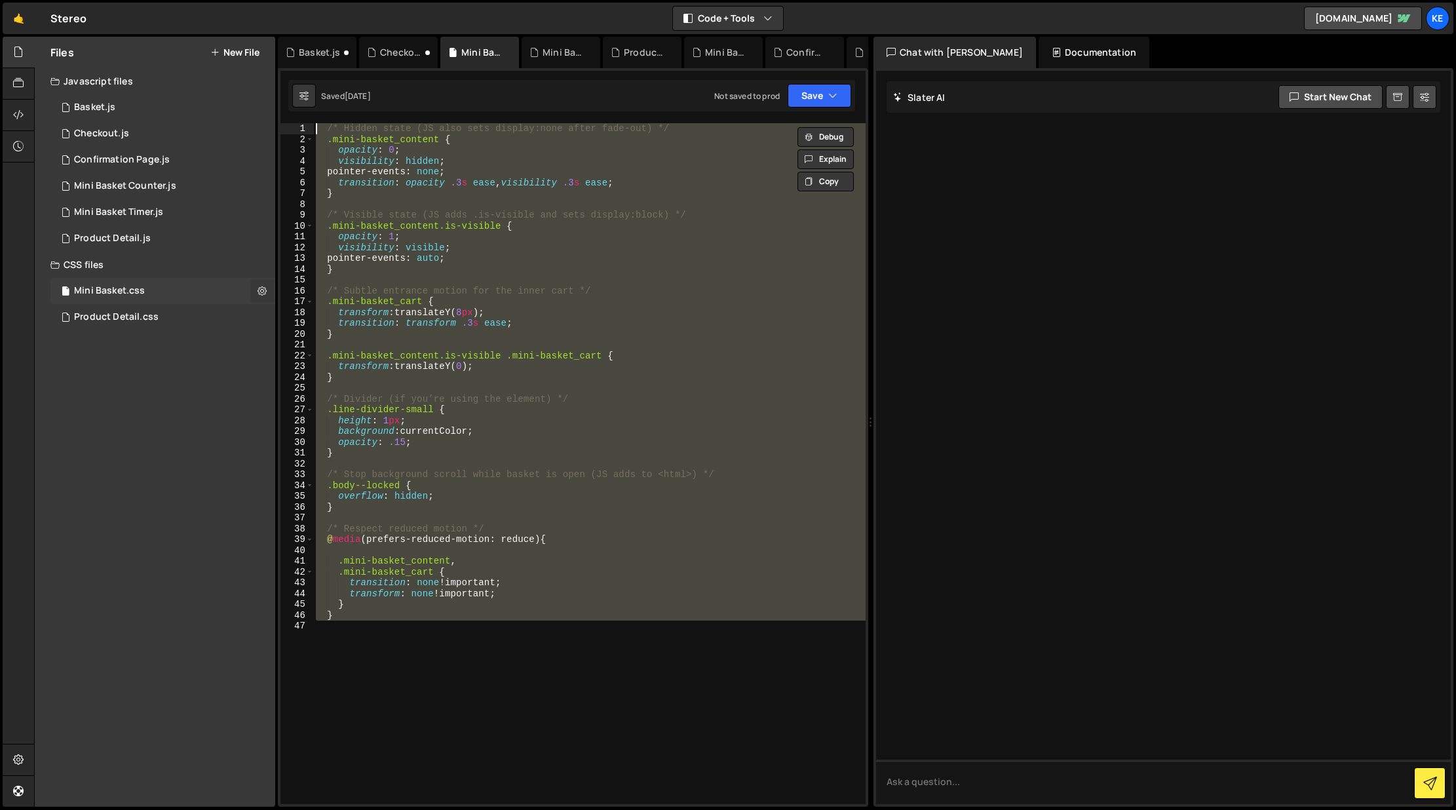
radio input "false"
radio input "true"
checkbox input "true"
click at [320, 317] on button "Edit File Settings" at bounding box center [342, 318] width 128 height 26
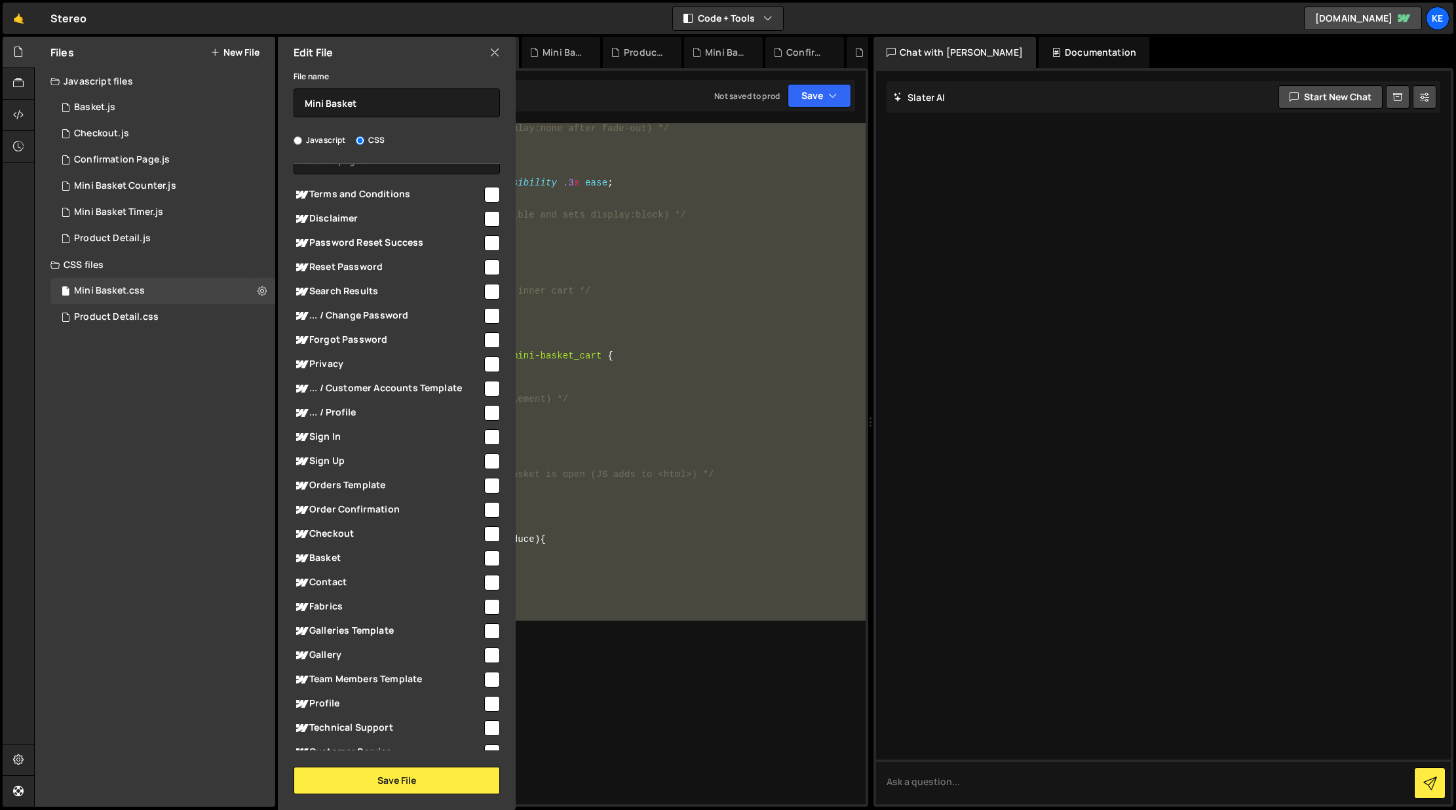
scroll to position [366, 0]
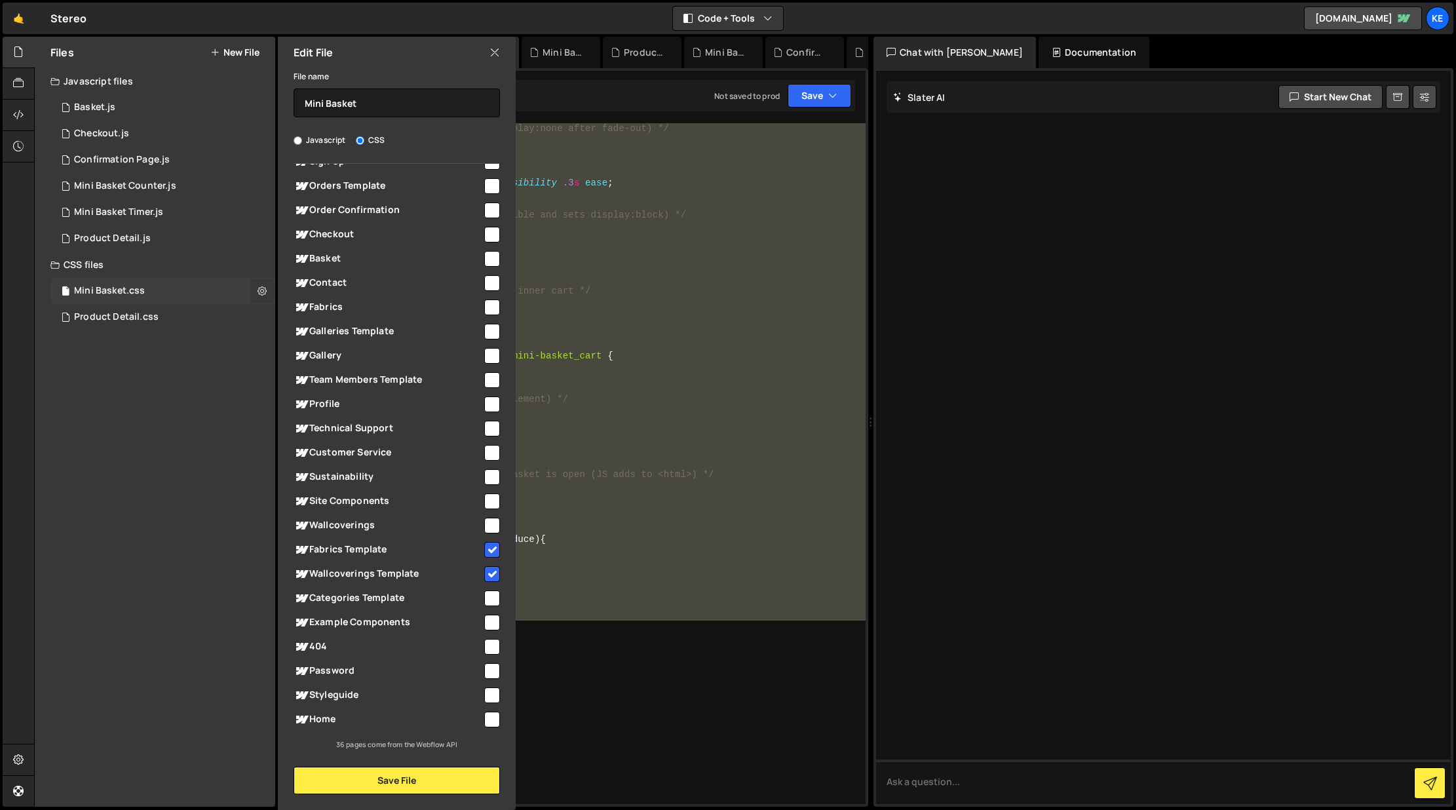
click at [265, 292] on icon at bounding box center [261, 290] width 9 height 12
radio input "true"
type input "Mini Basket"
radio input "false"
radio input "true"
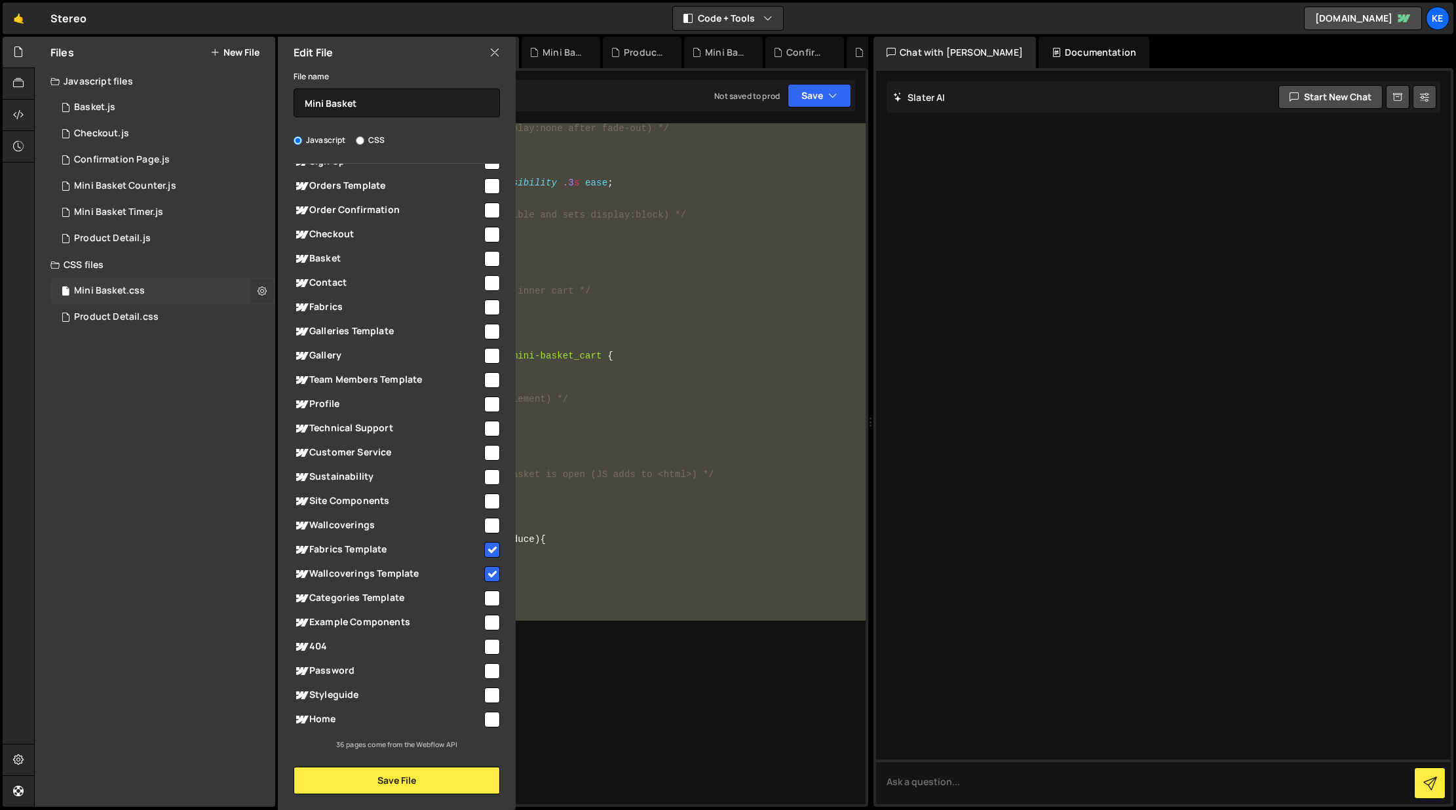
checkbox input "true"
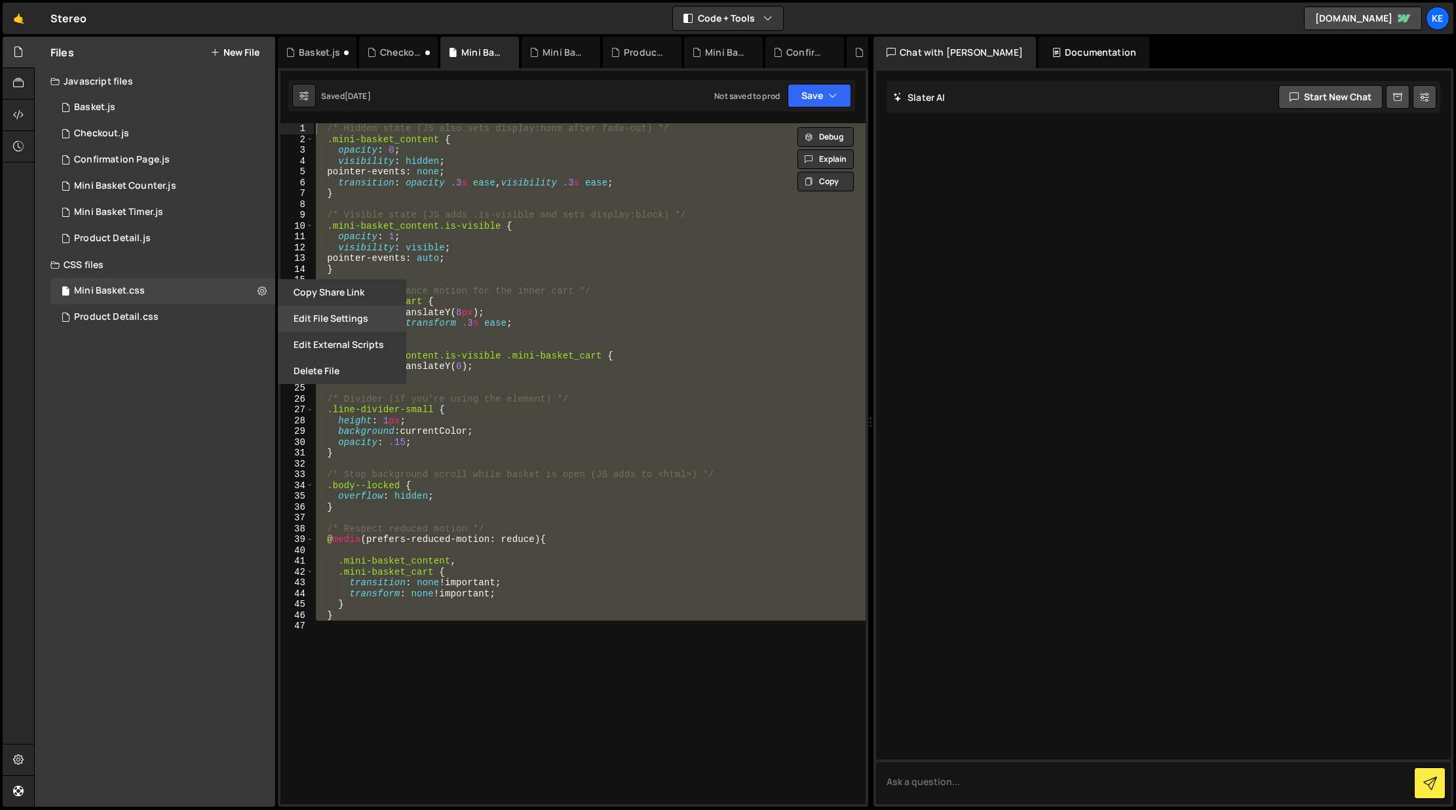
click at [330, 321] on button "Edit File Settings" at bounding box center [342, 318] width 128 height 26
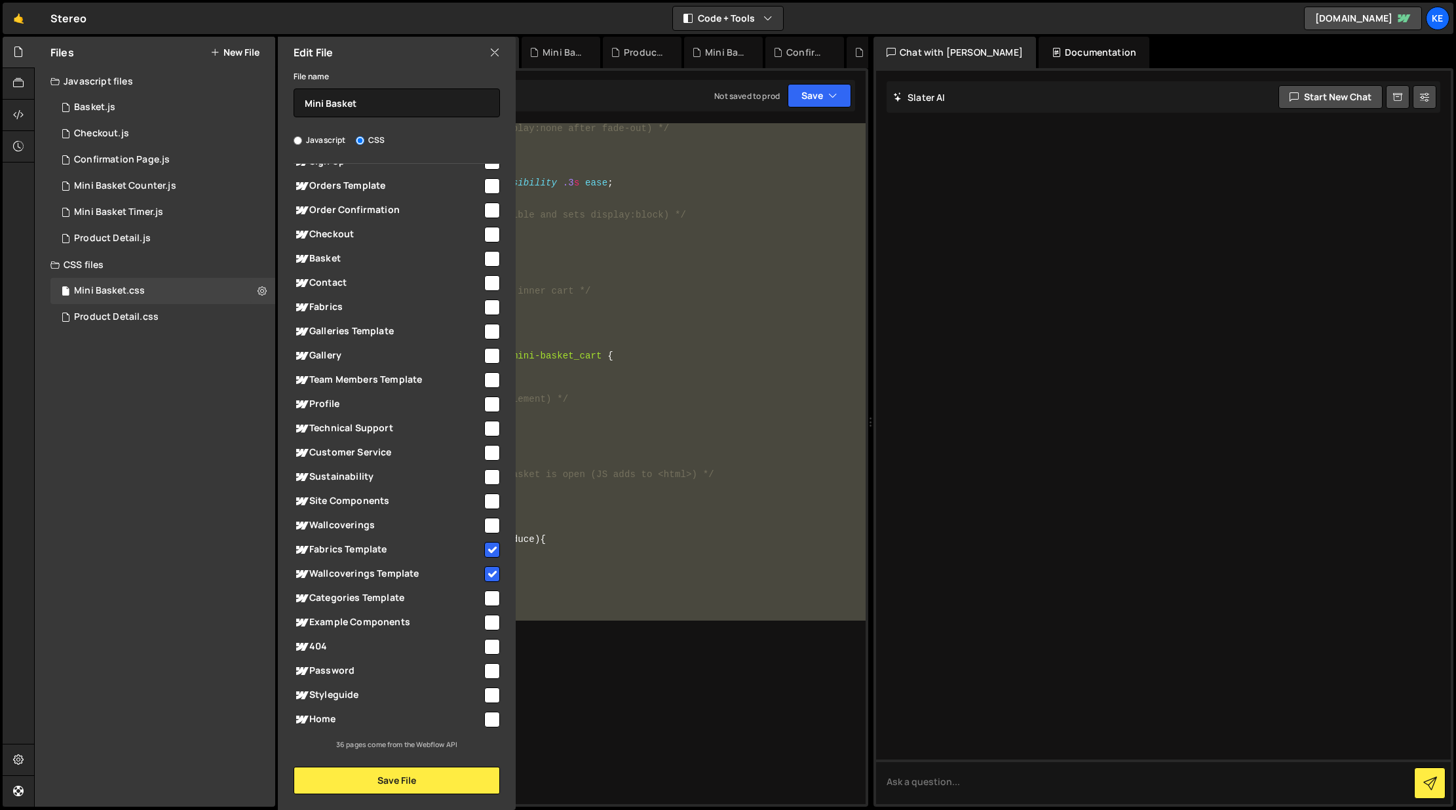
click at [489, 544] on input "checkbox" at bounding box center [492, 550] width 16 height 16
checkbox input "false"
click at [488, 569] on input "checkbox" at bounding box center [492, 574] width 16 height 16
checkbox input "false"
click at [453, 783] on button "Save File" at bounding box center [397, 781] width 206 height 28
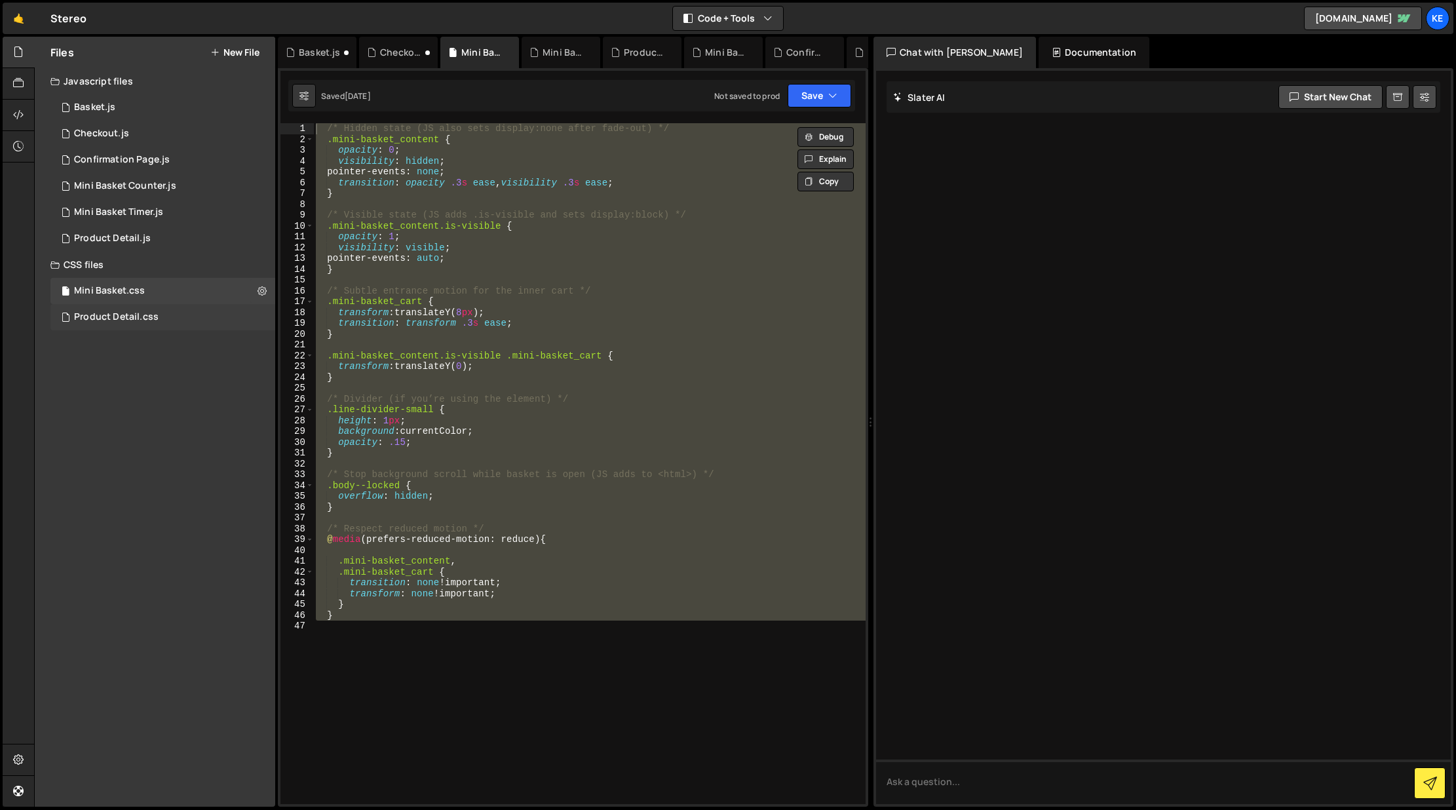
click at [242, 319] on div "Product Detail.css 0" at bounding box center [162, 317] width 225 height 26
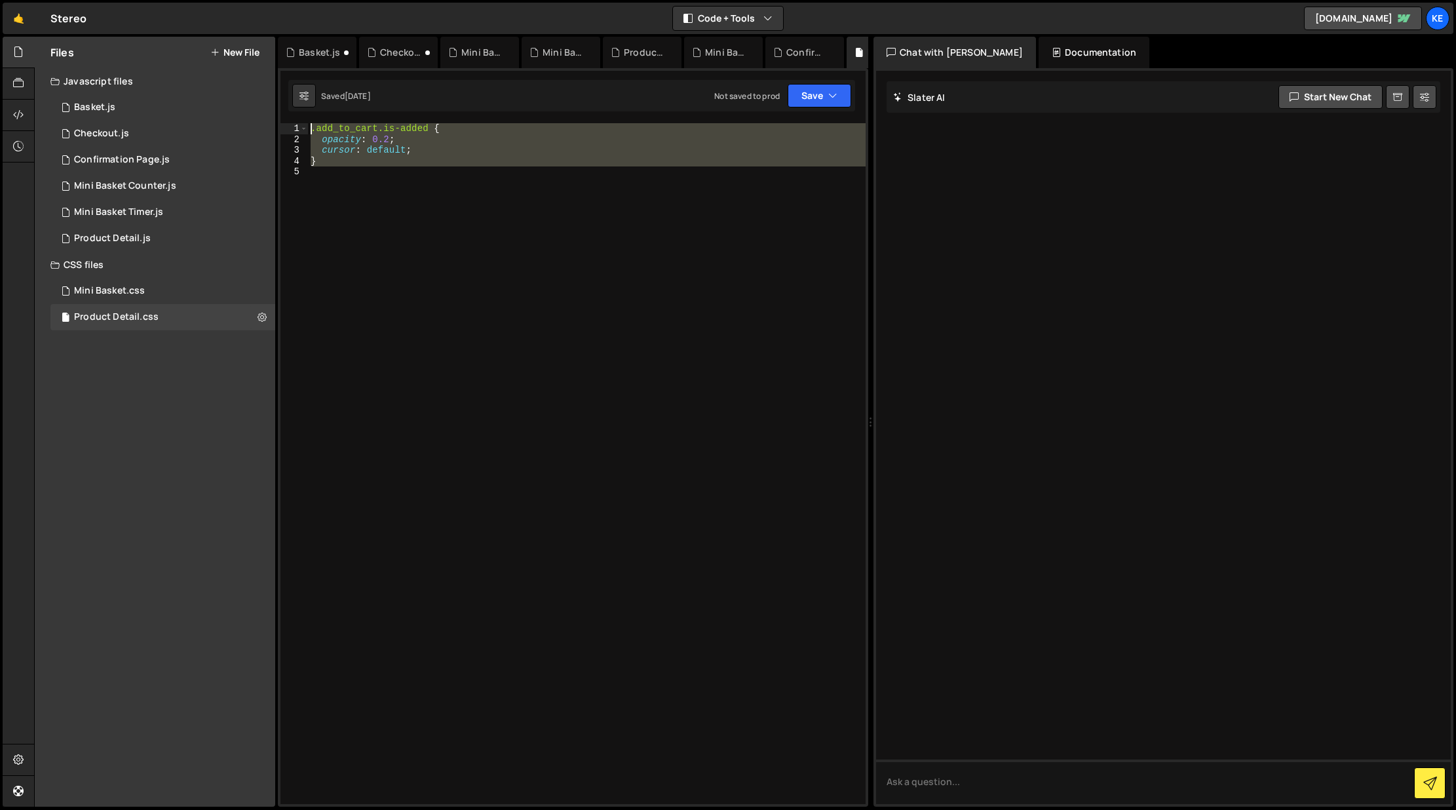
drag, startPoint x: 330, startPoint y: 171, endPoint x: 301, endPoint y: 111, distance: 66.5
click at [301, 111] on div "Debug Explain Copy Basket.js Checkout.js Mini Basket.css Mini Basket Counter.js…" at bounding box center [573, 422] width 590 height 770
type textarea ".add_to_cart.is-added { opacity: 0.2;"
click at [262, 314] on icon at bounding box center [261, 317] width 9 height 12
click at [328, 342] on button "Edit File Settings" at bounding box center [342, 345] width 128 height 26
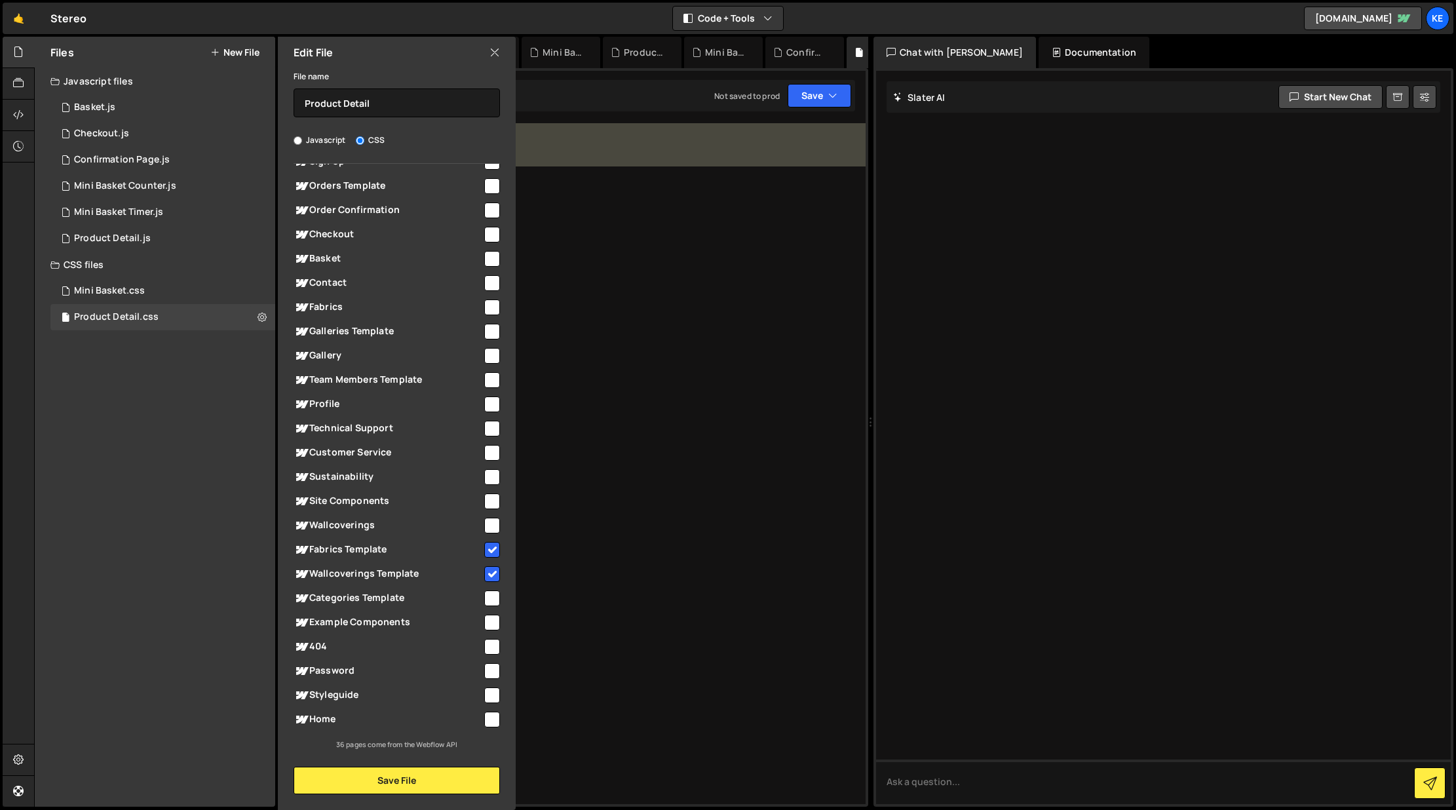
click at [489, 547] on input "checkbox" at bounding box center [492, 550] width 16 height 16
checkbox input "false"
click at [487, 571] on input "checkbox" at bounding box center [492, 574] width 16 height 16
checkbox input "false"
click at [452, 781] on button "Save File" at bounding box center [397, 781] width 206 height 28
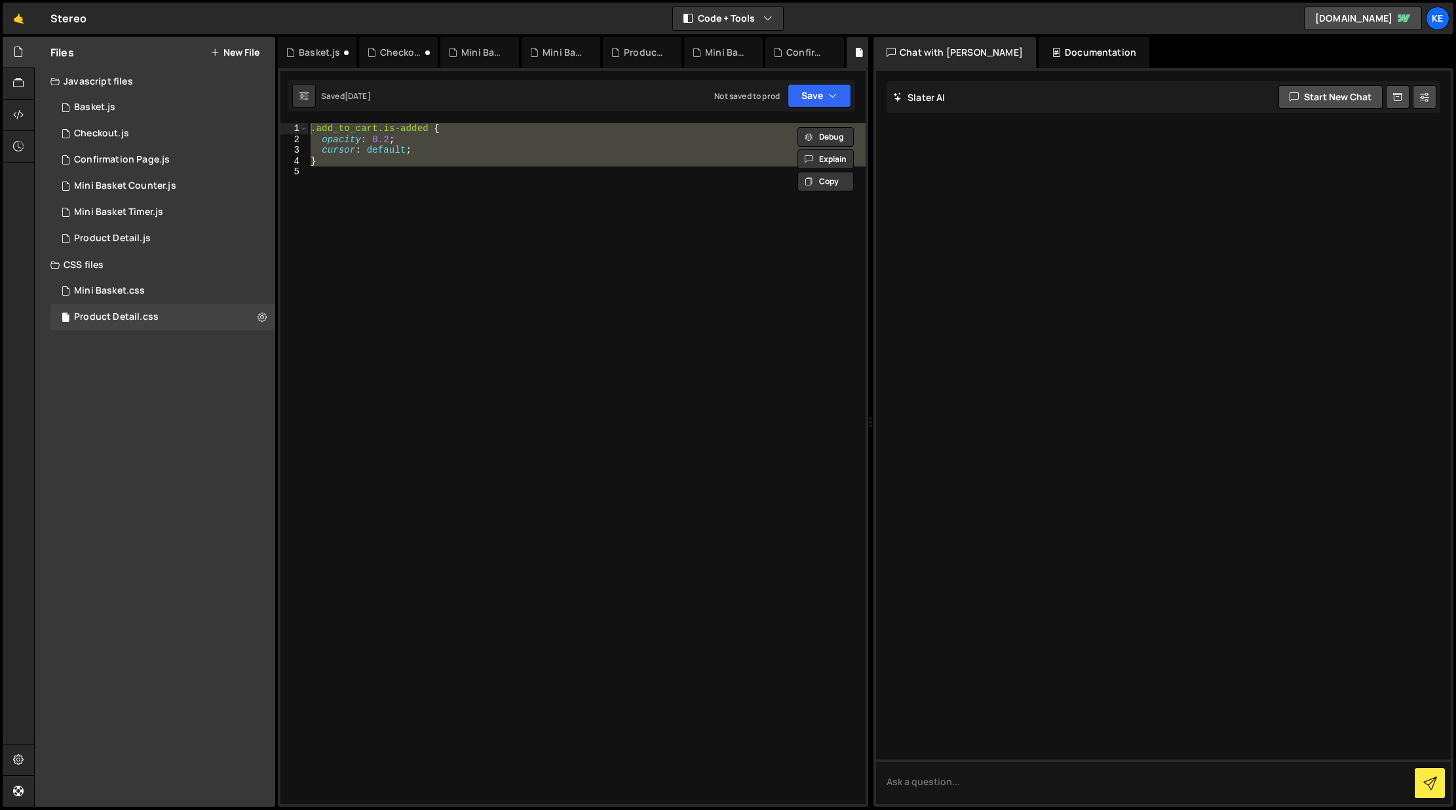
click at [467, 136] on div ".add_to_cart.is-added { opacity : 0.2 ; cursor : default ; }" at bounding box center [587, 463] width 558 height 681
type textarea "opacity: 0.2;"
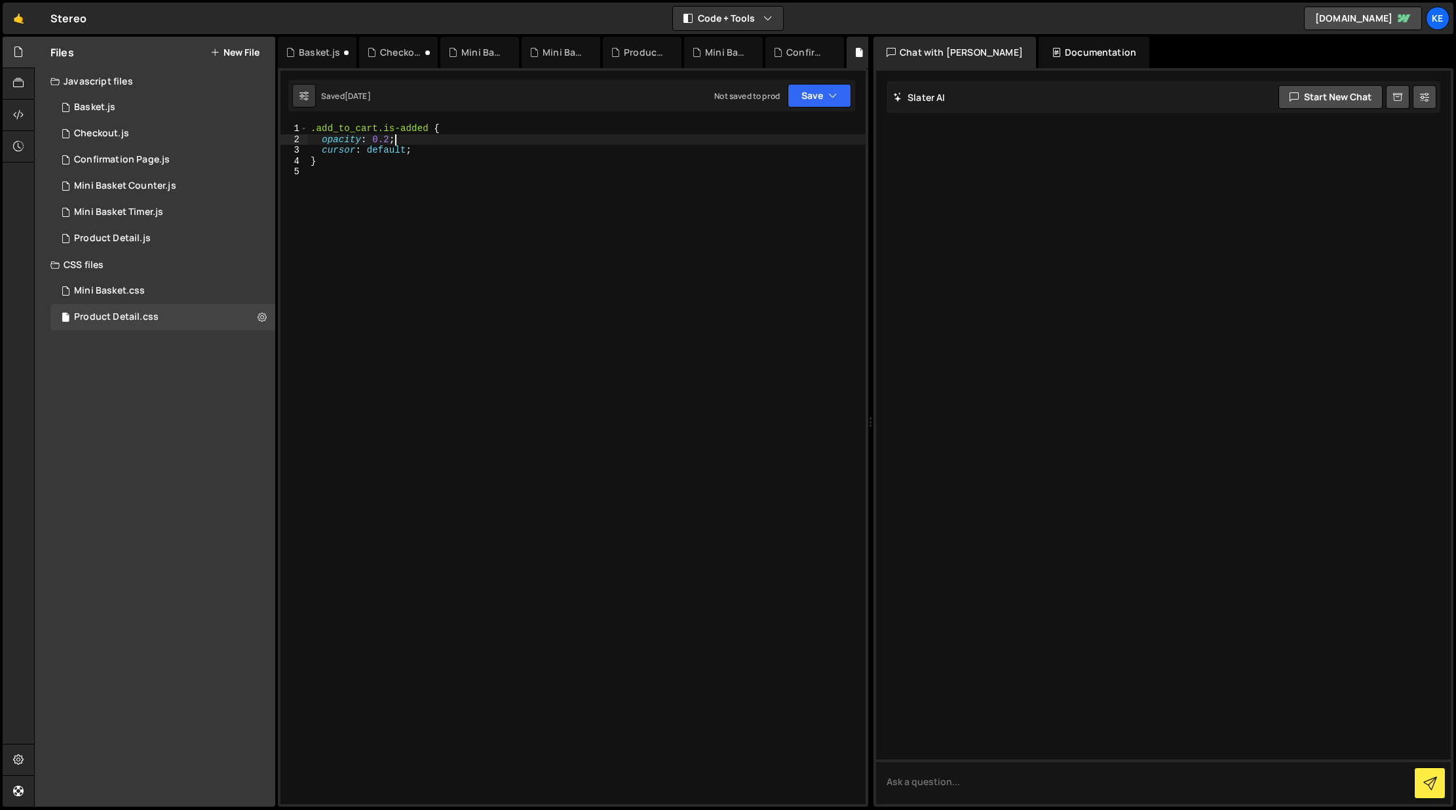
click at [109, 362] on div "Files New File Javascript files 0 Basket.js 0 0 Checkout.js 0 0 Confirmation Pa…" at bounding box center [155, 422] width 240 height 770
click at [266, 313] on icon at bounding box center [261, 317] width 9 height 12
type input "Product Detail"
radio input "false"
radio input "true"
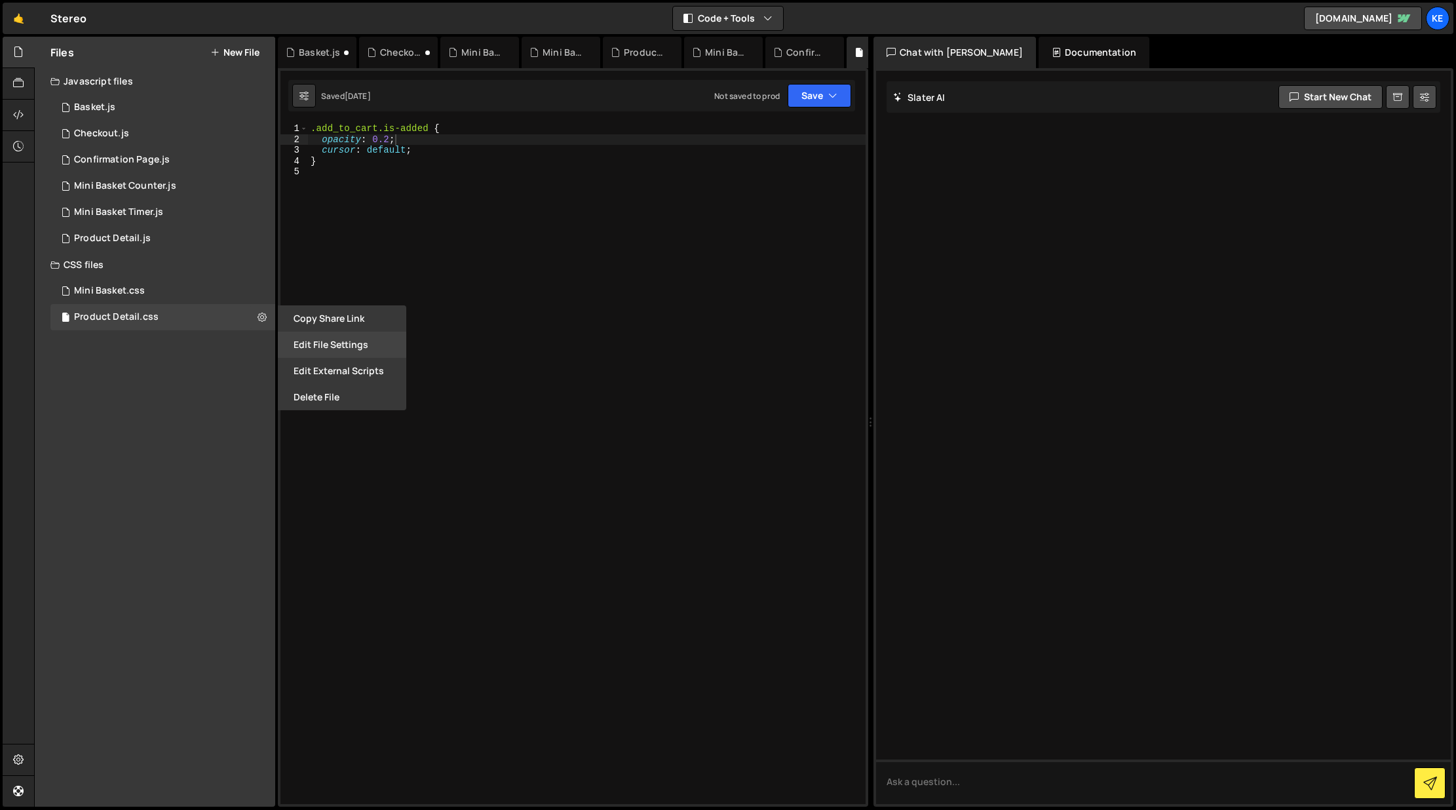
click at [318, 348] on button "Edit File Settings" at bounding box center [342, 345] width 128 height 26
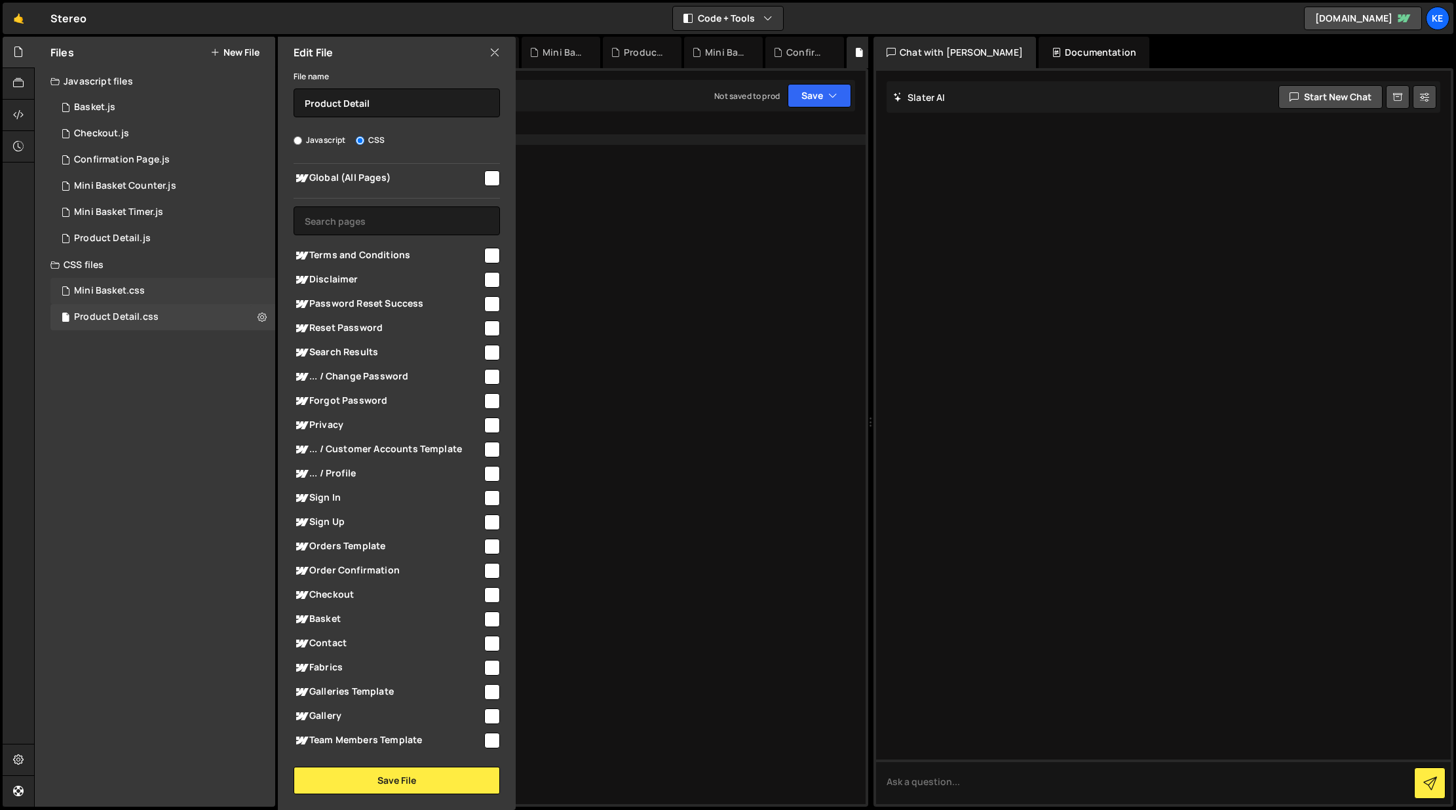
scroll to position [16, 0]
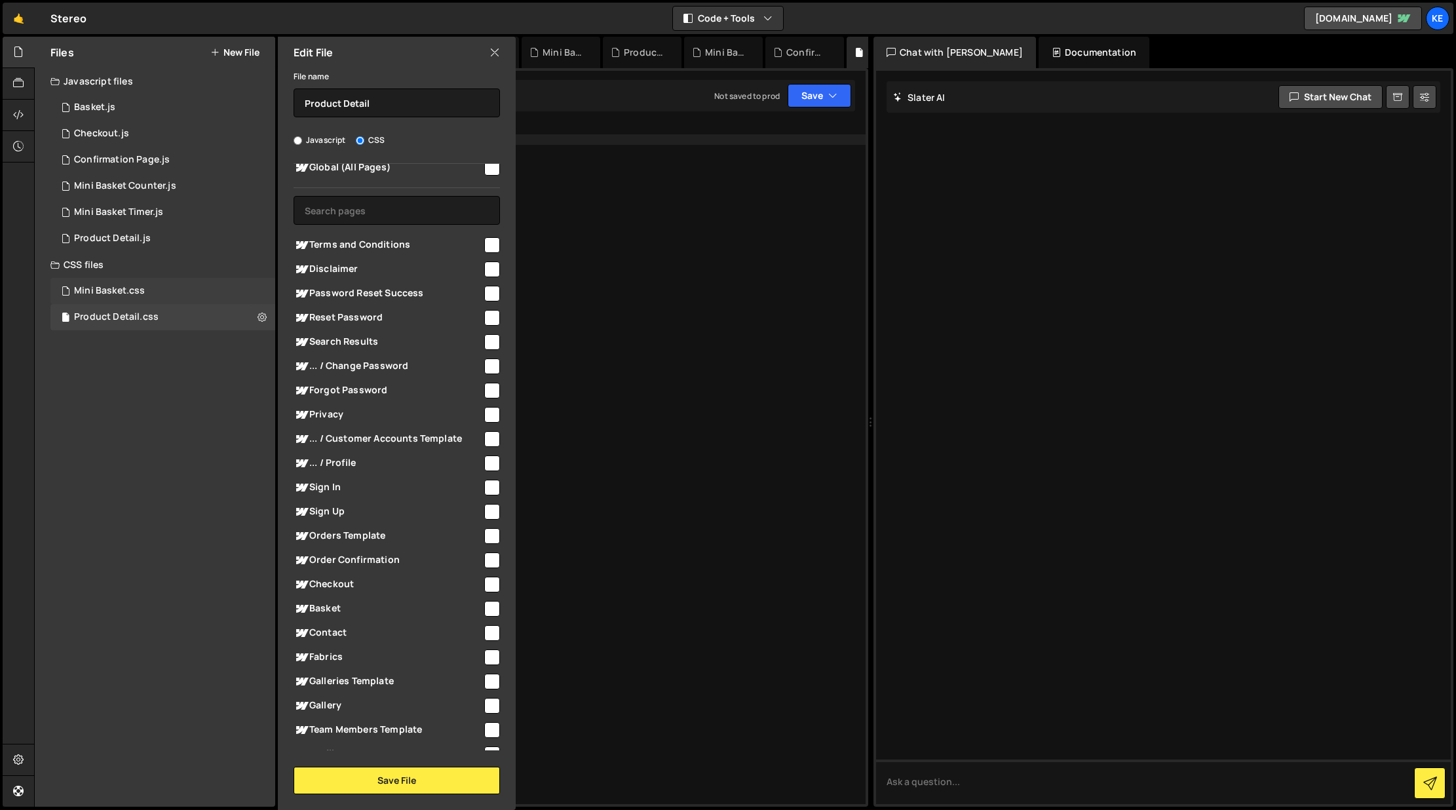
click at [257, 291] on div "Mini Basket.css 0" at bounding box center [162, 291] width 225 height 26
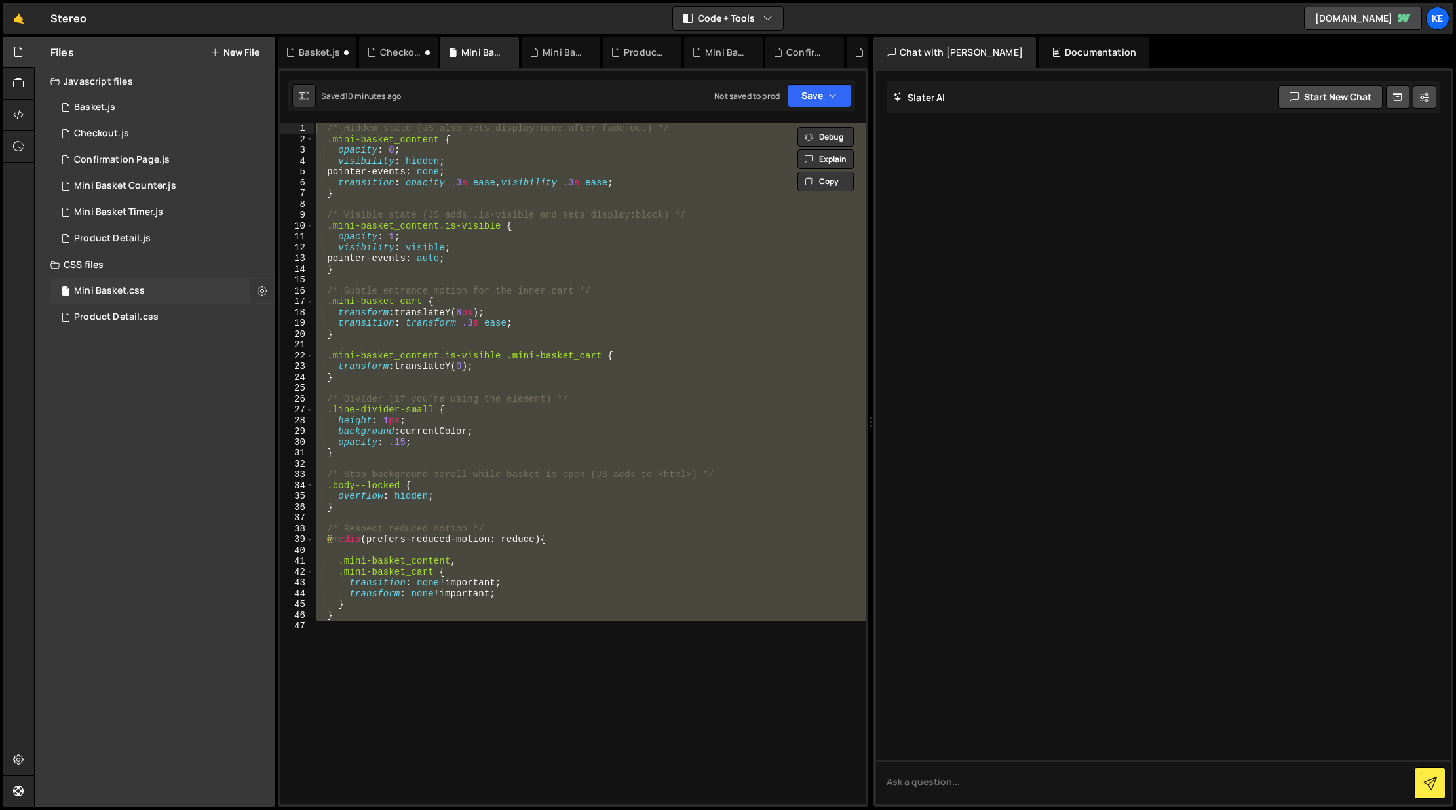
click at [260, 290] on icon at bounding box center [261, 290] width 9 height 12
click at [191, 466] on div "Files New File Javascript files 0 Basket.js 0 0 Checkout.js 0 0 Confirmation Pa…" at bounding box center [155, 422] width 240 height 770
click at [412, 678] on div "/* Hidden state (JS also sets display:none after fade-out) */ .mini-basket_cont…" at bounding box center [589, 474] width 552 height 702
